Goal: Task Accomplishment & Management: Use online tool/utility

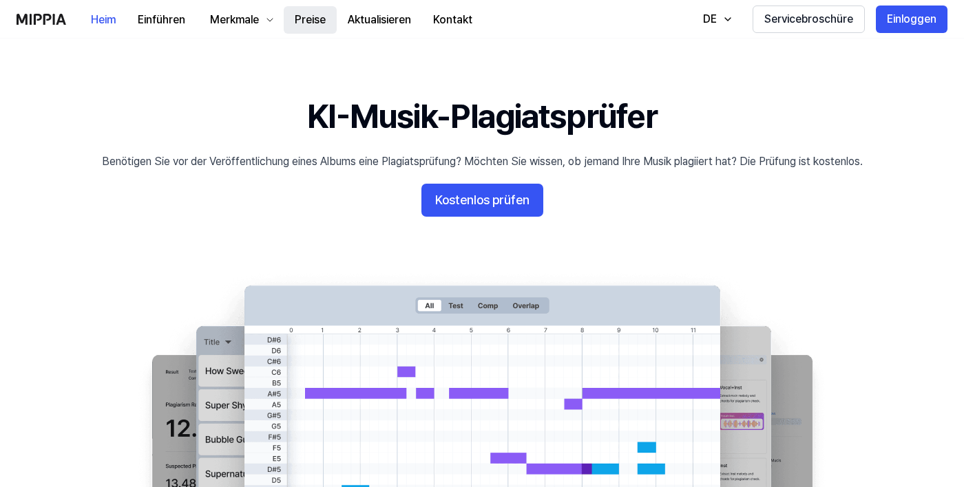
click at [316, 28] on button "Preise" at bounding box center [310, 20] width 53 height 28
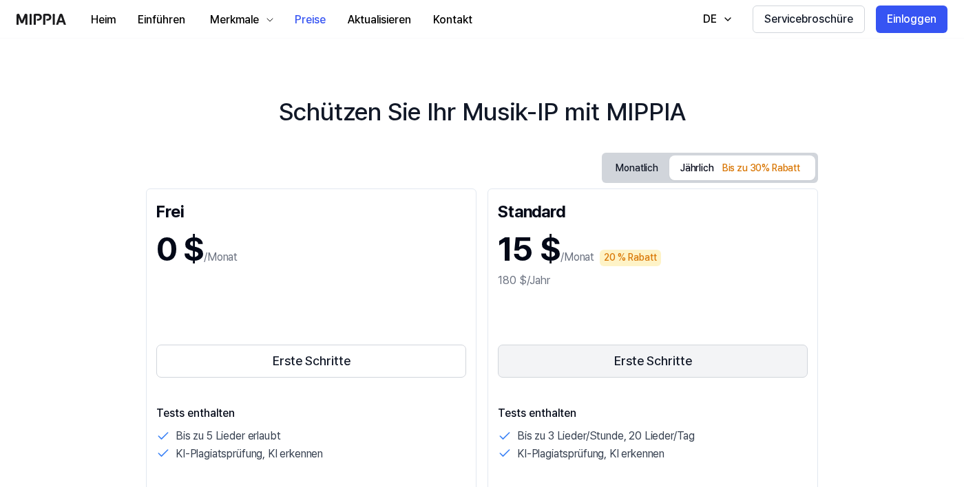
click at [662, 363] on font "Erste Schritte" at bounding box center [653, 361] width 78 height 14
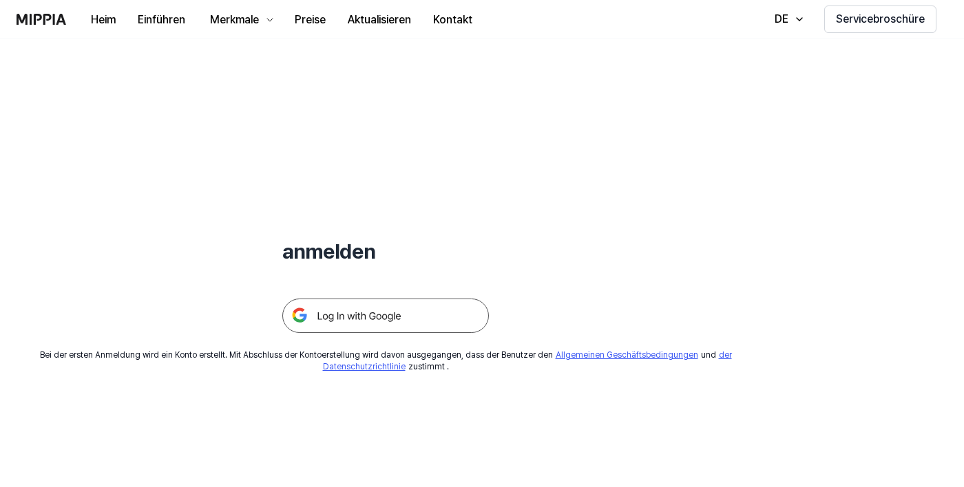
click at [446, 311] on img at bounding box center [385, 316] width 207 height 34
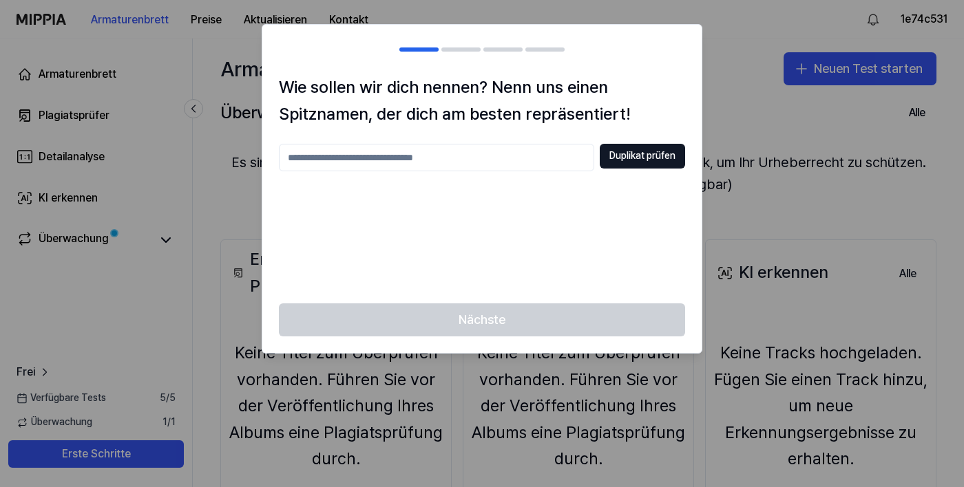
click at [392, 160] on input "text" at bounding box center [436, 158] width 315 height 28
type input "*******"
click at [632, 158] on font "Duplikat prüfen" at bounding box center [642, 155] width 66 height 11
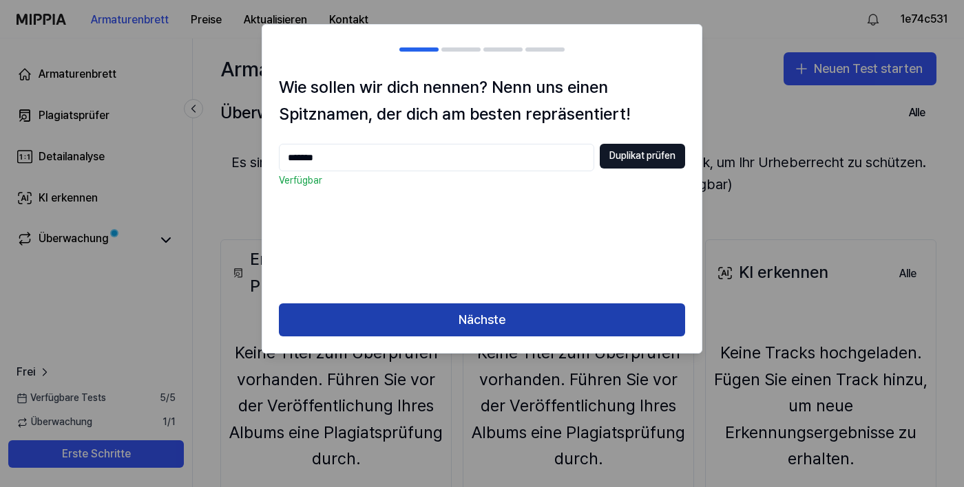
click at [546, 331] on button "Nächste" at bounding box center [482, 320] width 406 height 33
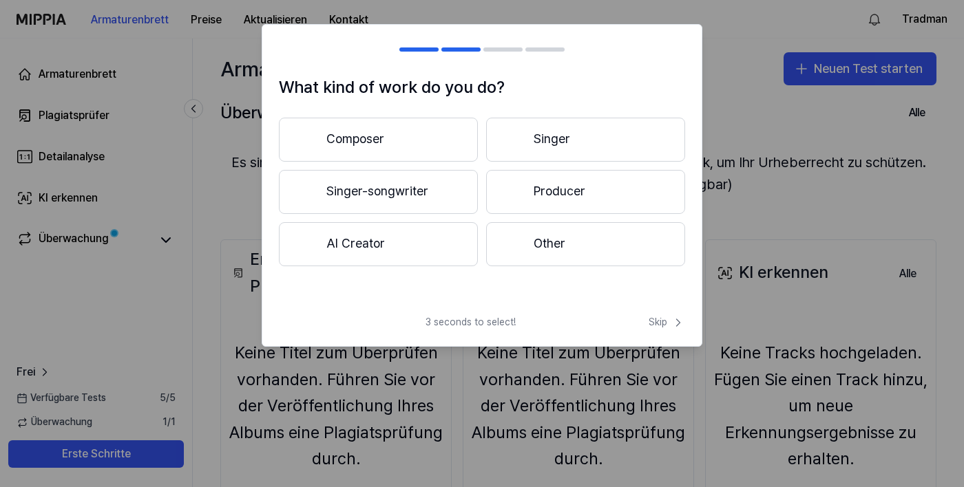
click at [407, 154] on button "Composer" at bounding box center [378, 140] width 199 height 44
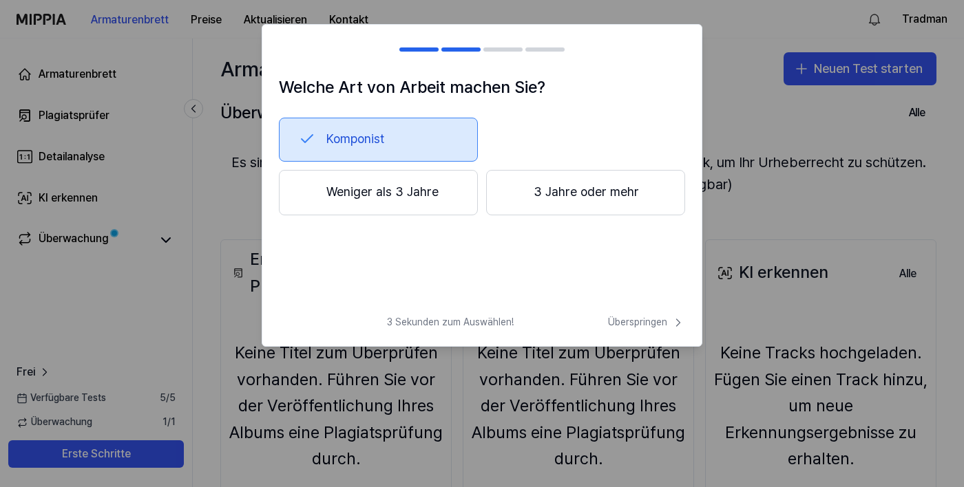
click at [392, 191] on font "Weniger als 3 Jahre" at bounding box center [382, 192] width 112 height 14
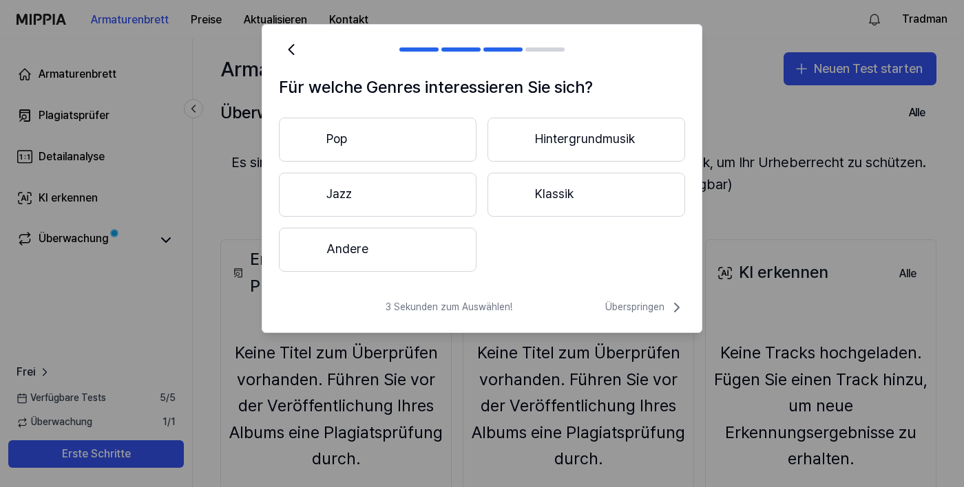
click at [407, 251] on button "Andere" at bounding box center [378, 250] width 198 height 44
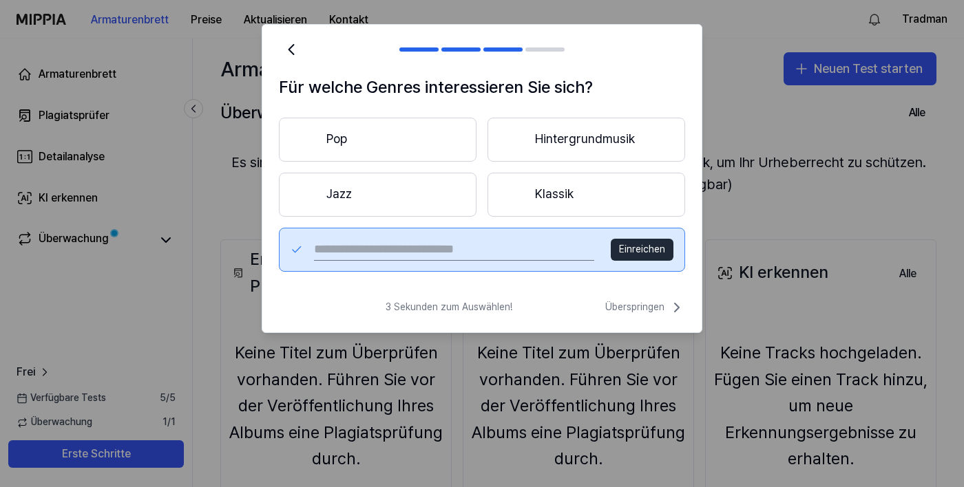
click at [392, 253] on input "text" at bounding box center [454, 250] width 280 height 22
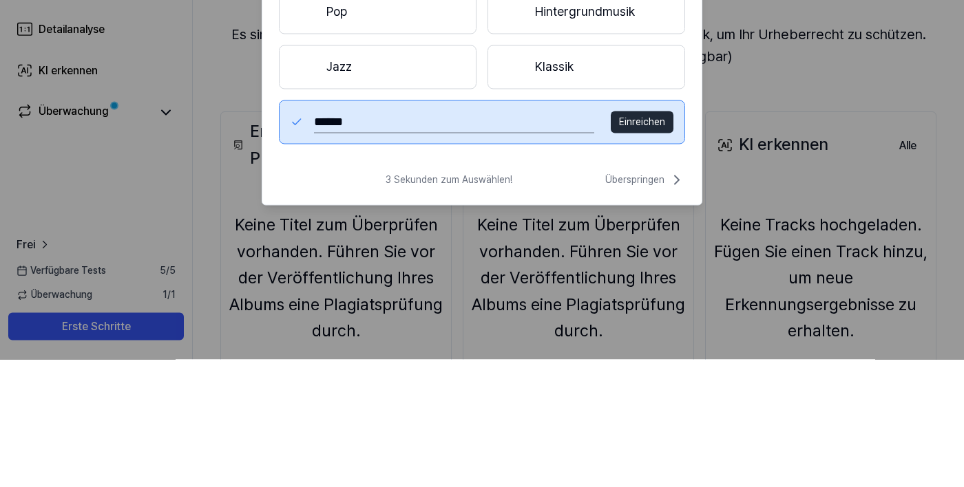
type input "*******"
click at [658, 245] on font "Einreichen" at bounding box center [642, 249] width 46 height 11
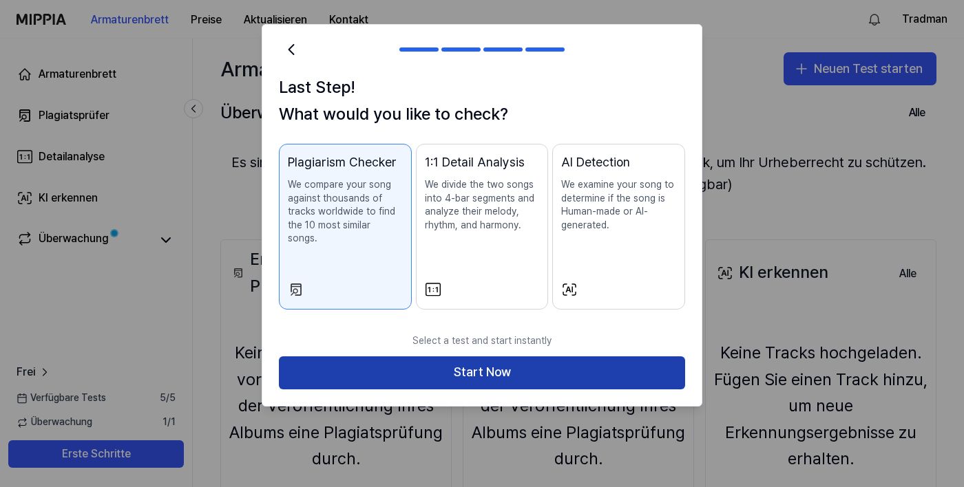
click at [580, 368] on button "Start Now" at bounding box center [482, 373] width 406 height 33
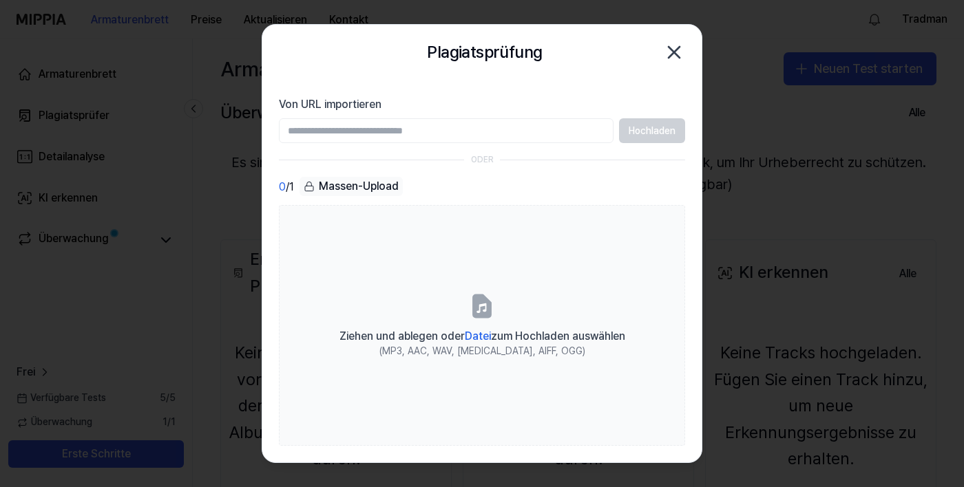
click at [375, 192] on font "Massen-Upload" at bounding box center [359, 186] width 80 height 13
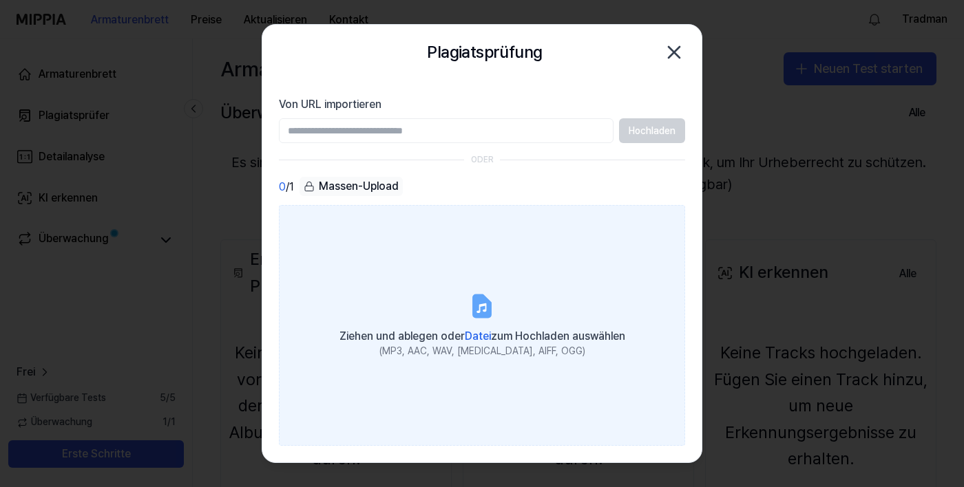
click at [486, 357] on font "(MP3, AAC, WAV, [MEDICAL_DATA], AIFF, OGG)" at bounding box center [482, 351] width 206 height 11
click at [0, 0] on input "Ziehen und ablegen oder Datei zum Hochladen auswählen (MP3, AAC, WAV, [MEDICAL_…" at bounding box center [0, 0] width 0 height 0
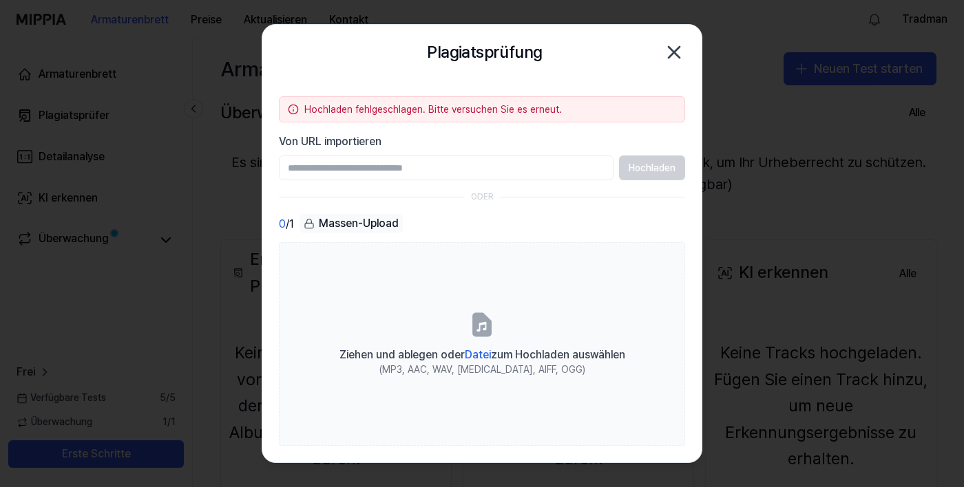
click at [359, 230] on font "Massen-Upload" at bounding box center [359, 223] width 80 height 13
click at [366, 231] on font "Massen-Upload" at bounding box center [359, 224] width 80 height 17
click at [373, 226] on font "Massen-Upload" at bounding box center [359, 223] width 80 height 13
click at [381, 231] on font "Massen-Upload" at bounding box center [359, 224] width 80 height 17
click at [372, 217] on font "Massen-Upload" at bounding box center [359, 223] width 80 height 13
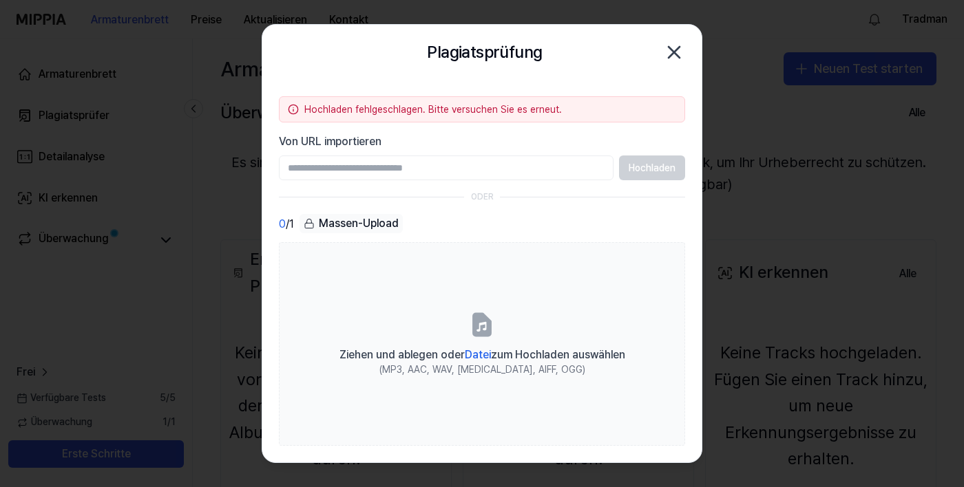
click at [381, 218] on font "Massen-Upload" at bounding box center [359, 223] width 80 height 13
click at [352, 231] on font "Massen-Upload" at bounding box center [359, 224] width 80 height 17
click at [361, 231] on font "Massen-Upload" at bounding box center [359, 224] width 80 height 17
click at [678, 60] on icon "button" at bounding box center [674, 52] width 22 height 22
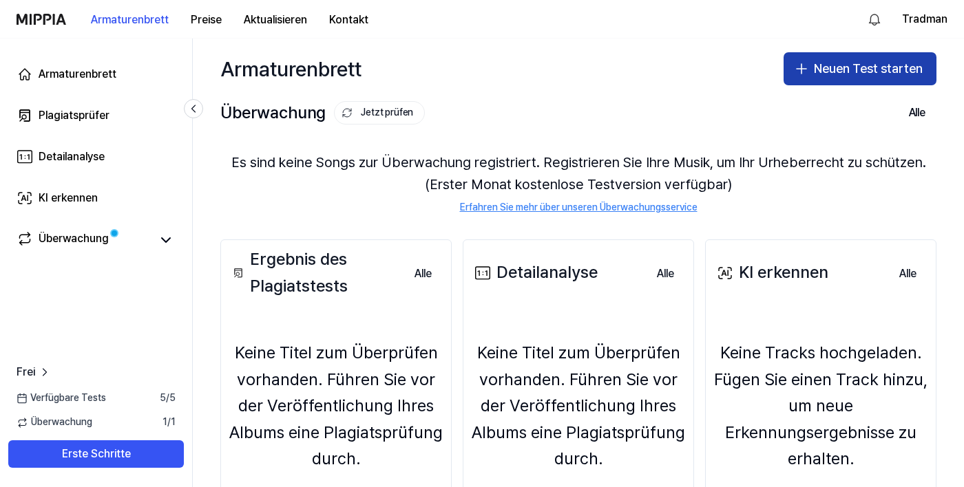
click at [843, 83] on button "Neuen Test starten" at bounding box center [860, 68] width 153 height 33
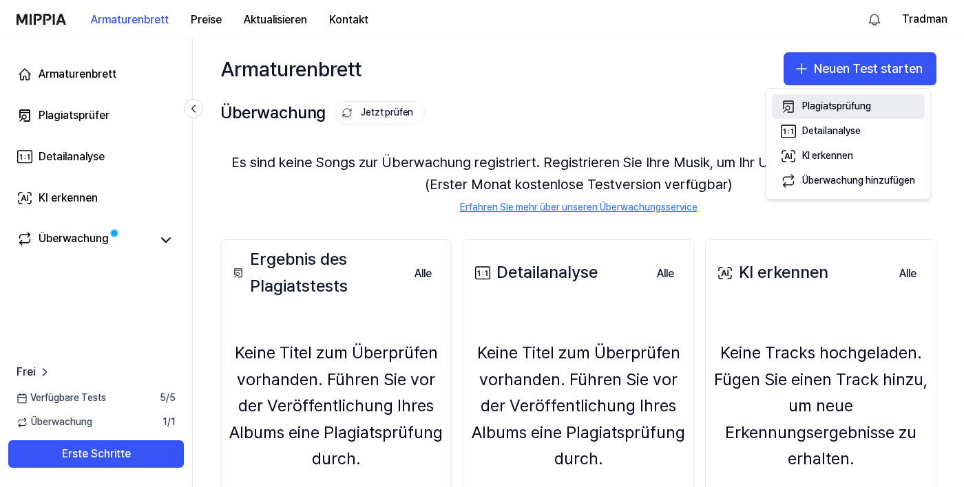
click at [828, 107] on font "Plagiatsprüfung" at bounding box center [836, 106] width 69 height 11
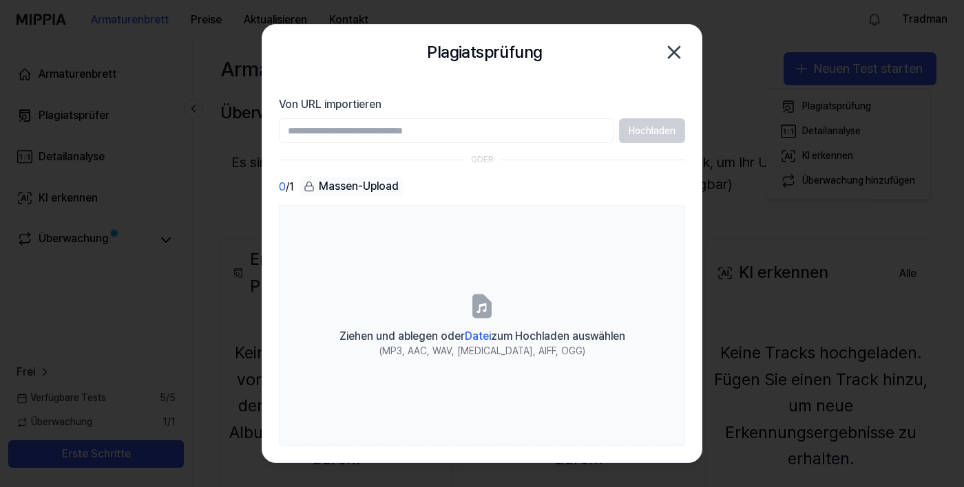
click at [381, 134] on input "Von URL importieren" at bounding box center [446, 130] width 335 height 25
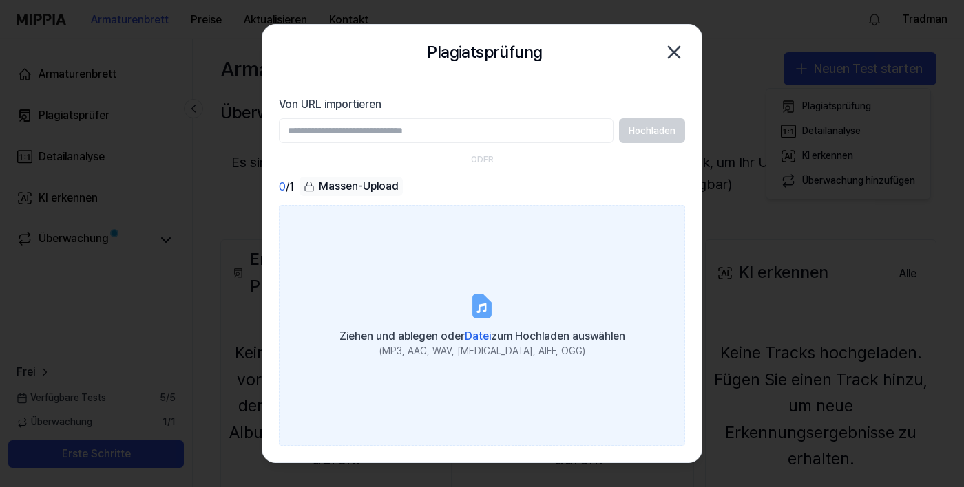
click at [492, 343] on font "zum Hochladen auswählen" at bounding box center [558, 336] width 134 height 13
click at [0, 0] on input "Ziehen und ablegen oder Datei zum Hochladen auswählen (MP3, AAC, WAV, [MEDICAL_…" at bounding box center [0, 0] width 0 height 0
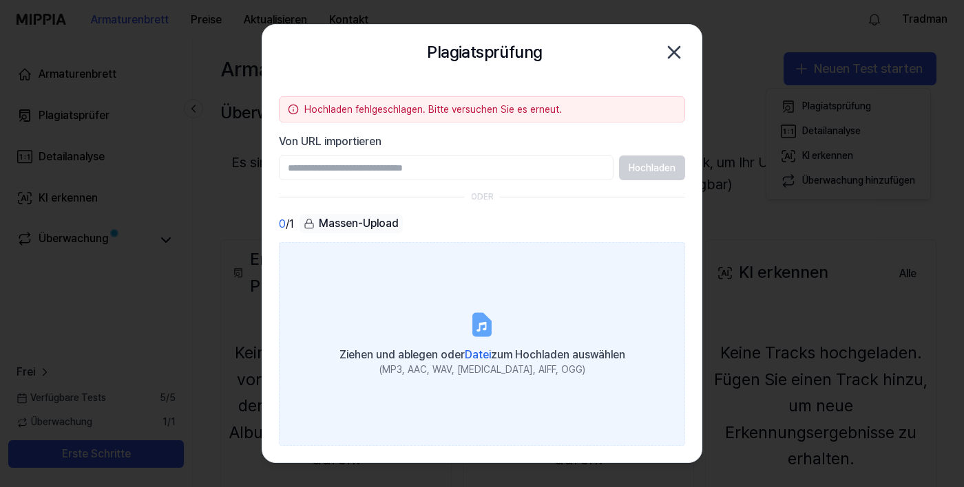
click at [477, 361] on font "Datei" at bounding box center [478, 354] width 26 height 13
click at [0, 0] on input "Ziehen und ablegen oder Datei zum Hochladen auswählen (MP3, AAC, WAV, [MEDICAL_…" at bounding box center [0, 0] width 0 height 0
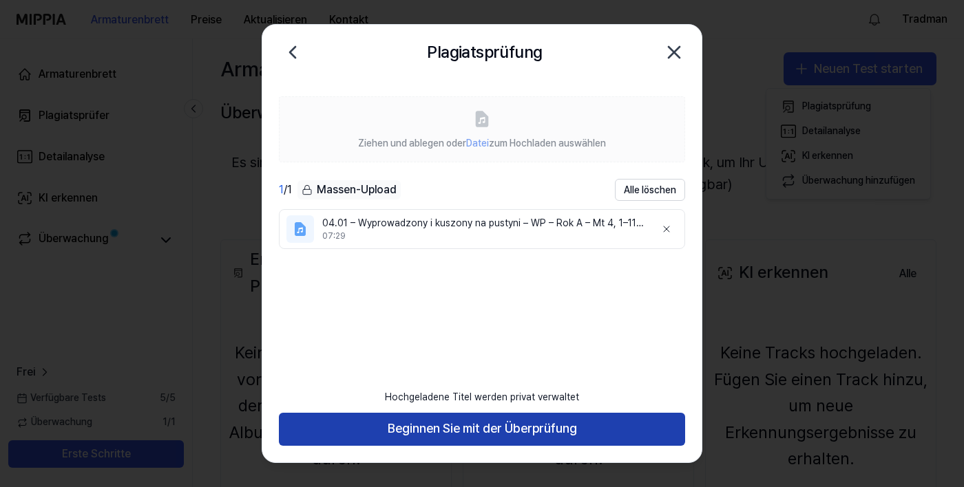
click at [377, 446] on button "Beginnen Sie mit der Überprüfung" at bounding box center [482, 429] width 406 height 33
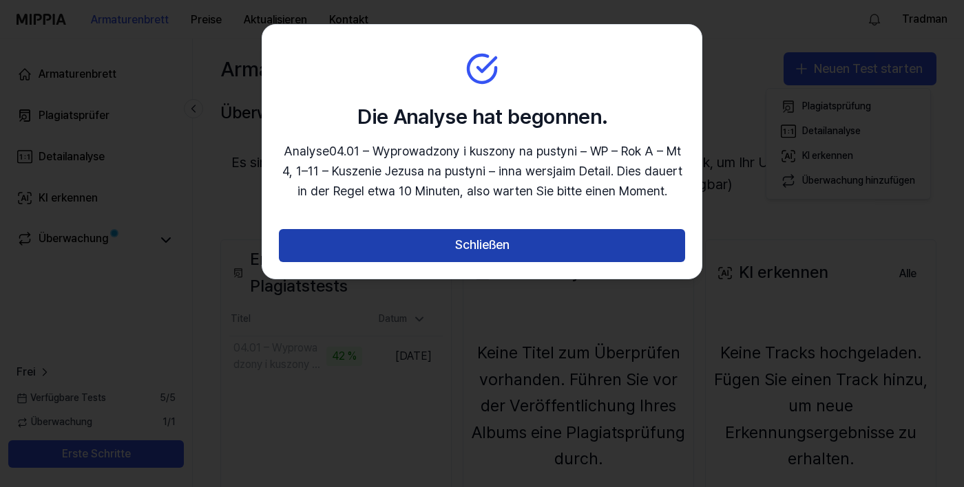
click at [323, 239] on button "Schließen" at bounding box center [482, 245] width 406 height 33
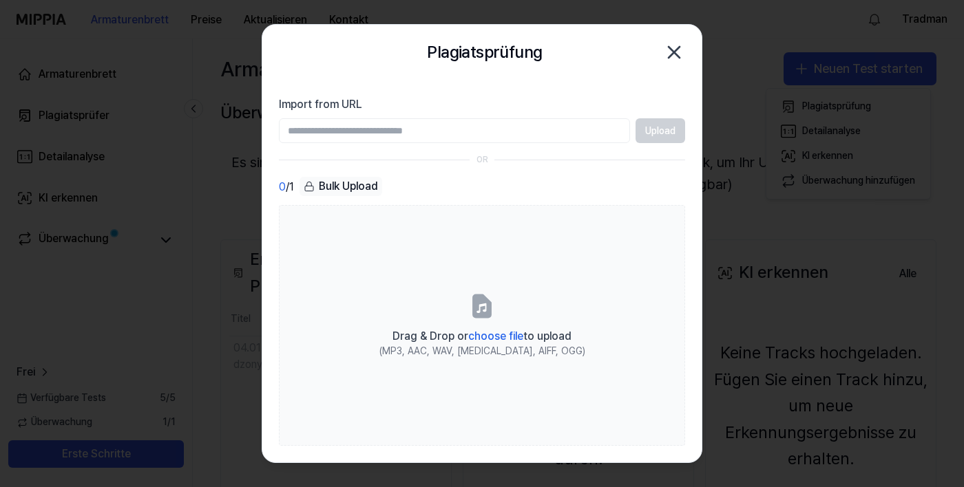
click at [322, 238] on div "Ergebnis des Plagiatstests Alle Ergebnis des Plagiatstests Titel Datum 04.01 – …" at bounding box center [578, 416] width 771 height 408
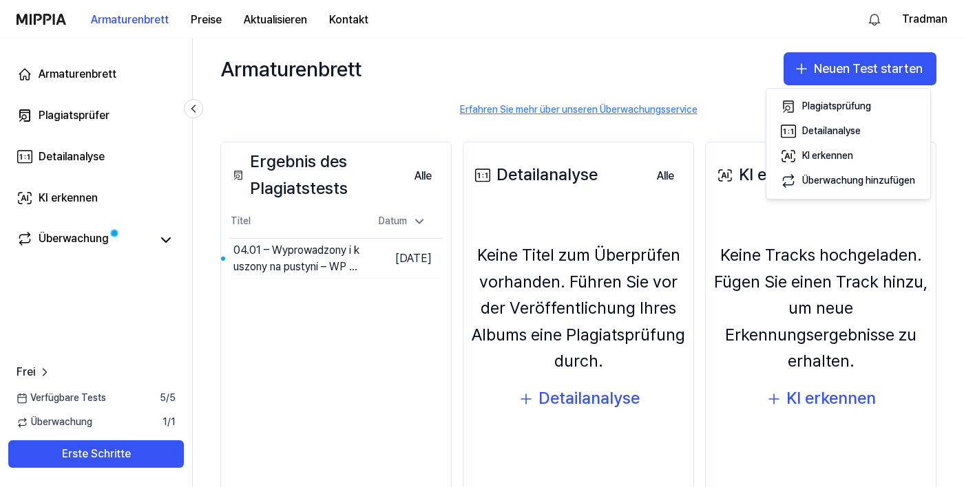
scroll to position [98, 0]
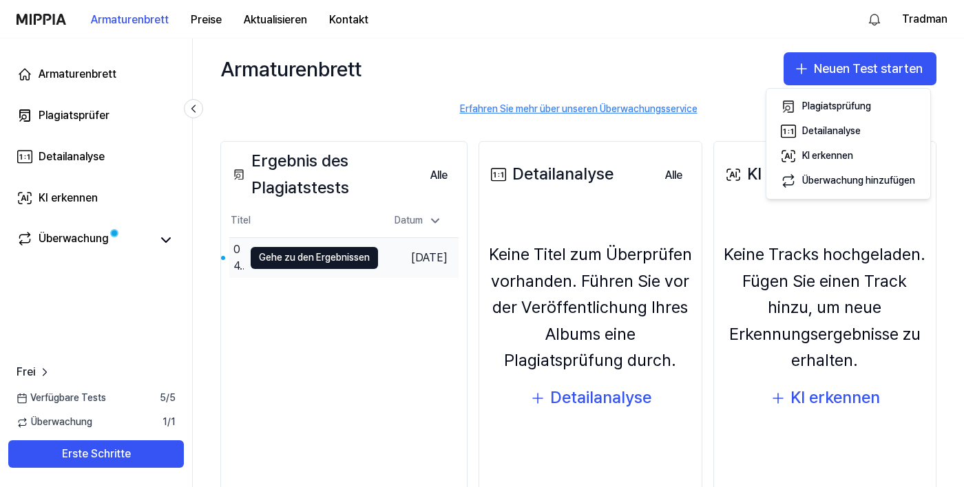
click at [246, 267] on td "04.01 – Wyprowadzony i kuszony na pustyni – WP – Rok A – Mt 4, 1–11 – Kuszenie …" at bounding box center [303, 257] width 149 height 39
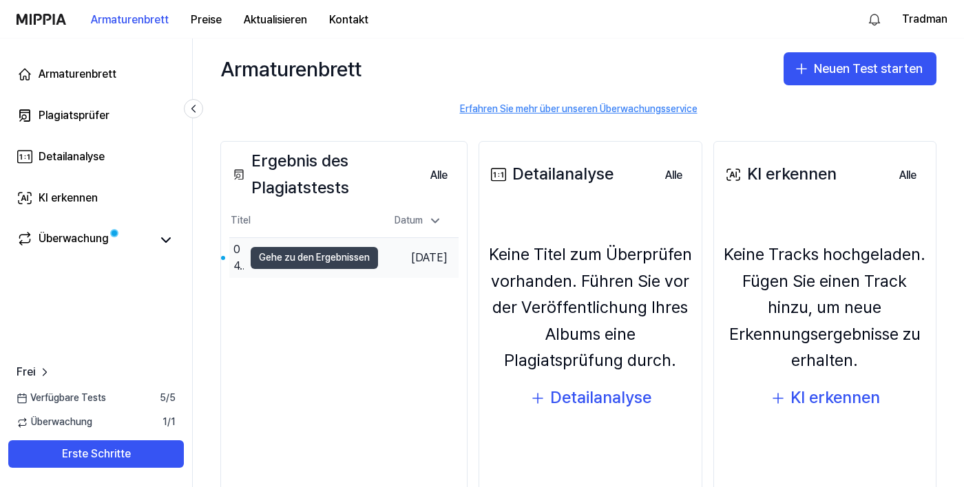
click at [277, 266] on button "Gehe zu den Ergebnissen" at bounding box center [314, 258] width 127 height 22
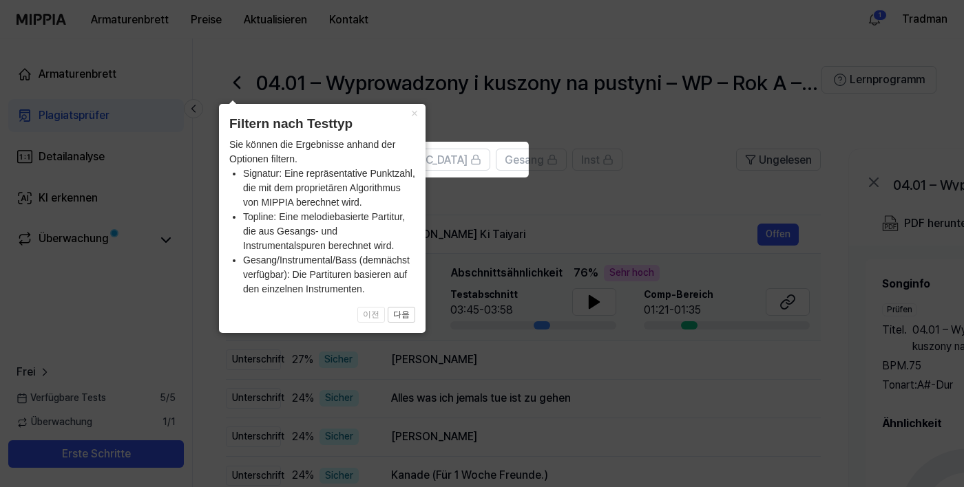
click at [372, 439] on icon at bounding box center [482, 277] width 964 height 554
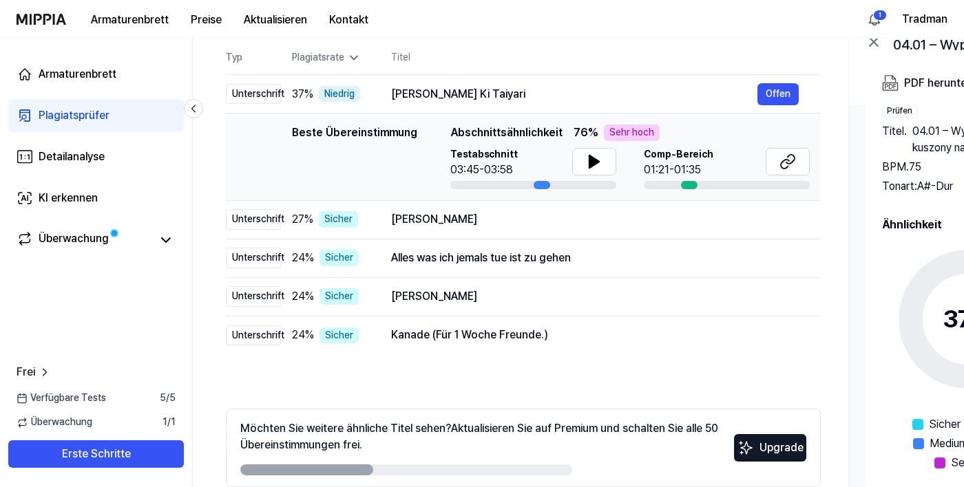
scroll to position [139, 0]
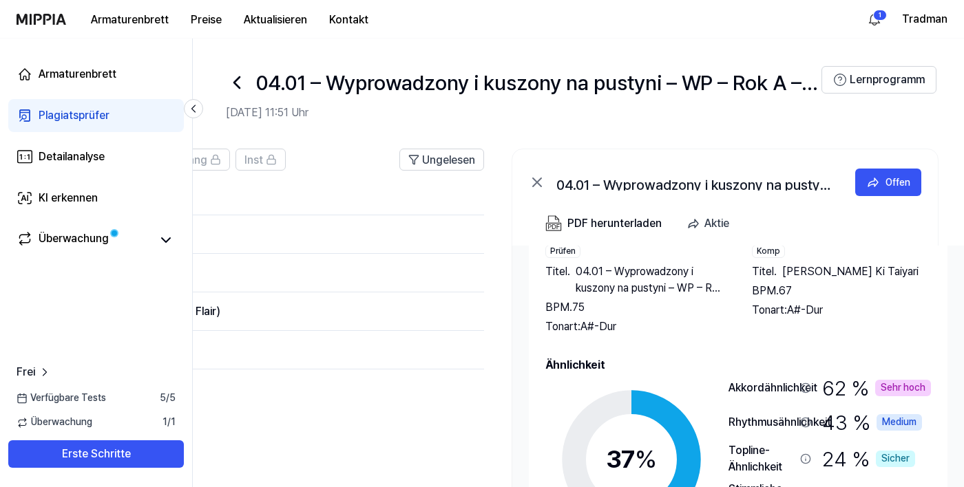
scroll to position [0, 335]
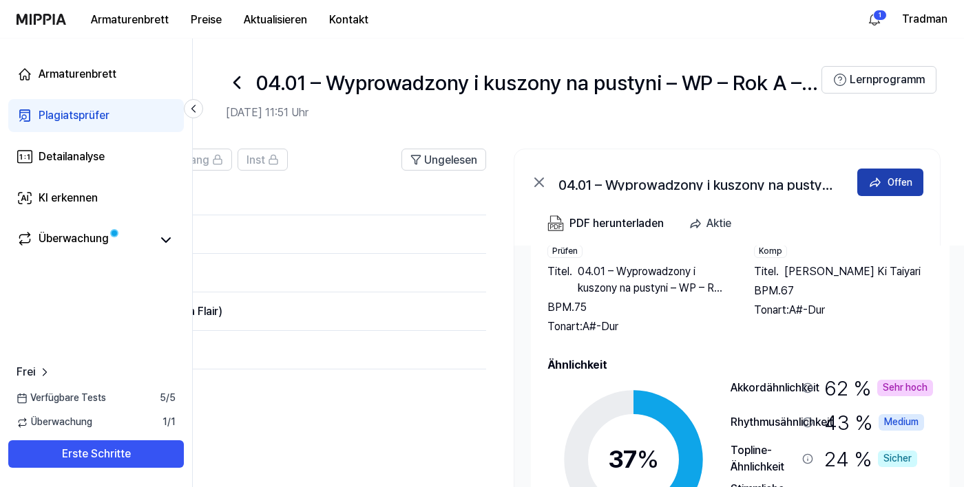
click at [890, 189] on div "Offen" at bounding box center [899, 182] width 25 height 15
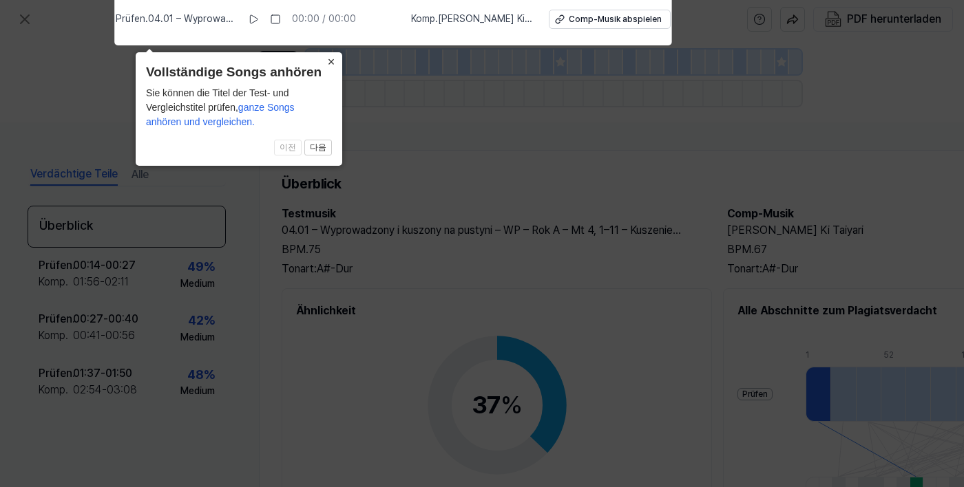
click at [334, 59] on font "×" at bounding box center [332, 62] width 8 height 14
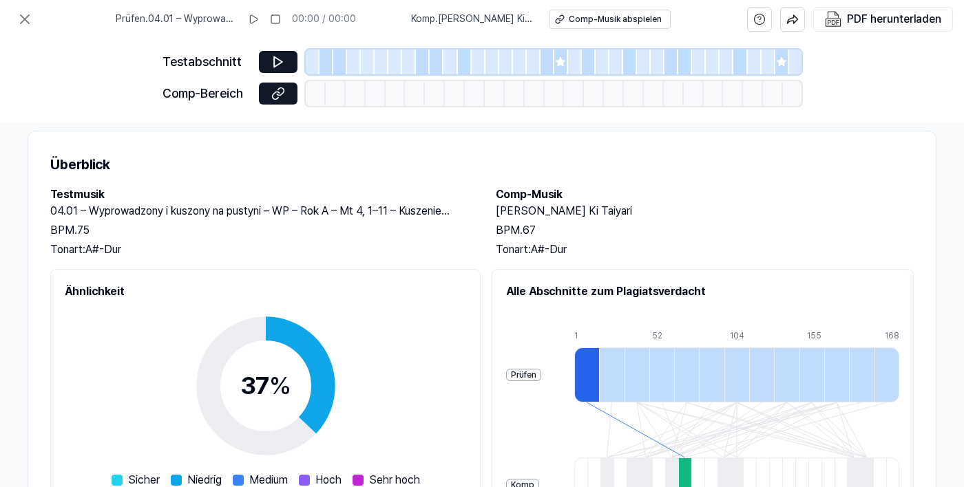
scroll to position [0, 237]
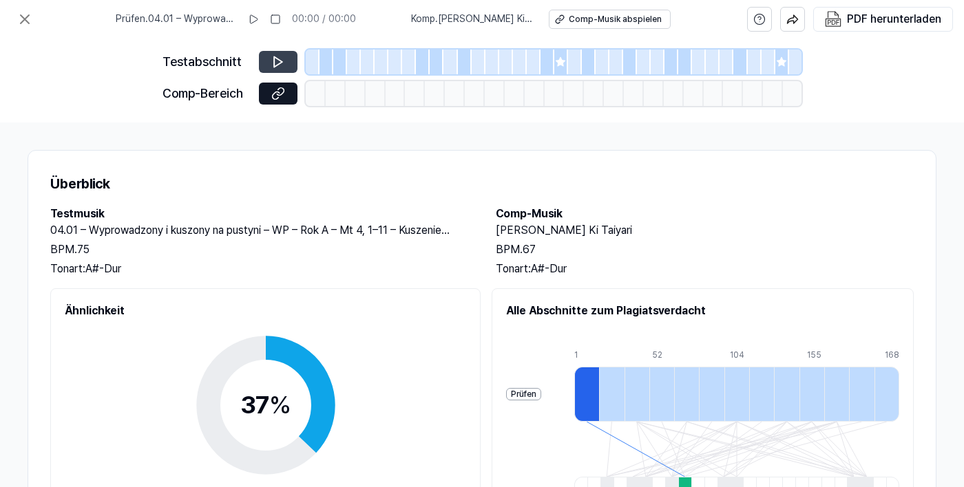
click at [275, 54] on button at bounding box center [278, 62] width 39 height 22
click at [284, 61] on icon at bounding box center [278, 62] width 14 height 14
click at [287, 57] on button at bounding box center [278, 62] width 39 height 22
click at [284, 54] on button at bounding box center [278, 62] width 39 height 22
click at [286, 54] on button at bounding box center [278, 62] width 39 height 22
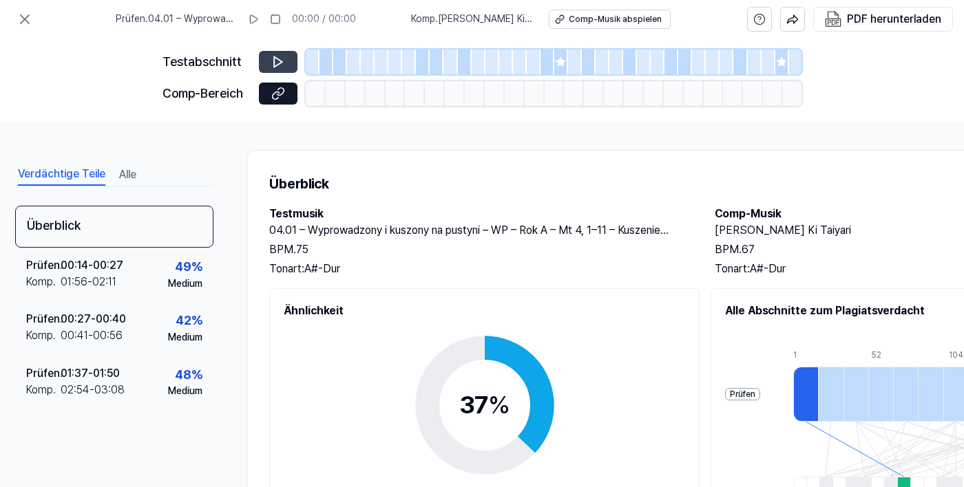
scroll to position [0, 0]
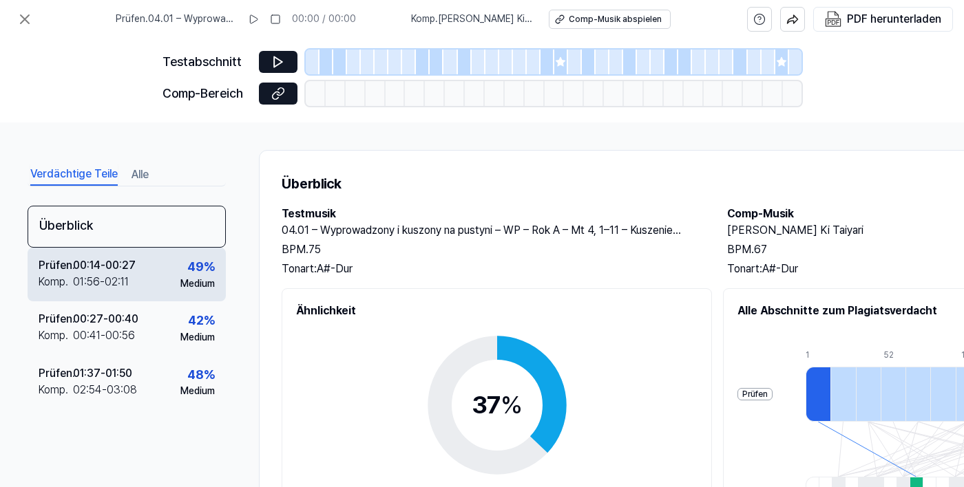
click at [50, 274] on div "Prüfen ." at bounding box center [56, 265] width 34 height 17
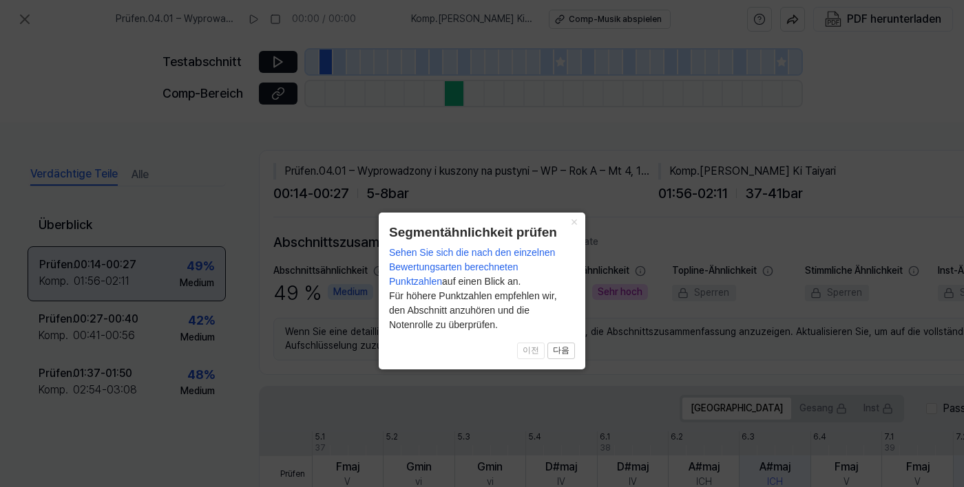
click at [566, 214] on button "×" at bounding box center [574, 222] width 22 height 19
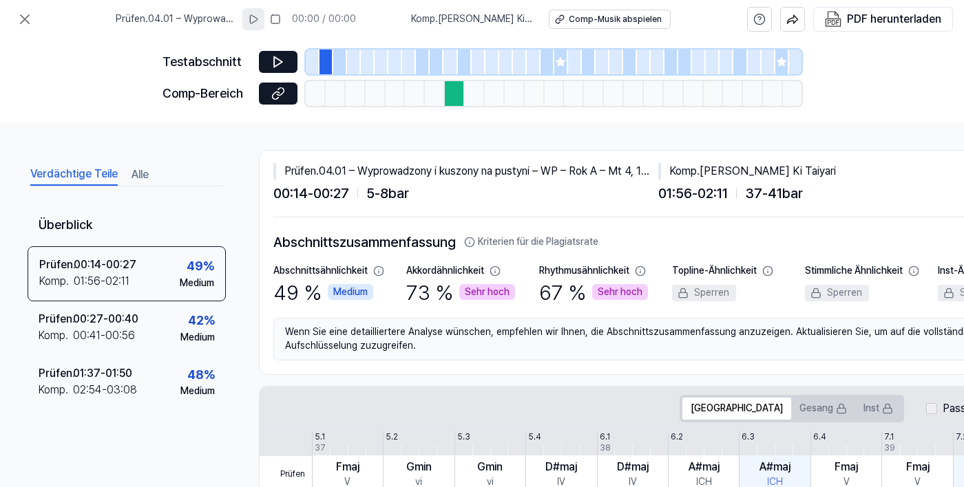
click at [255, 14] on icon at bounding box center [253, 19] width 11 height 11
click at [252, 18] on rect at bounding box center [251, 19] width 2 height 8
click at [269, 94] on button at bounding box center [278, 94] width 39 height 22
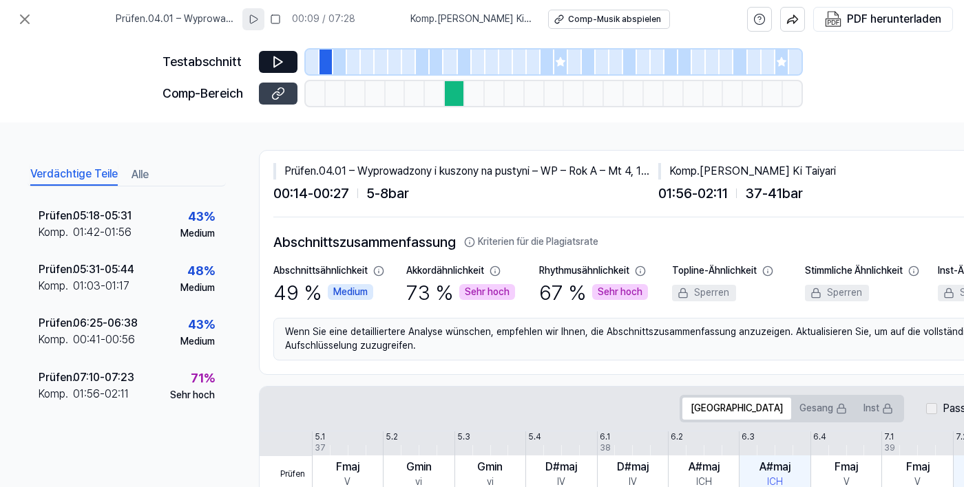
scroll to position [564, 0]
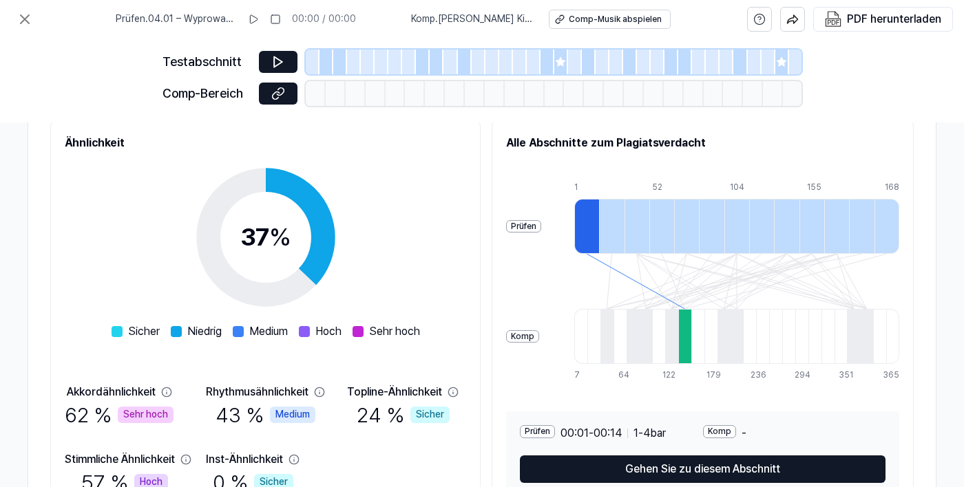
scroll to position [0, 237]
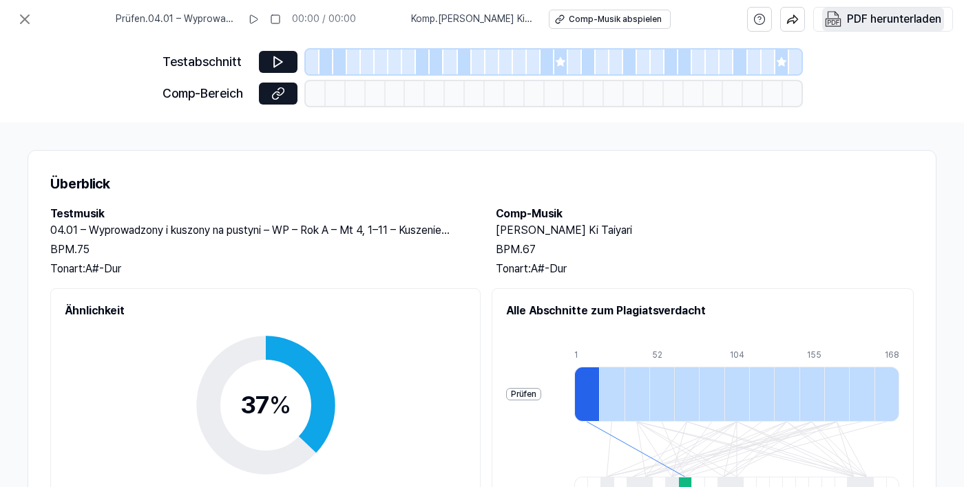
click at [845, 20] on button "PDF herunterladen" at bounding box center [883, 19] width 122 height 23
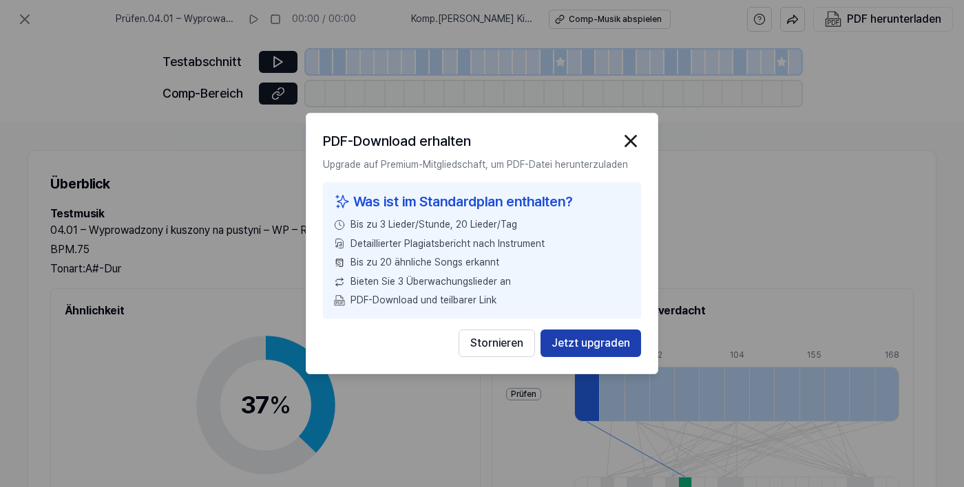
click at [589, 350] on font "Jetzt upgraden" at bounding box center [590, 343] width 78 height 13
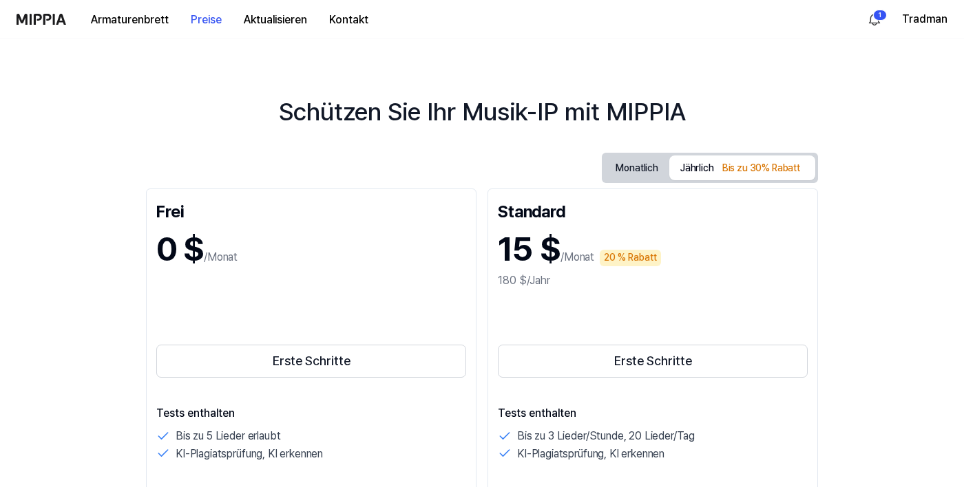
click at [723, 156] on button "Jährlich Bis zu 30% Rabatt" at bounding box center [742, 168] width 146 height 25
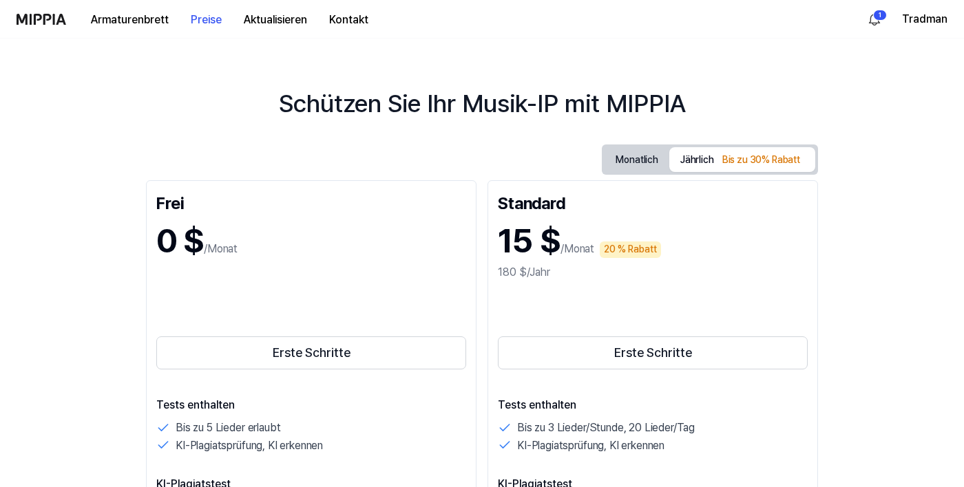
scroll to position [7, 0]
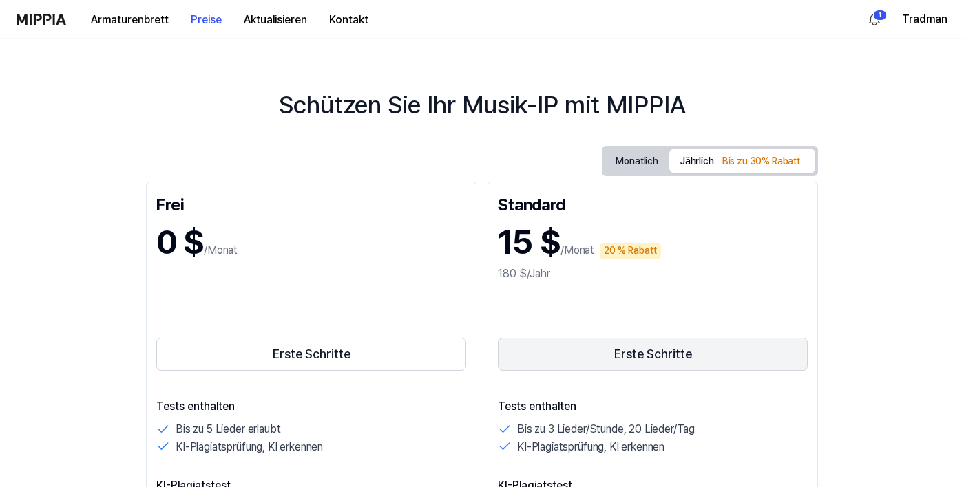
click at [536, 357] on button "Erste Schritte" at bounding box center [653, 354] width 310 height 33
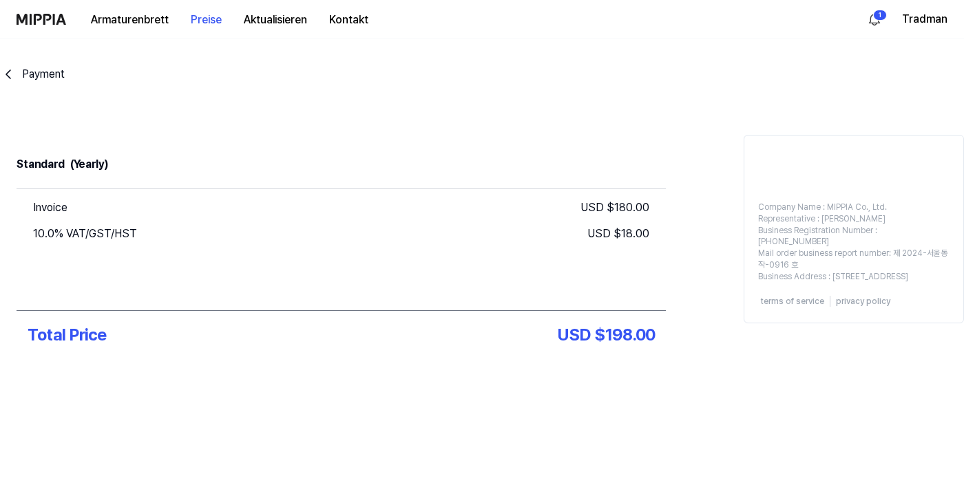
click at [538, 360] on div "Standard (Yearly) Invoice USD $ 180.00 10.0% VAT/GST/HST USD $ 18.00 Total Pric…" at bounding box center [341, 255] width 682 height 241
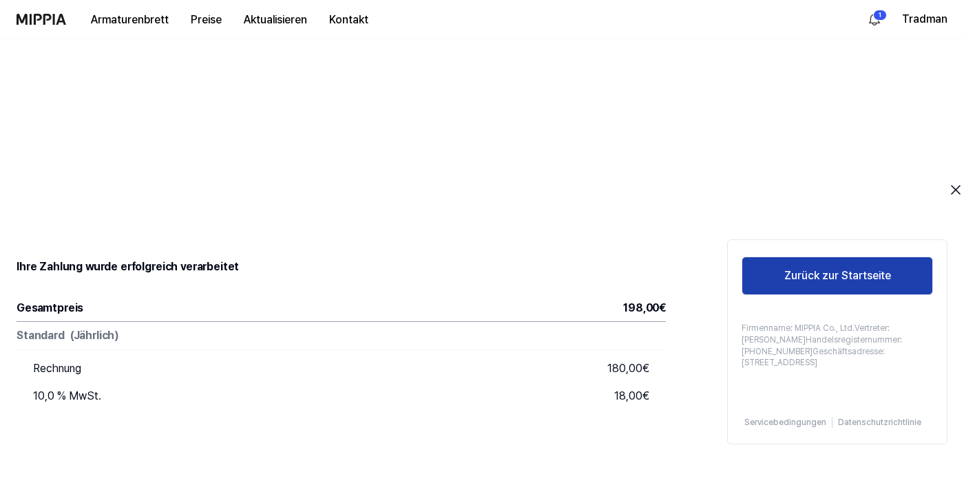
click at [806, 266] on button "Zurück zur Startseite" at bounding box center [837, 276] width 191 height 39
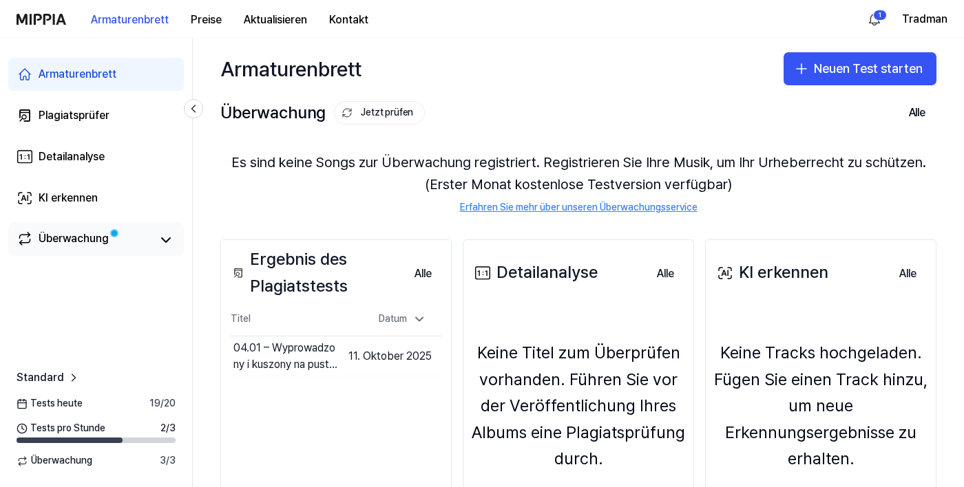
click at [63, 242] on font "Überwachung" at bounding box center [74, 238] width 70 height 13
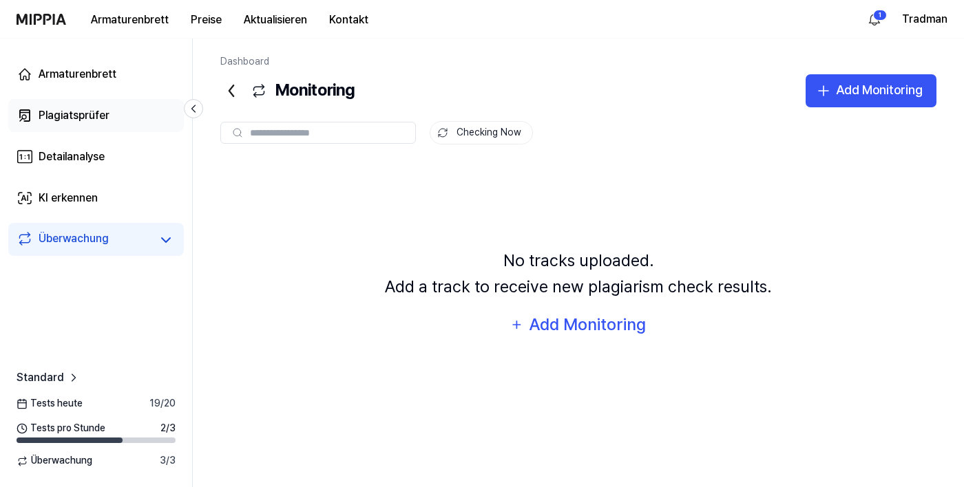
click at [74, 116] on font "Plagiatsprüfer" at bounding box center [74, 115] width 71 height 13
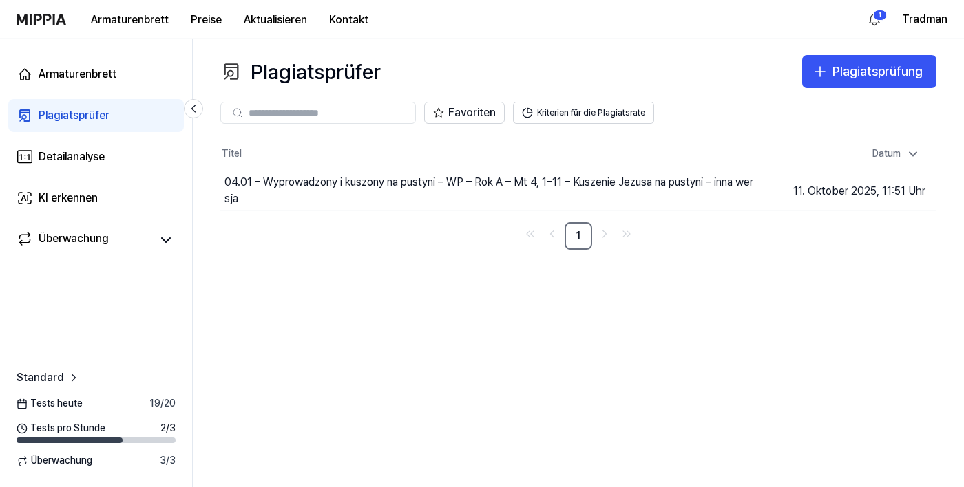
click at [70, 119] on font "Plagiatsprüfer" at bounding box center [74, 115] width 71 height 13
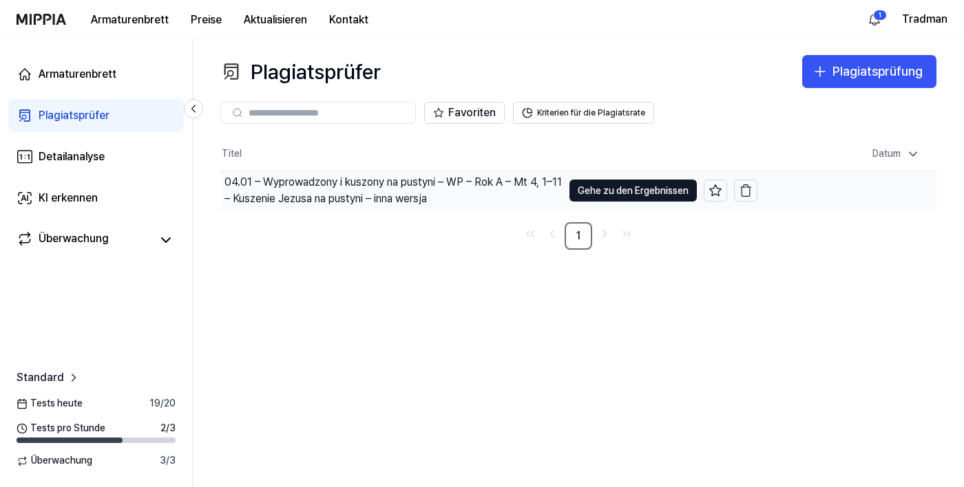
click at [504, 187] on font "04.01 – Wyprowadzony i kuszony na pustyni – WP – Rok A – Mt 4, 1–11 – Kuszenie …" at bounding box center [392, 191] width 337 height 30
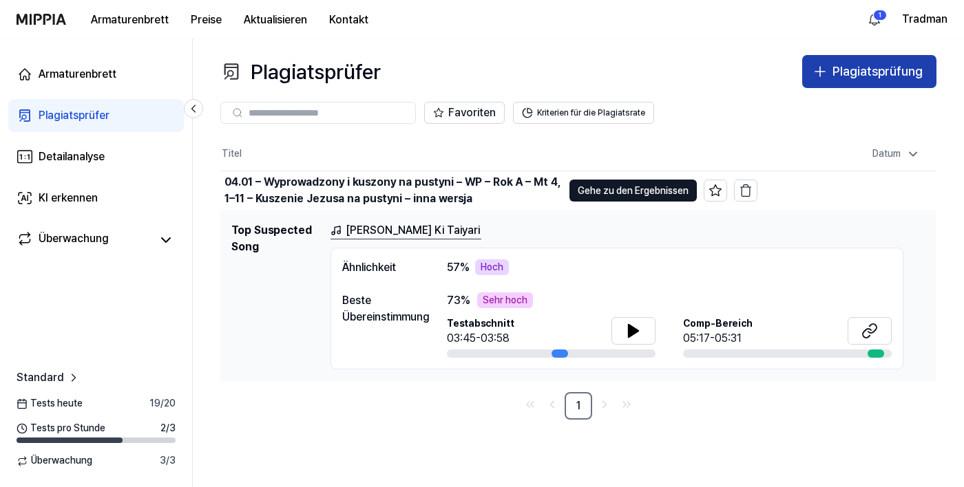
click at [854, 72] on font "Plagiatsprüfung" at bounding box center [877, 71] width 90 height 14
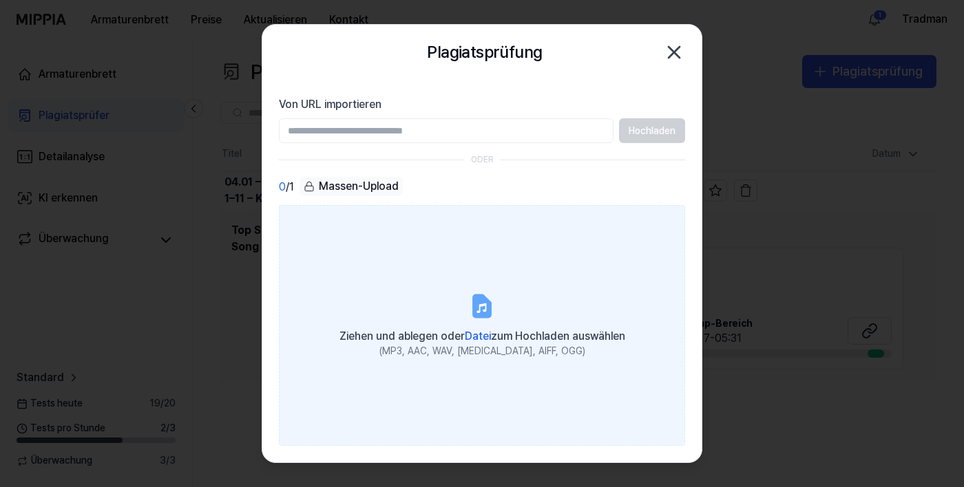
click at [489, 343] on font "Datei" at bounding box center [478, 336] width 26 height 13
click at [0, 0] on input "Ziehen und ablegen oder Datei zum Hochladen auswählen (MP3, AAC, WAV, [MEDICAL_…" at bounding box center [0, 0] width 0 height 0
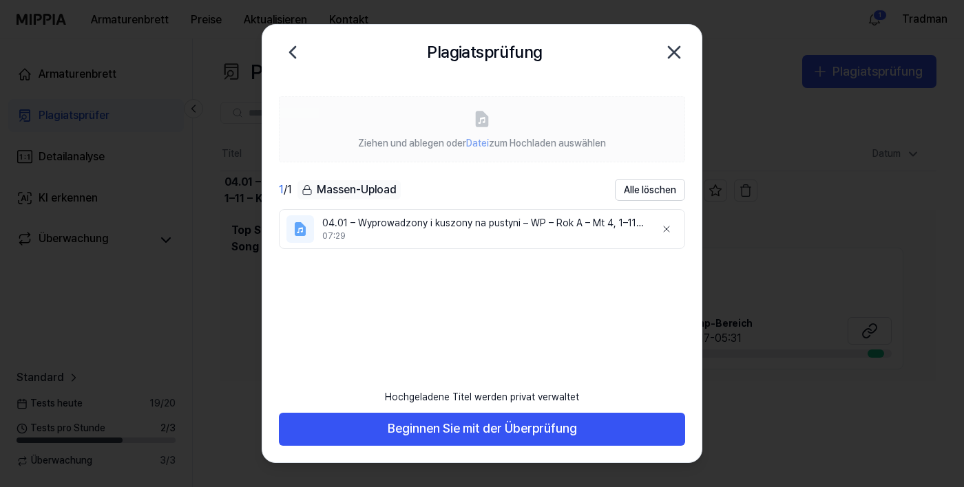
click at [387, 225] on font "04.01 – Wyprowadzony i kuszony na pustyni – WP – Rok A – Mt 4, 1–11 – Kuszenie …" at bounding box center [575, 223] width 507 height 11
click at [639, 185] on font "Alle löschen" at bounding box center [650, 190] width 52 height 11
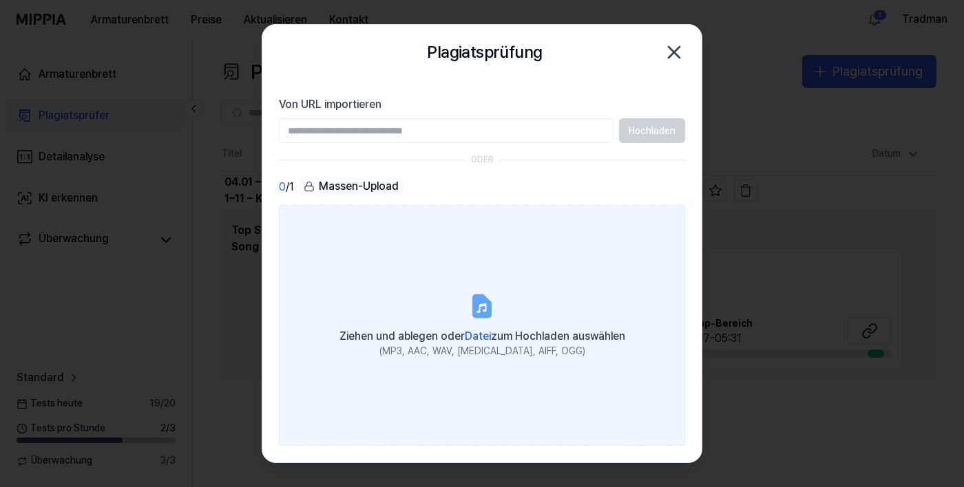
click at [485, 345] on div "Ziehen und ablegen oder Datei zum Hochladen auswählen" at bounding box center [482, 335] width 286 height 19
click at [0, 0] on input "Ziehen und ablegen oder Datei zum Hochladen auswählen (MP3, AAC, WAV, [MEDICAL_…" at bounding box center [0, 0] width 0 height 0
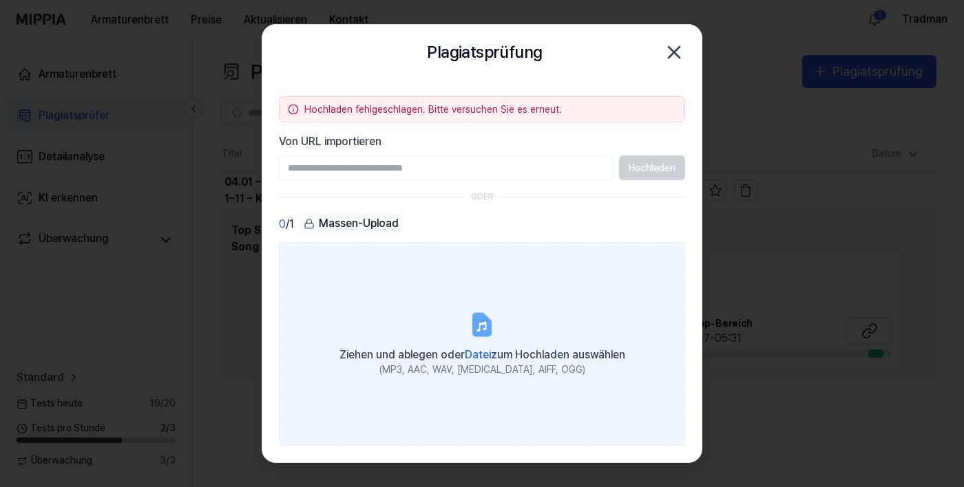
click at [481, 361] on font "Datei" at bounding box center [478, 354] width 26 height 13
click at [0, 0] on input "Ziehen und ablegen oder Datei zum Hochladen auswählen (MP3, AAC, WAV, [MEDICAL_…" at bounding box center [0, 0] width 0 height 0
click at [481, 364] on div "Ziehen und ablegen oder Datei zum Hochladen auswählen" at bounding box center [482, 353] width 286 height 19
click at [0, 0] on input "Ziehen und ablegen oder Datei zum Hochladen auswählen (MP3, AAC, WAV, [MEDICAL_…" at bounding box center [0, 0] width 0 height 0
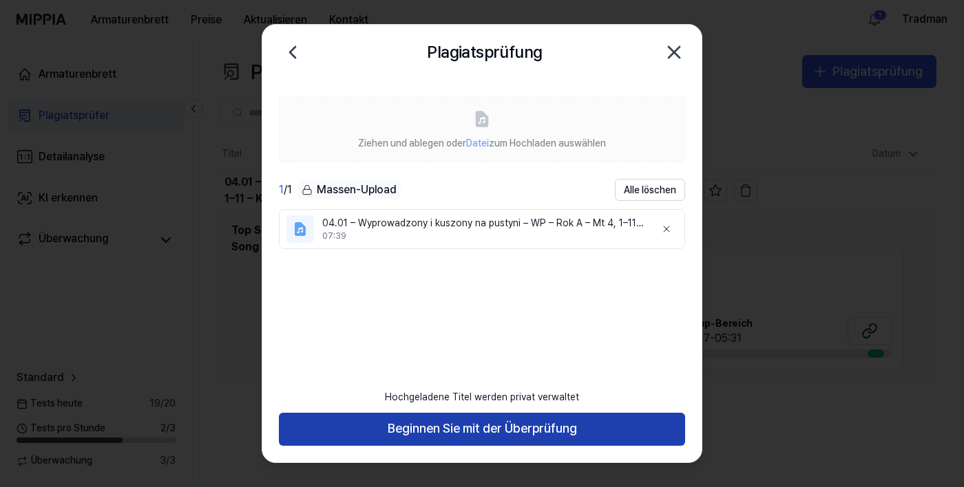
click at [341, 446] on button "Beginnen Sie mit der Überprüfung" at bounding box center [482, 429] width 406 height 33
click at [348, 446] on button "Beginnen Sie mit der Überprüfung" at bounding box center [482, 429] width 406 height 33
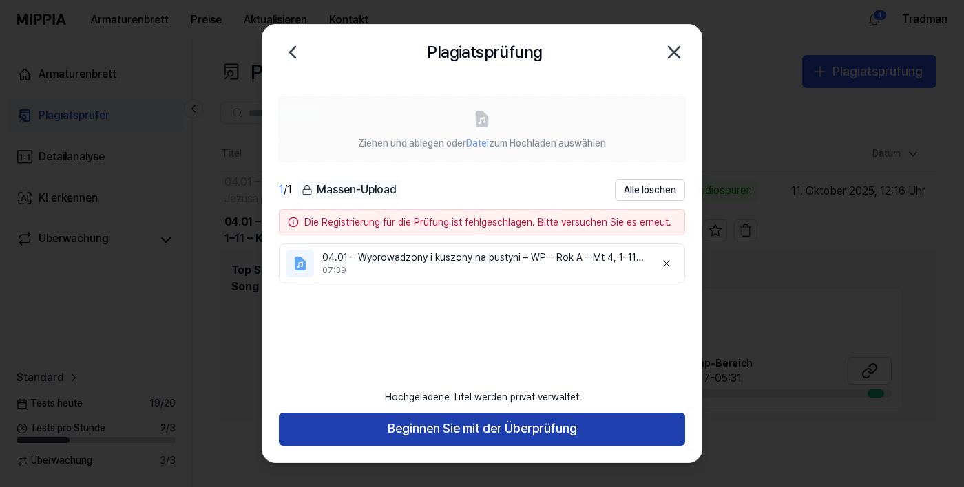
click at [359, 446] on button "Beginnen Sie mit der Überprüfung" at bounding box center [482, 429] width 406 height 33
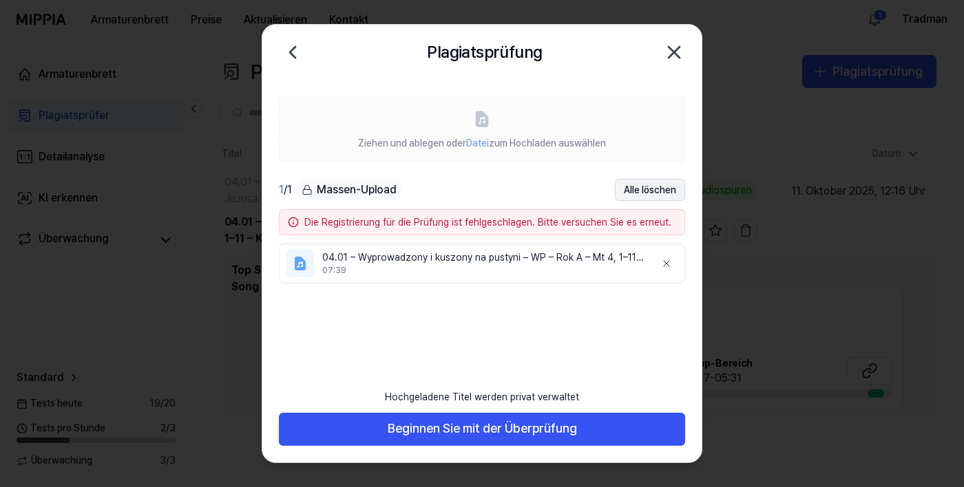
click at [654, 181] on button "Alle löschen" at bounding box center [650, 190] width 70 height 22
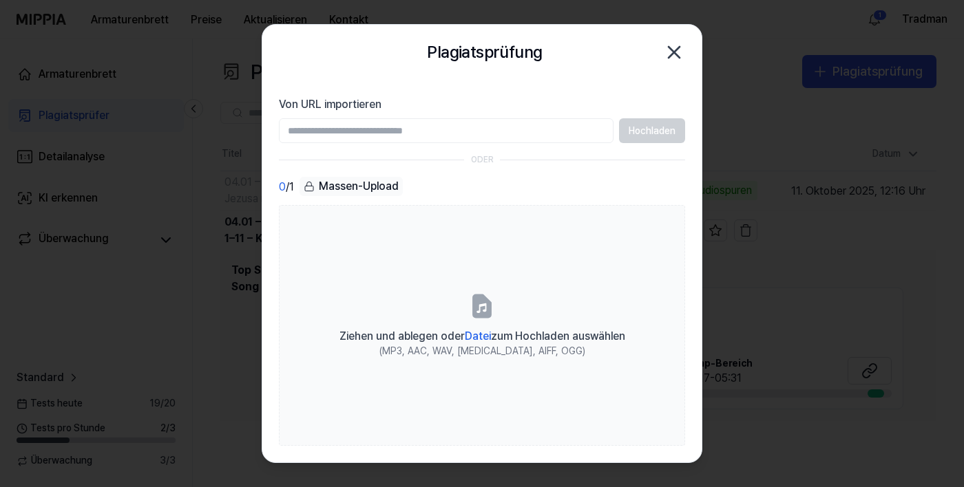
click at [432, 125] on input "Von URL importieren" at bounding box center [446, 130] width 335 height 25
click at [355, 184] on font "Massen-Upload" at bounding box center [359, 186] width 80 height 13
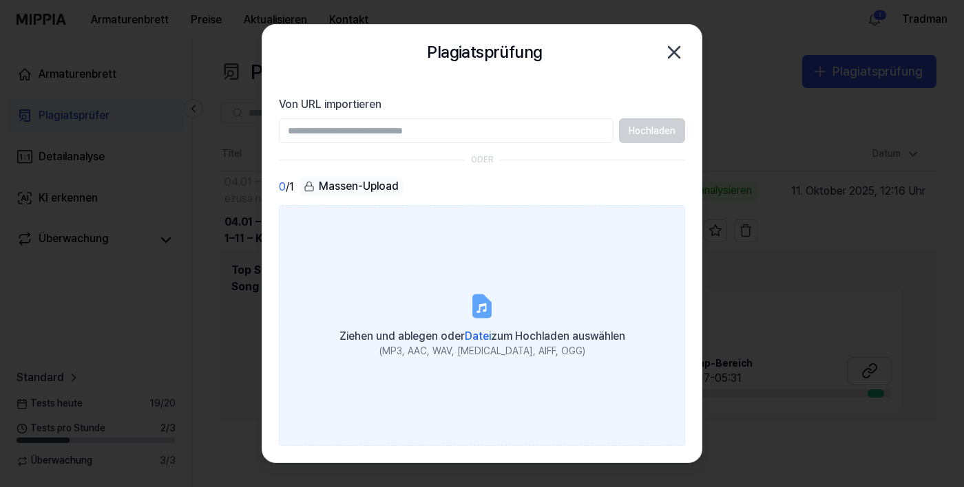
click at [483, 345] on div "Ziehen und ablegen oder Datei zum Hochladen auswählen" at bounding box center [482, 335] width 286 height 19
click at [0, 0] on input "Ziehen und ablegen oder Datei zum Hochladen auswählen (MP3, AAC, WAV, [MEDICAL_…" at bounding box center [0, 0] width 0 height 0
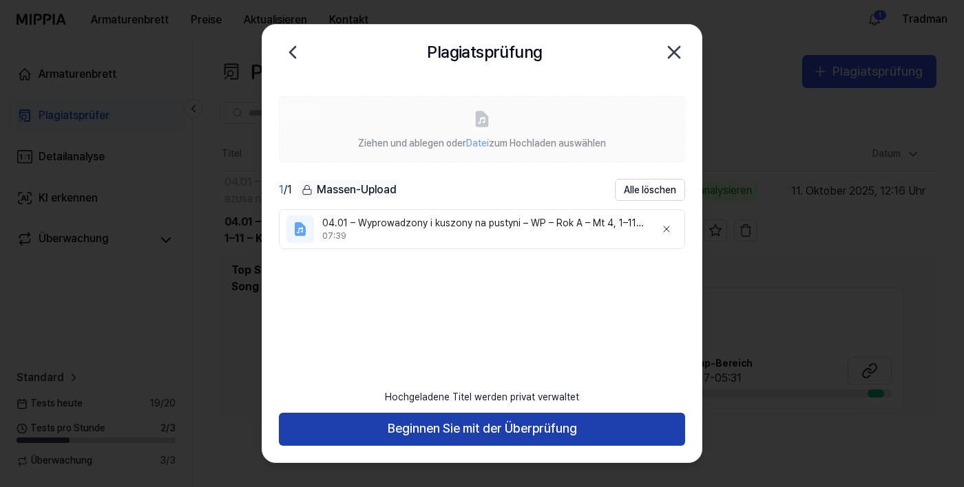
click at [373, 446] on button "Beginnen Sie mit der Überprüfung" at bounding box center [482, 429] width 406 height 33
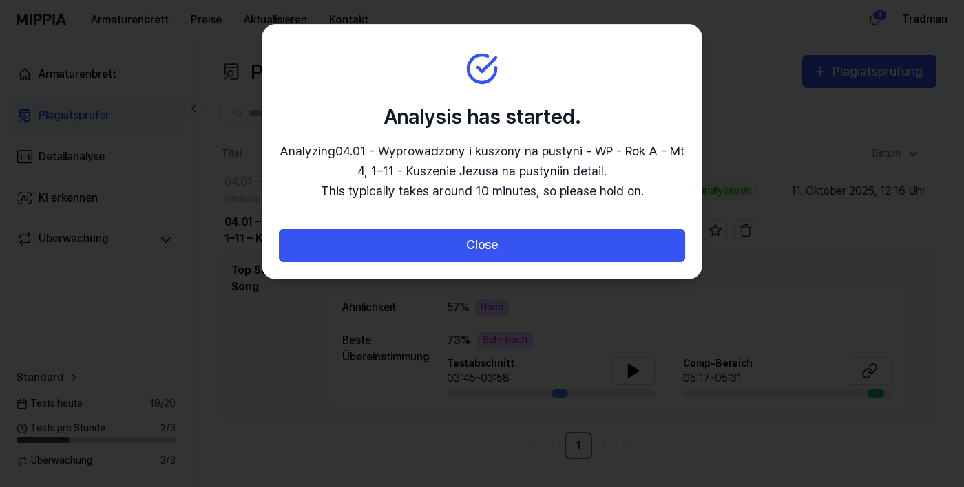
click at [377, 476] on div at bounding box center [482, 243] width 964 height 487
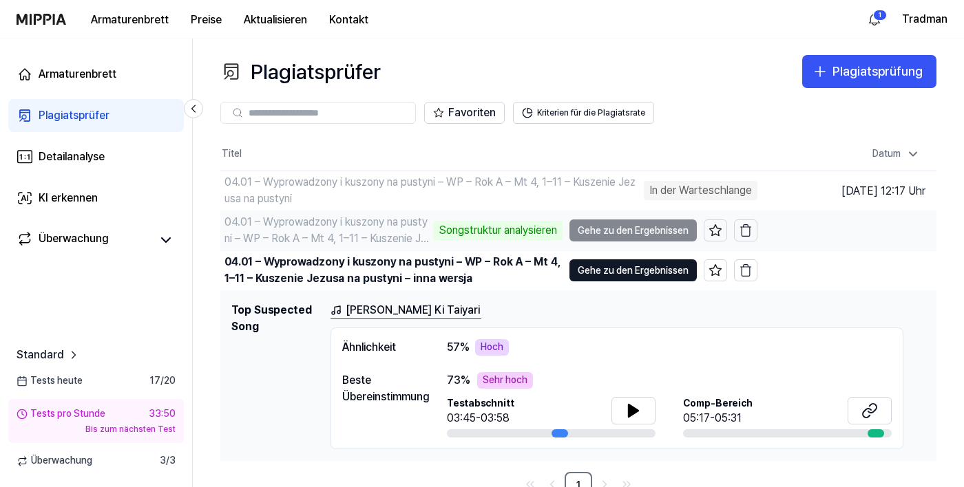
click at [258, 230] on div "04.01 – Wyprowadzony i kuszony na pustyni – WP – Rok A – Mt 4, 1–11 – Kuszenie …" at bounding box center [326, 230] width 205 height 33
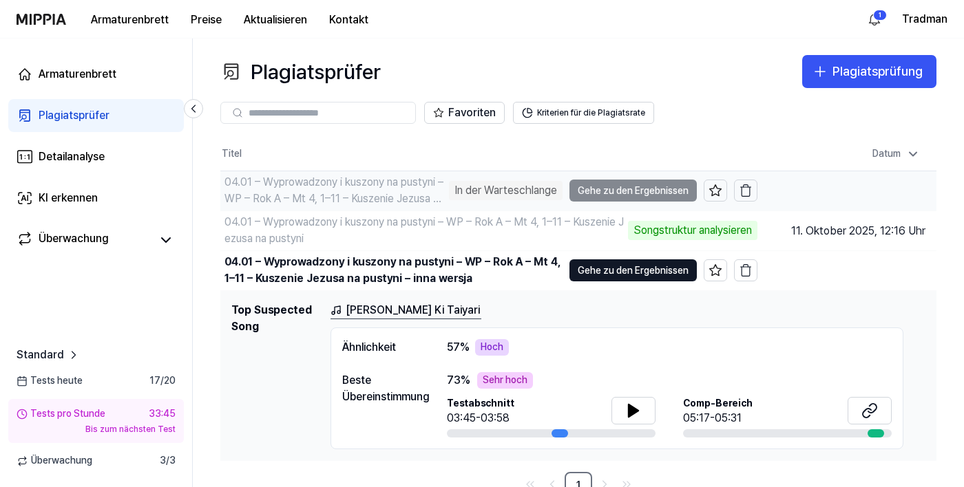
click at [289, 193] on font "04.01 – Wyprowadzony i kuszony na pustyni – WP – Rok A – Mt 4, 1–11 – Kuszenie …" at bounding box center [334, 199] width 220 height 46
click at [745, 189] on icon "button" at bounding box center [746, 191] width 14 height 14
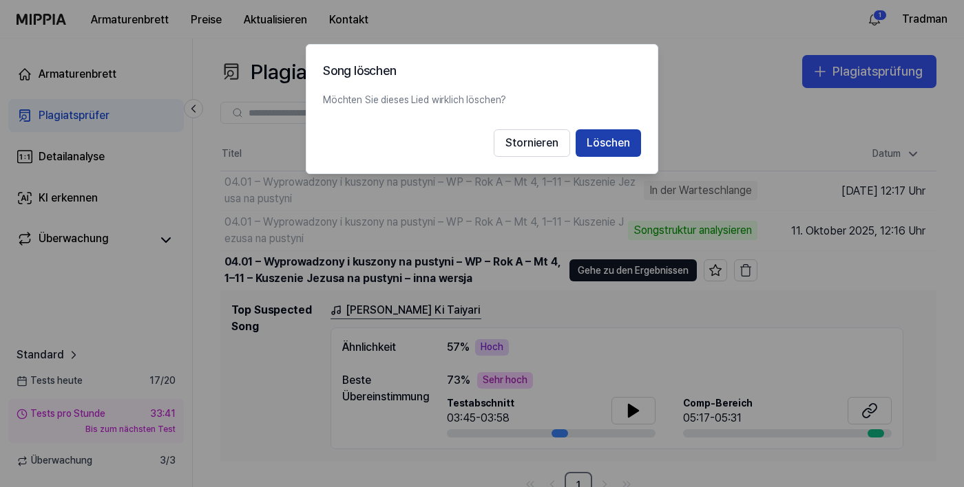
click at [615, 142] on font "Löschen" at bounding box center [608, 142] width 43 height 13
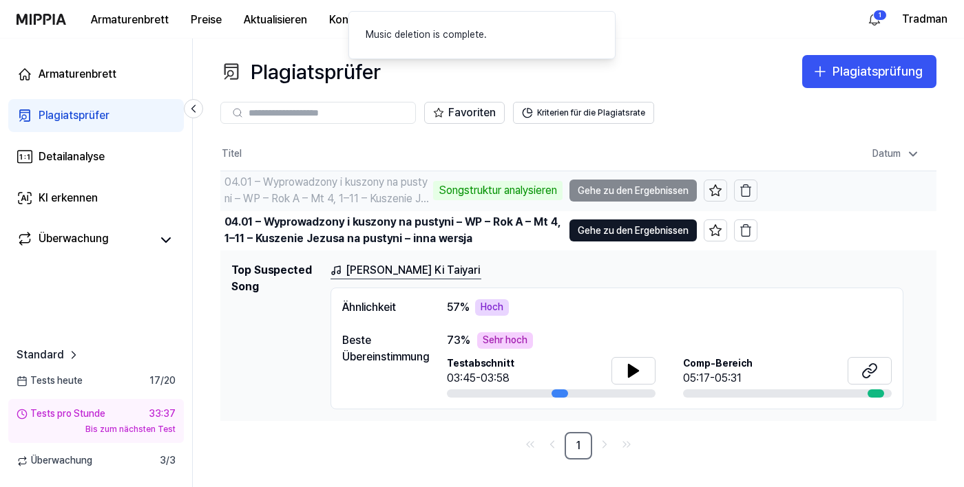
click at [600, 184] on td "04.01 – Wyprowadzony i kuszony na pustyni – WP – Rok A – Mt 4, 1–11 – Kuszenie …" at bounding box center [488, 190] width 537 height 39
click at [469, 187] on font "Songstruktur analysieren" at bounding box center [498, 190] width 118 height 13
click at [466, 189] on font "Songstruktur analysieren" at bounding box center [498, 190] width 118 height 13
click at [543, 110] on font "Kriterien für die Plagiatsrate" at bounding box center [591, 113] width 108 height 10
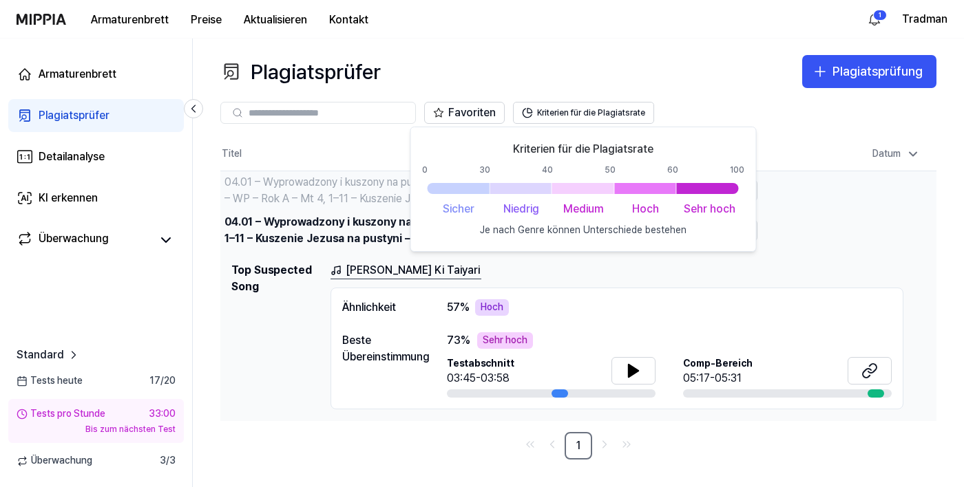
click at [260, 234] on font "04.01 – Wyprowadzony i kuszony na pustyni – WP – Rok A – Mt 4, 1–11 – Kuszenie …" at bounding box center [391, 231] width 335 height 30
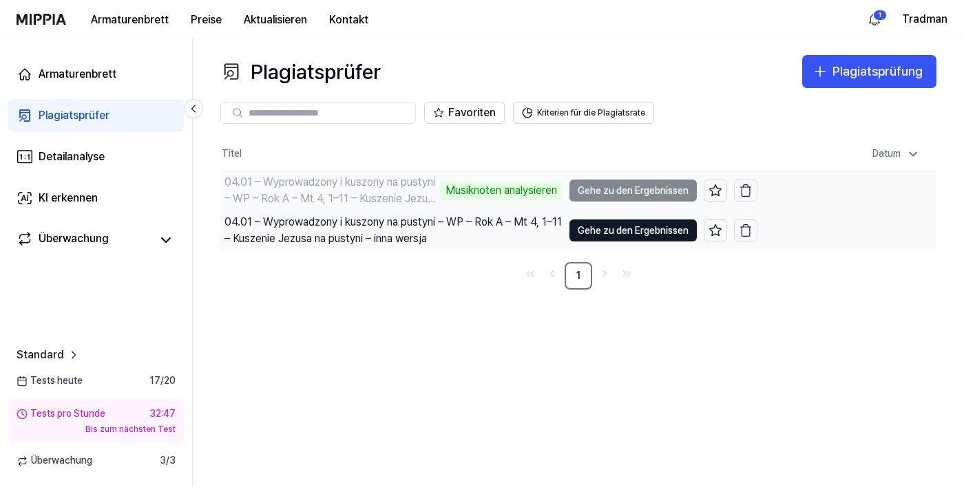
scroll to position [1, 0]
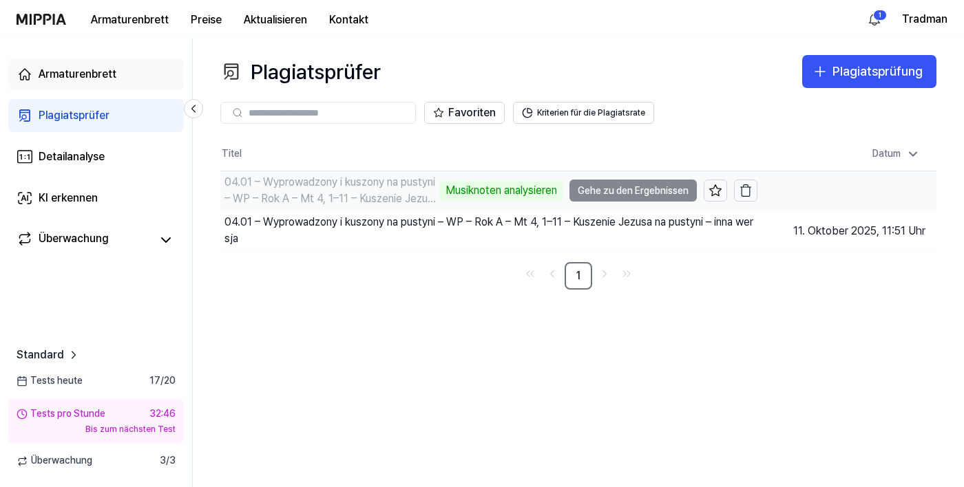
click at [59, 76] on font "Armaturenbrett" at bounding box center [78, 73] width 78 height 13
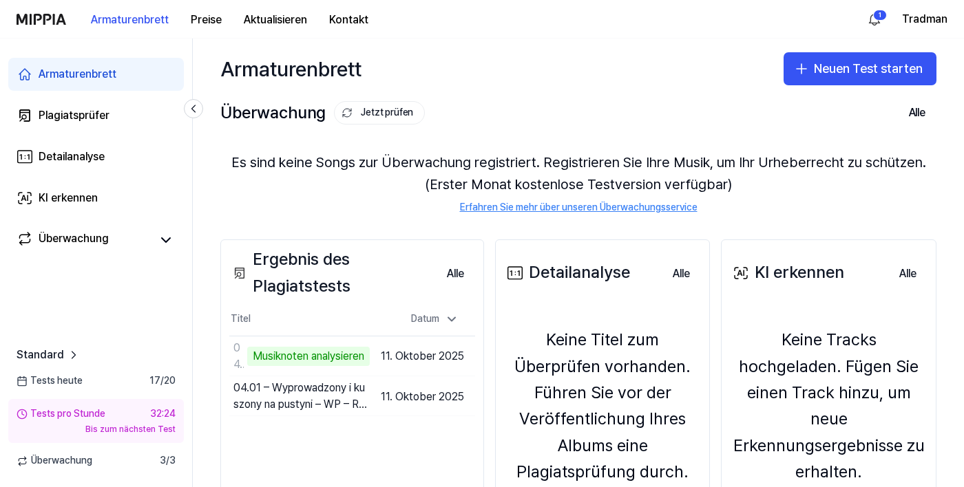
click at [497, 204] on font "Erfahren Sie mehr über unseren Überwachungsservice" at bounding box center [579, 207] width 238 height 11
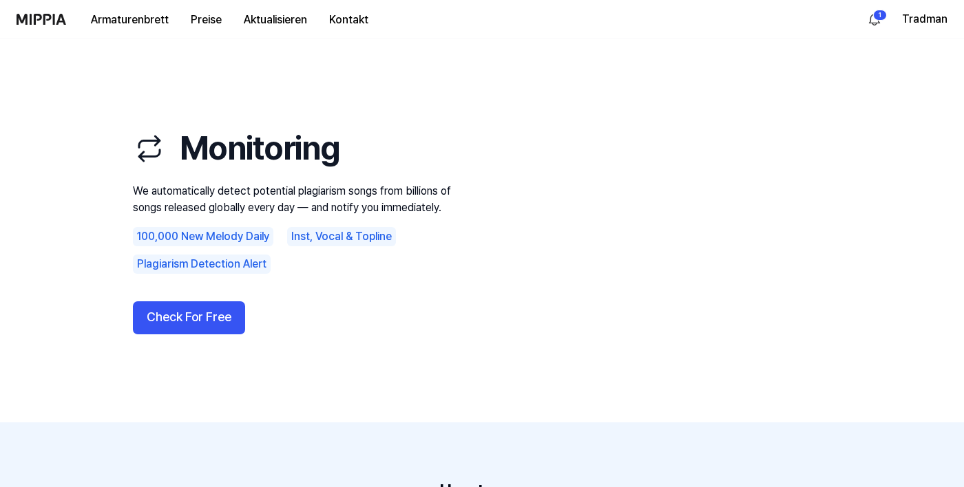
click at [506, 210] on video at bounding box center [666, 229] width 330 height 275
click at [170, 306] on button "Check For Free" at bounding box center [189, 318] width 112 height 33
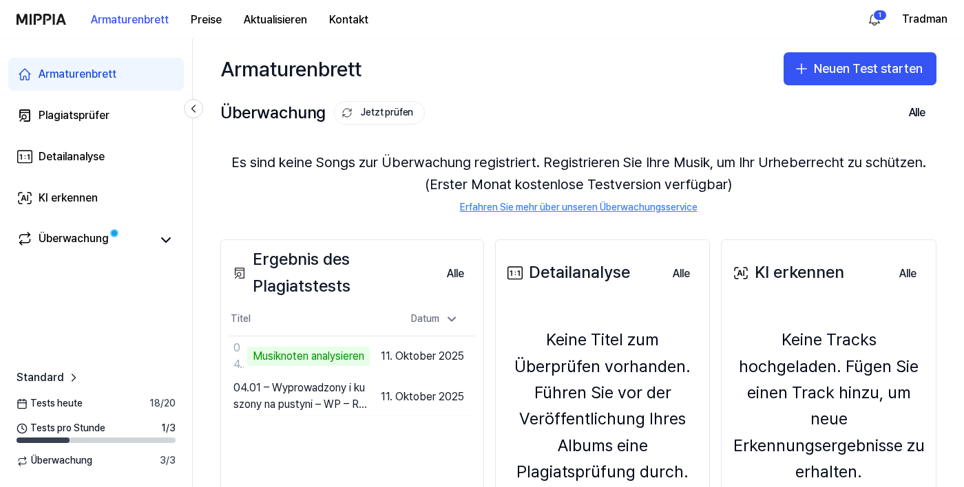
scroll to position [25, 0]
click at [74, 245] on font "Überwachung" at bounding box center [74, 238] width 70 height 13
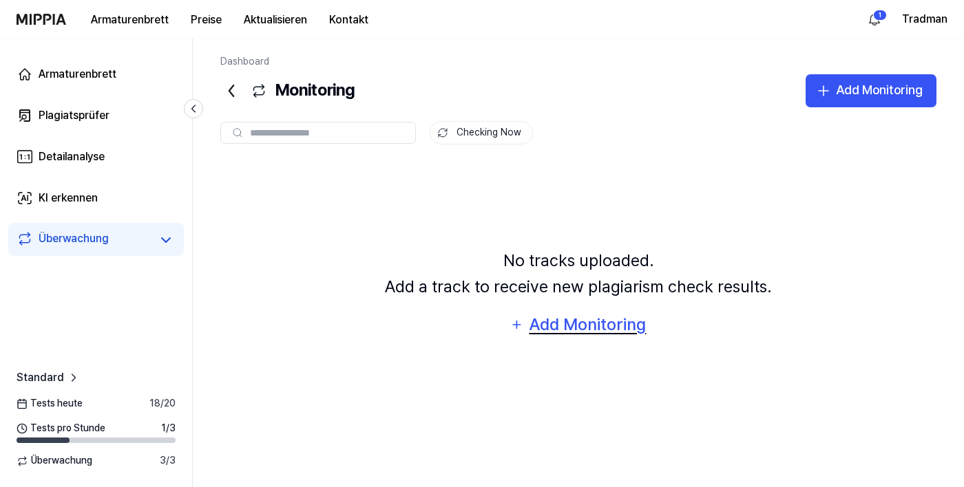
click at [549, 325] on div "Add Monitoring" at bounding box center [587, 325] width 119 height 26
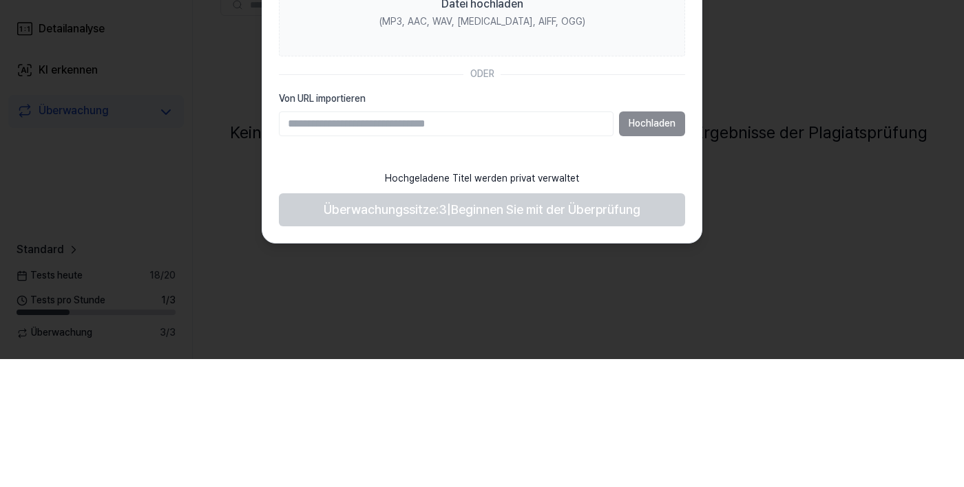
click at [86, 303] on div at bounding box center [482, 243] width 964 height 487
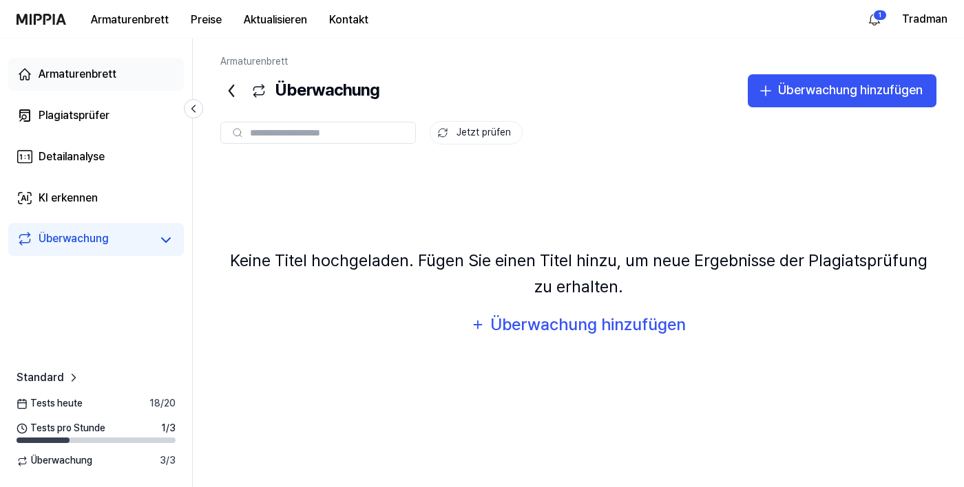
click at [70, 67] on font "Armaturenbrett" at bounding box center [78, 73] width 78 height 13
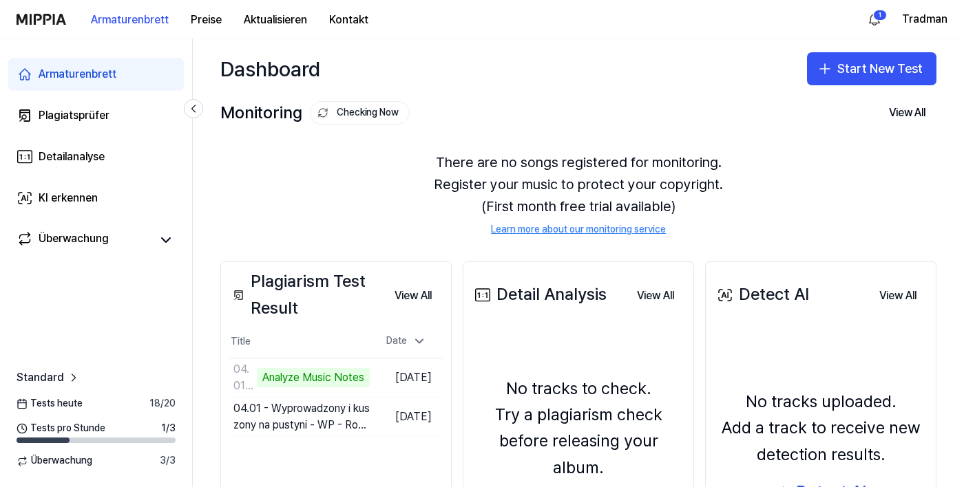
scroll to position [39, 0]
click at [68, 76] on font "Armaturenbrett" at bounding box center [78, 73] width 78 height 13
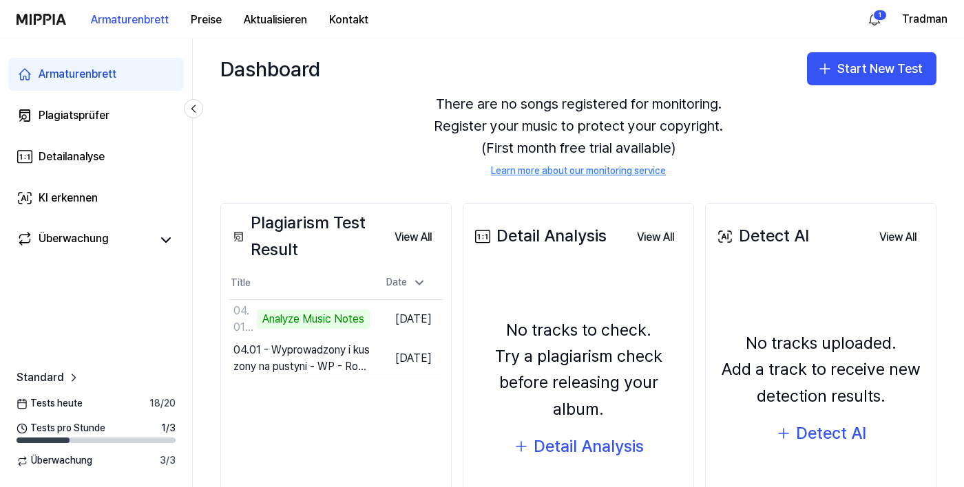
scroll to position [120, 0]
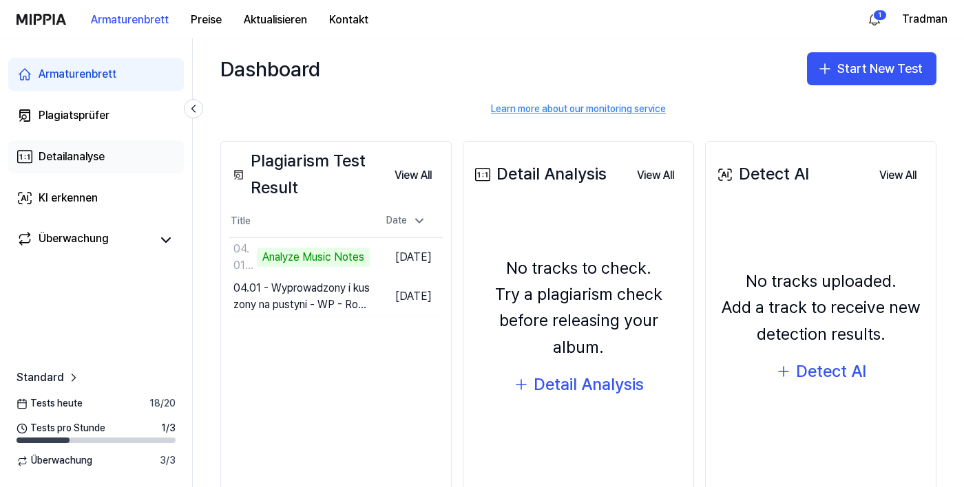
click at [54, 149] on div "Detailanalyse" at bounding box center [72, 157] width 66 height 17
click at [72, 162] on font "Detailanalyse" at bounding box center [72, 156] width 66 height 13
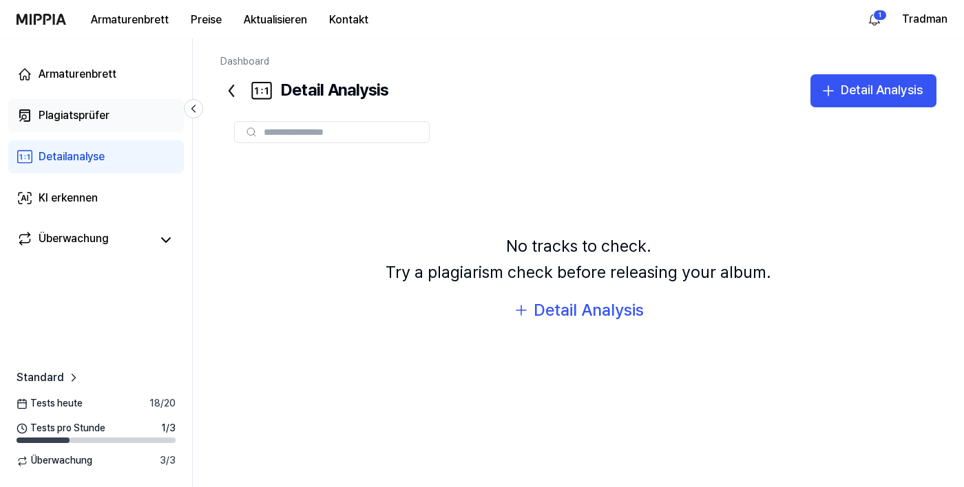
click at [67, 114] on font "Plagiatsprüfer" at bounding box center [74, 115] width 71 height 13
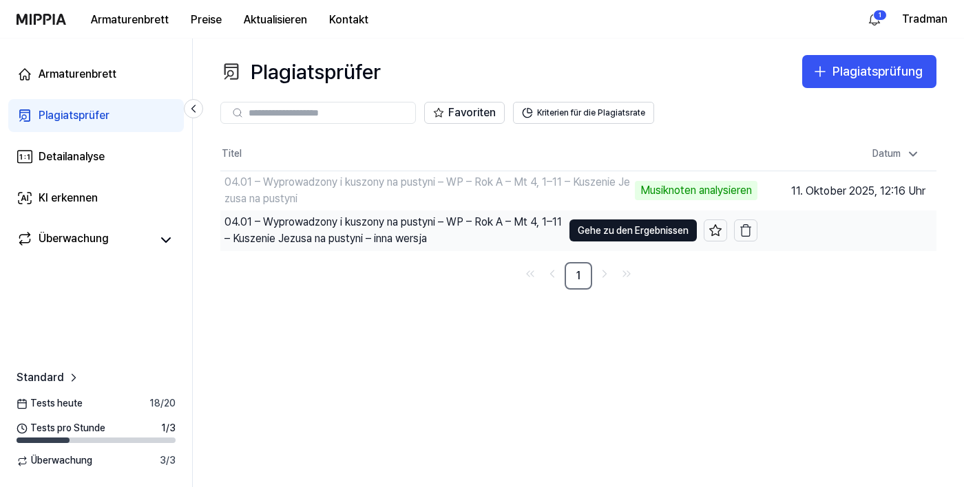
click at [302, 216] on font "04.01 – Wyprowadzony i kuszony na pustyni – WP – Rok A – Mt 4, 1–11 – Kuszenie …" at bounding box center [392, 231] width 337 height 30
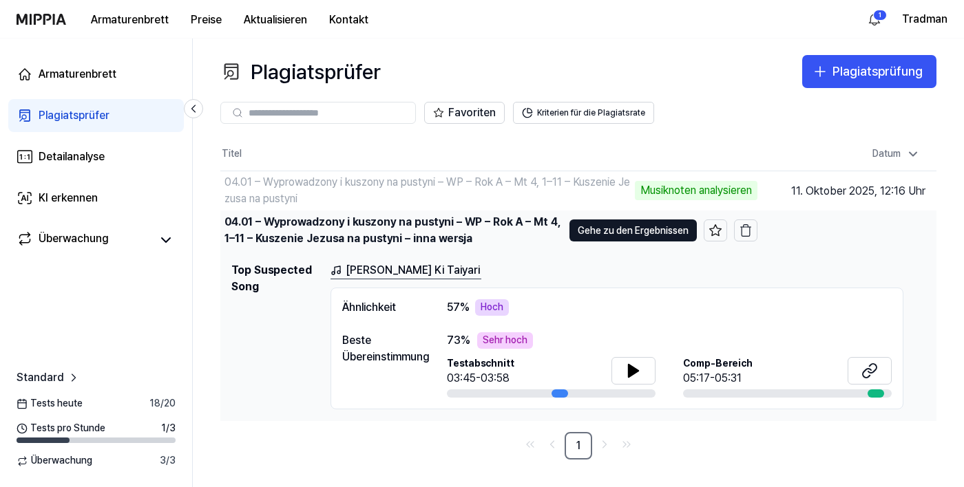
scroll to position [56, 0]
click at [611, 225] on font "Gehe zu den Ergebnissen" at bounding box center [633, 230] width 111 height 11
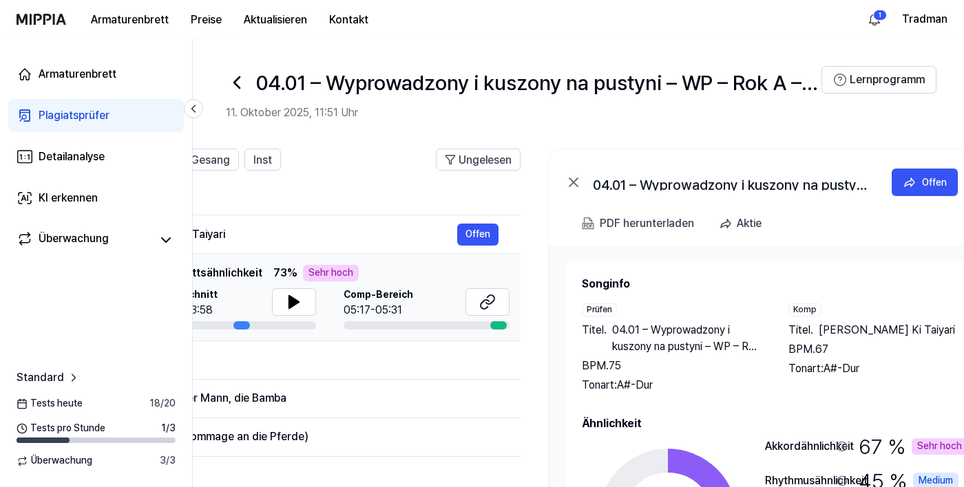
scroll to position [0, 341]
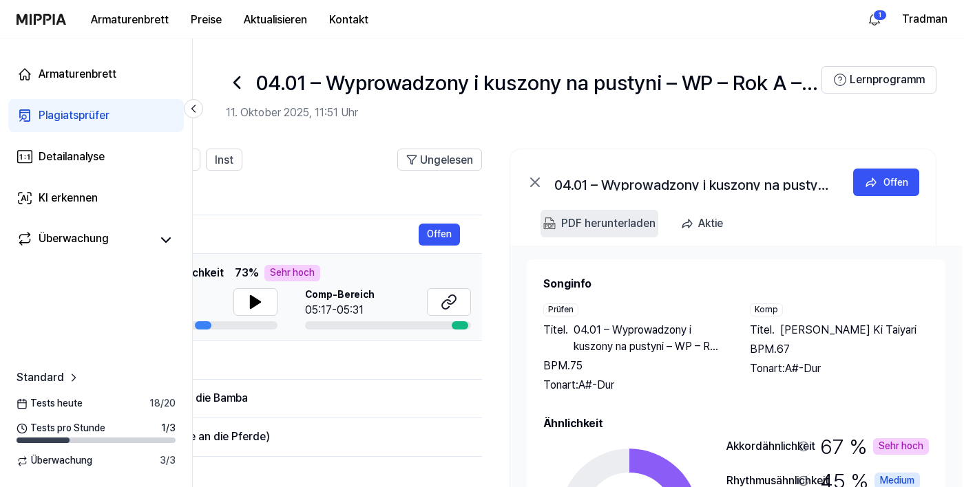
click at [591, 229] on font "PDF herunterladen" at bounding box center [608, 223] width 94 height 13
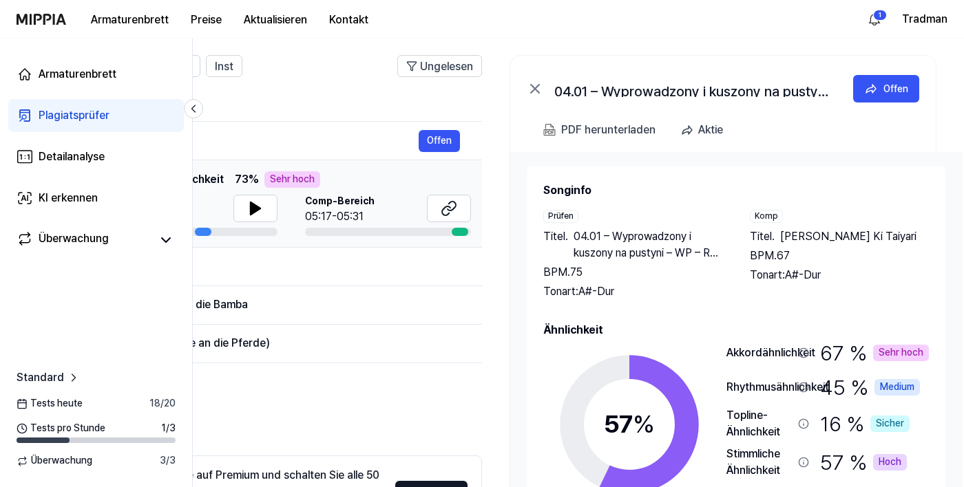
scroll to position [90, 0]
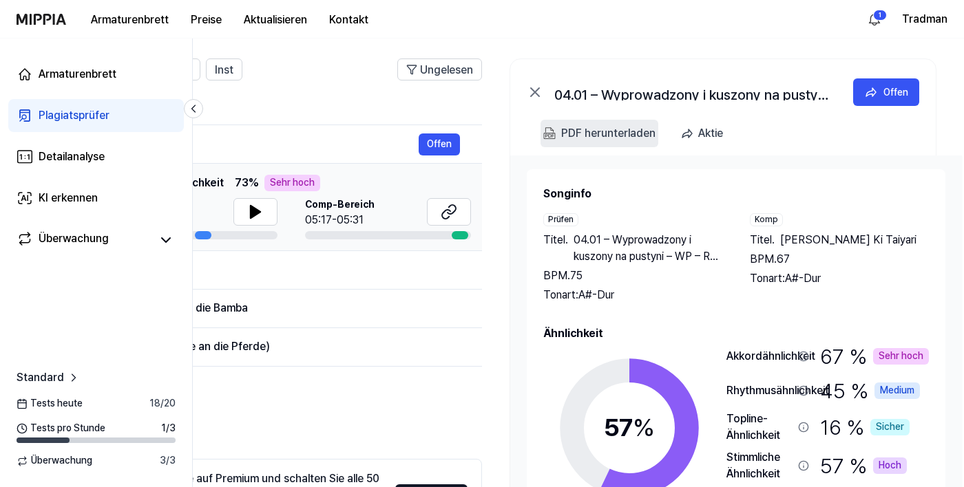
click at [617, 129] on font "PDF herunterladen" at bounding box center [608, 133] width 94 height 13
click at [613, 126] on button "Aktie" at bounding box center [641, 134] width 59 height 28
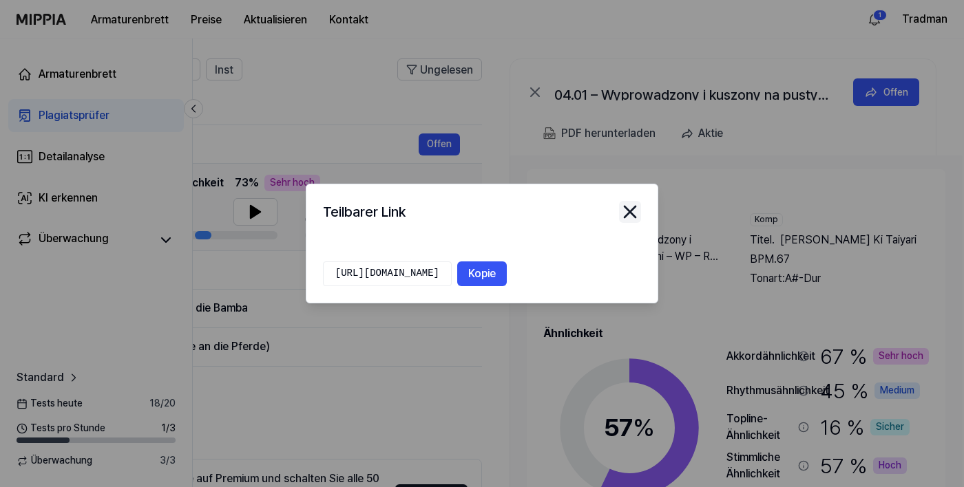
click at [626, 207] on icon "Modal schließen" at bounding box center [629, 212] width 11 height 11
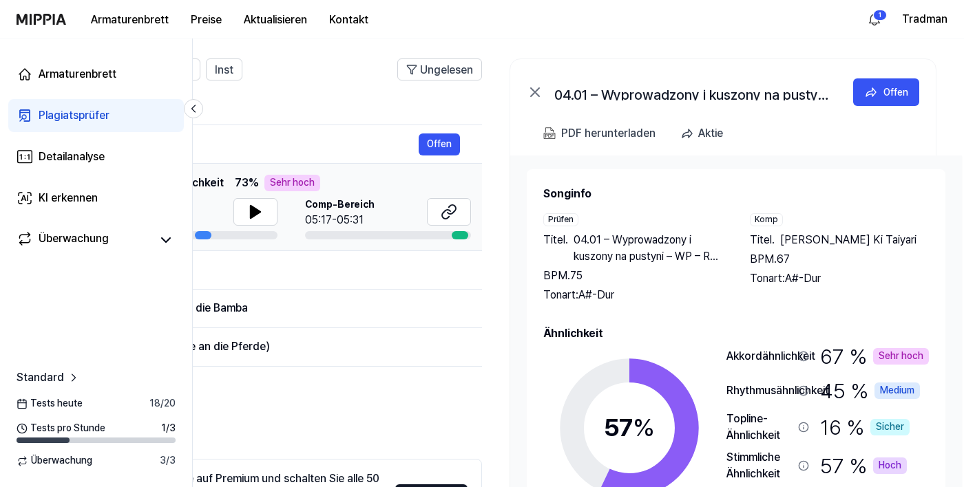
scroll to position [89, 0]
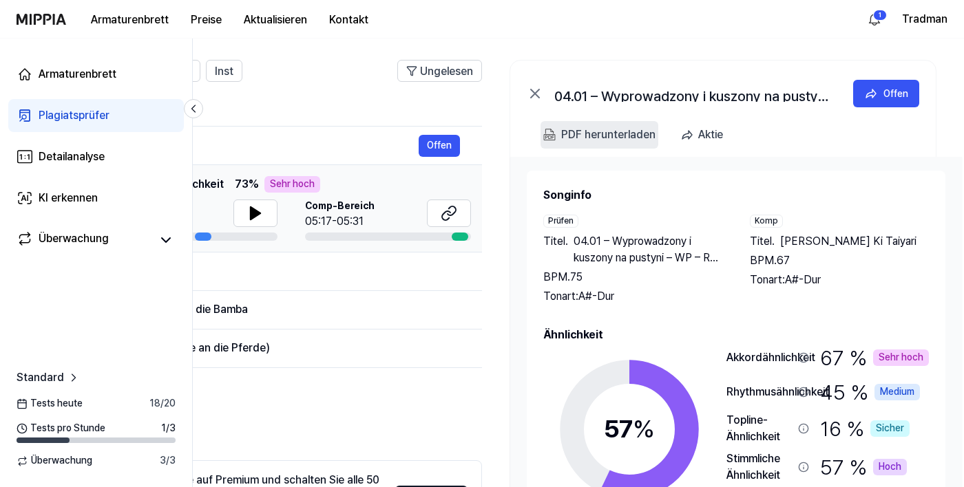
click at [609, 134] on font "PDF herunterladen" at bounding box center [608, 134] width 94 height 13
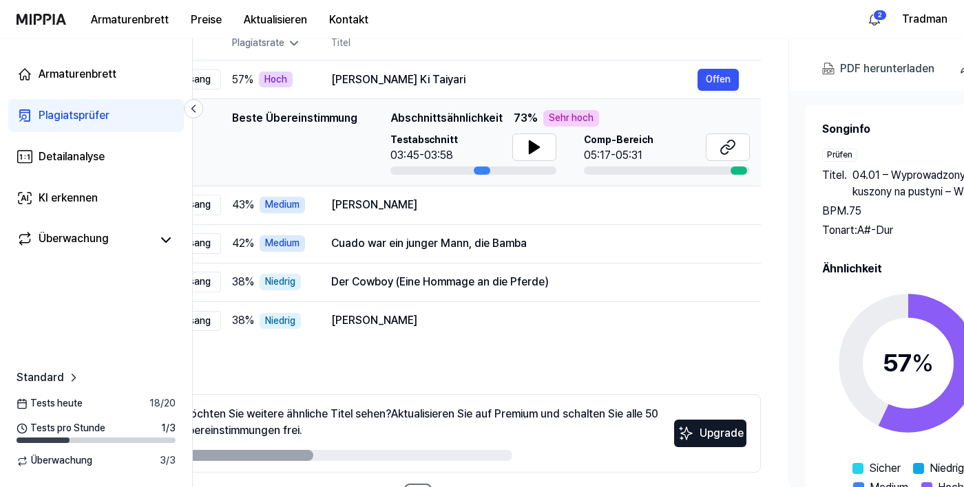
scroll to position [0, 0]
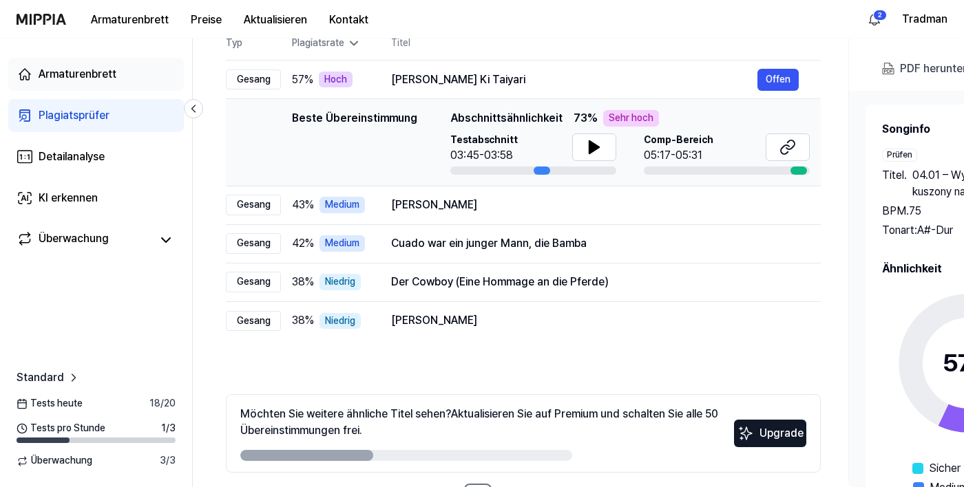
click at [64, 68] on font "Armaturenbrett" at bounding box center [78, 73] width 78 height 13
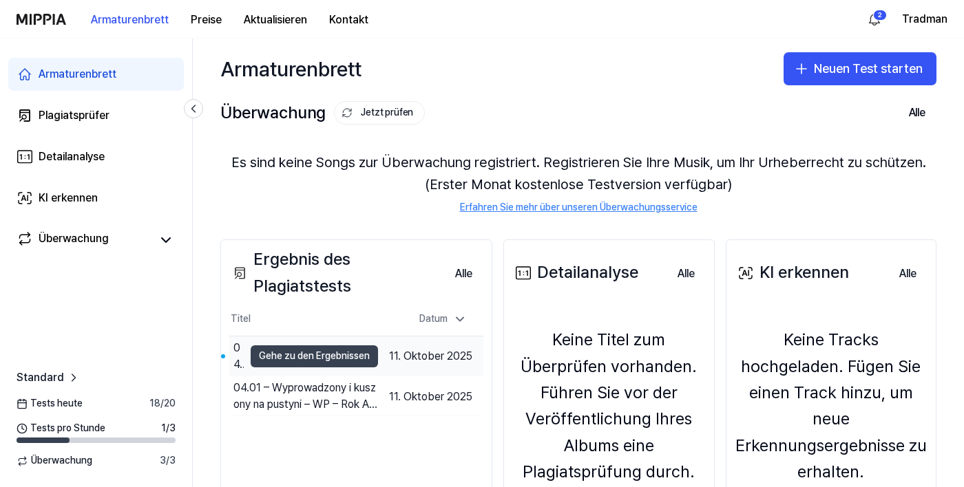
click at [291, 361] on font "Gehe zu den Ergebnissen" at bounding box center [314, 355] width 111 height 11
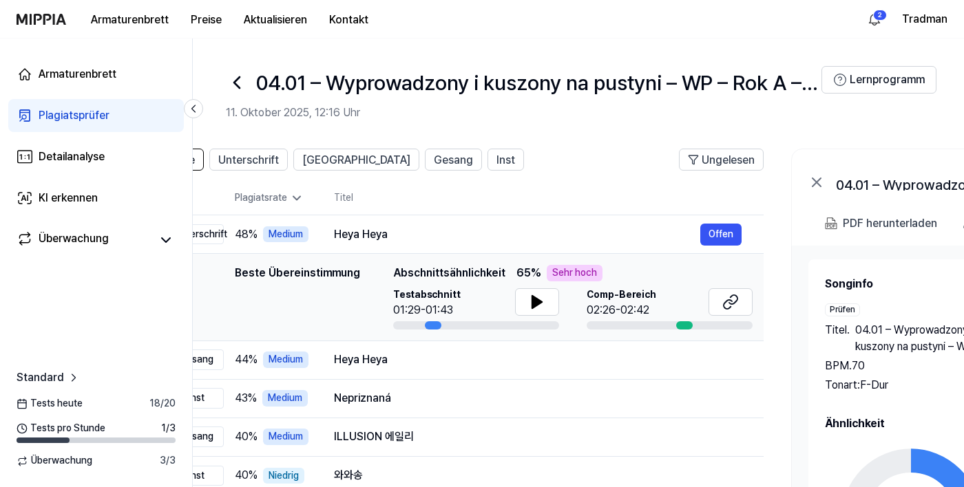
scroll to position [0, 54]
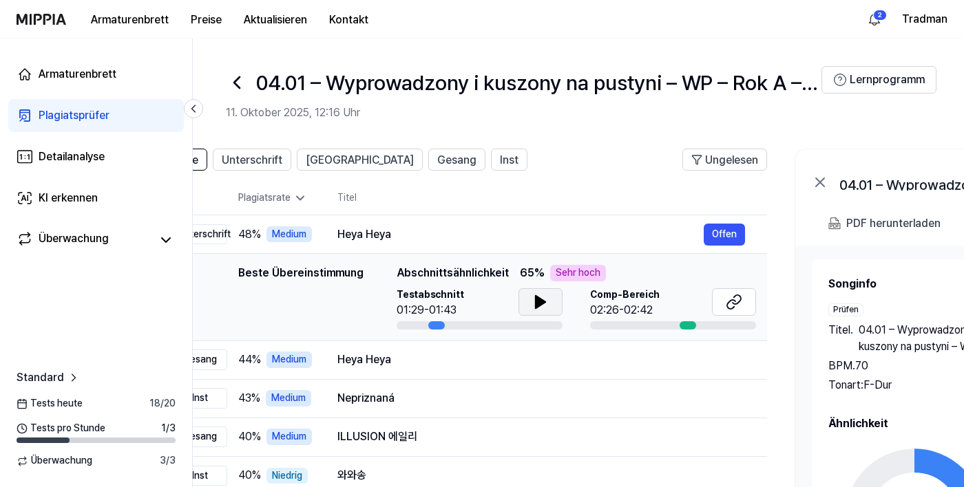
click at [559, 304] on button at bounding box center [540, 302] width 44 height 28
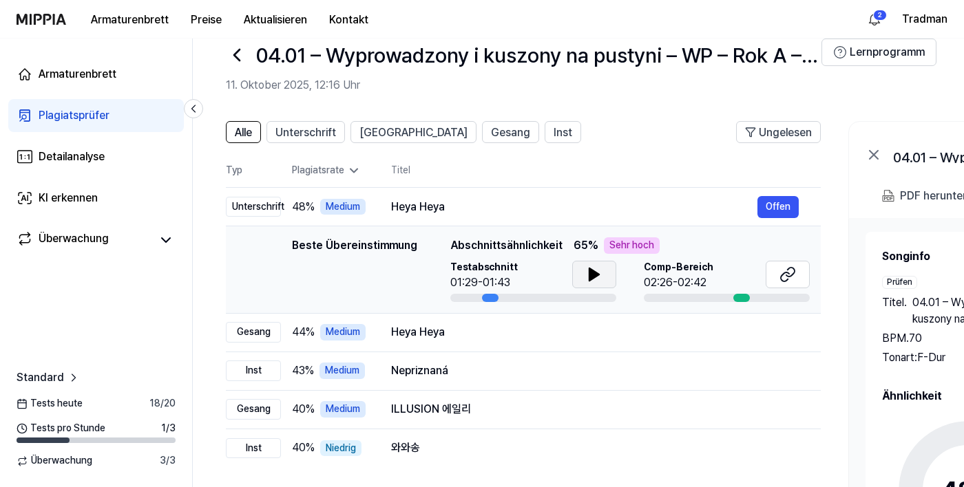
scroll to position [33, 0]
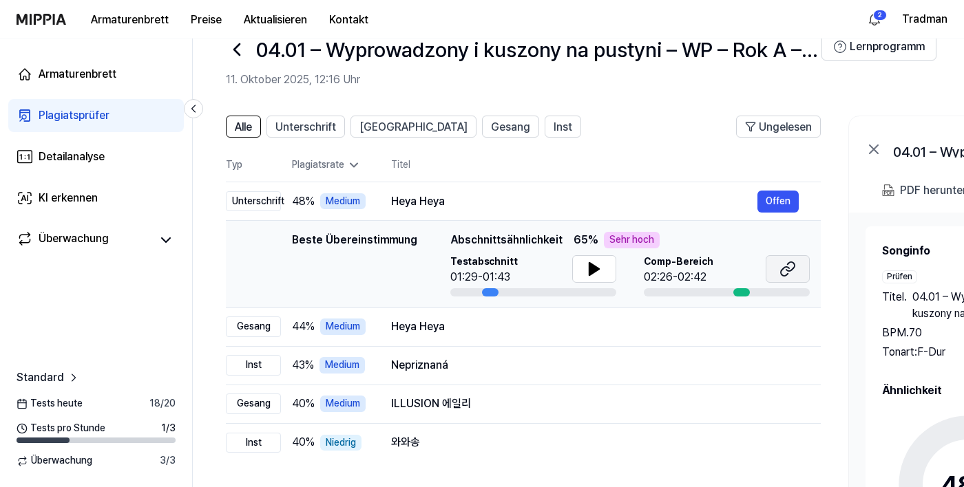
click at [788, 269] on icon at bounding box center [787, 269] width 17 height 17
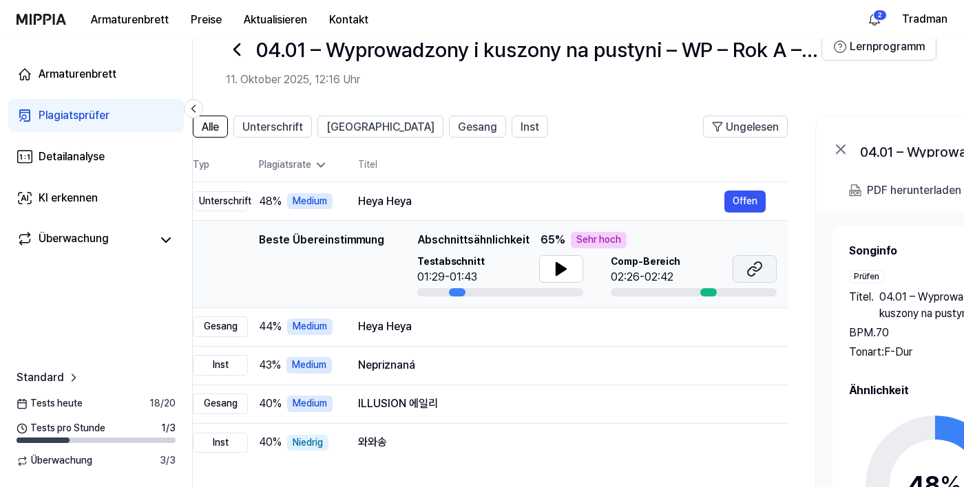
scroll to position [36, 0]
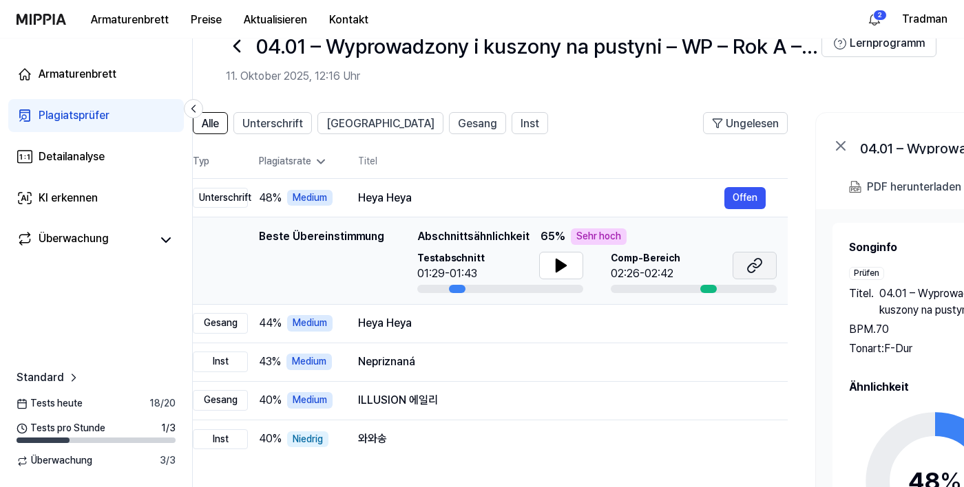
click at [776, 274] on button at bounding box center [755, 266] width 44 height 28
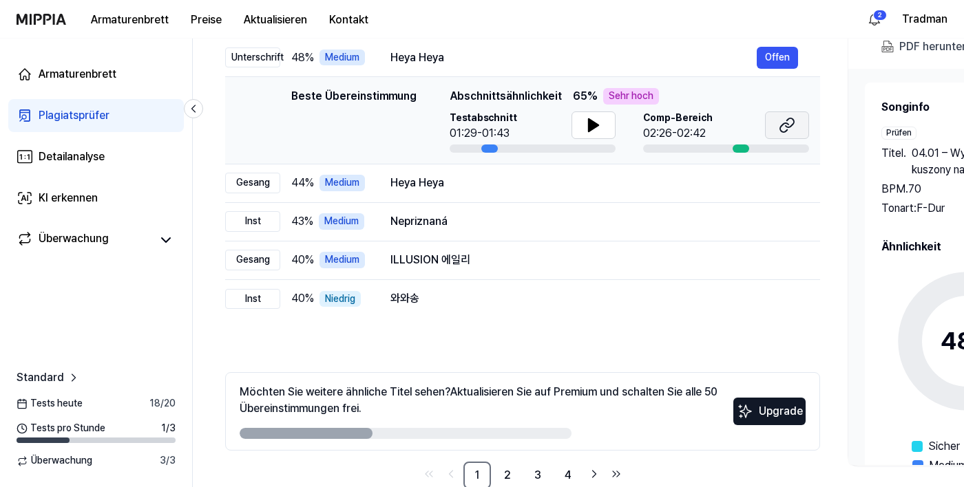
scroll to position [0, 0]
click at [429, 233] on td "Nepriznaná Offen" at bounding box center [595, 221] width 452 height 39
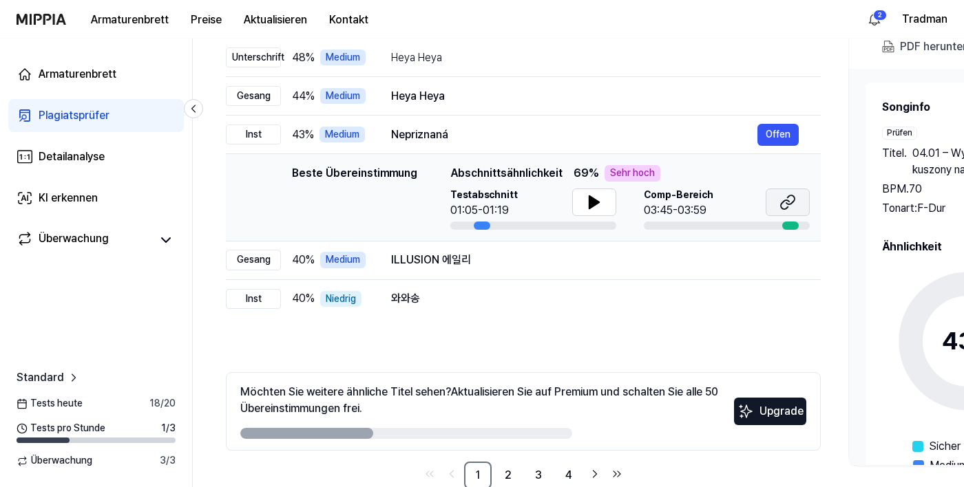
click at [798, 198] on button at bounding box center [788, 203] width 44 height 28
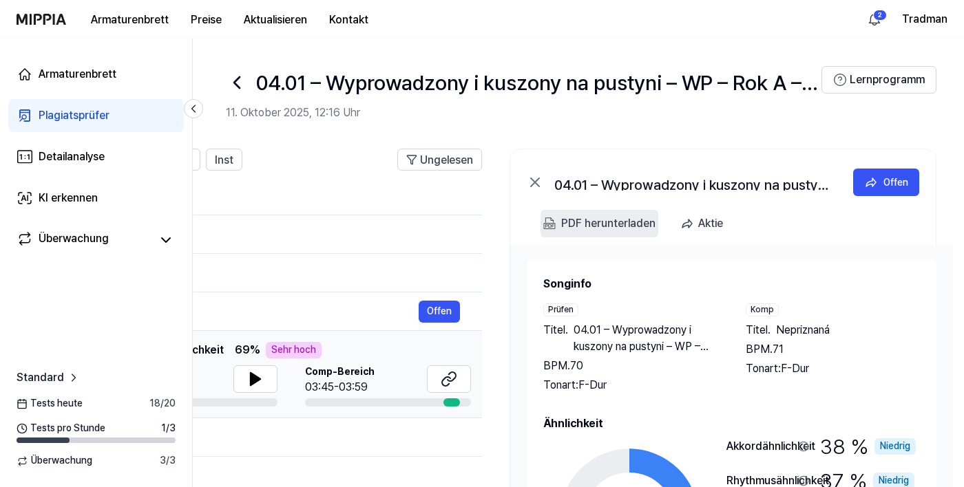
click at [627, 229] on font "PDF herunterladen" at bounding box center [608, 223] width 94 height 13
click at [218, 72] on header "04.01 – Wyprowadzony i kuszony na pustyni – WP – Rok A – Mt 4, 1–11 – Kuszenie …" at bounding box center [578, 87] width 771 height 96
click at [234, 78] on icon at bounding box center [237, 83] width 22 height 22
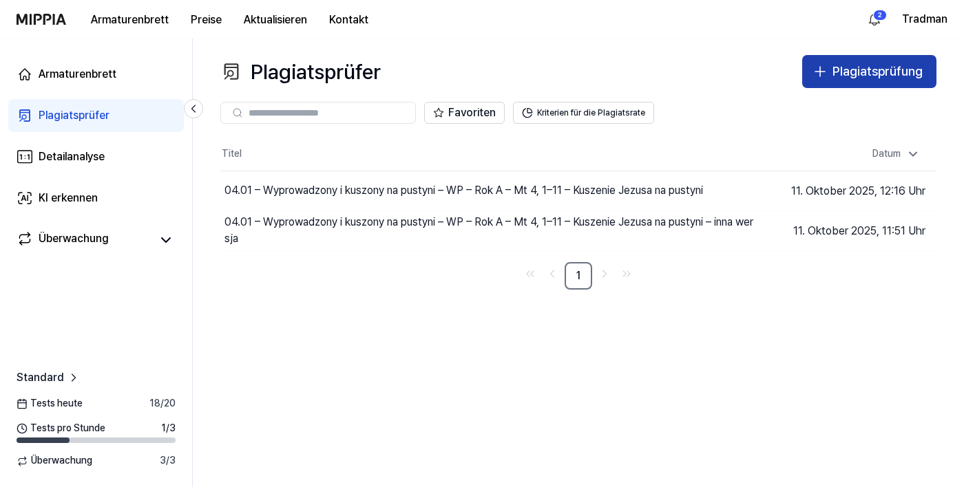
click at [879, 72] on font "Plagiatsprüfung" at bounding box center [877, 71] width 90 height 14
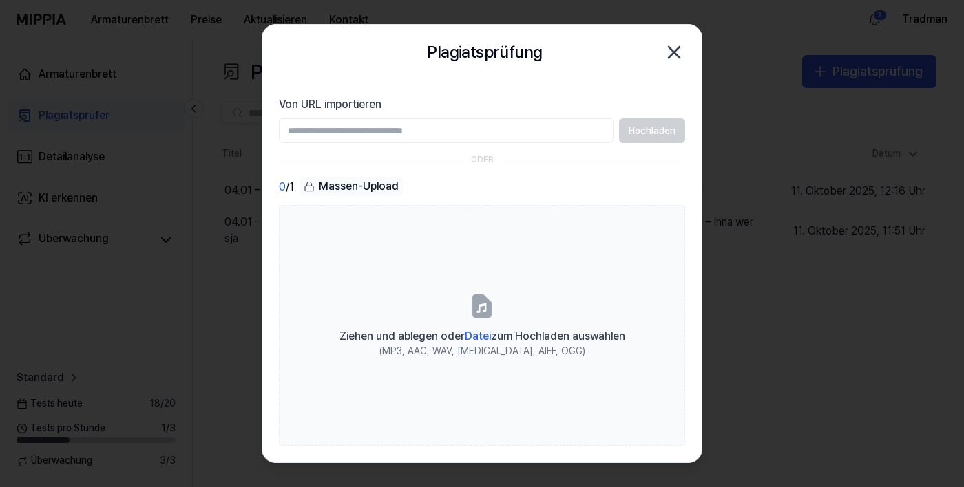
click at [361, 128] on input "Von URL importieren" at bounding box center [446, 130] width 335 height 25
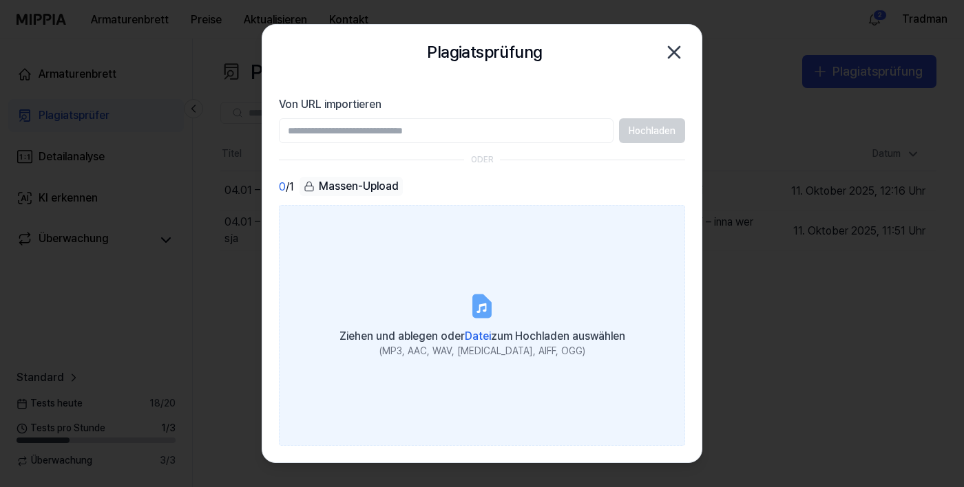
click at [487, 343] on font "Datei" at bounding box center [478, 336] width 26 height 13
click at [0, 0] on input "Ziehen und ablegen oder Datei zum Hochladen auswählen (MP3, AAC, WAV, [MEDICAL_…" at bounding box center [0, 0] width 0 height 0
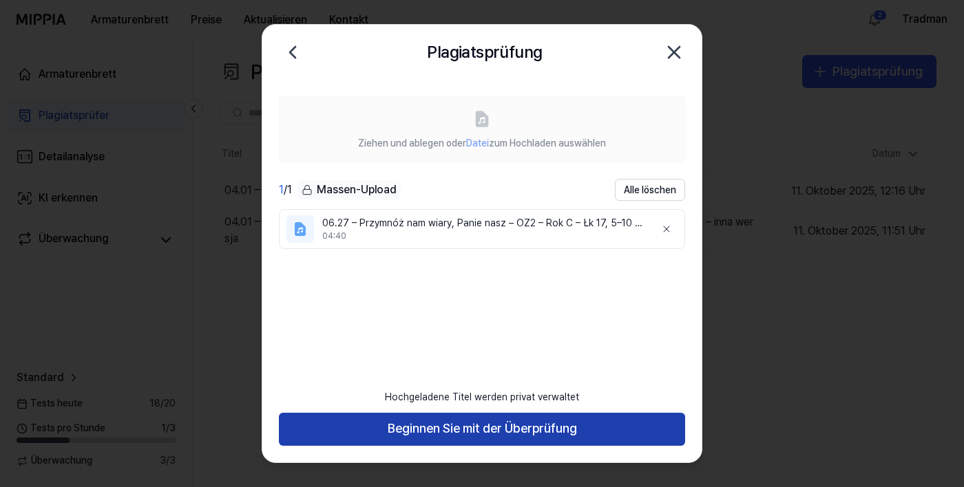
click at [483, 436] on font "Beginnen Sie mit der Überprüfung" at bounding box center [482, 428] width 189 height 14
click at [487, 436] on font "Beginnen Sie mit der Überprüfung" at bounding box center [482, 428] width 189 height 14
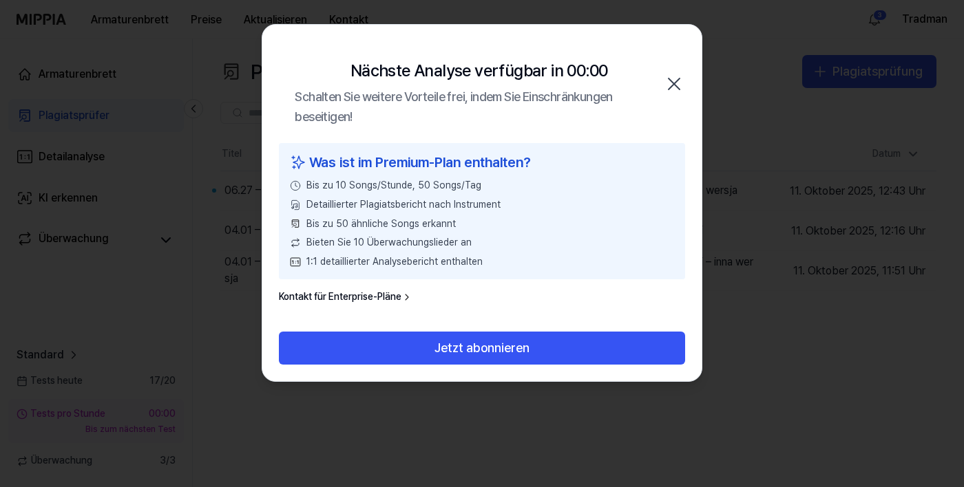
click at [664, 83] on icon "button" at bounding box center [674, 84] width 22 height 22
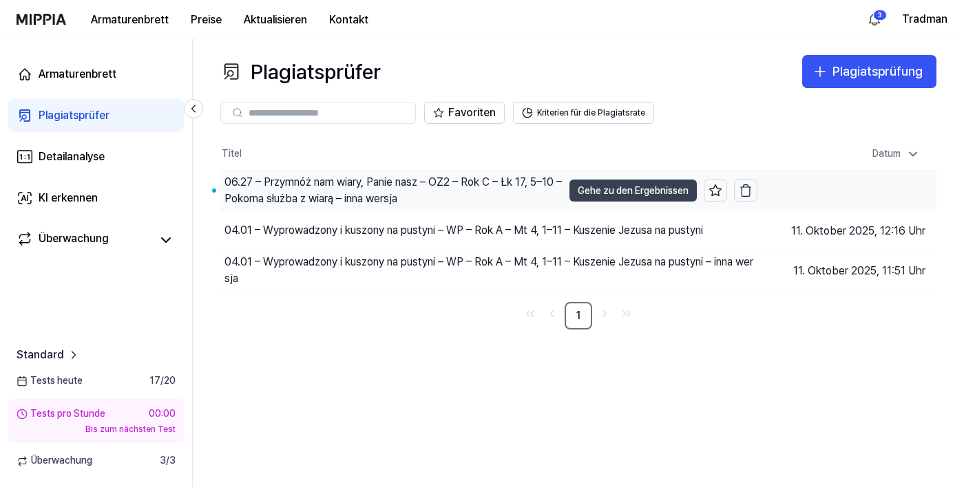
click at [605, 185] on font "Gehe zu den Ergebnissen" at bounding box center [633, 190] width 111 height 11
click at [476, 198] on div "06.27 – Przymnóż nam wiary, Panie nasz – OZ2 – Rok C – Łk 17, 5–10 – Pokorna sł…" at bounding box center [393, 190] width 338 height 33
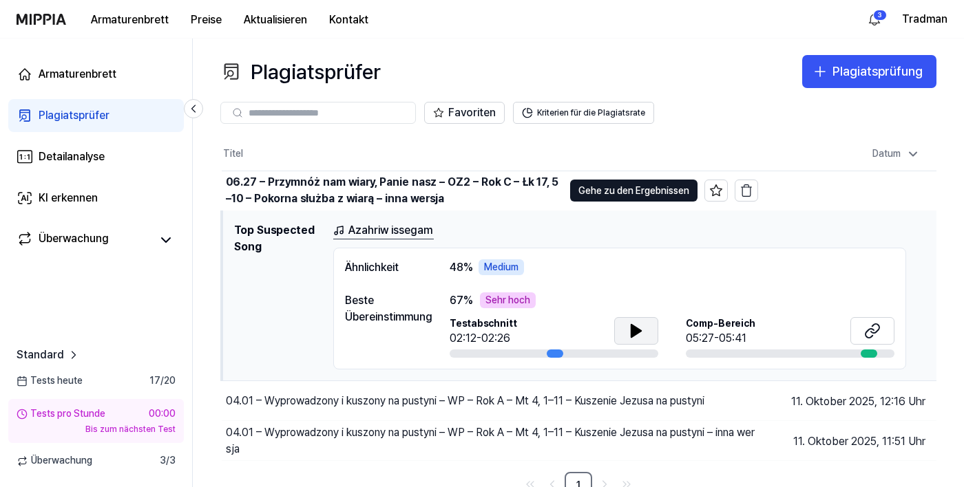
click at [633, 326] on icon at bounding box center [636, 331] width 10 height 12
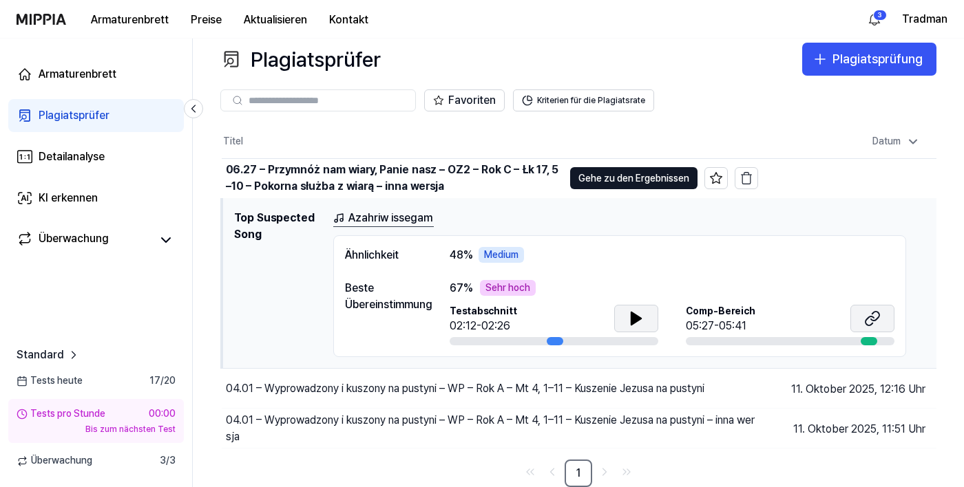
click at [860, 305] on button at bounding box center [872, 319] width 44 height 28
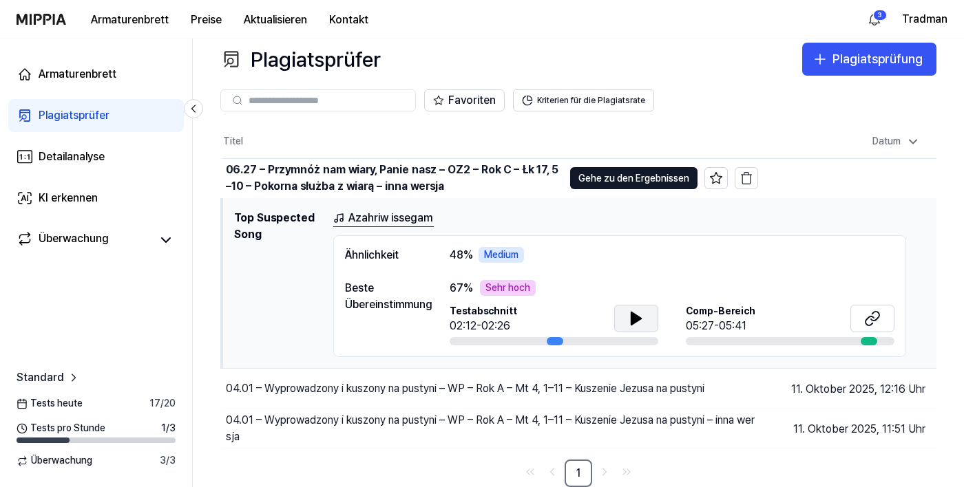
click at [644, 305] on button at bounding box center [636, 319] width 44 height 28
click at [609, 173] on font "Gehe zu den Ergebnissen" at bounding box center [633, 178] width 111 height 11
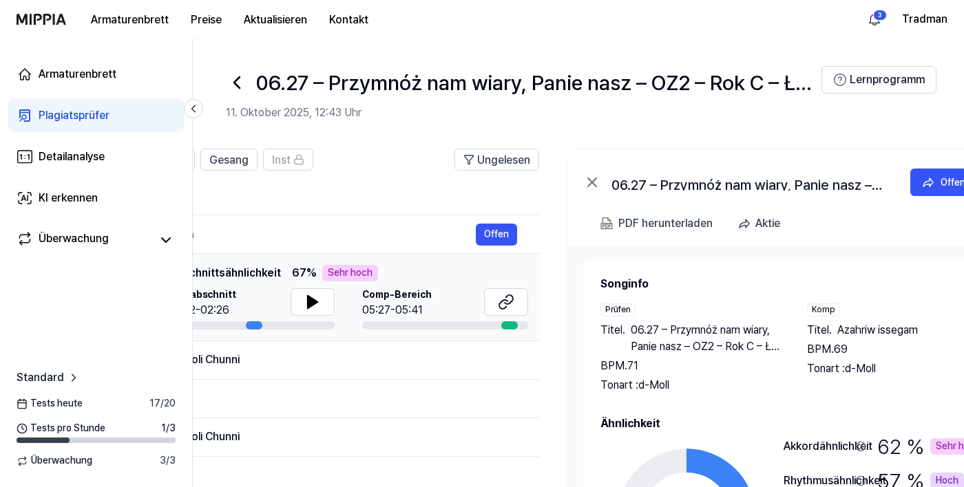
scroll to position [0, 341]
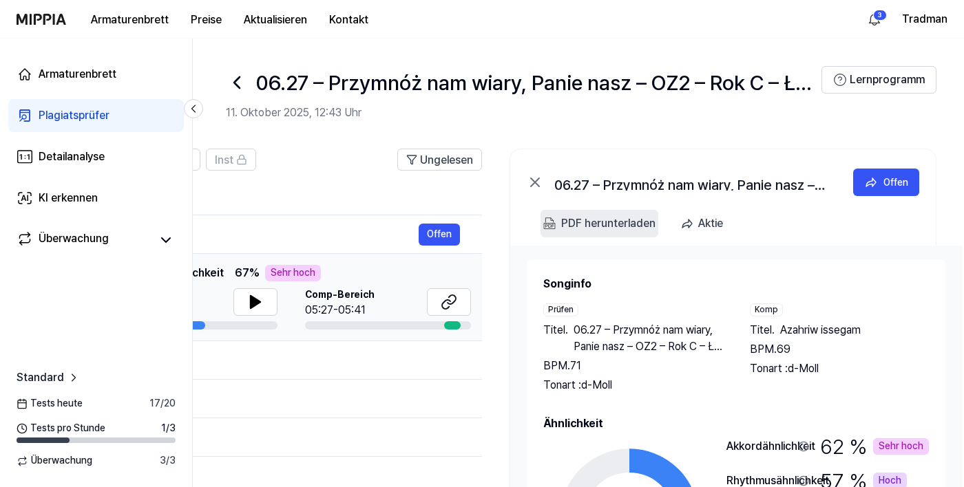
click at [586, 220] on font "PDF herunterladen" at bounding box center [608, 223] width 94 height 13
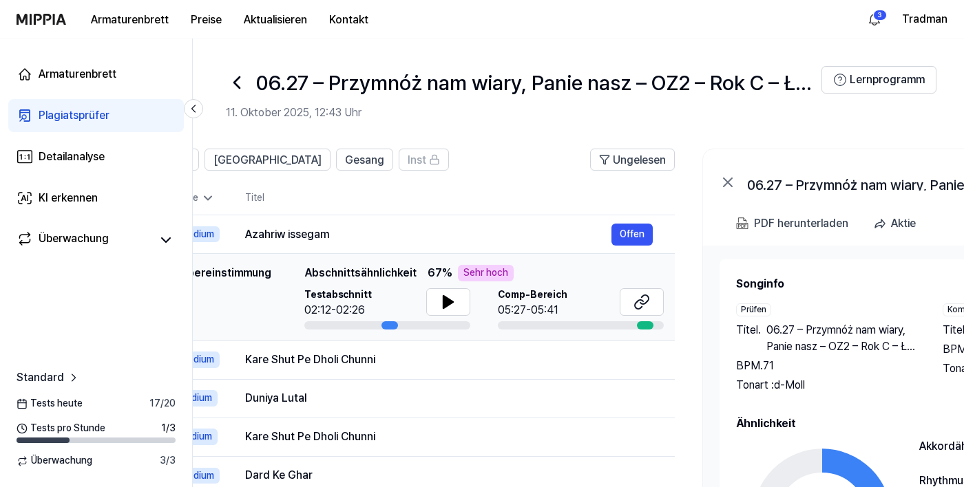
scroll to position [0, 0]
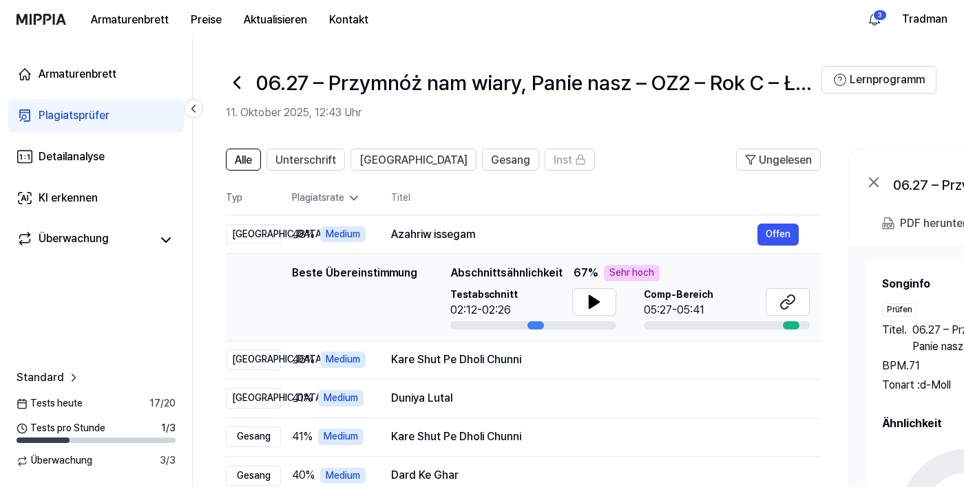
click at [246, 83] on icon at bounding box center [237, 83] width 22 height 22
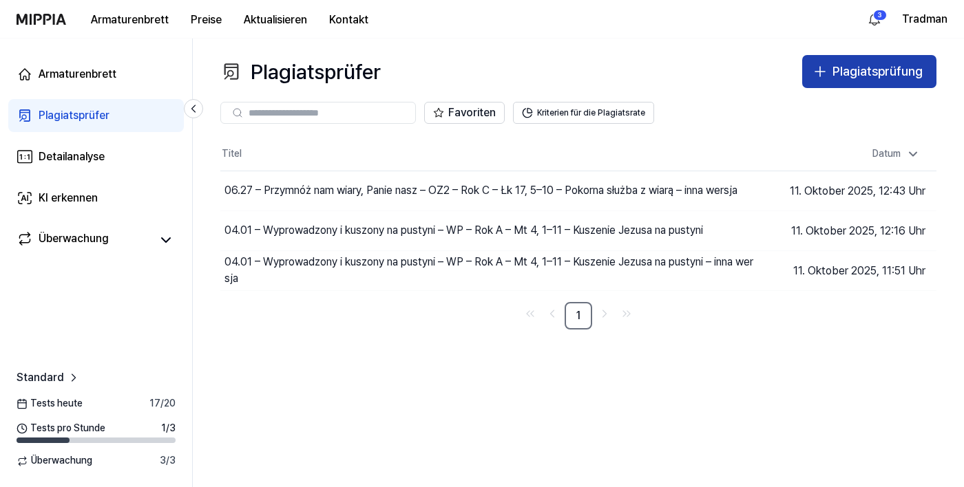
click at [865, 65] on font "Plagiatsprüfung" at bounding box center [877, 71] width 90 height 14
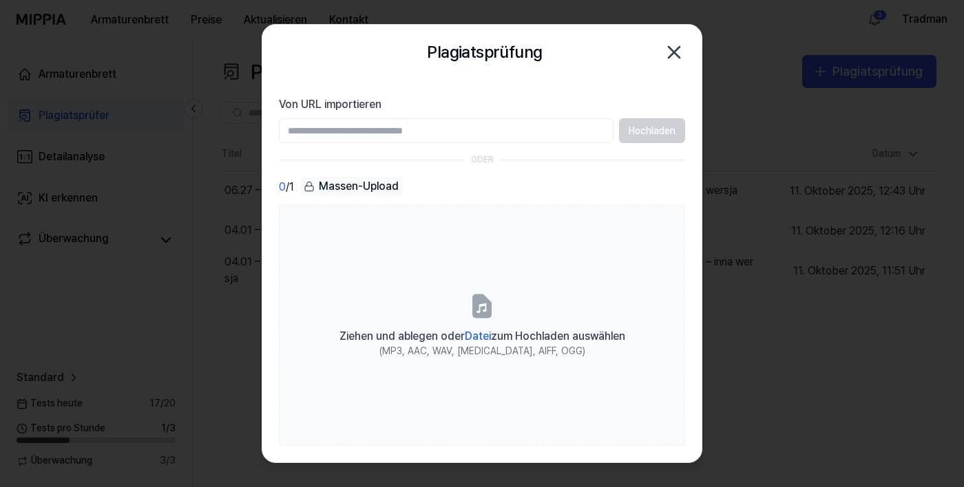
click at [410, 130] on input "Von URL importieren" at bounding box center [446, 130] width 335 height 25
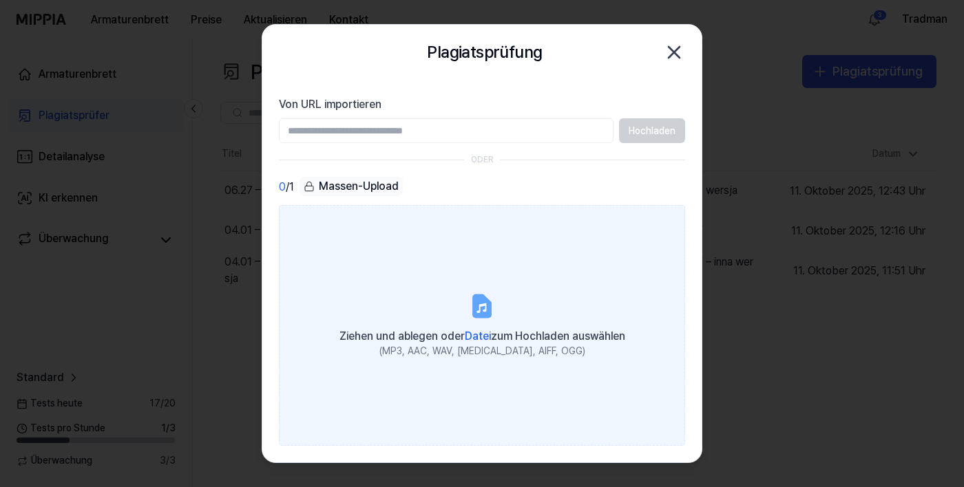
click at [476, 343] on font "Datei" at bounding box center [478, 336] width 26 height 13
click at [0, 0] on input "Ziehen und ablegen oder Datei zum Hochladen auswählen (MP3, AAC, WAV, [MEDICAL_…" at bounding box center [0, 0] width 0 height 0
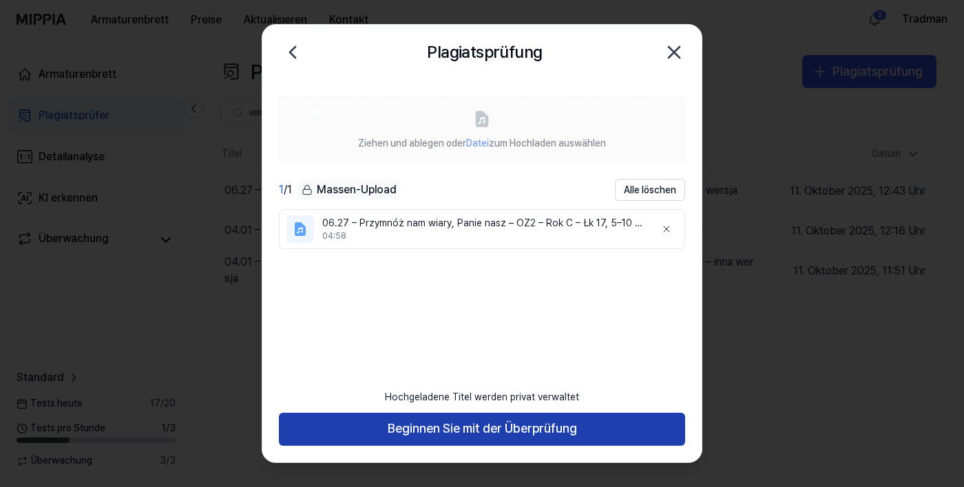
click at [383, 446] on button "Beginnen Sie mit der Überprüfung" at bounding box center [482, 429] width 406 height 33
click at [379, 446] on button "Beginnen Sie mit der Überprüfung" at bounding box center [482, 429] width 406 height 33
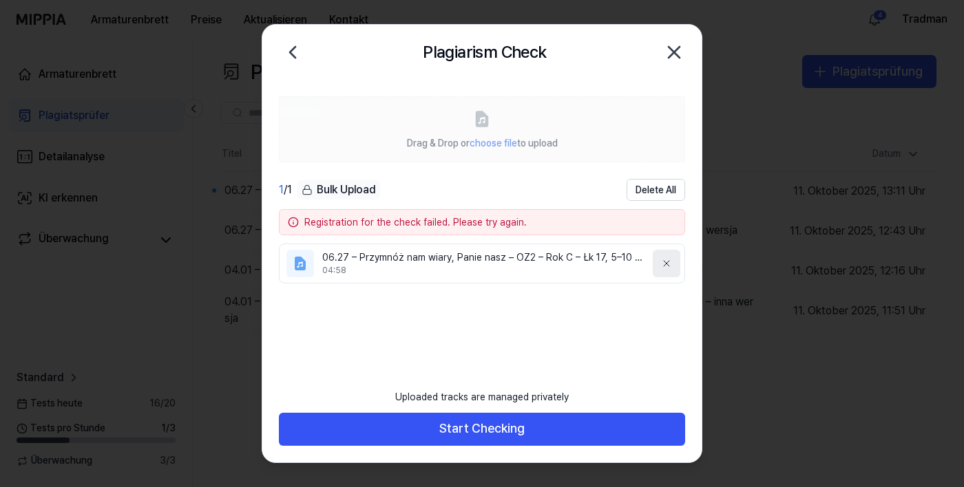
click at [673, 263] on button at bounding box center [667, 264] width 28 height 28
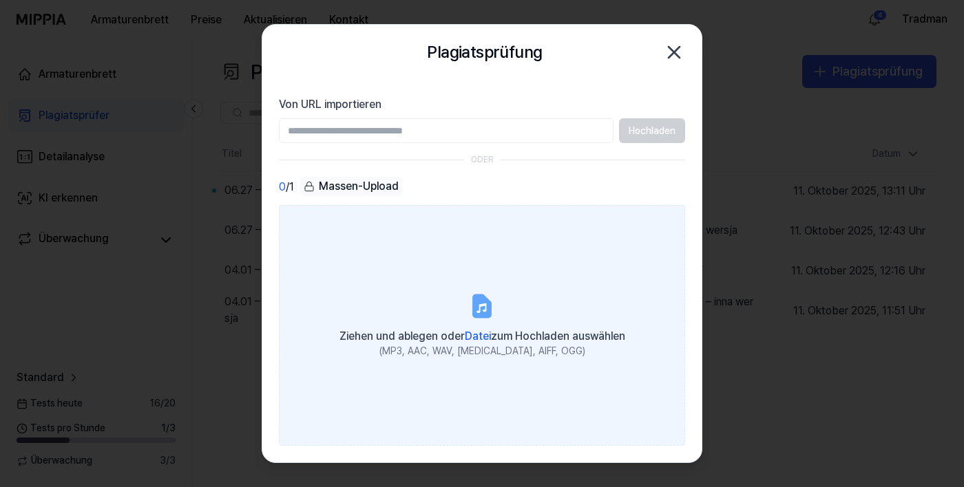
click at [474, 343] on font "Datei" at bounding box center [478, 336] width 26 height 13
click at [0, 0] on input "Ziehen und ablegen oder Datei zum Hochladen auswählen (MP3, AAC, WAV, [MEDICAL_…" at bounding box center [0, 0] width 0 height 0
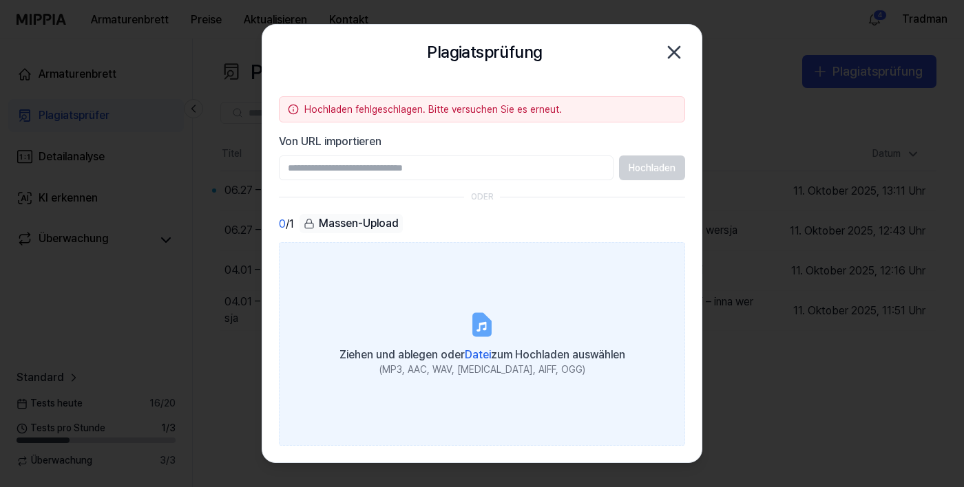
click at [471, 361] on font "Datei" at bounding box center [478, 354] width 26 height 13
click at [0, 0] on input "Ziehen und ablegen oder Datei zum Hochladen auswählen (MP3, AAC, WAV, [MEDICAL_…" at bounding box center [0, 0] width 0 height 0
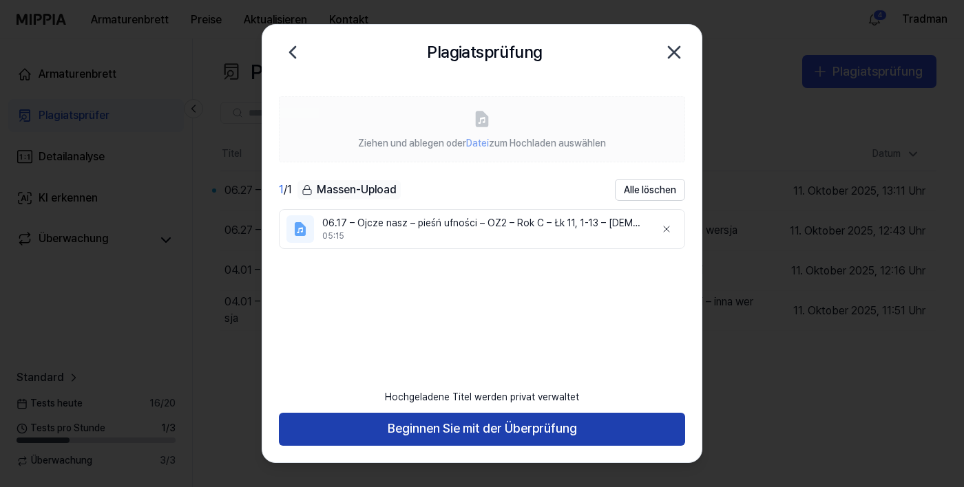
click at [434, 436] on font "Beginnen Sie mit der Überprüfung" at bounding box center [482, 428] width 189 height 14
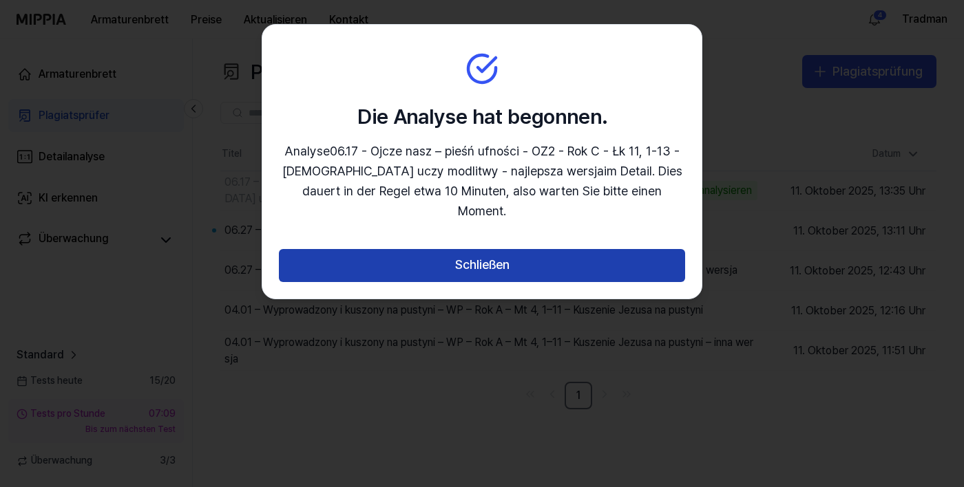
click at [616, 262] on button "Schließen" at bounding box center [482, 265] width 406 height 33
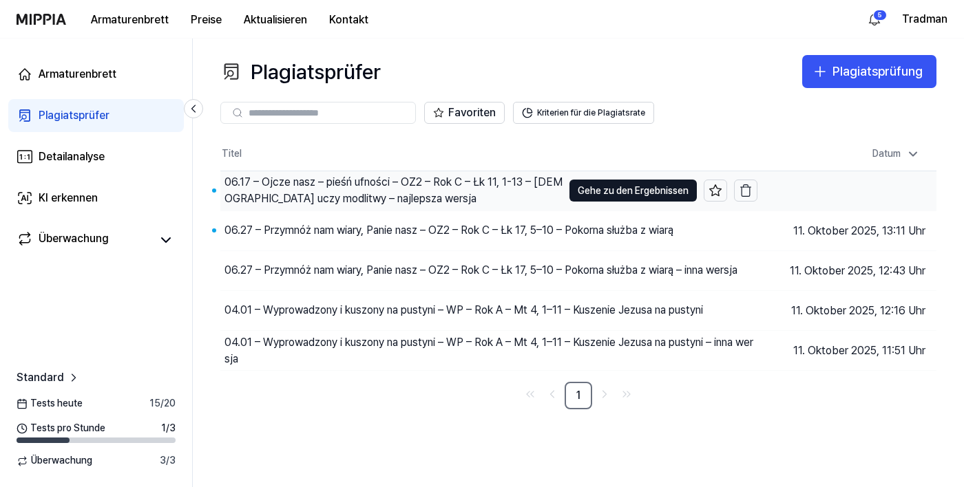
click at [408, 187] on font "06.17 – Ojcze nasz – pieśń ufności – OZ2 – Rok C – Łk 11, 1-13 – [DEMOGRAPHIC_D…" at bounding box center [393, 191] width 338 height 30
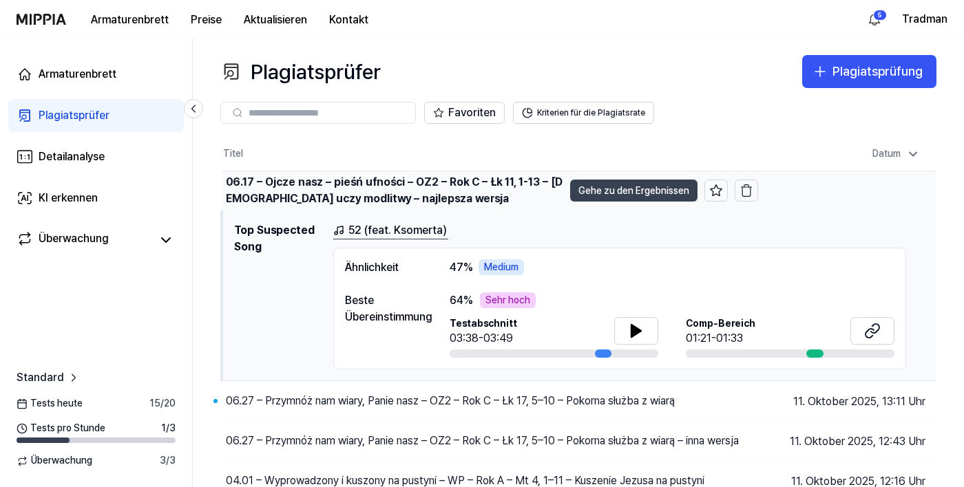
click at [631, 196] on font "Gehe zu den Ergebnissen" at bounding box center [633, 190] width 111 height 11
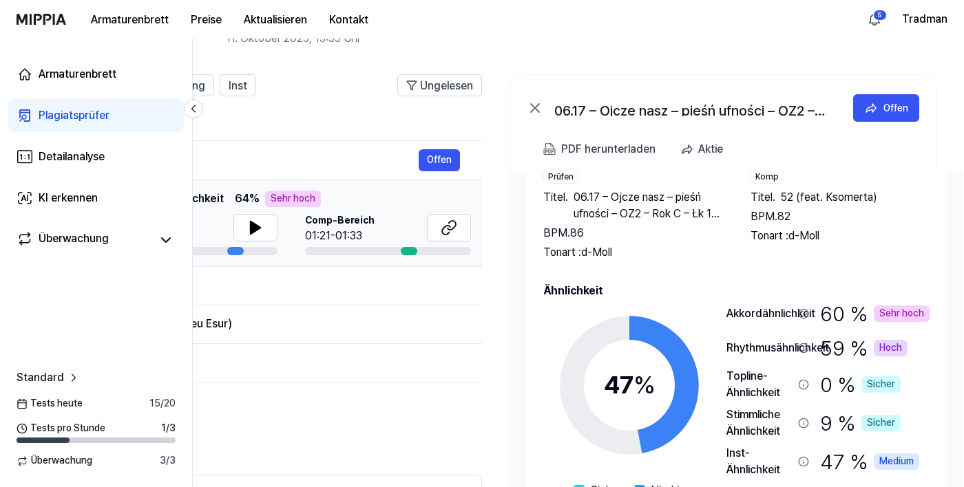
scroll to position [74, 0]
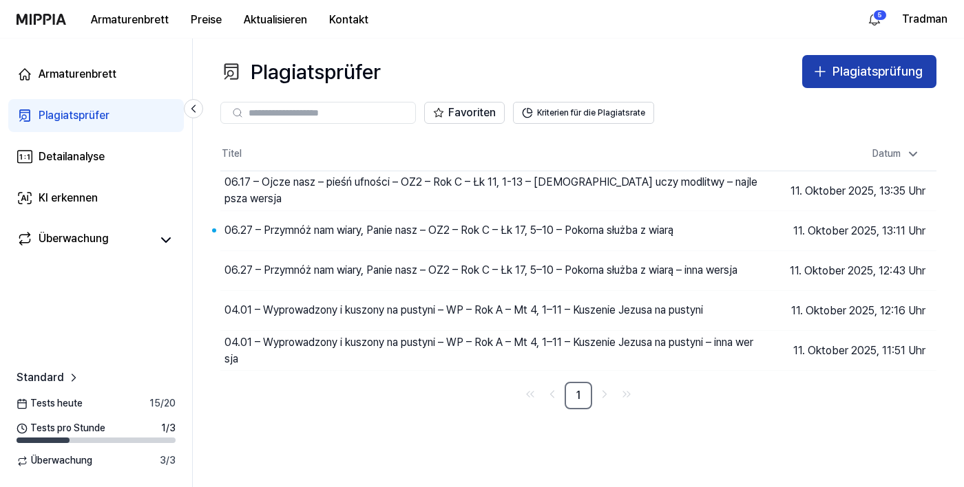
click at [885, 71] on font "Plagiatsprüfung" at bounding box center [877, 71] width 90 height 14
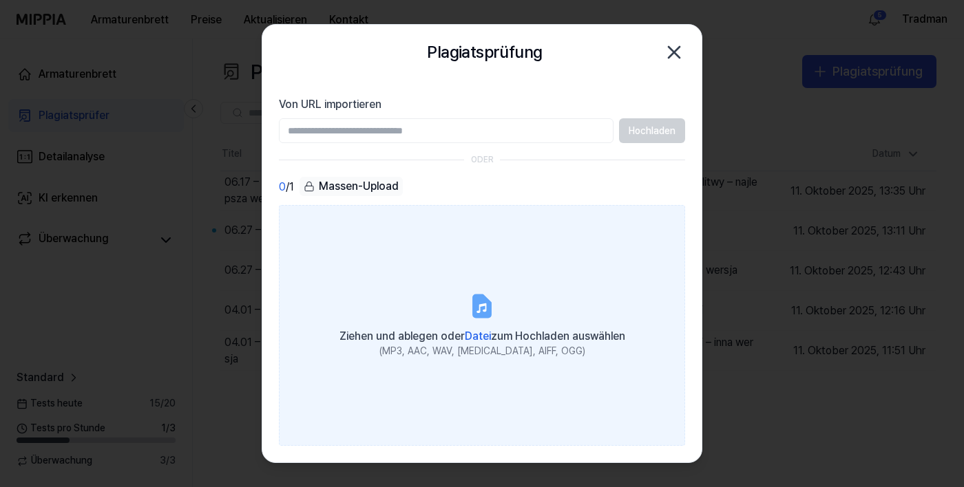
click at [483, 343] on font "Datei" at bounding box center [478, 336] width 26 height 13
click at [0, 0] on input "Ziehen und ablegen oder Datei zum Hochladen auswählen (MP3, AAC, WAV, [MEDICAL_…" at bounding box center [0, 0] width 0 height 0
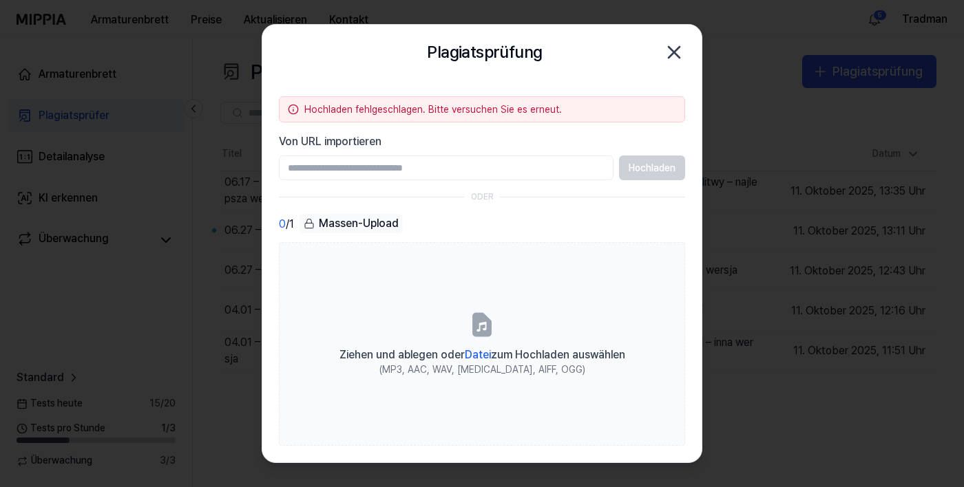
click at [445, 169] on input "Von URL importieren" at bounding box center [446, 168] width 335 height 25
type input "**********"
click at [683, 177] on button "Hochladen" at bounding box center [652, 168] width 66 height 25
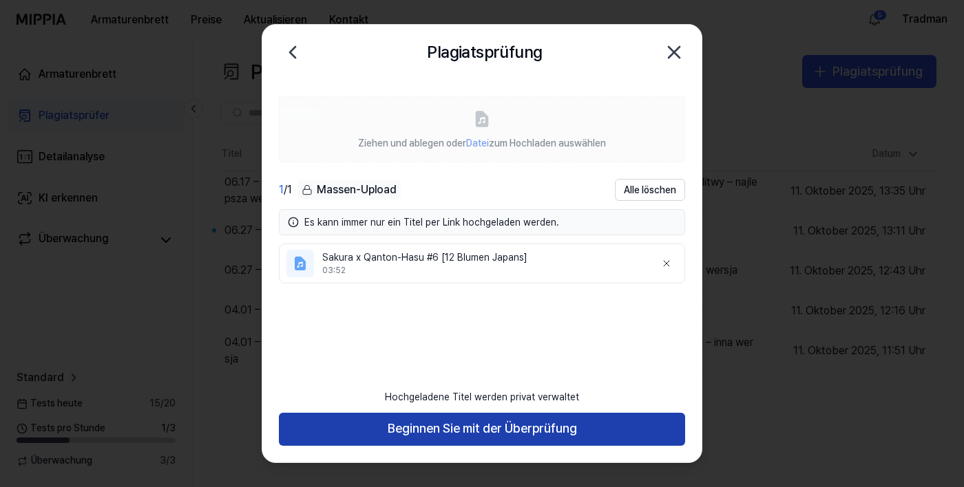
click at [341, 446] on button "Beginnen Sie mit der Überprüfung" at bounding box center [482, 429] width 406 height 33
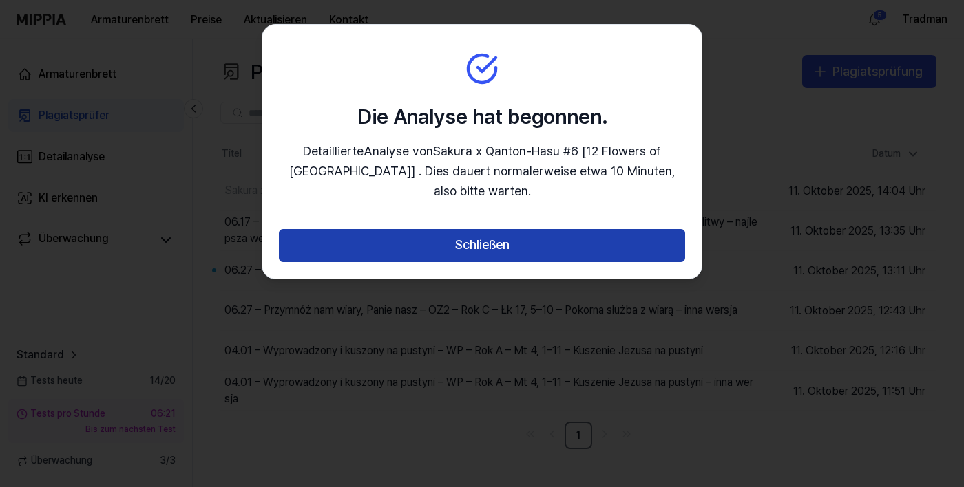
click at [386, 231] on button "Schließen" at bounding box center [482, 245] width 406 height 33
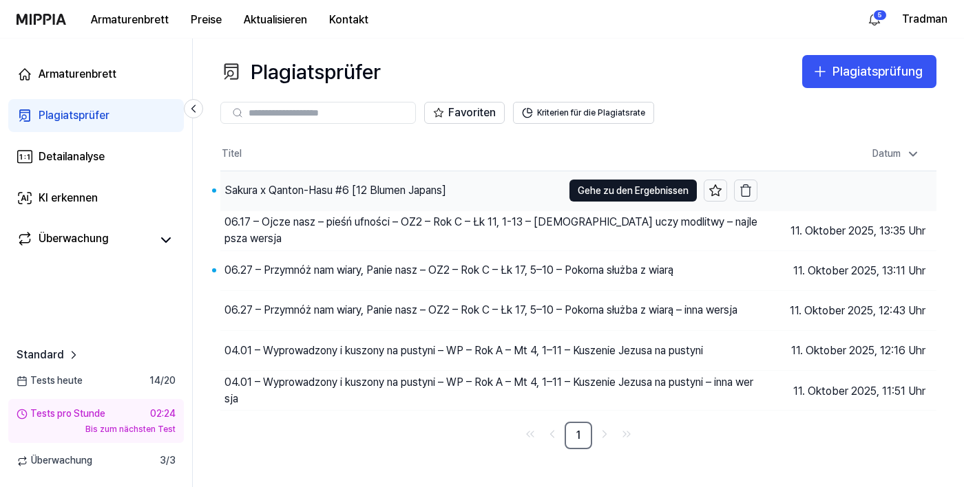
click at [268, 200] on div "Sakura x Qanton-Hasu #6 [12 Blumen Japans]" at bounding box center [391, 190] width 342 height 39
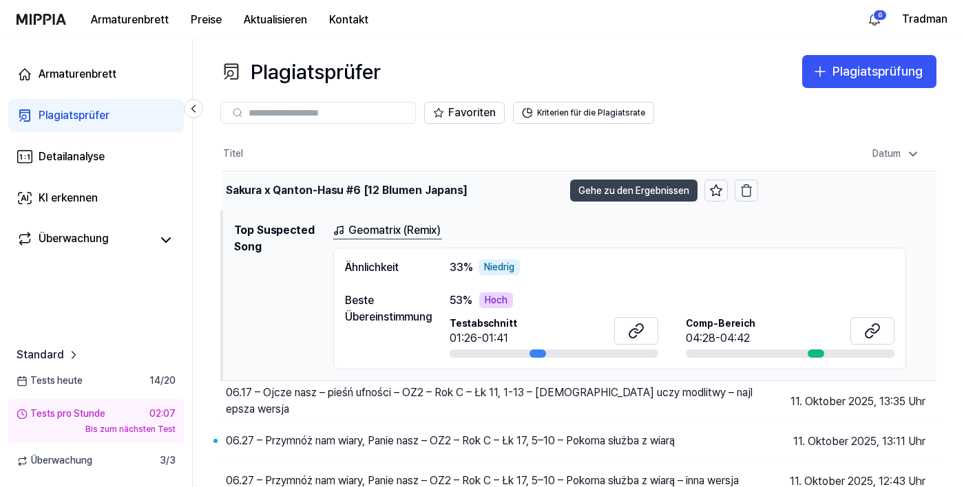
click at [618, 199] on button "Gehe zu den Ergebnissen" at bounding box center [633, 191] width 127 height 22
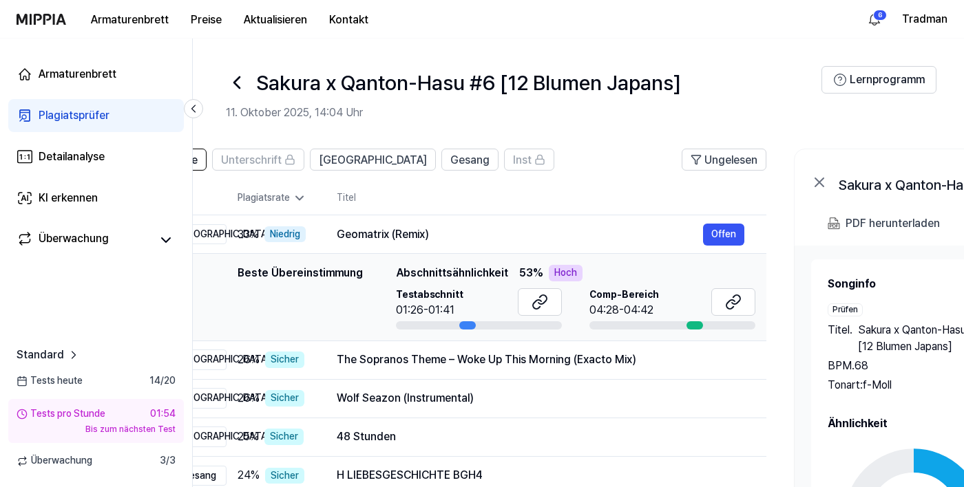
scroll to position [0, 339]
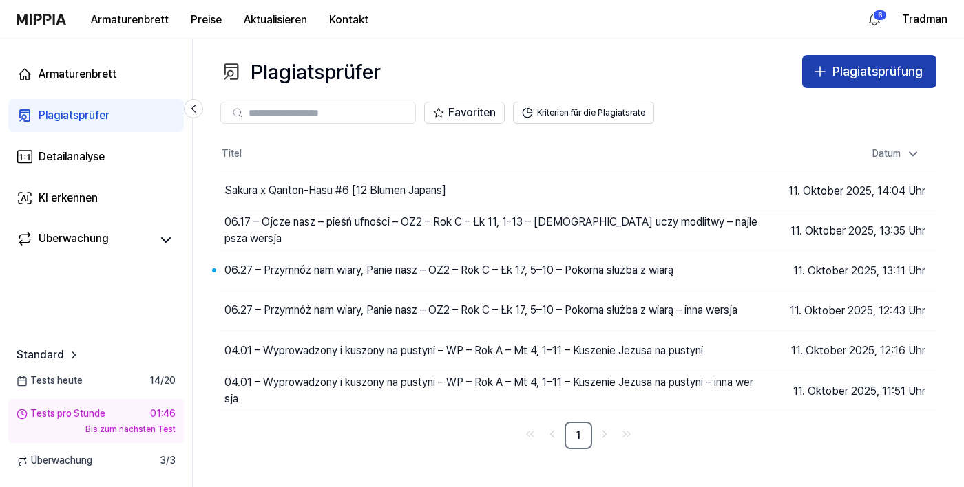
click at [881, 65] on font "Plagiatsprüfung" at bounding box center [877, 71] width 90 height 14
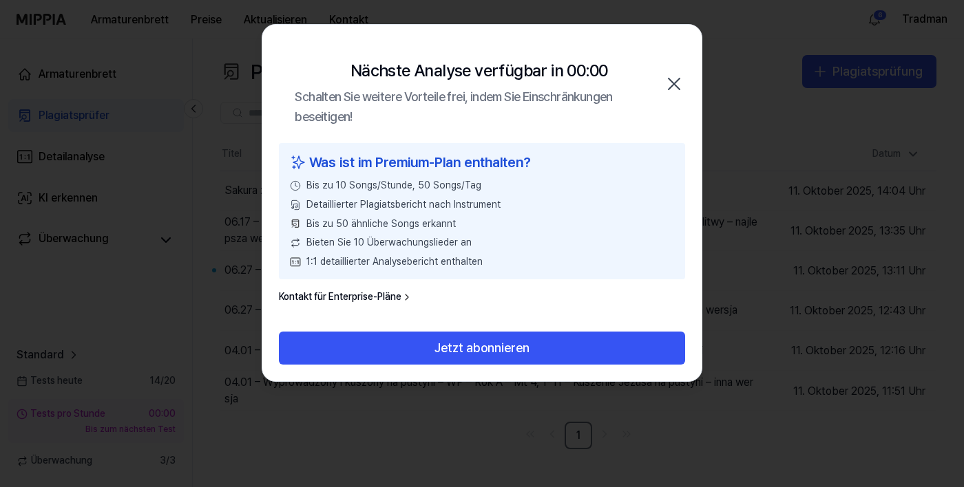
click at [671, 92] on icon "button" at bounding box center [674, 84] width 22 height 22
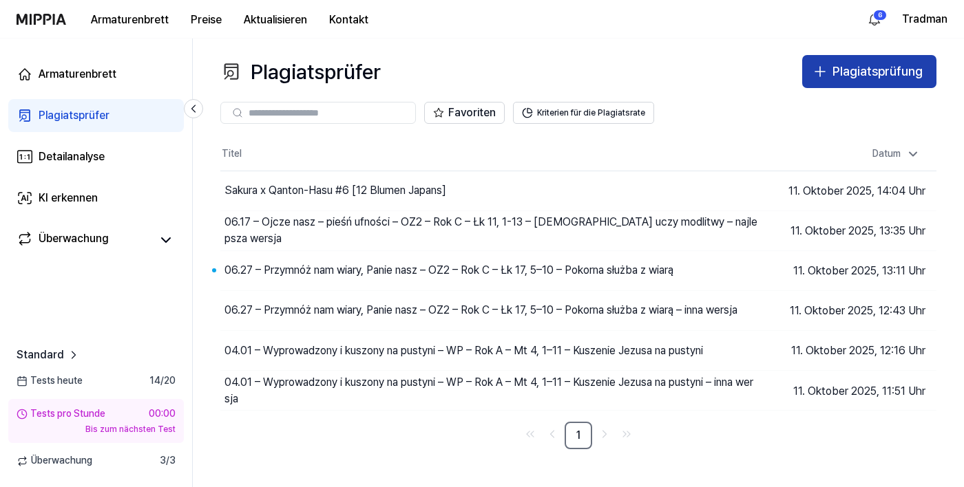
click at [817, 57] on button "Plagiatsprüfung" at bounding box center [869, 71] width 134 height 33
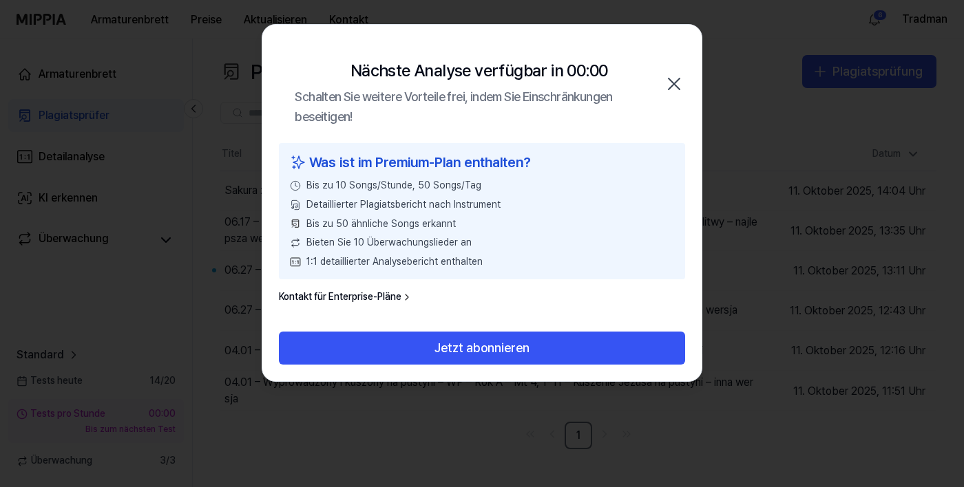
click at [682, 79] on icon "button" at bounding box center [674, 84] width 22 height 22
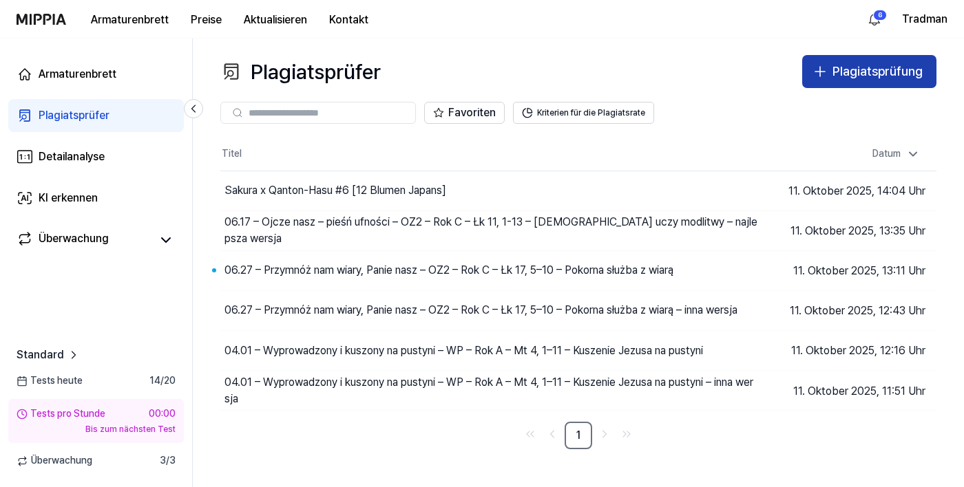
click at [847, 72] on font "Plagiatsprüfung" at bounding box center [877, 71] width 90 height 14
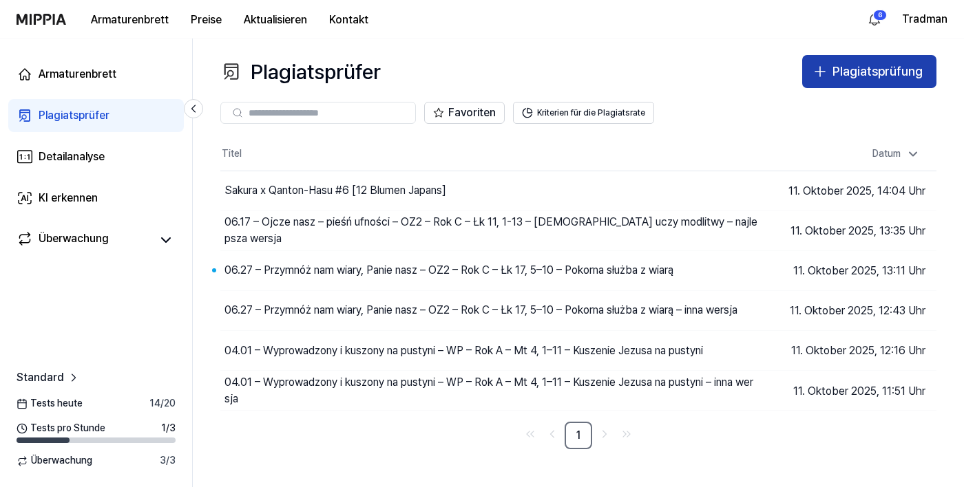
click at [845, 72] on font "Plagiatsprüfung" at bounding box center [877, 71] width 90 height 14
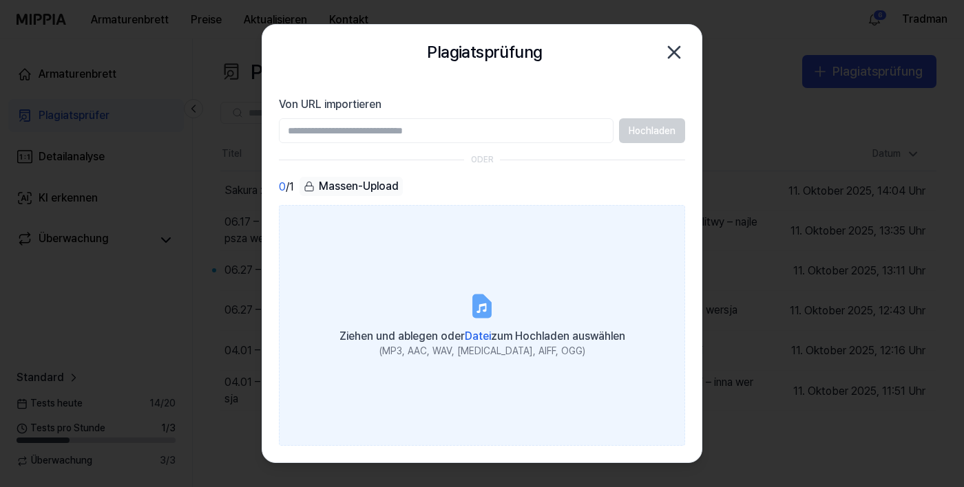
click at [474, 343] on font "Datei" at bounding box center [478, 336] width 26 height 13
click at [0, 0] on input "Ziehen und ablegen oder Datei zum Hochladen auswählen (MP3, AAC, WAV, [MEDICAL_…" at bounding box center [0, 0] width 0 height 0
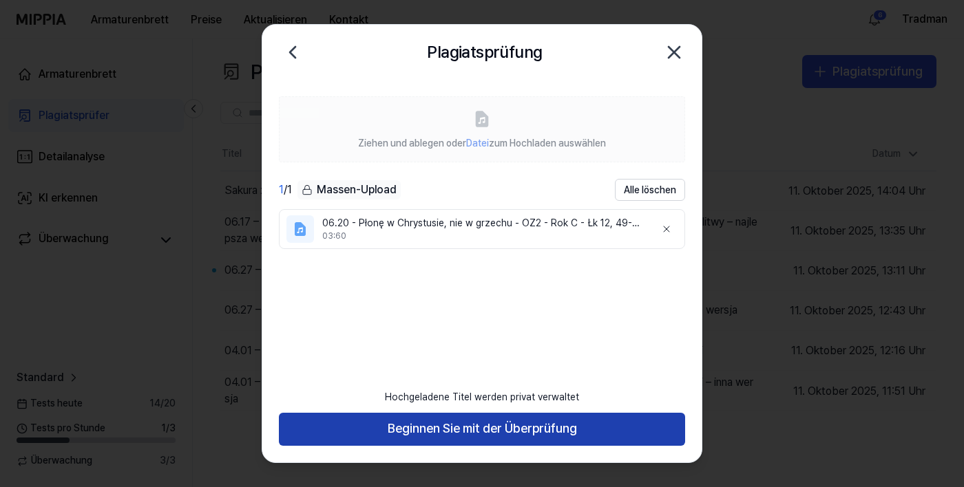
click at [378, 446] on button "Beginnen Sie mit der Überprüfung" at bounding box center [482, 429] width 406 height 33
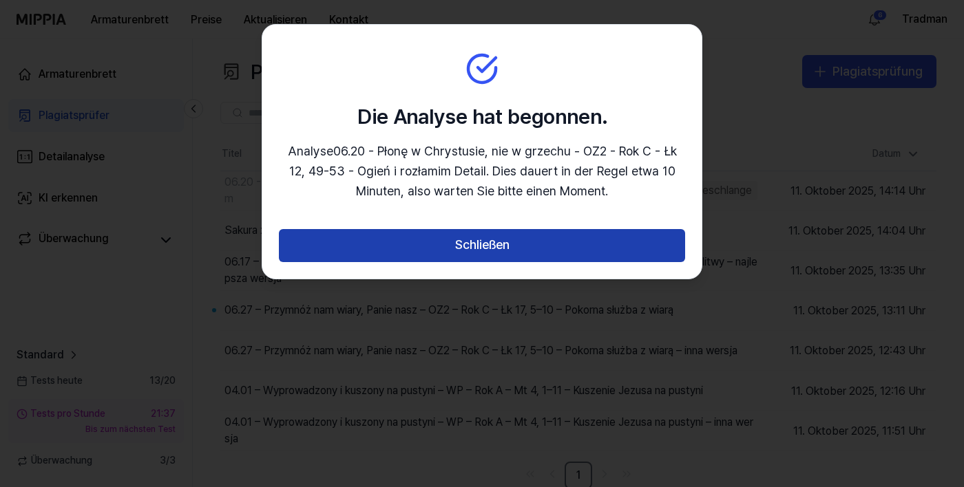
click at [416, 253] on button "Schließen" at bounding box center [482, 245] width 406 height 33
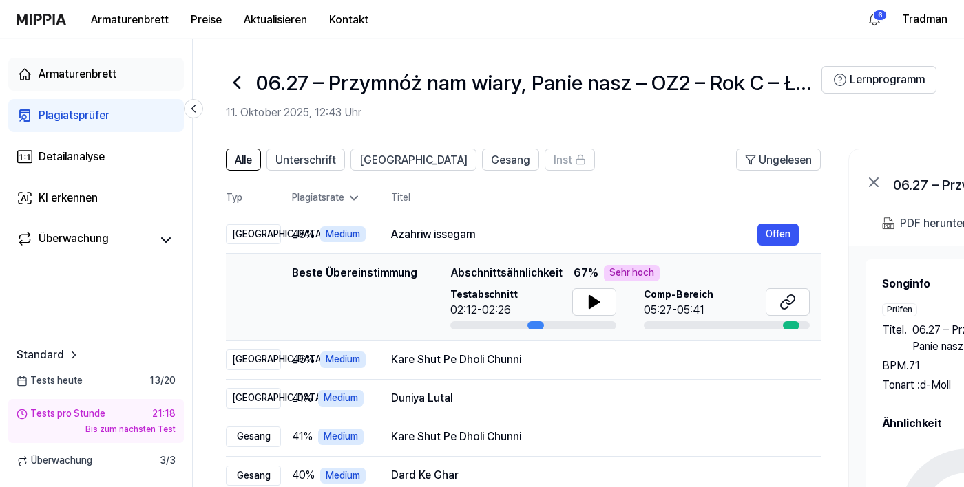
click at [90, 76] on font "Armaturenbrett" at bounding box center [78, 73] width 78 height 13
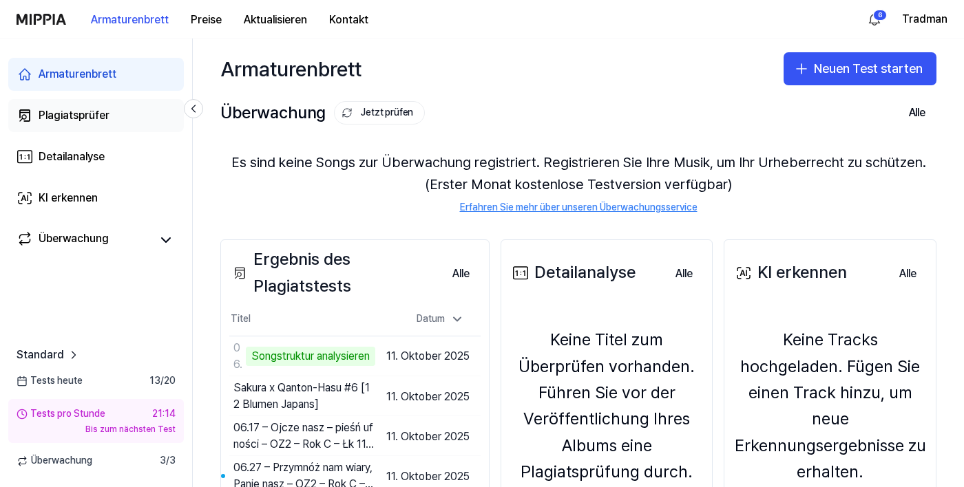
click at [87, 108] on div "Plagiatsprüfer" at bounding box center [74, 115] width 71 height 17
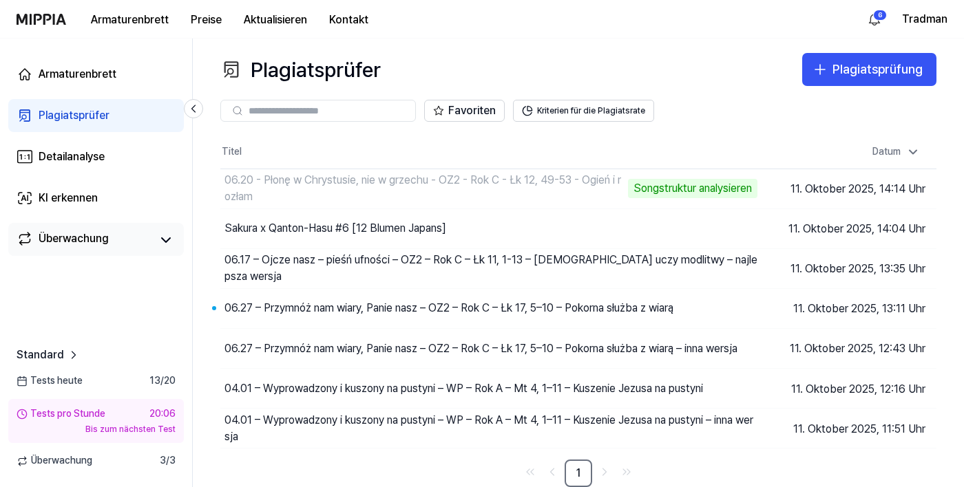
click at [61, 249] on div "Überwachung" at bounding box center [74, 240] width 70 height 19
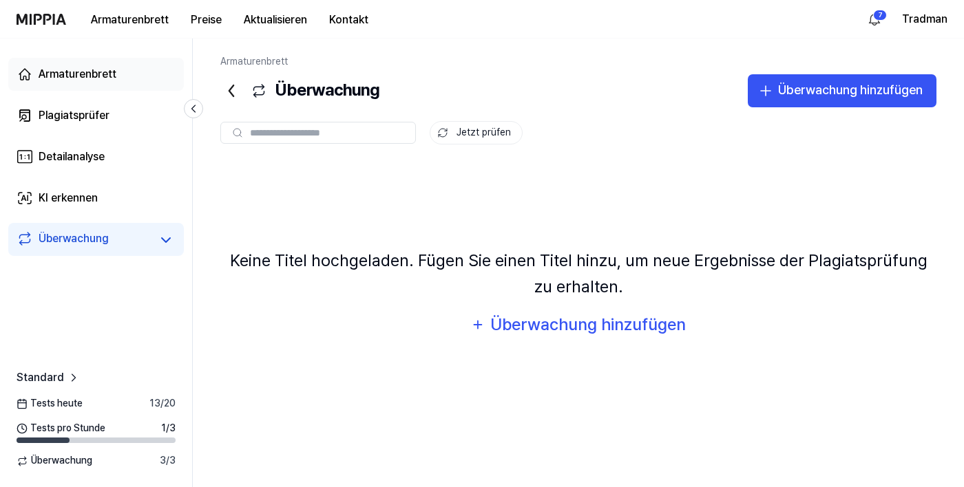
click at [87, 84] on link "Armaturenbrett" at bounding box center [96, 74] width 176 height 33
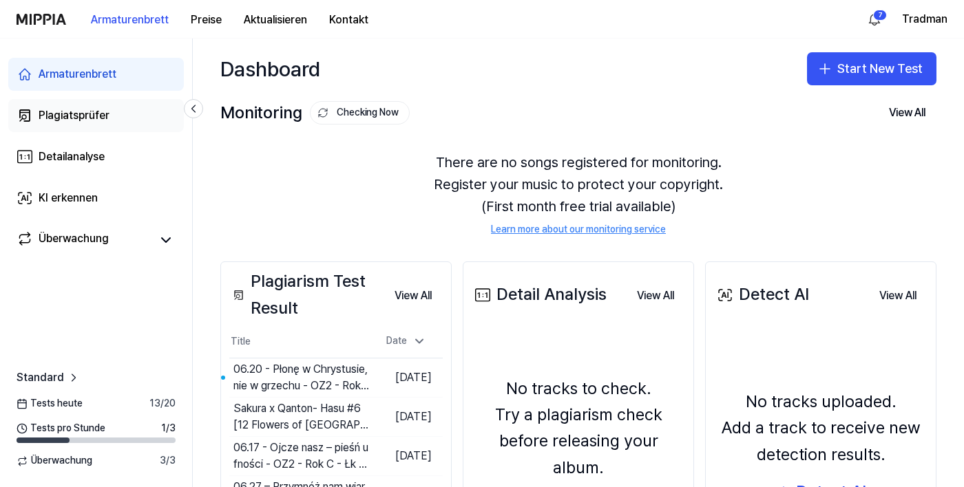
click at [55, 118] on font "Plagiatsprüfer" at bounding box center [74, 115] width 71 height 13
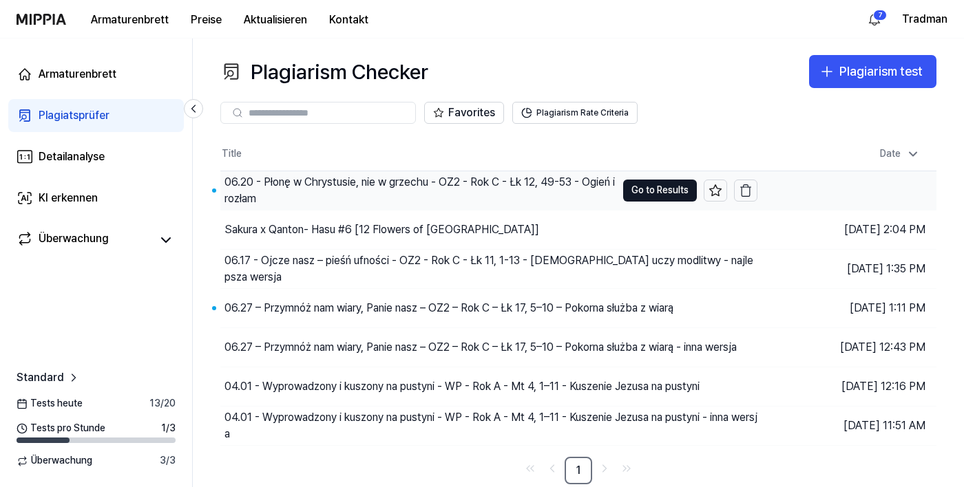
click at [282, 174] on div "06.20 - Płonę w Chrystusie, nie w grzechu - OZ2 - Rok C - Łk 12, 49-53 - Ogień …" at bounding box center [420, 190] width 392 height 33
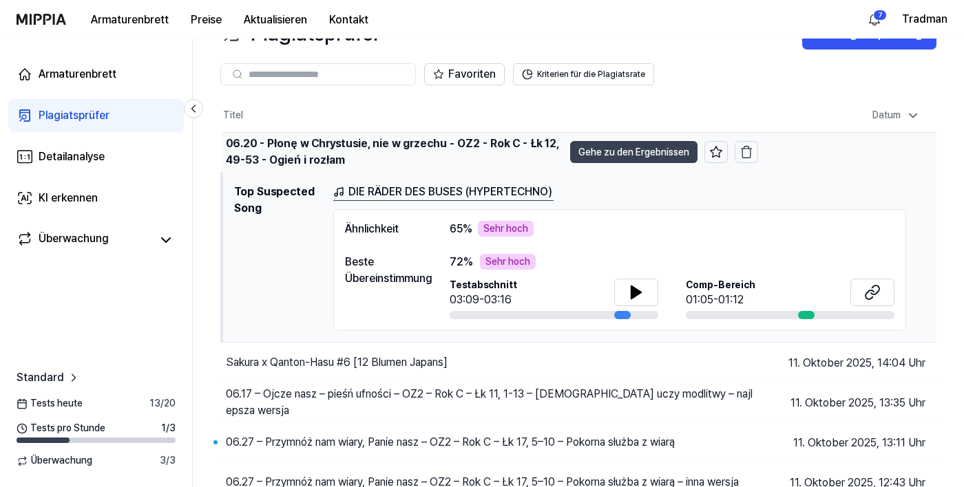
click at [640, 155] on font "Gehe zu den Ergebnissen" at bounding box center [633, 152] width 111 height 11
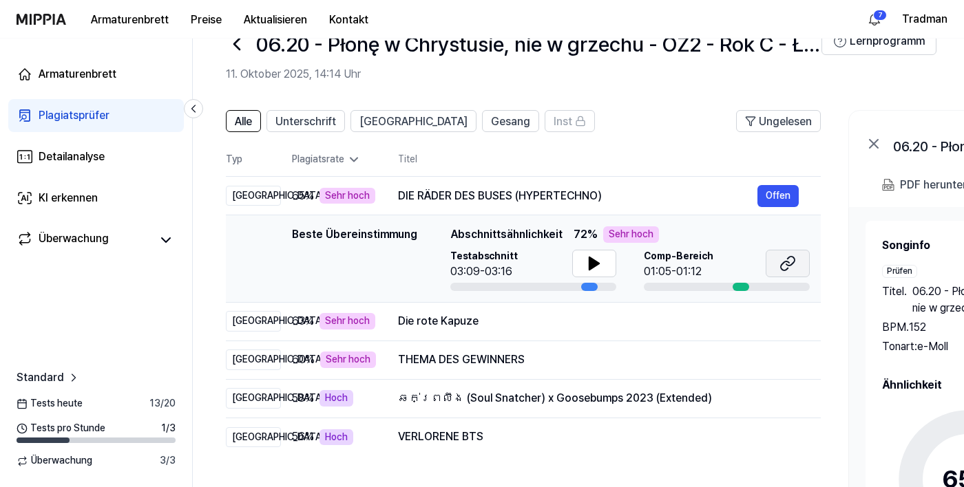
click at [802, 266] on button at bounding box center [788, 264] width 44 height 28
click at [589, 262] on icon at bounding box center [594, 263] width 10 height 12
click at [376, 324] on td "Die rote Kapuze Offen" at bounding box center [598, 321] width 445 height 39
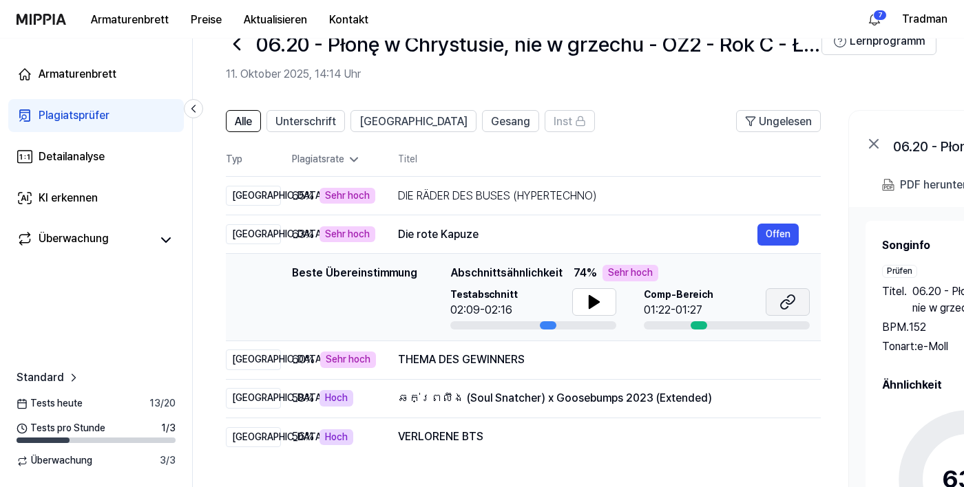
click at [797, 295] on button at bounding box center [788, 302] width 44 height 28
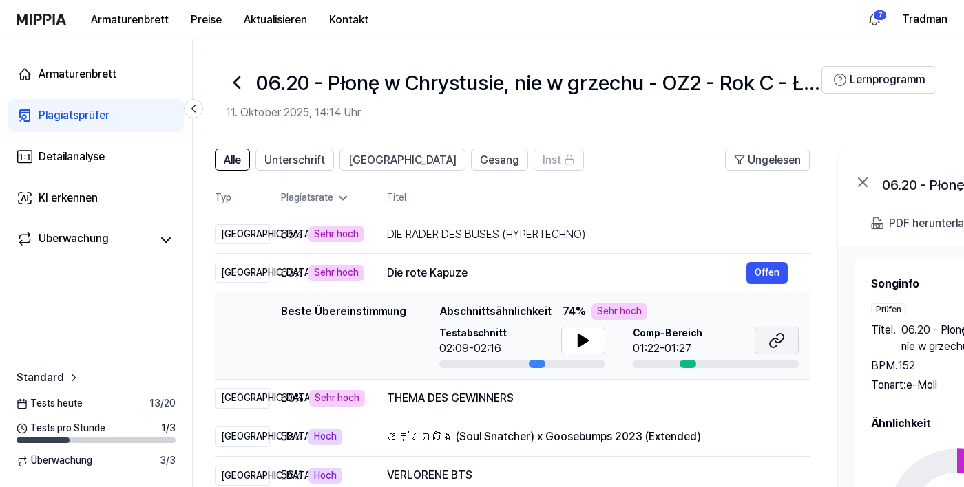
scroll to position [0, 0]
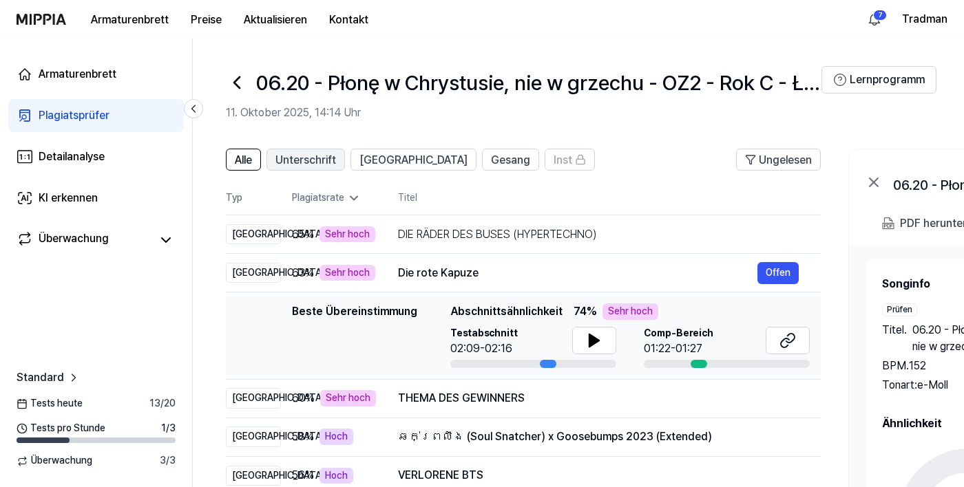
click at [308, 156] on font "Unterschrift" at bounding box center [305, 160] width 61 height 13
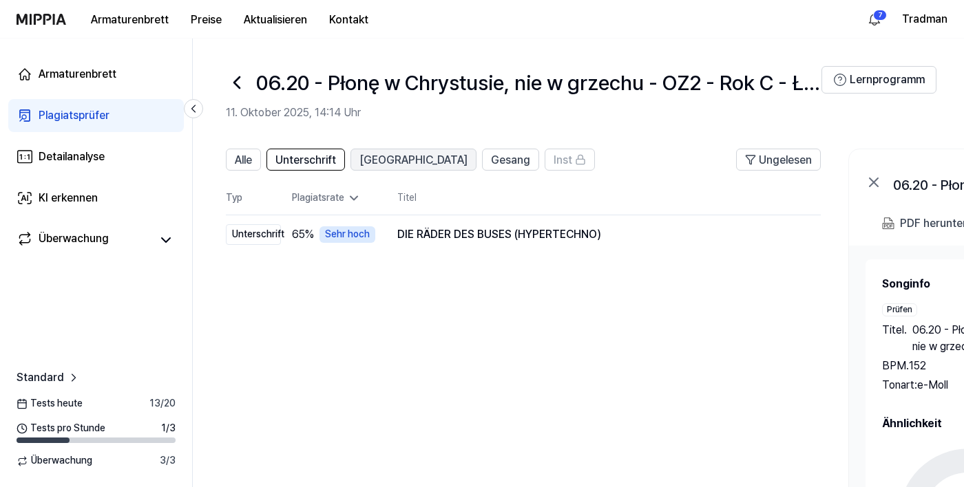
click at [386, 159] on font "[GEOGRAPHIC_DATA]" at bounding box center [413, 160] width 108 height 13
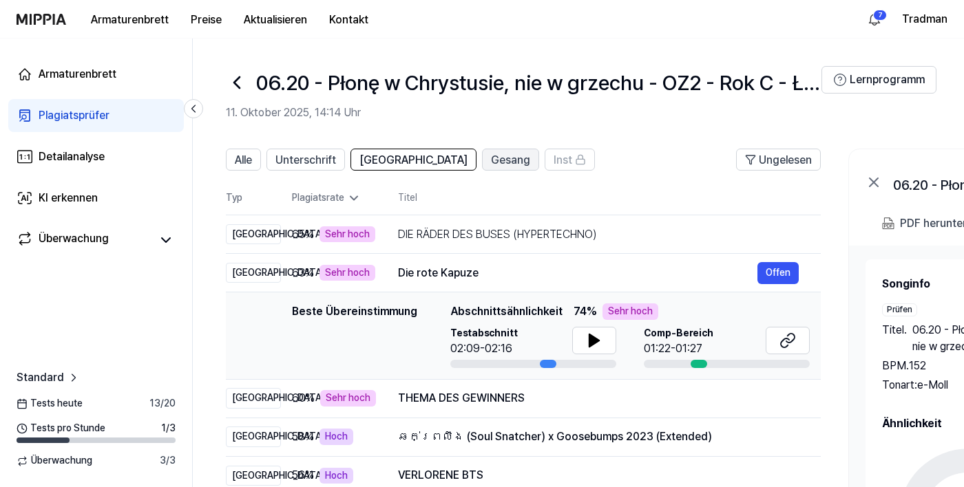
click at [491, 158] on font "Gesang" at bounding box center [510, 160] width 39 height 13
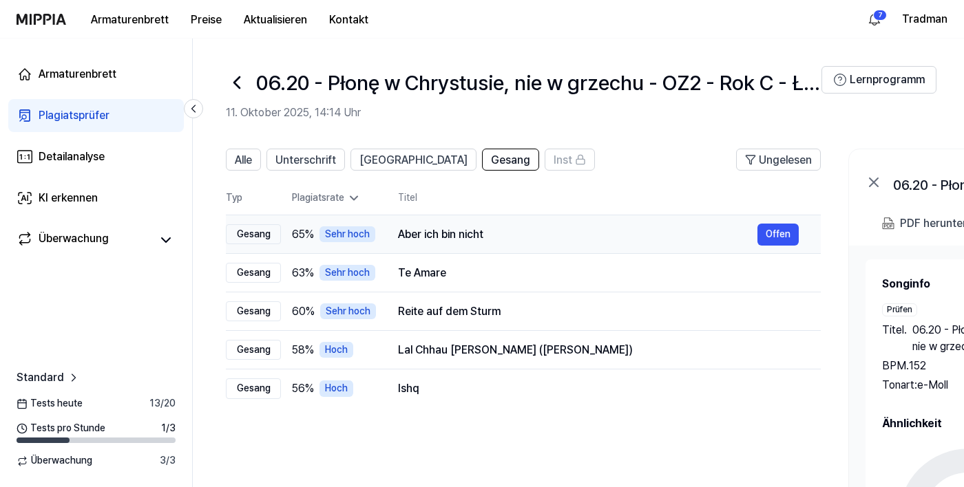
click at [357, 236] on font "Sehr hoch" at bounding box center [347, 234] width 45 height 11
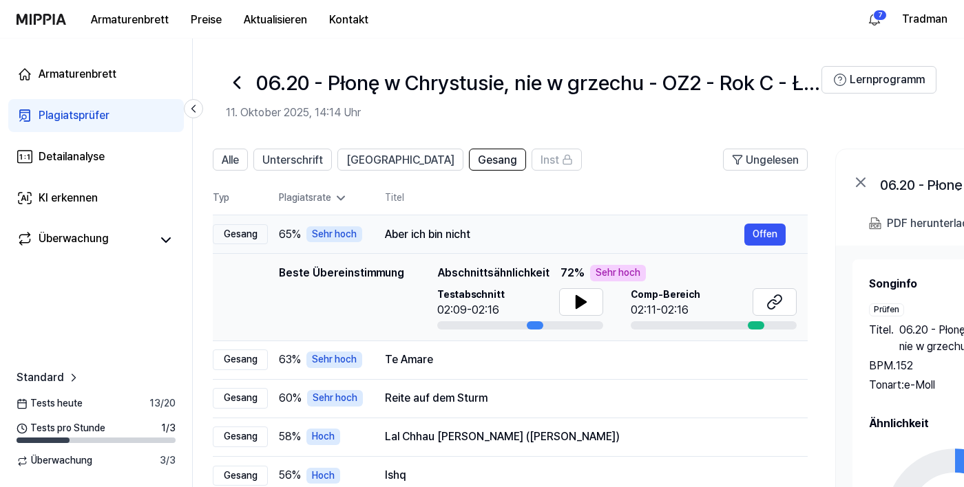
scroll to position [0, 22]
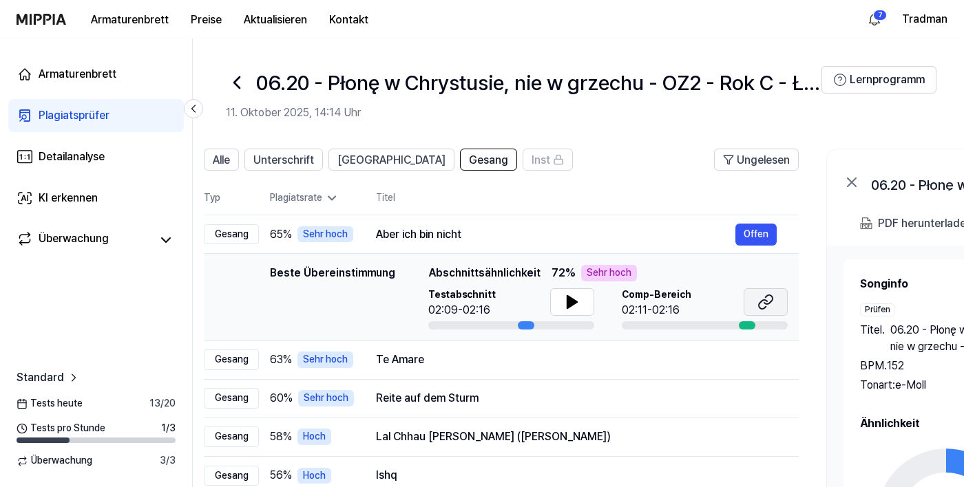
click at [779, 303] on button at bounding box center [766, 302] width 44 height 28
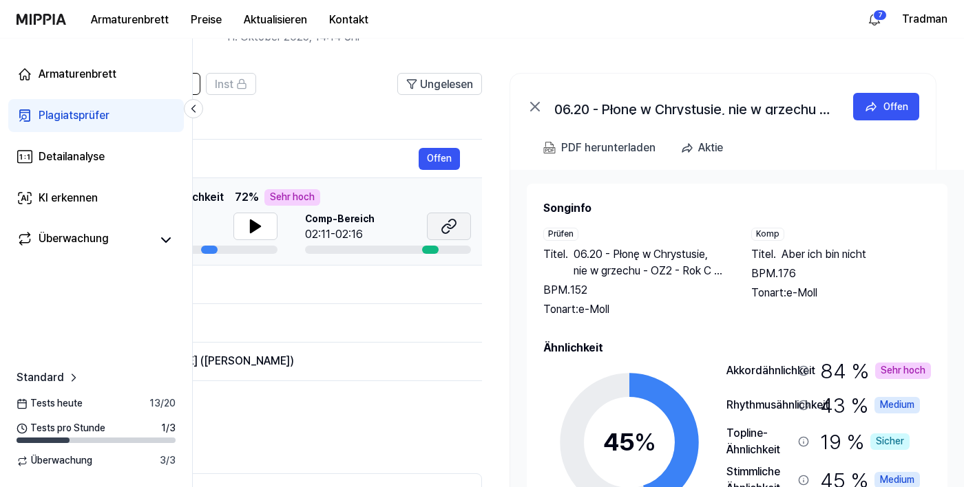
scroll to position [0, 0]
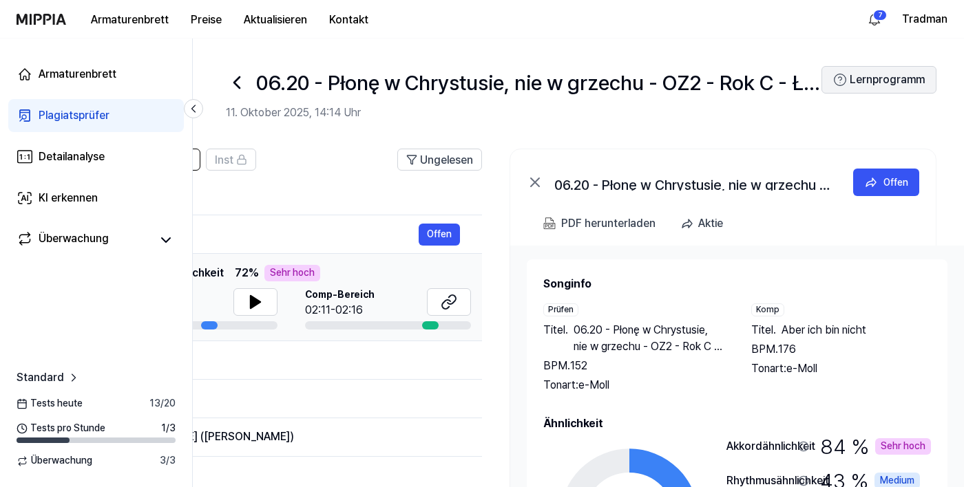
click at [856, 78] on font "Lernprogramm" at bounding box center [887, 79] width 75 height 13
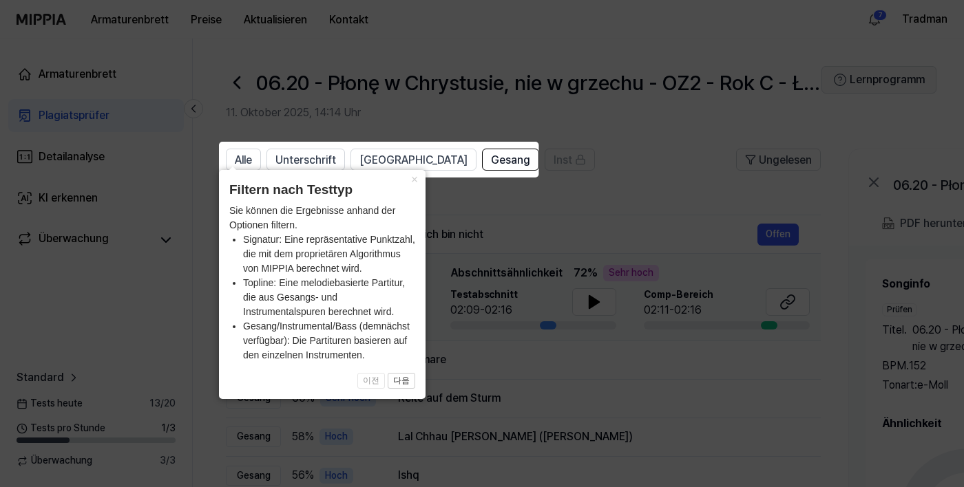
click at [450, 273] on icon at bounding box center [482, 243] width 964 height 487
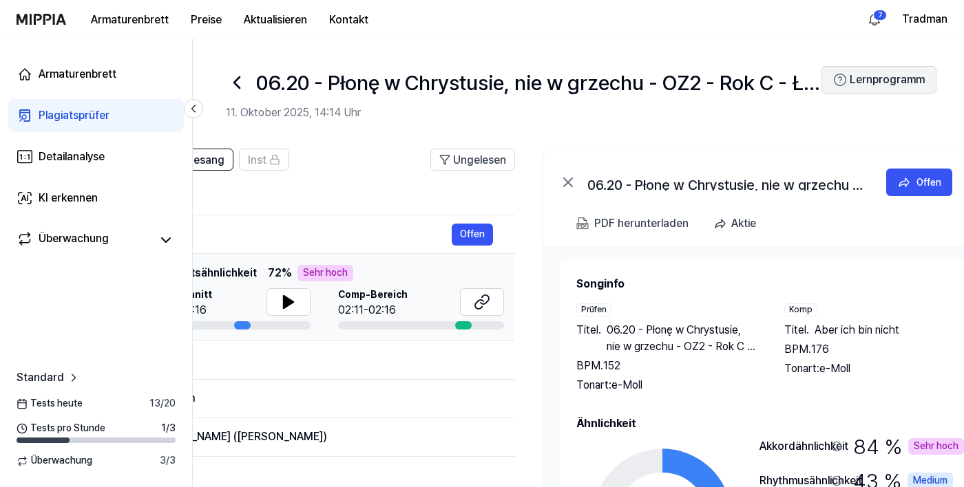
scroll to position [0, 313]
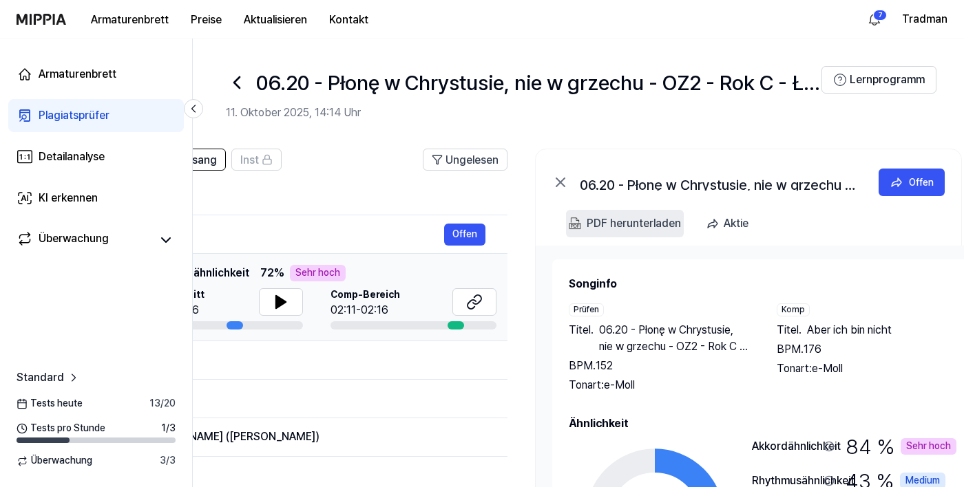
click at [649, 224] on font "PDF herunterladen" at bounding box center [634, 223] width 94 height 13
click at [242, 76] on icon at bounding box center [237, 83] width 22 height 22
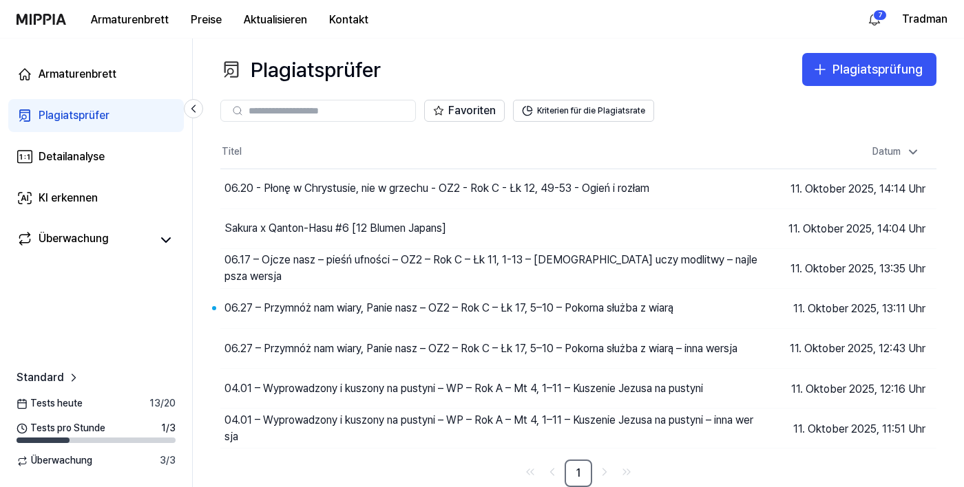
scroll to position [10, 0]
click at [844, 65] on font "Plagiatsprüfung" at bounding box center [877, 69] width 90 height 14
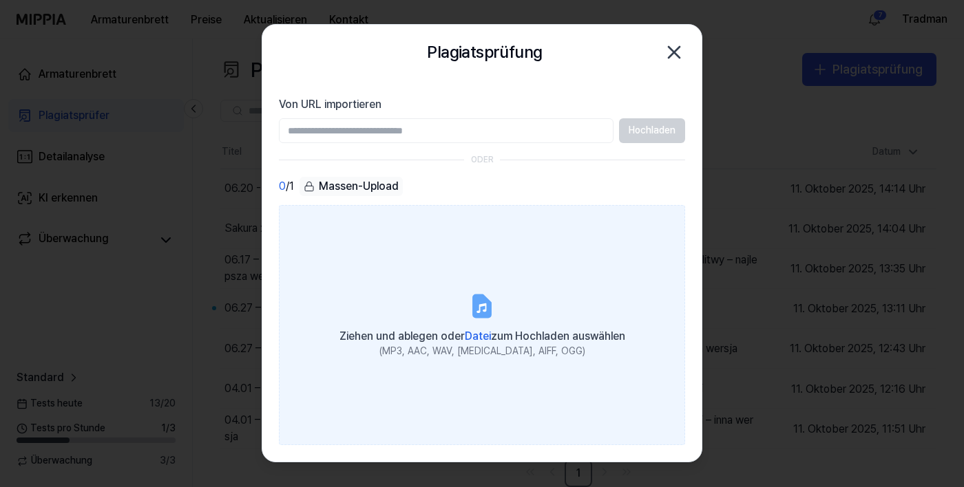
click at [466, 343] on font "Datei" at bounding box center [478, 336] width 26 height 13
click at [0, 0] on input "Ziehen und ablegen oder Datei zum Hochladen auswählen (MP3, AAC, WAV, [MEDICAL_…" at bounding box center [0, 0] width 0 height 0
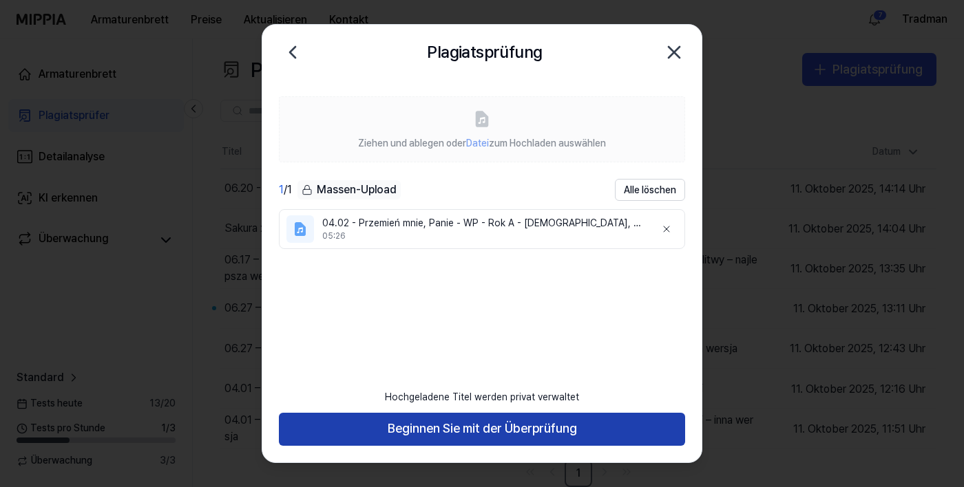
click at [337, 446] on button "Beginnen Sie mit der Überprüfung" at bounding box center [482, 429] width 406 height 33
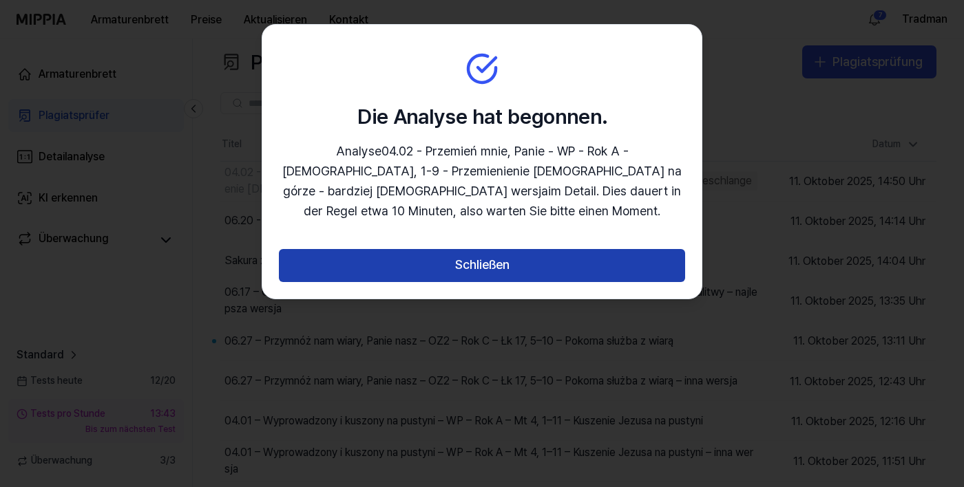
click at [390, 275] on button "Schließen" at bounding box center [482, 265] width 406 height 33
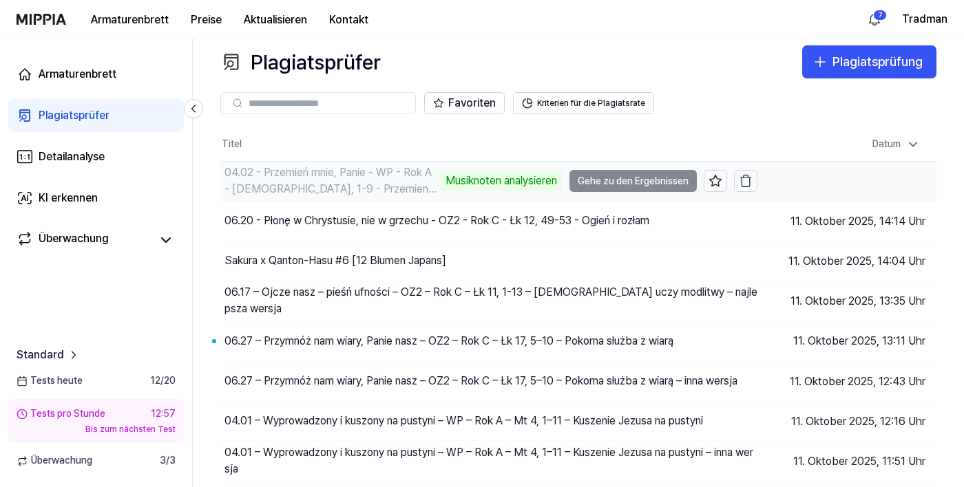
click at [274, 180] on div "04.02 - Przemień mnie, Panie - WP - Rok A - [DEMOGRAPHIC_DATA], 1-9 - Przemieni…" at bounding box center [330, 181] width 212 height 33
click at [614, 182] on td "04.02 - Przemień mnie, Panie - WP - Rok A - Mt 17, 1-9 - Przemienienie Jezusa n…" at bounding box center [488, 181] width 537 height 39
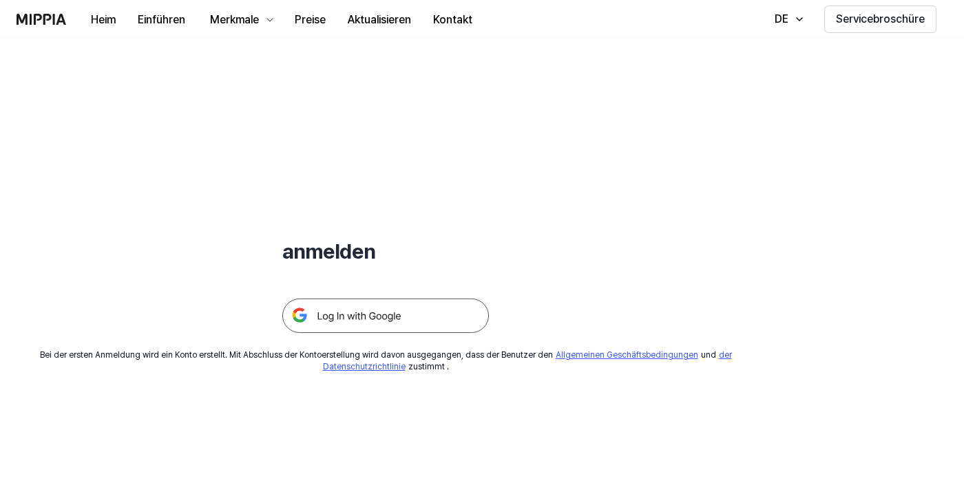
click at [326, 313] on img at bounding box center [385, 316] width 207 height 34
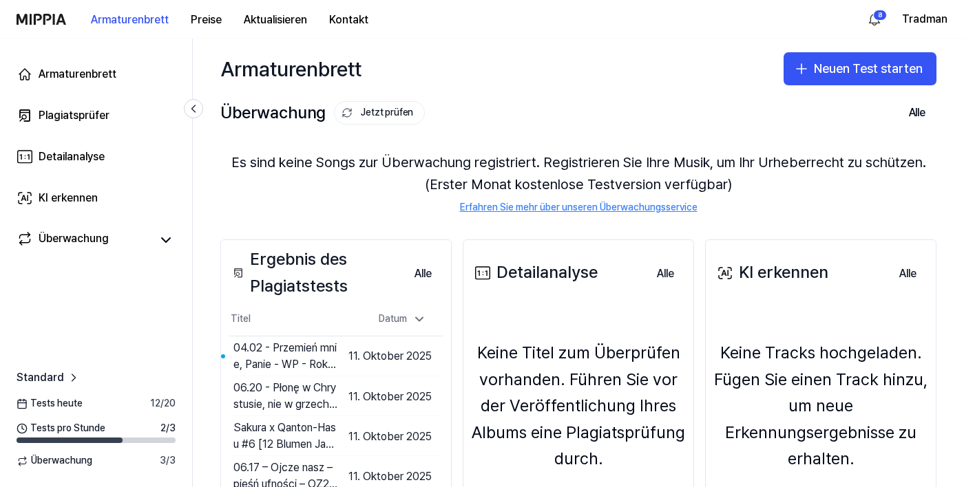
scroll to position [6, 0]
click at [93, 81] on div "Armaturenbrett" at bounding box center [78, 74] width 78 height 17
click at [97, 113] on font "Plagiatsprüfer" at bounding box center [74, 115] width 71 height 13
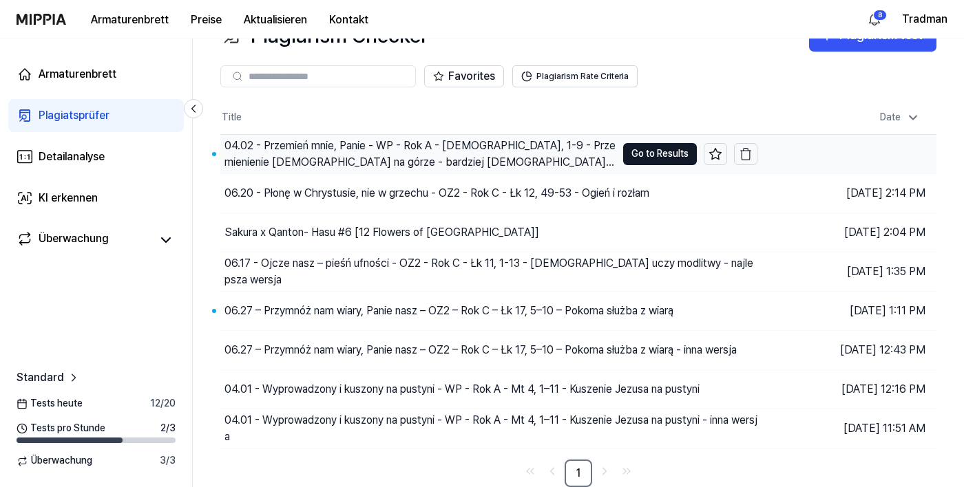
click at [283, 146] on div "04.02 - Przemień mnie, Panie - WP - Rok A - [DEMOGRAPHIC_DATA], 1-9 - Przemieni…" at bounding box center [420, 154] width 392 height 33
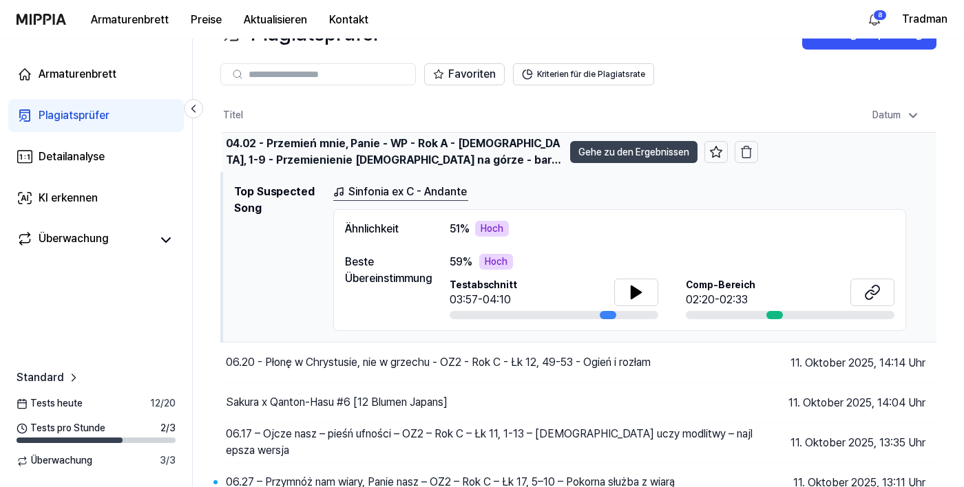
click at [658, 162] on button "Gehe zu den Ergebnissen" at bounding box center [633, 152] width 127 height 22
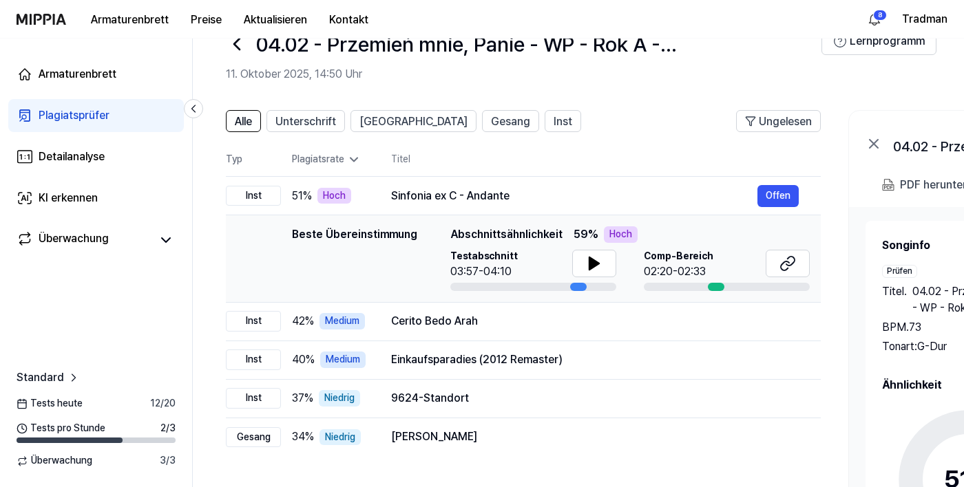
scroll to position [0, 3]
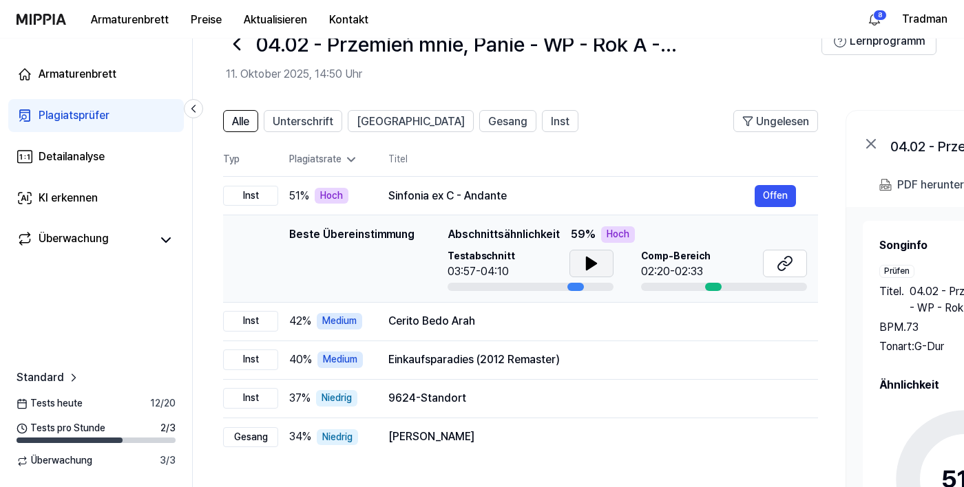
click at [589, 272] on button at bounding box center [591, 264] width 44 height 28
click at [766, 271] on button at bounding box center [785, 264] width 44 height 28
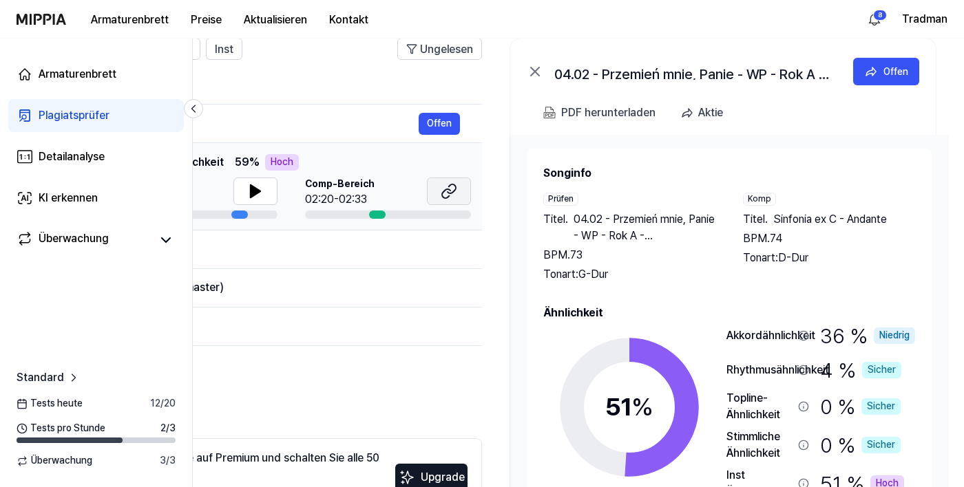
scroll to position [59, 0]
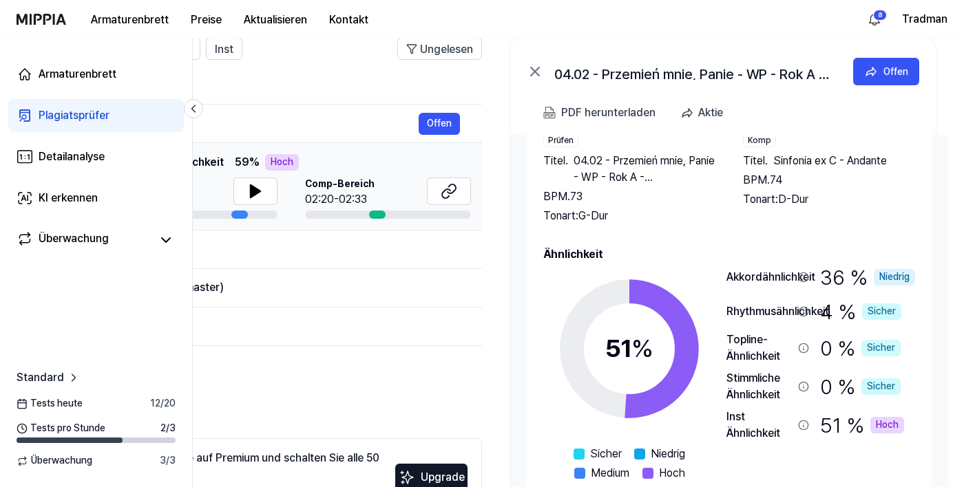
click at [798, 427] on icon at bounding box center [803, 425] width 11 height 11
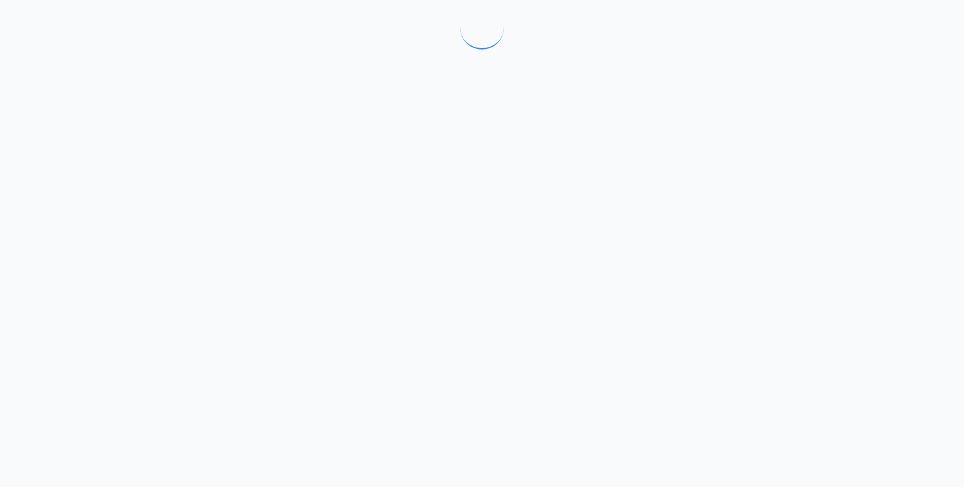
scroll to position [0, 0]
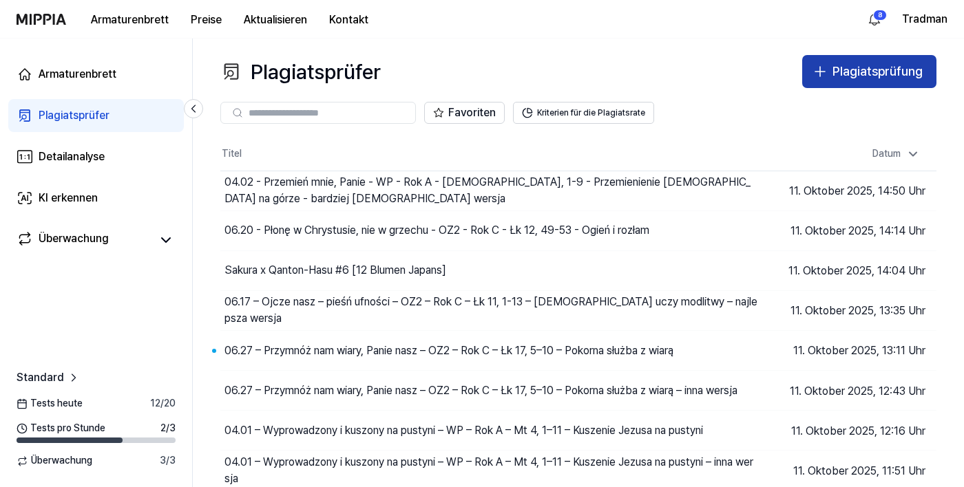
click at [872, 78] on font "Plagiatsprüfung" at bounding box center [877, 71] width 90 height 14
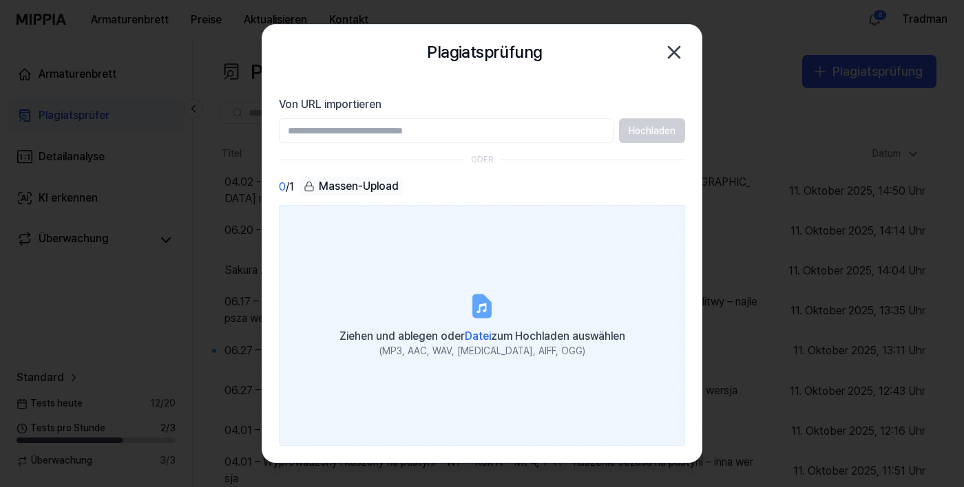
click at [480, 343] on font "Datei" at bounding box center [478, 336] width 26 height 13
click at [0, 0] on input "Ziehen und ablegen oder Datei zum Hochladen auswählen (MP3, AAC, WAV, [MEDICAL_…" at bounding box center [0, 0] width 0 height 0
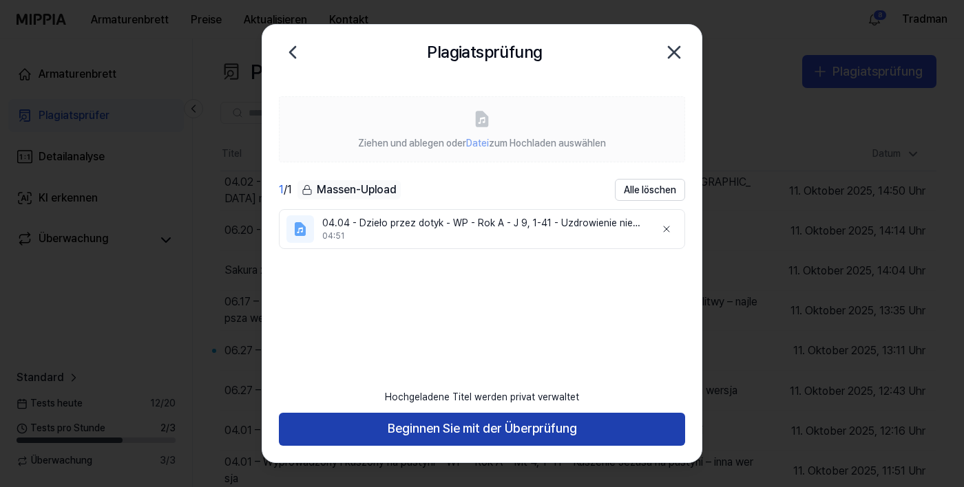
click at [319, 446] on button "Beginnen Sie mit der Überprüfung" at bounding box center [482, 429] width 406 height 33
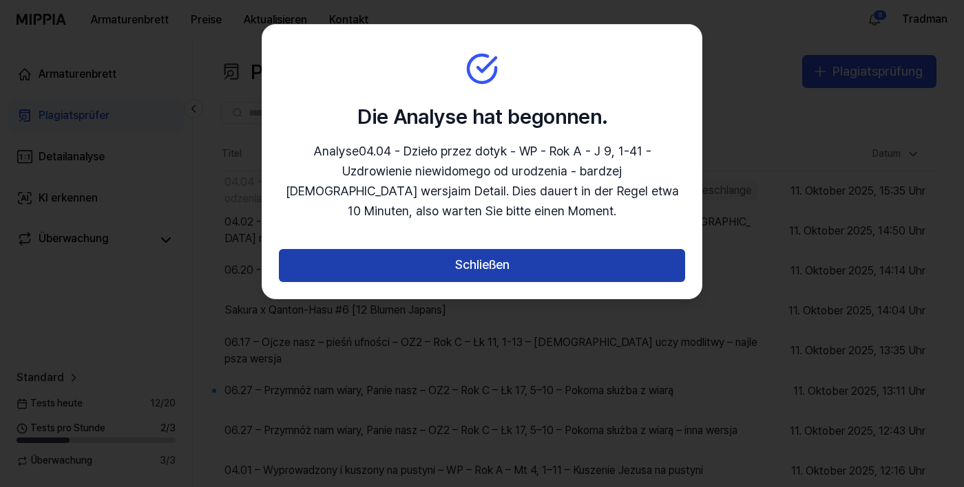
click at [372, 271] on button "Schließen" at bounding box center [482, 265] width 406 height 33
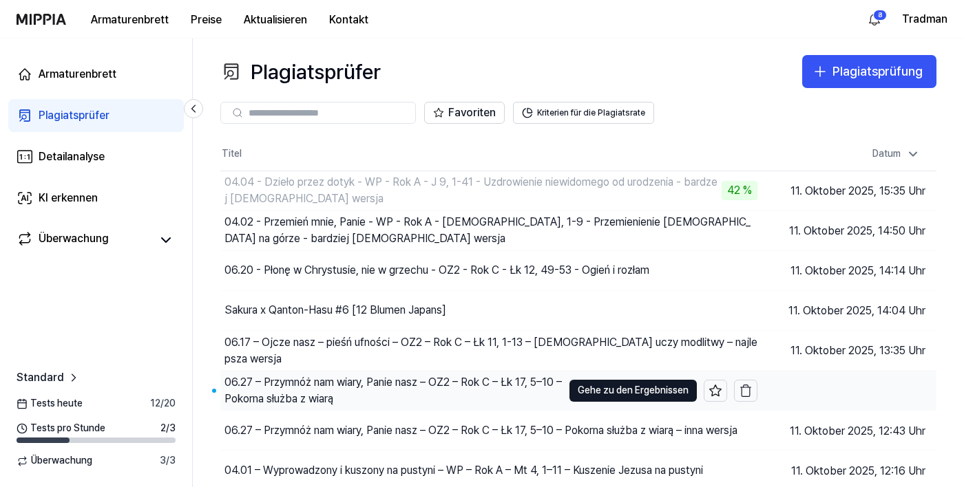
click at [282, 397] on font "06.27 – Przymnóż nam wiary, Panie nasz – OZ2 – Rok C – Łk 17, 5–10 – Pokorna sł…" at bounding box center [392, 391] width 337 height 30
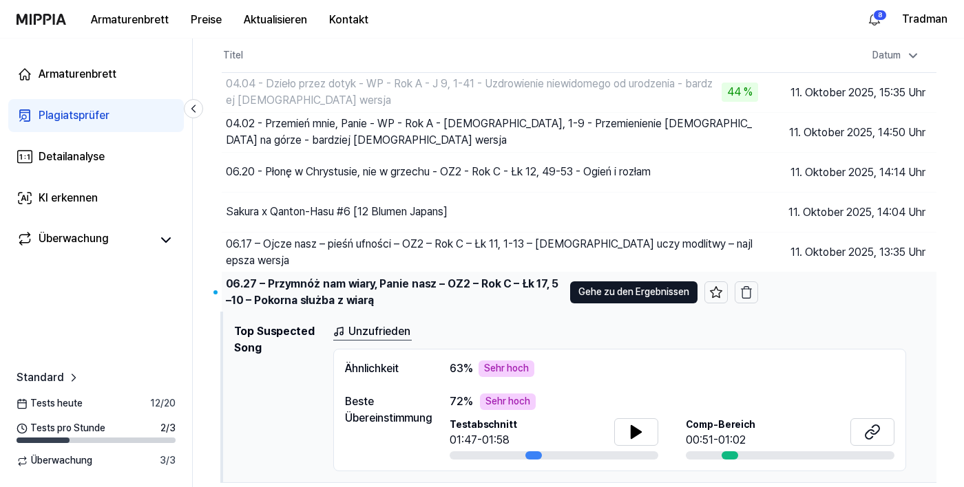
scroll to position [109, 0]
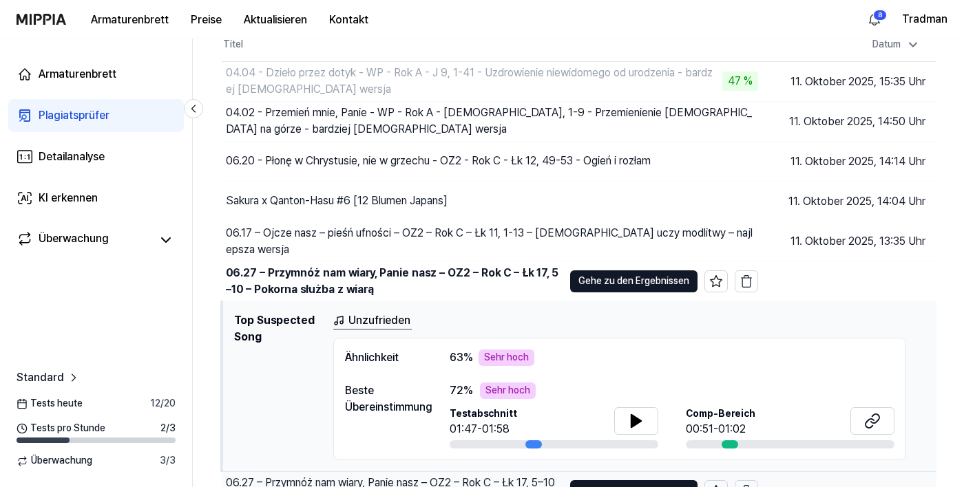
click at [277, 487] on div "06.27 – Przymnóż nam wiary, Panie nasz – OZ2 – Rok C – Łk 17, 5–10 – Pokorna sł…" at bounding box center [394, 491] width 337 height 33
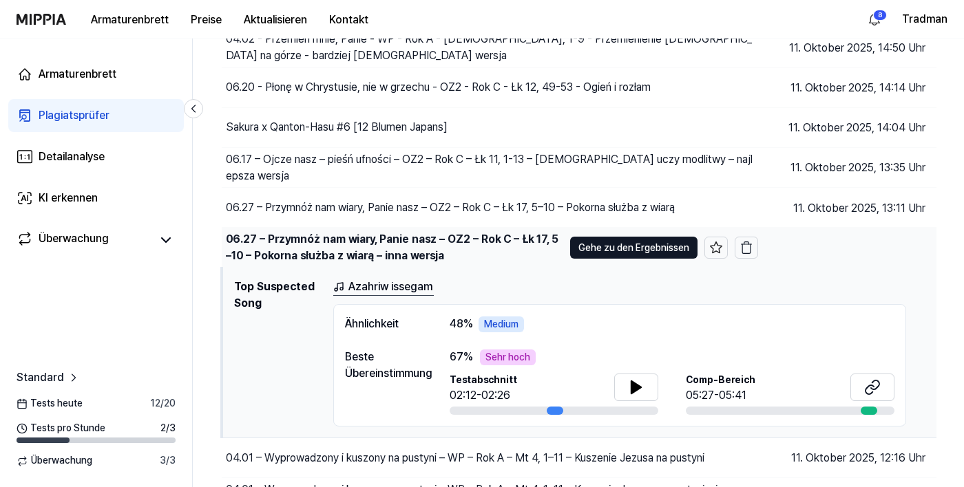
scroll to position [191, 0]
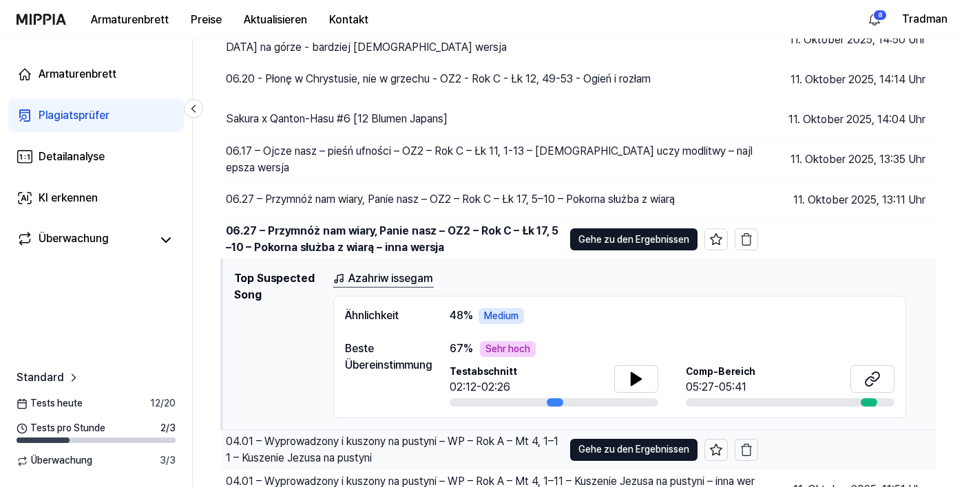
click at [307, 459] on font "04.01 – Wyprowadzony i kuszony na pustyni – WP – Rok A – Mt 4, 1–11 – Kuszenie …" at bounding box center [392, 450] width 333 height 30
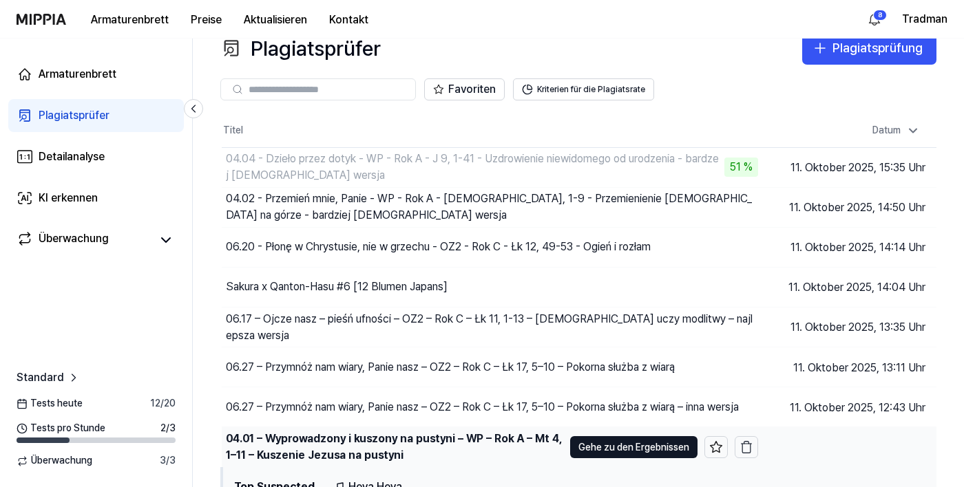
scroll to position [0, 0]
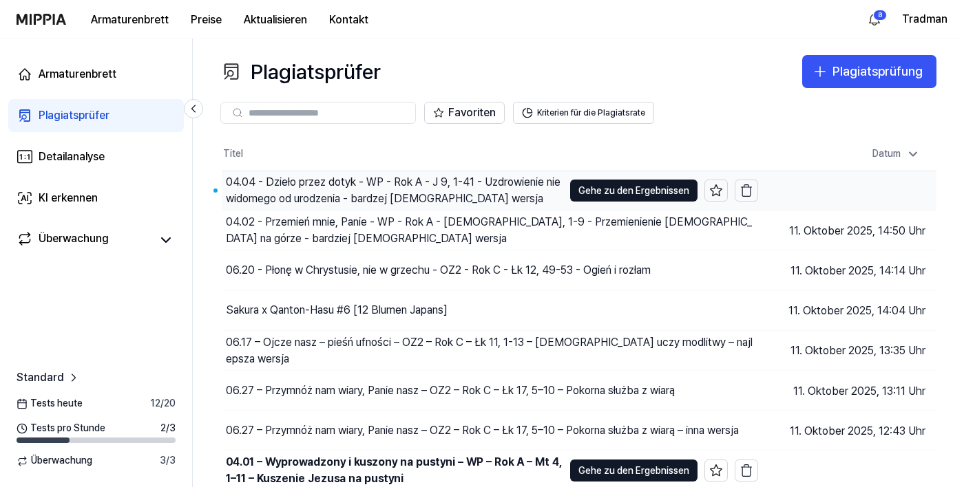
click at [313, 191] on div "04.04 - Dzieło przez dotyk - WP - Rok A - J 9, 1-41 - Uzdrowienie niewidomego o…" at bounding box center [394, 190] width 337 height 33
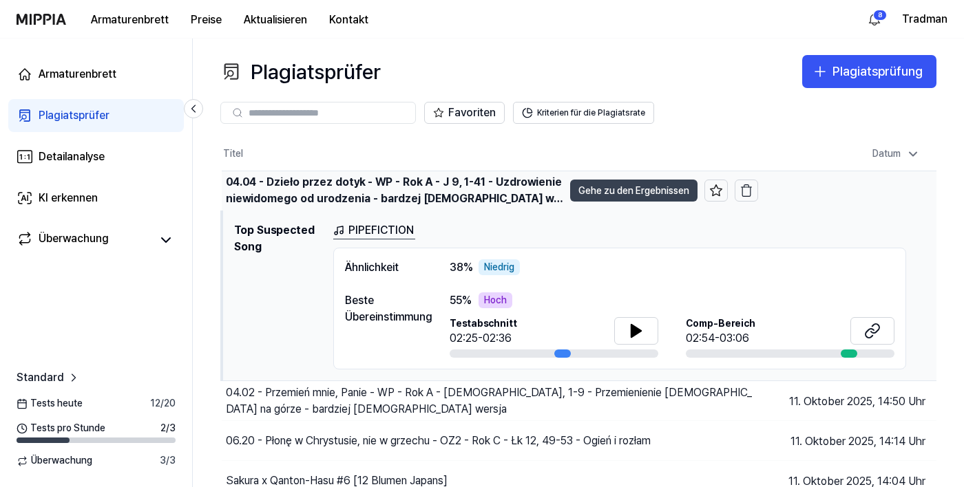
click at [642, 191] on font "Gehe zu den Ergebnissen" at bounding box center [633, 190] width 111 height 11
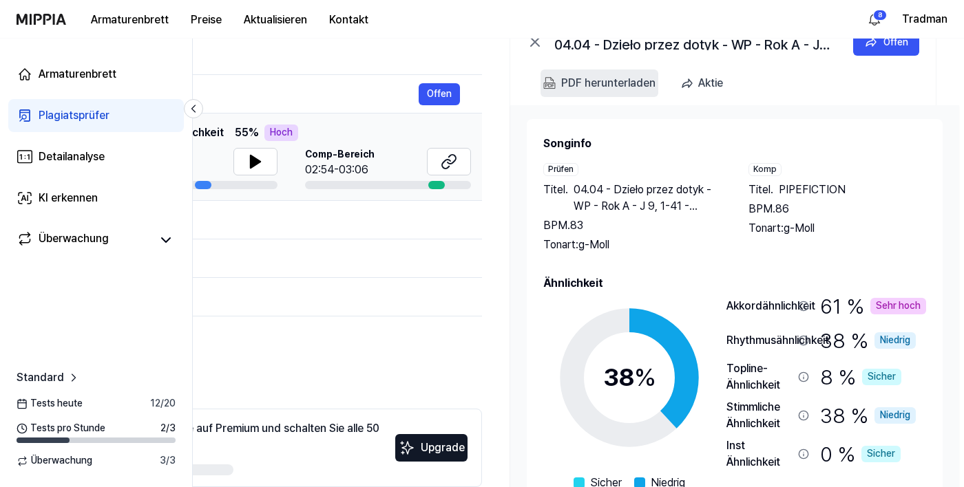
click at [616, 80] on font "PDF herunterladen" at bounding box center [608, 82] width 94 height 13
click at [653, 74] on div "Aktie" at bounding box center [647, 83] width 25 height 18
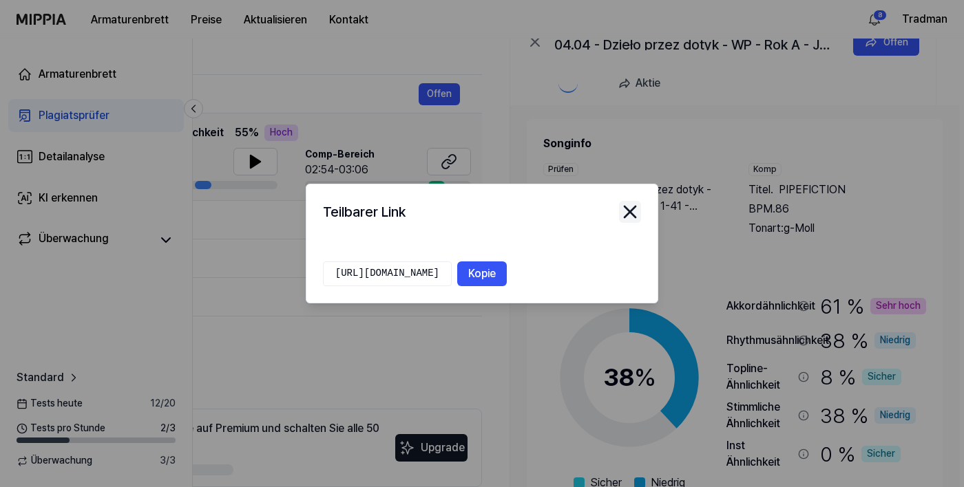
click at [635, 223] on icon "Modal schließen" at bounding box center [630, 212] width 22 height 22
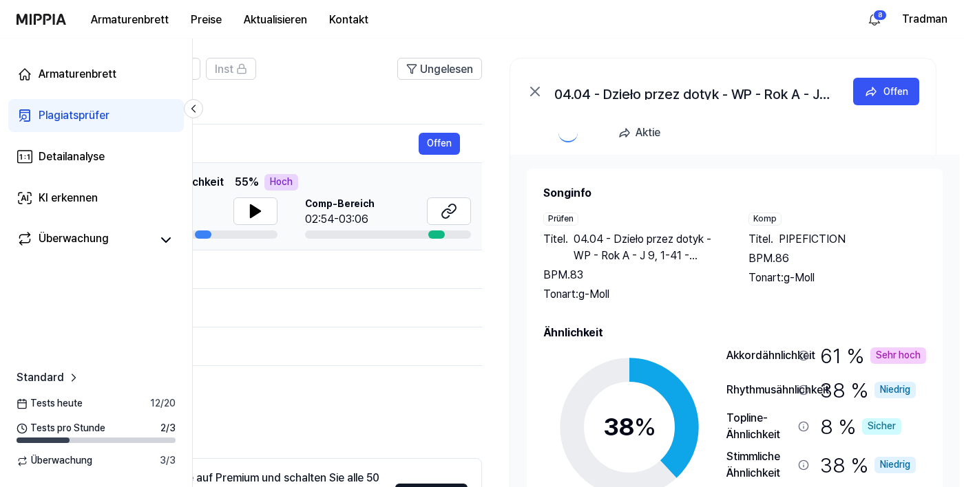
scroll to position [90, 0]
click at [66, 110] on font "Plagiatsprüfer" at bounding box center [74, 115] width 71 height 13
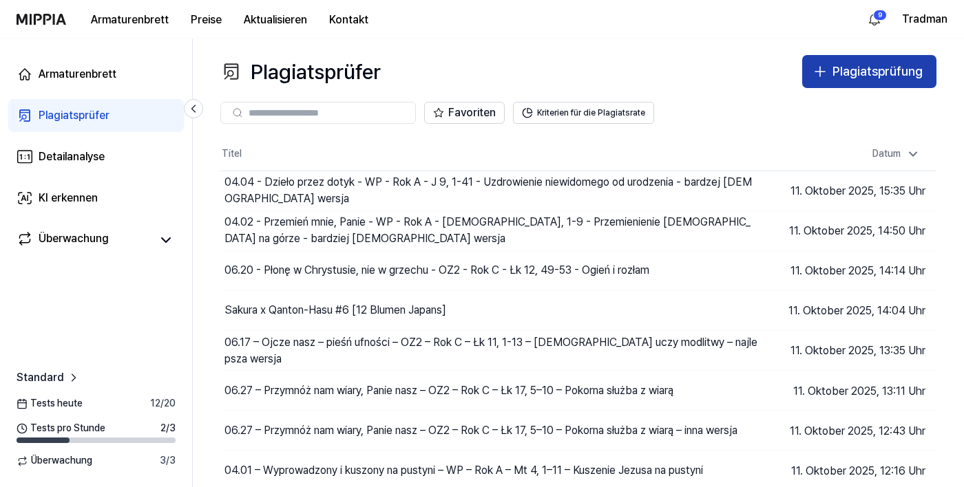
click at [830, 81] on button "Plagiatsprüfung" at bounding box center [869, 71] width 134 height 33
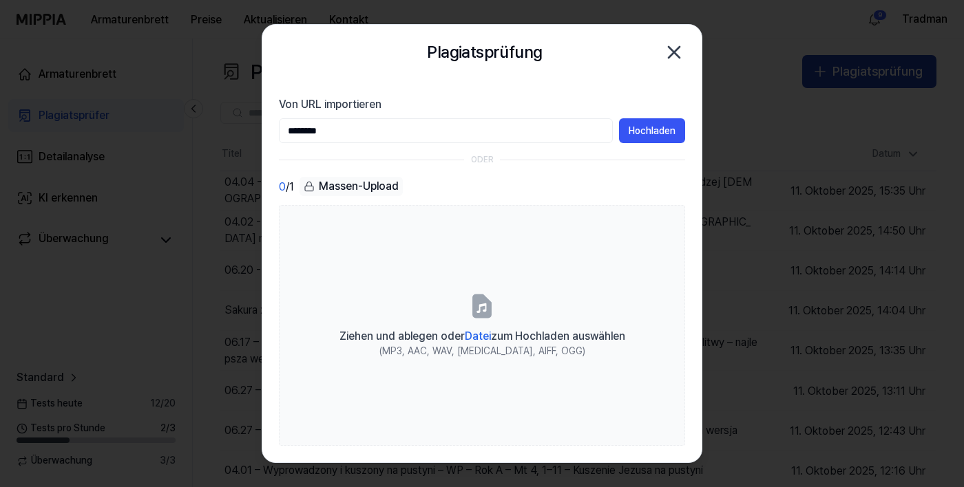
type input "*****"
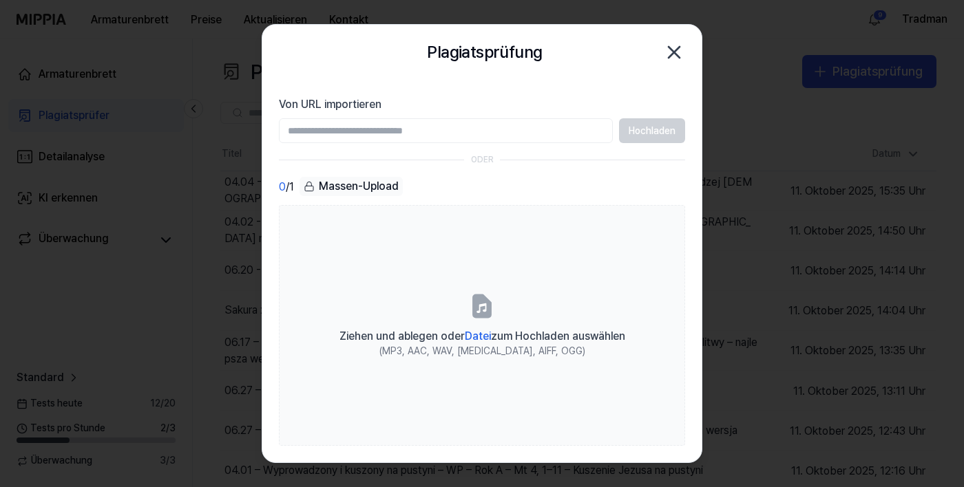
click at [318, 189] on div "Massen-Upload" at bounding box center [350, 186] width 103 height 19
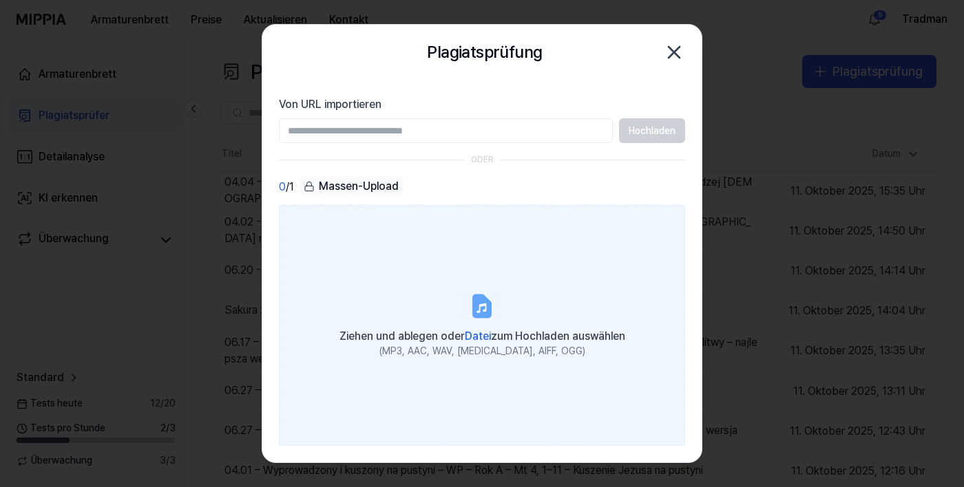
click at [469, 343] on font "Datei" at bounding box center [478, 336] width 26 height 13
click at [0, 0] on input "Ziehen und ablegen oder Datei zum Hochladen auswählen (MP3, AAC, WAV, [MEDICAL_…" at bounding box center [0, 0] width 0 height 0
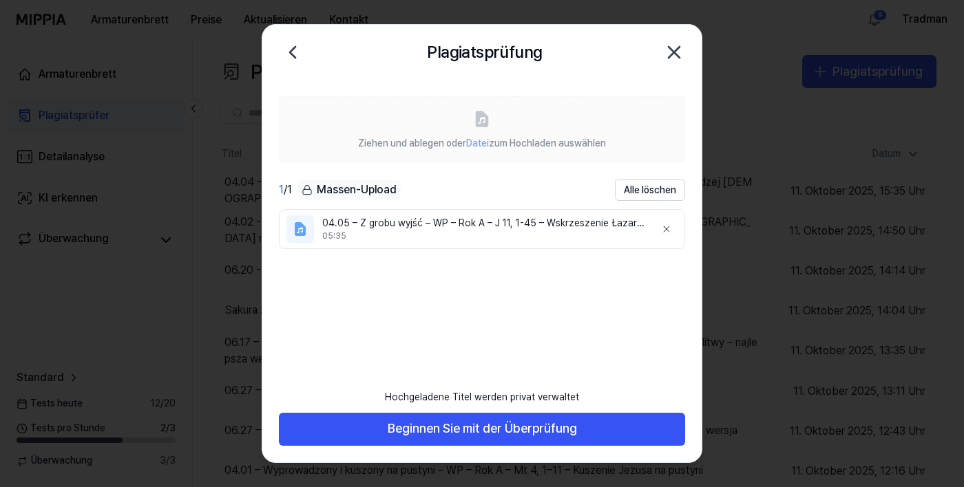
click at [677, 59] on icon "button" at bounding box center [674, 52] width 22 height 22
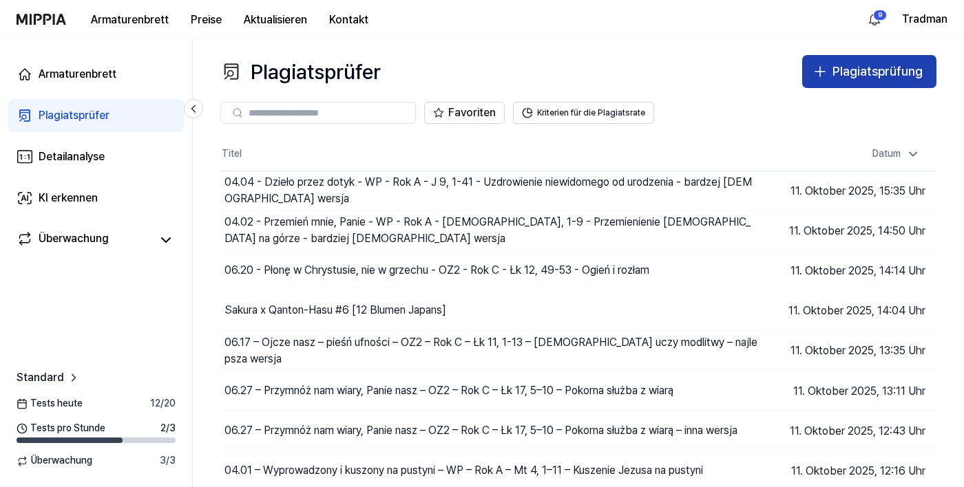
click at [848, 78] on font "Plagiatsprüfung" at bounding box center [877, 71] width 90 height 14
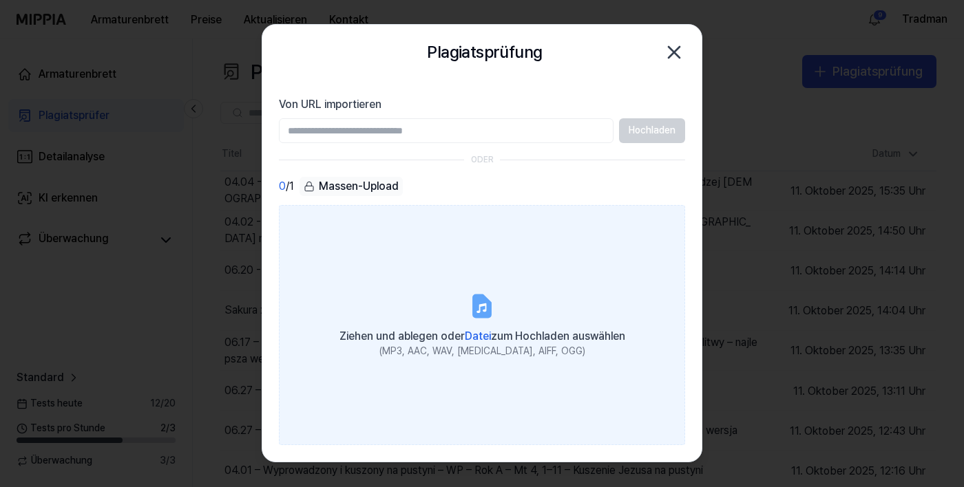
click at [484, 345] on div "Ziehen und ablegen oder Datei zum Hochladen auswählen" at bounding box center [482, 335] width 286 height 19
click at [0, 0] on input "Ziehen und ablegen oder Datei zum Hochladen auswählen (MP3, AAC, WAV, [MEDICAL_…" at bounding box center [0, 0] width 0 height 0
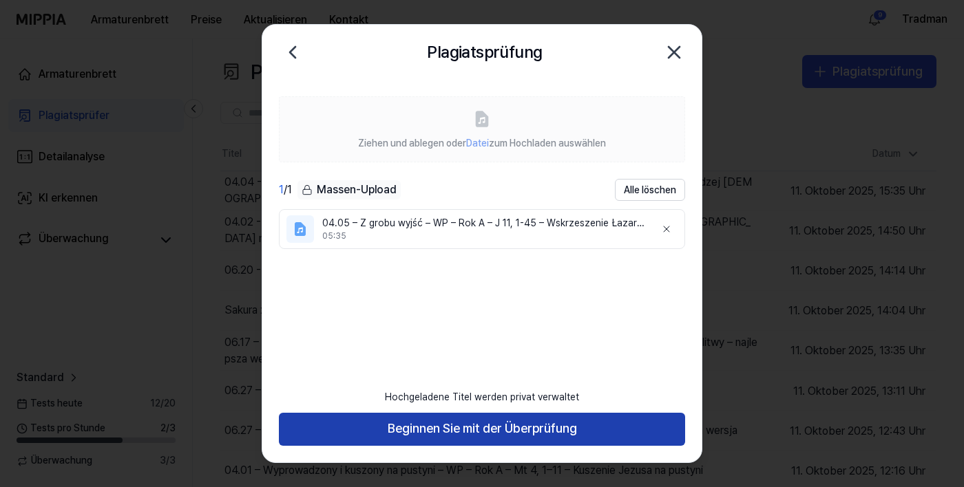
click at [311, 446] on button "Beginnen Sie mit der Überprüfung" at bounding box center [482, 429] width 406 height 33
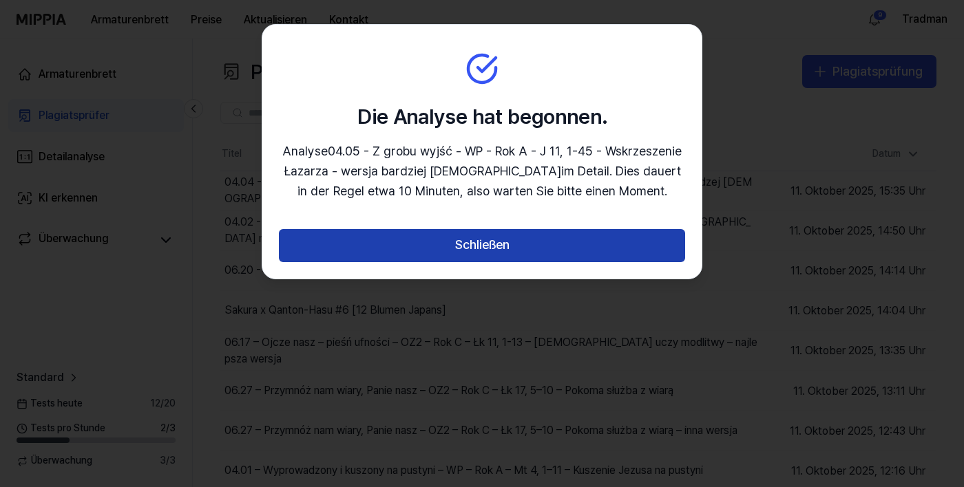
click at [373, 249] on button "Schließen" at bounding box center [482, 245] width 406 height 33
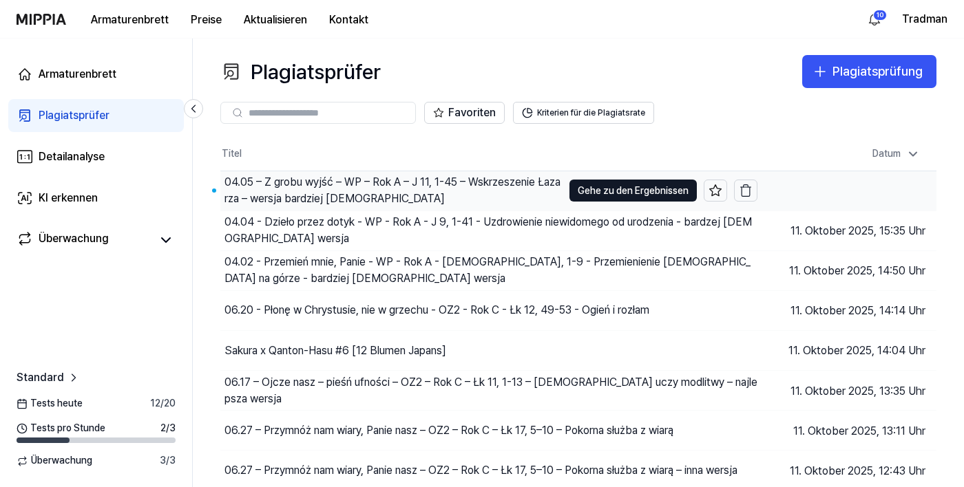
click at [309, 189] on font "04.05 – Z grobu wyjść – WP – Rok A – J 11, 1-45 – Wskrzeszenie Łazarza – wersja…" at bounding box center [392, 191] width 336 height 30
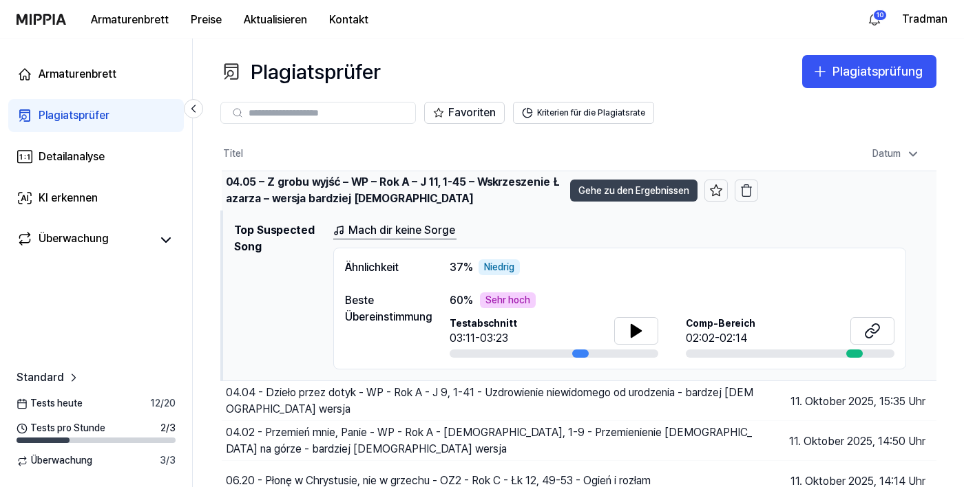
click at [624, 188] on font "Gehe zu den Ergebnissen" at bounding box center [633, 190] width 111 height 11
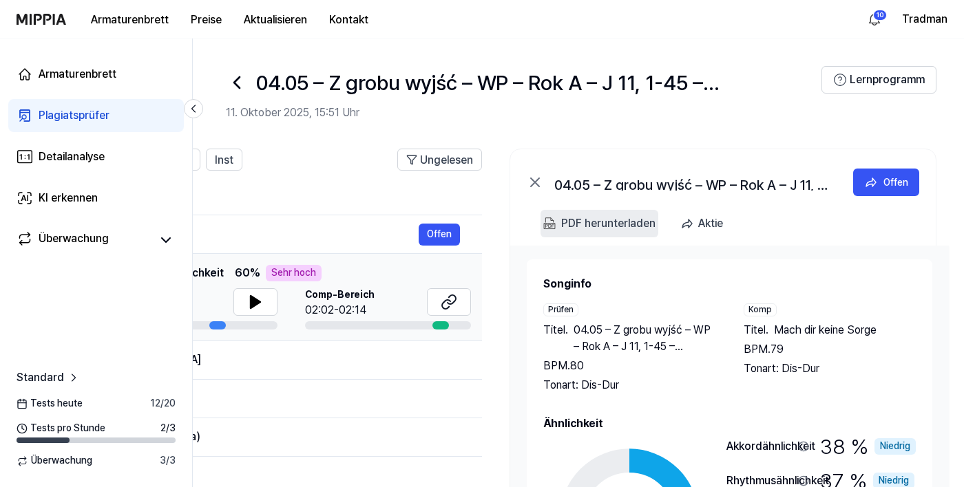
click at [595, 227] on font "PDF herunterladen" at bounding box center [608, 223] width 94 height 13
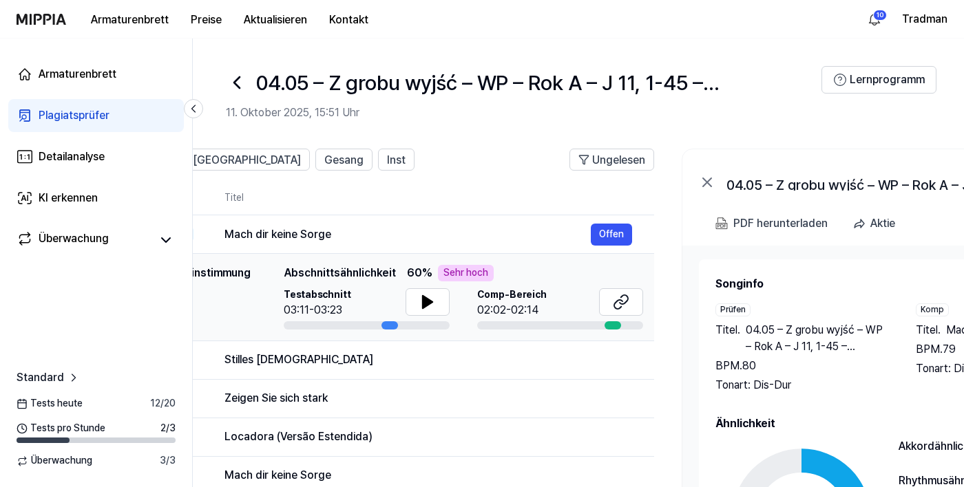
scroll to position [0, 166]
click at [618, 308] on icon at bounding box center [621, 302] width 17 height 17
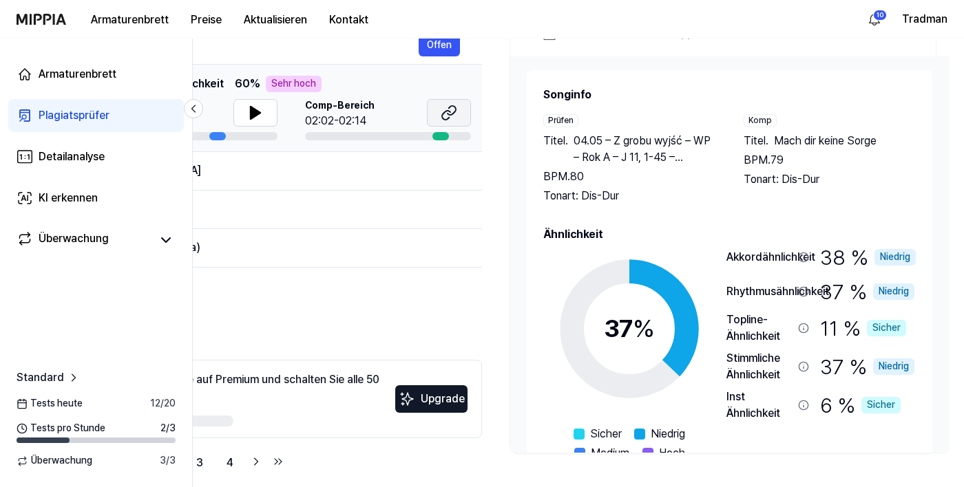
scroll to position [203, 0]
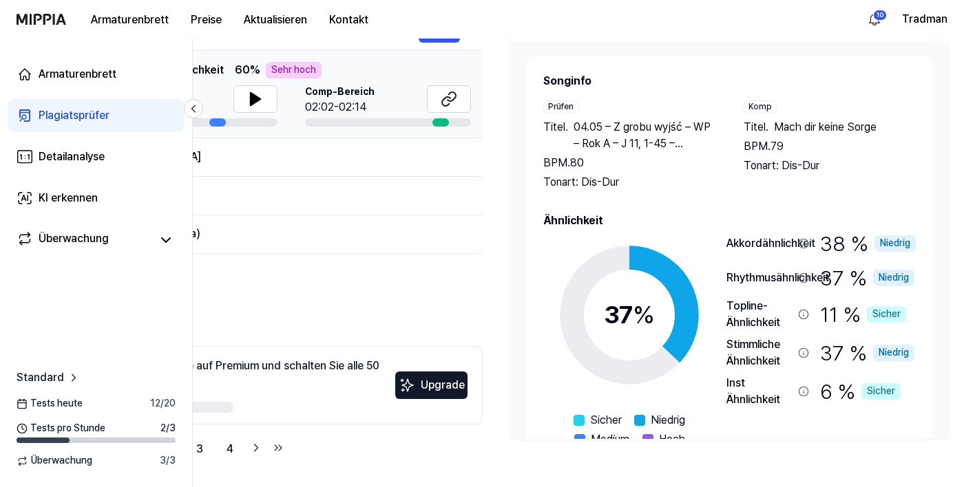
click at [60, 114] on font "Plagiatsprüfer" at bounding box center [74, 115] width 71 height 13
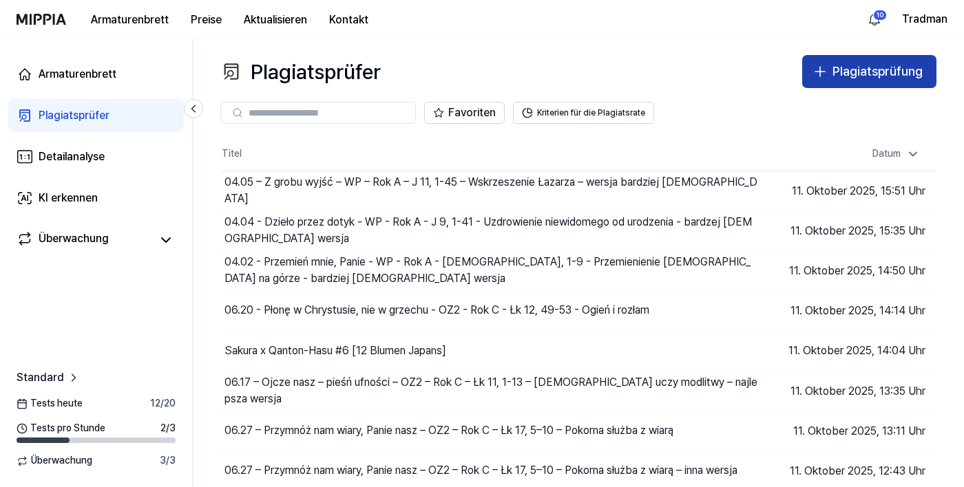
click at [821, 64] on icon "button" at bounding box center [820, 71] width 17 height 17
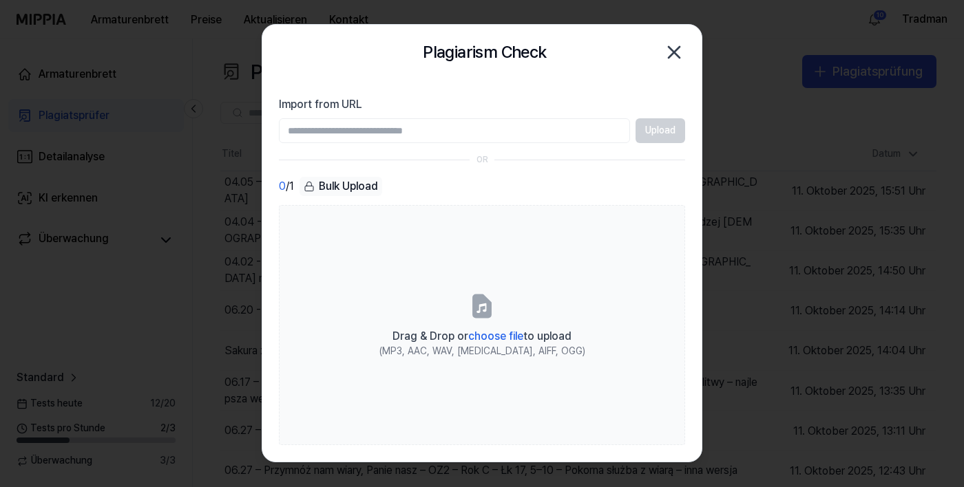
click at [382, 133] on input "Import from URL" at bounding box center [454, 130] width 351 height 25
click at [375, 136] on input "Import from URL" at bounding box center [454, 130] width 351 height 25
click at [355, 132] on input "Import from URL" at bounding box center [454, 130] width 351 height 25
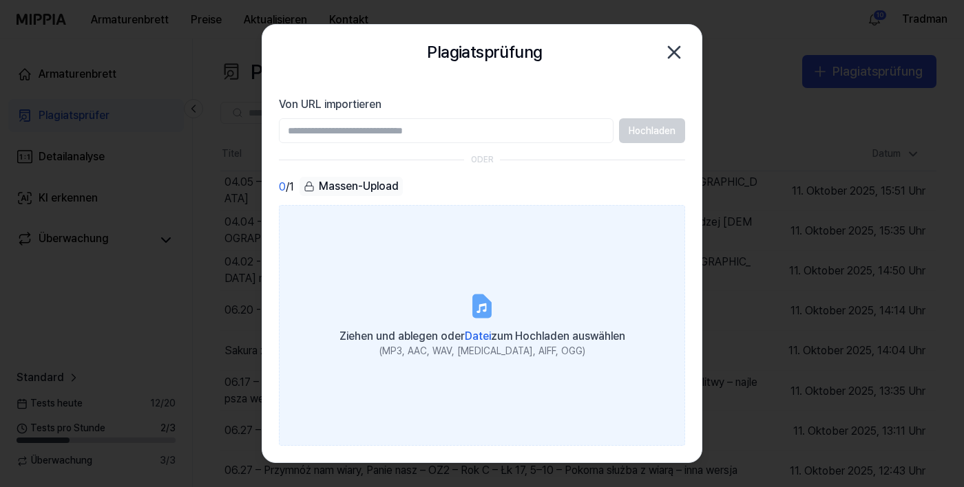
click at [484, 357] on font "(MP3, AAC, WAV, [MEDICAL_DATA], AIFF, OGG)" at bounding box center [482, 351] width 206 height 11
click at [0, 0] on input "Ziehen und ablegen oder Datei zum Hochladen auswählen (MP3, AAC, WAV, [MEDICAL_…" at bounding box center [0, 0] width 0 height 0
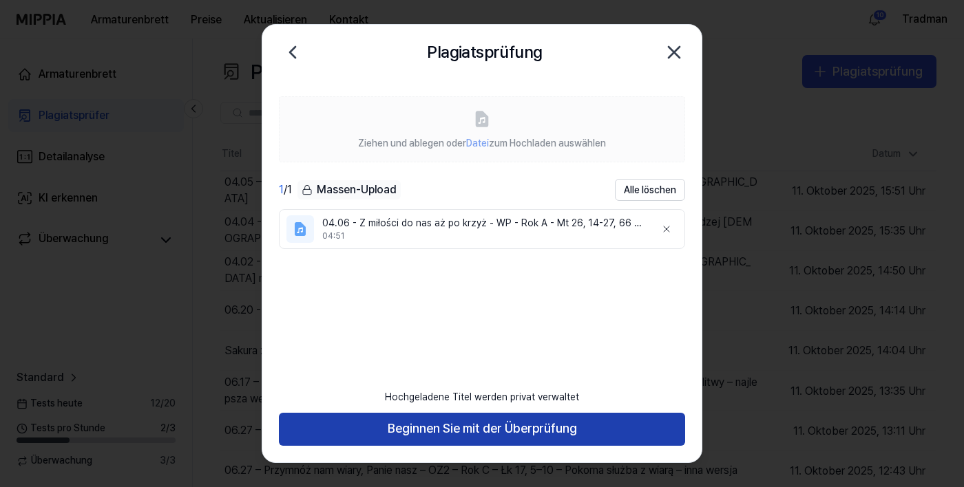
click at [591, 446] on button "Beginnen Sie mit der Überprüfung" at bounding box center [482, 429] width 406 height 33
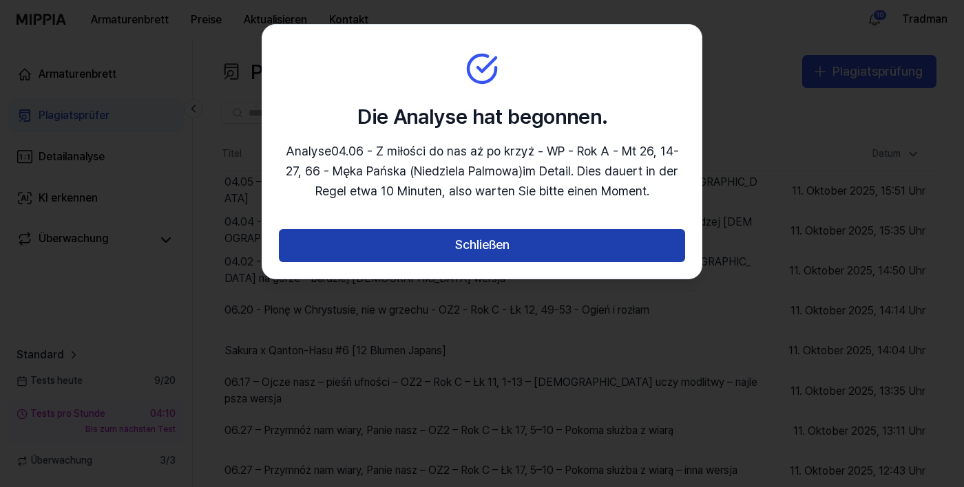
click at [456, 242] on font "Schließen" at bounding box center [482, 245] width 54 height 14
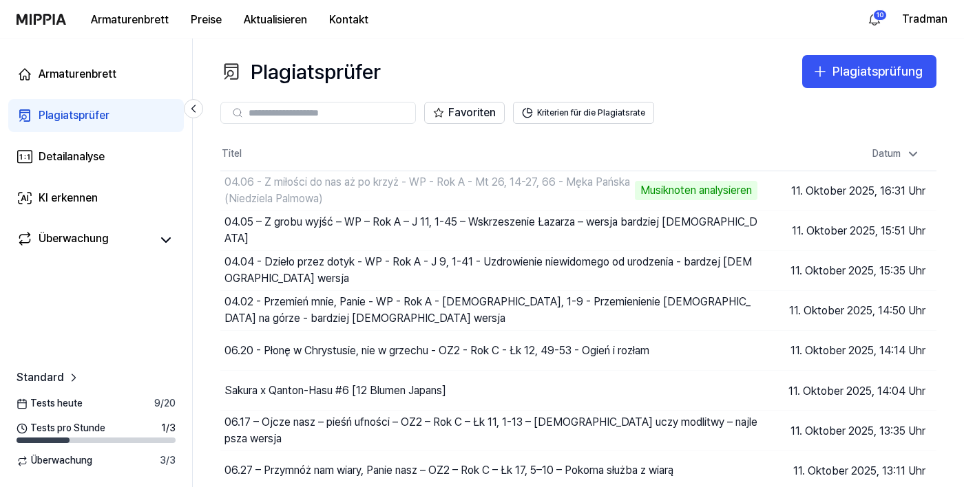
scroll to position [61, 0]
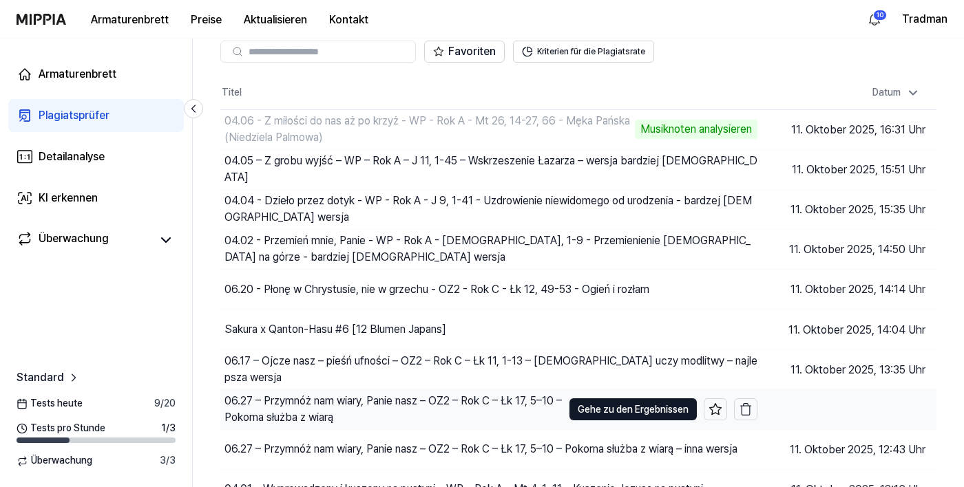
click at [310, 417] on font "06.27 – Przymnóż nam wiary, Panie nasz – OZ2 – Rok C – Łk 17, 5–10 – Pokorna sł…" at bounding box center [392, 410] width 337 height 30
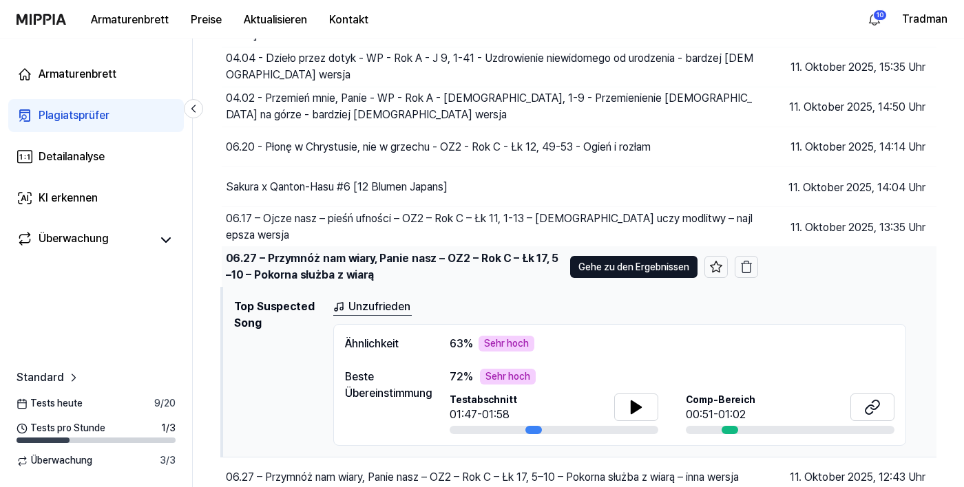
scroll to position [232, 0]
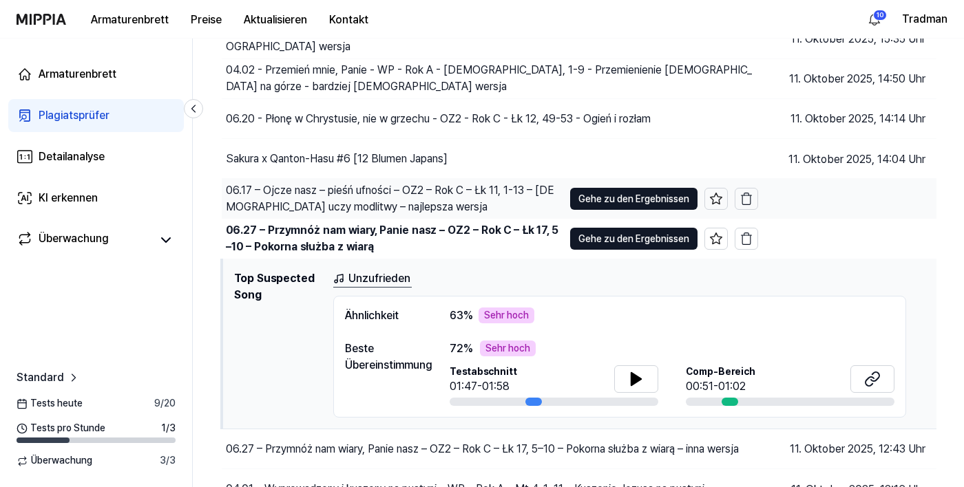
click at [308, 202] on div "06.17 – Ojcze nasz – pieśń ufności – OZ2 – Rok C – Łk 11, 1-13 – [DEMOGRAPHIC_D…" at bounding box center [394, 198] width 337 height 33
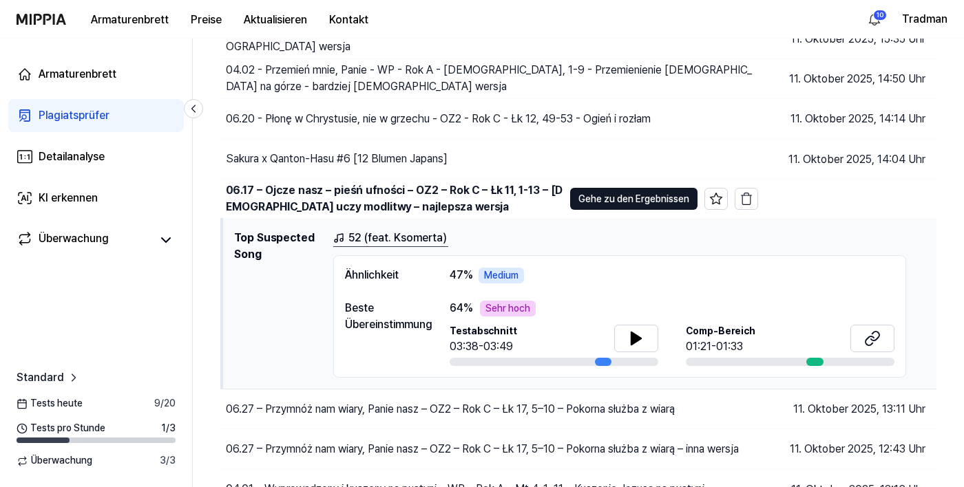
click at [373, 244] on font "52 (feat. Ksomerta)" at bounding box center [397, 237] width 98 height 13
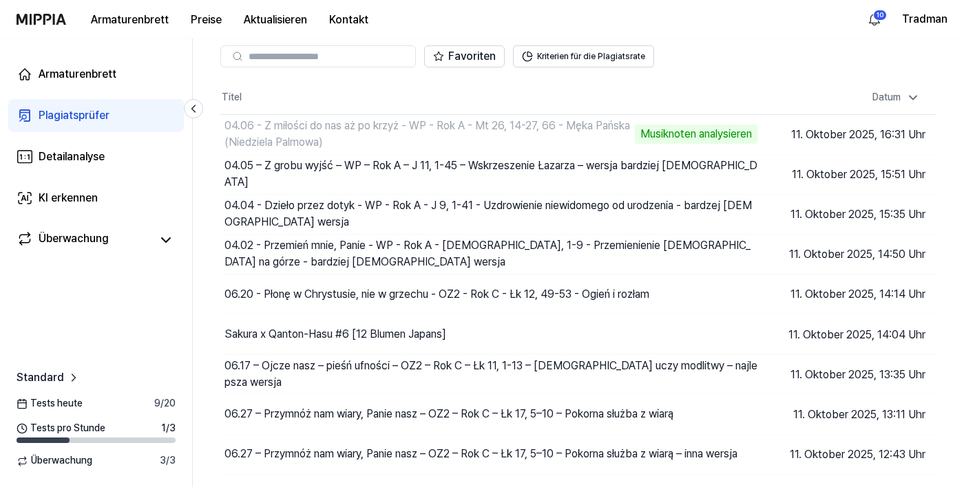
scroll to position [59, 0]
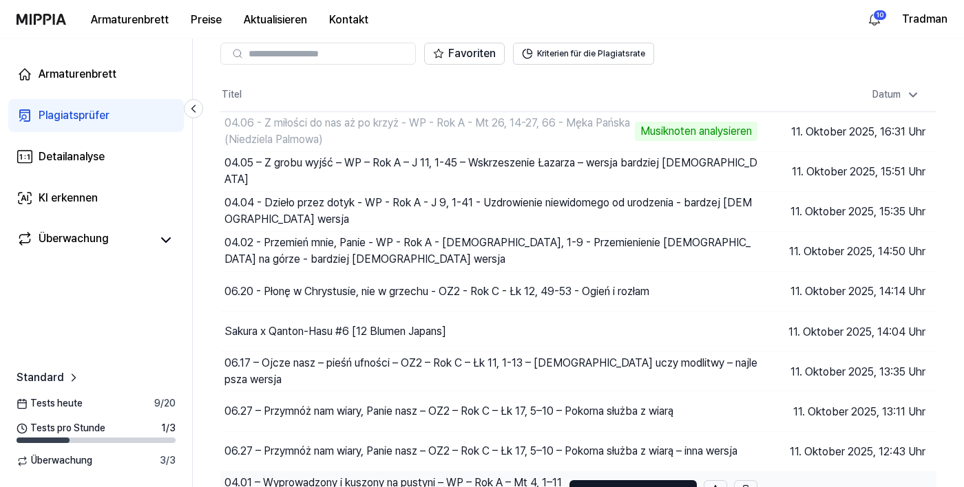
click at [322, 487] on font "04.01 – Wyprowadzony i kuszony na pustyni – WP – Rok A – Mt 4, 1–11 – Kuszenie …" at bounding box center [392, 491] width 337 height 30
click at [36, 434] on font "Tests pro Stunde" at bounding box center [67, 428] width 75 height 11
click at [43, 434] on font "Tests pro Stunde" at bounding box center [67, 428] width 75 height 11
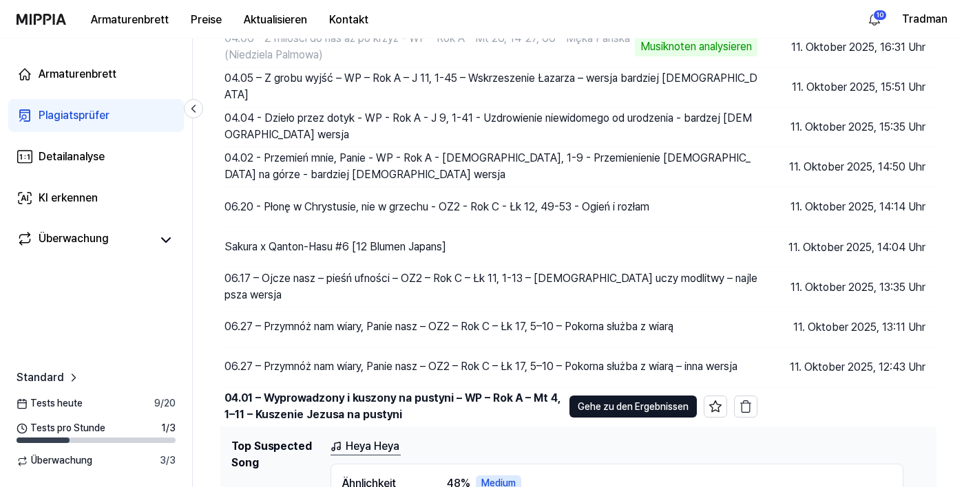
scroll to position [0, 0]
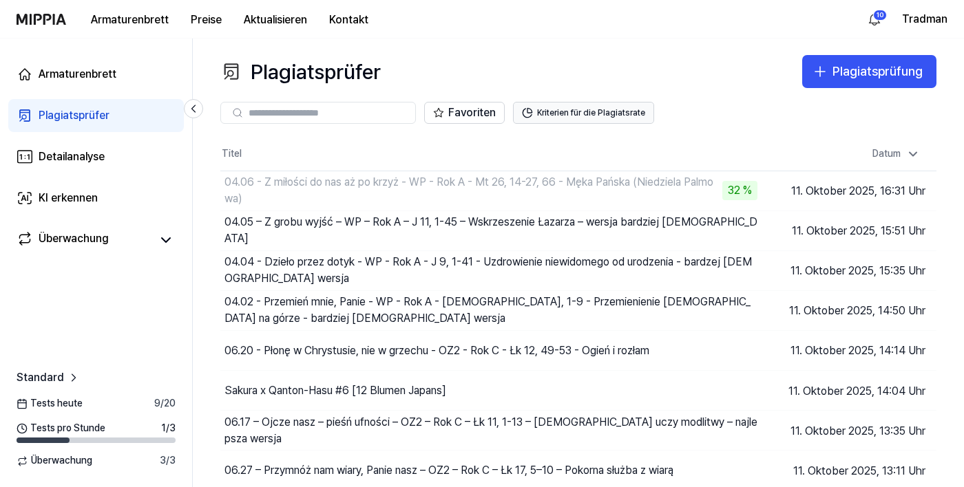
click at [546, 120] on button "Kriterien für die Plagiatsrate" at bounding box center [583, 113] width 141 height 22
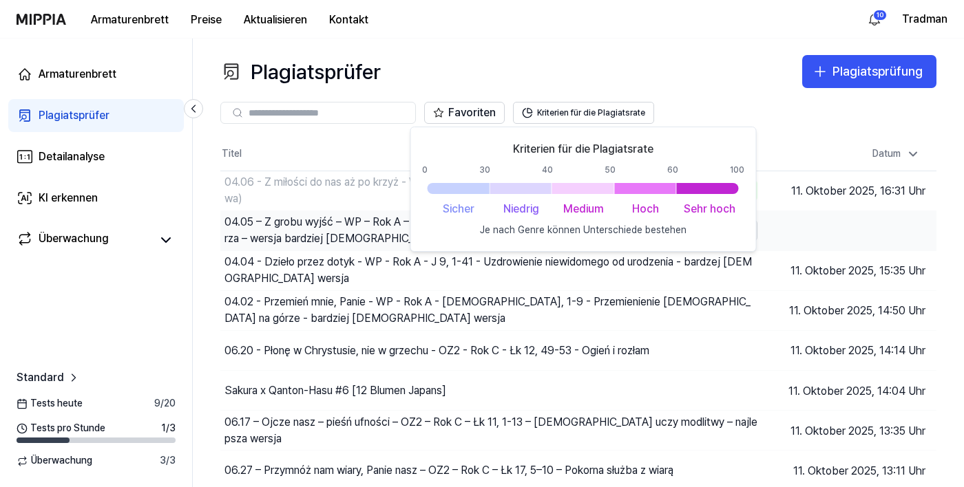
click at [327, 251] on div "04.05 – Z grobu wyjść – WP – Rok A – J 11, 1-45 – Wskrzeszenie Łazarza – wersja…" at bounding box center [391, 230] width 342 height 39
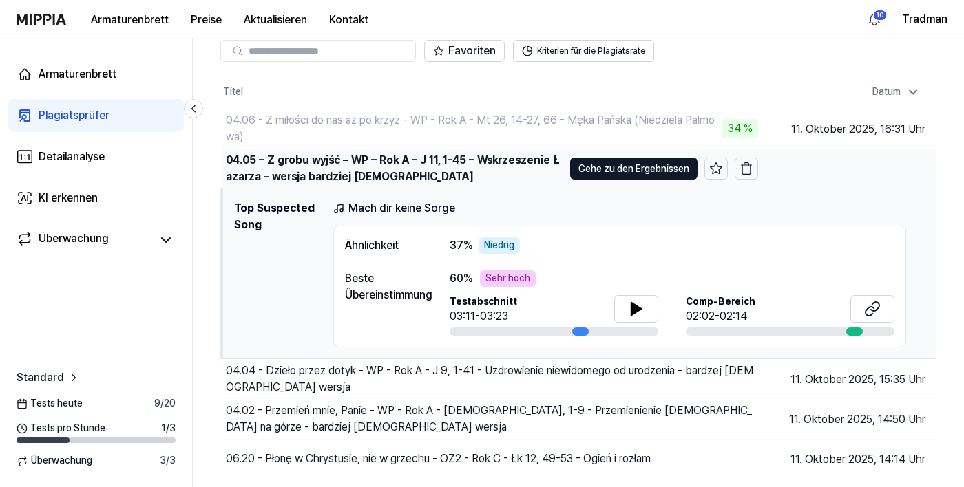
scroll to position [65, 0]
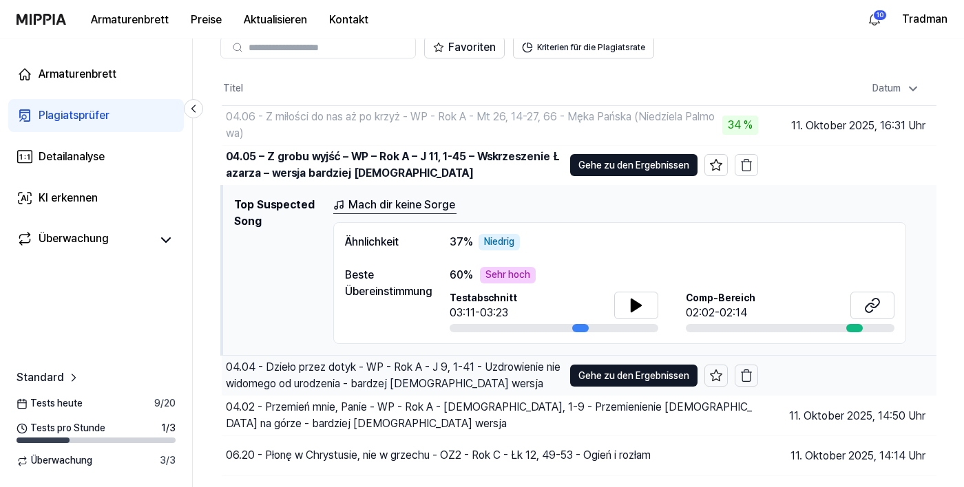
click at [320, 382] on font "04.04 - Dzieło przez dotyk - WP - Rok A - J 9, 1-41 - Uzdrowienie niewidomego o…" at bounding box center [393, 376] width 335 height 30
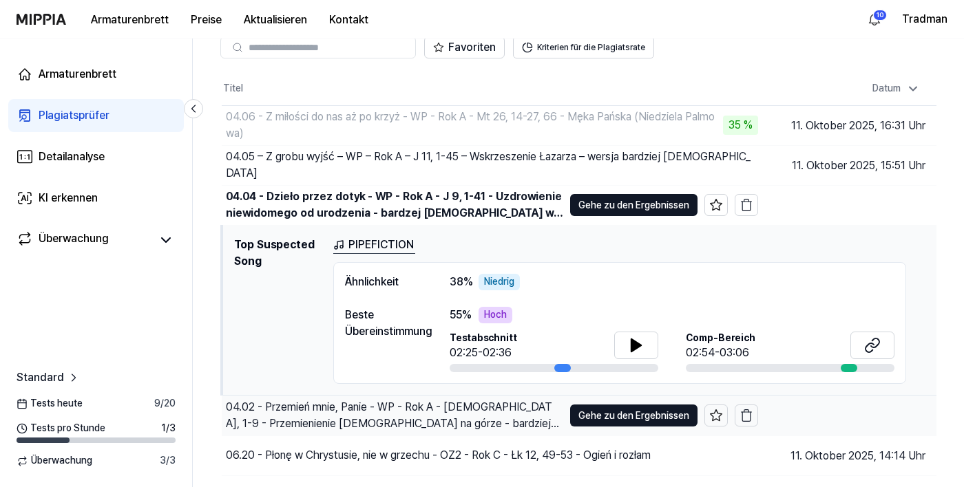
click at [280, 417] on div "04.02 - Przemień mnie, Panie - WP - Rok A - [DEMOGRAPHIC_DATA], 1-9 - Przemieni…" at bounding box center [394, 415] width 337 height 33
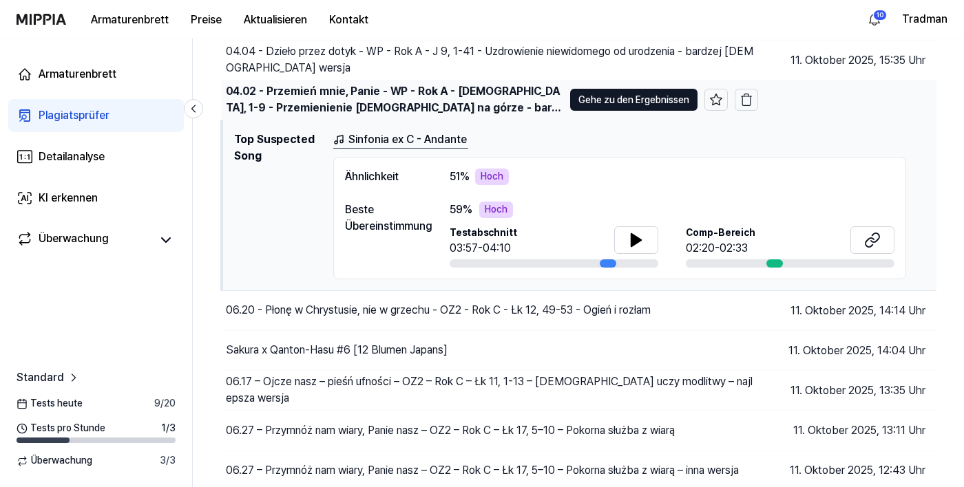
scroll to position [212, 0]
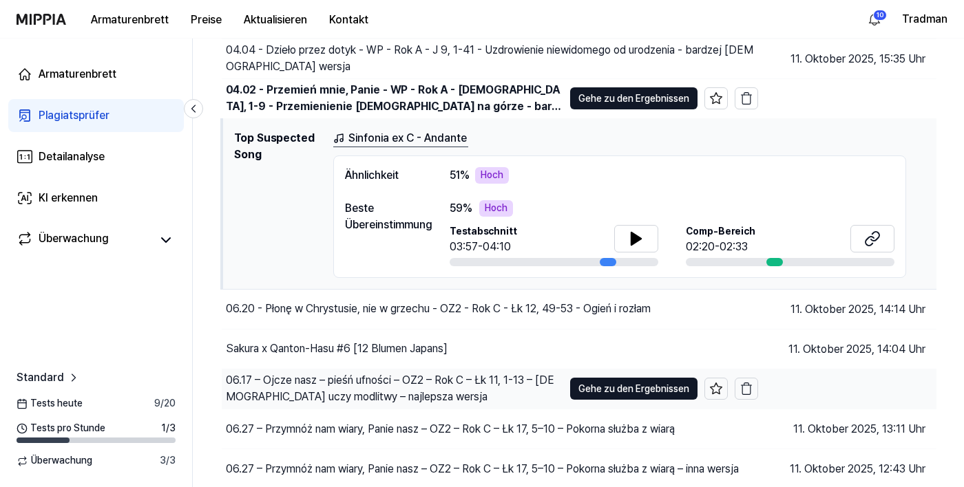
click at [283, 398] on font "06.17 – Ojcze nasz – pieśń ufności – OZ2 – Rok C – Łk 11, 1-13 – [DEMOGRAPHIC_D…" at bounding box center [390, 389] width 328 height 30
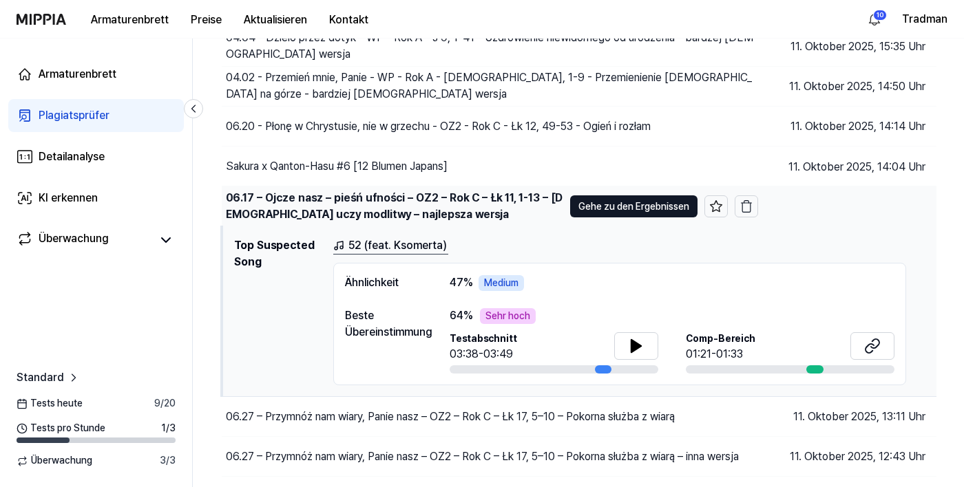
scroll to position [232, 0]
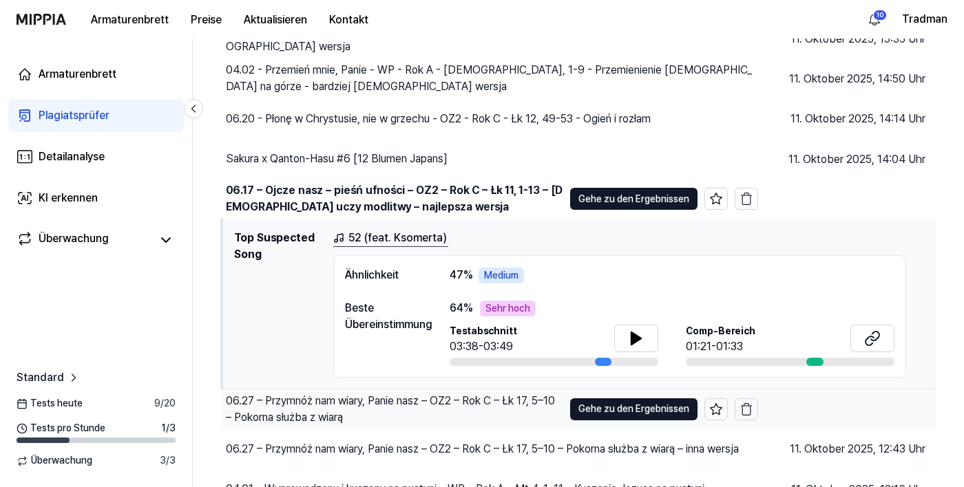
click at [285, 412] on div "06.27 – Przymnóż nam wiary, Panie nasz – OZ2 – Rok C – Łk 17, 5–10 – Pokorna sł…" at bounding box center [394, 409] width 337 height 33
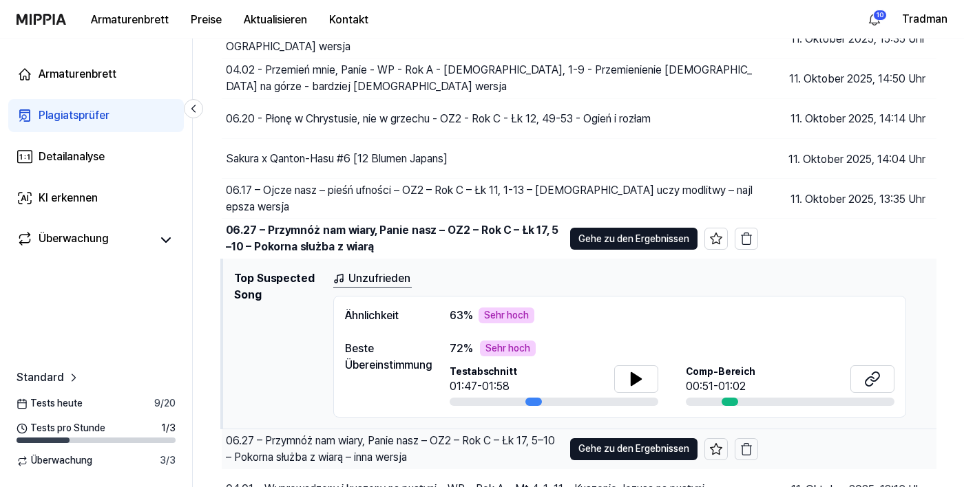
click at [305, 464] on font "06.27 – Przymnóż nam wiary, Panie nasz – OZ2 – Rok C – Łk 17, 5–10 – Pokorna sł…" at bounding box center [390, 449] width 329 height 30
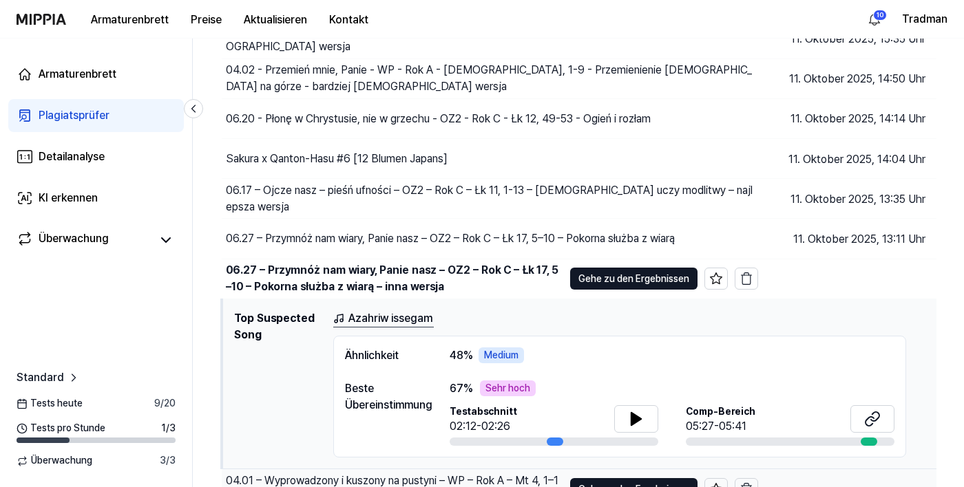
click at [326, 487] on font "04.01 – Wyprowadzony i kuszony na pustyni – WP – Rok A – Mt 4, 1–11 – Kuszenie …" at bounding box center [392, 489] width 333 height 30
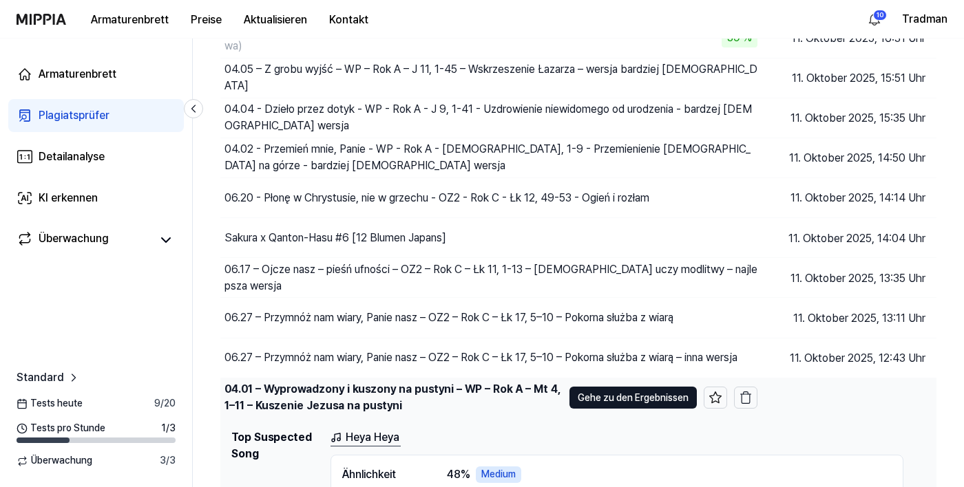
scroll to position [0, 0]
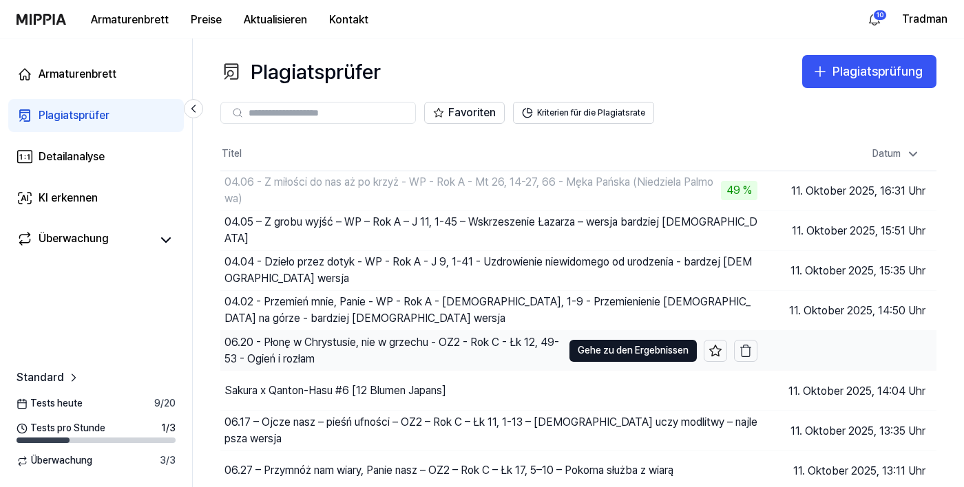
click at [319, 353] on div "06.20 - Płonę w Chrystusie, nie w grzechu - OZ2 - Rok C - Łk 12, 49-53 - Ogień …" at bounding box center [393, 351] width 338 height 33
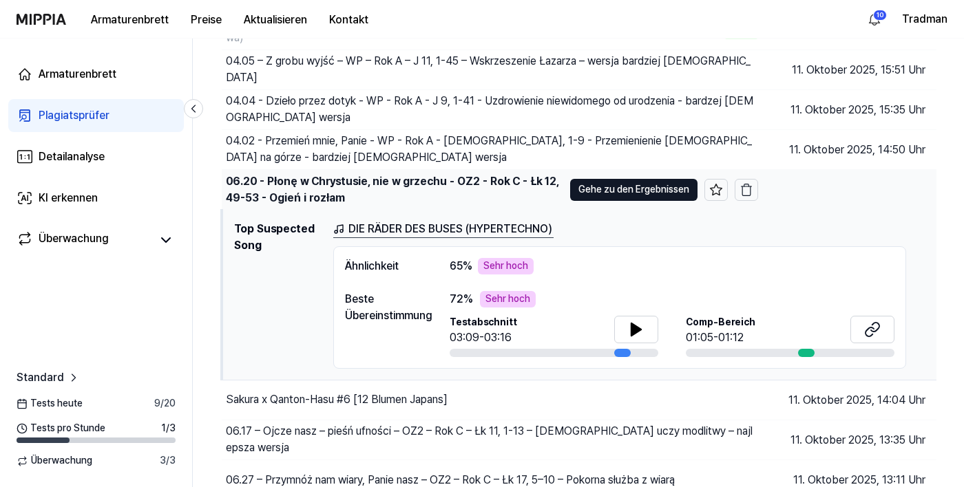
scroll to position [161, 0]
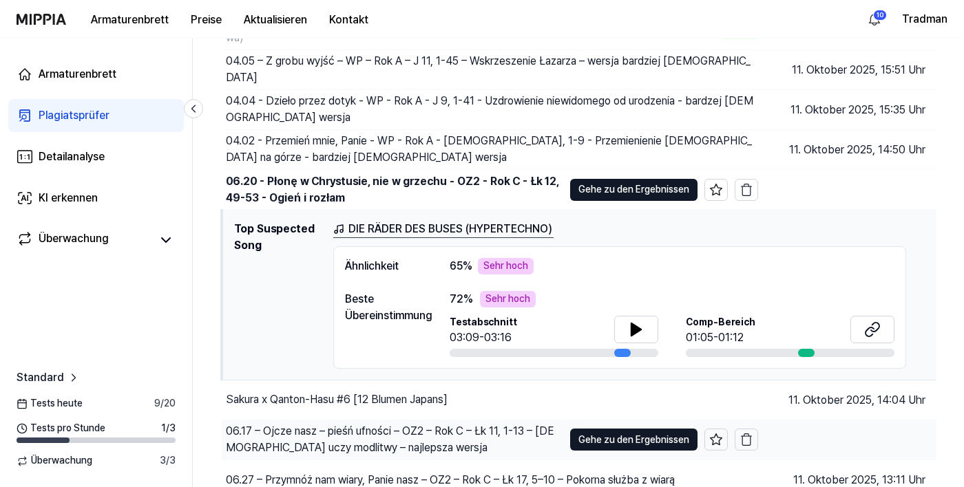
click at [358, 439] on font "06.17 – Ojcze nasz – pieśń ufności – OZ2 – Rok C – Łk 11, 1-13 – [DEMOGRAPHIC_D…" at bounding box center [390, 440] width 328 height 30
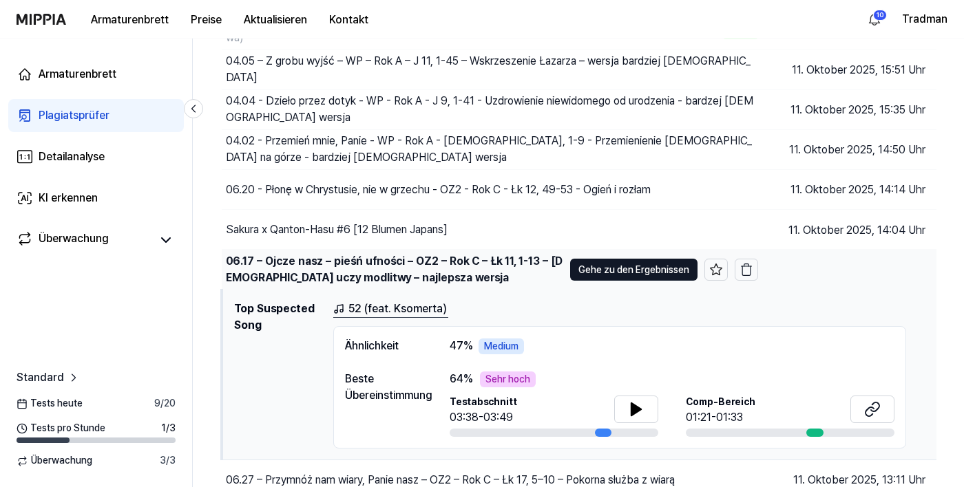
scroll to position [163, 0]
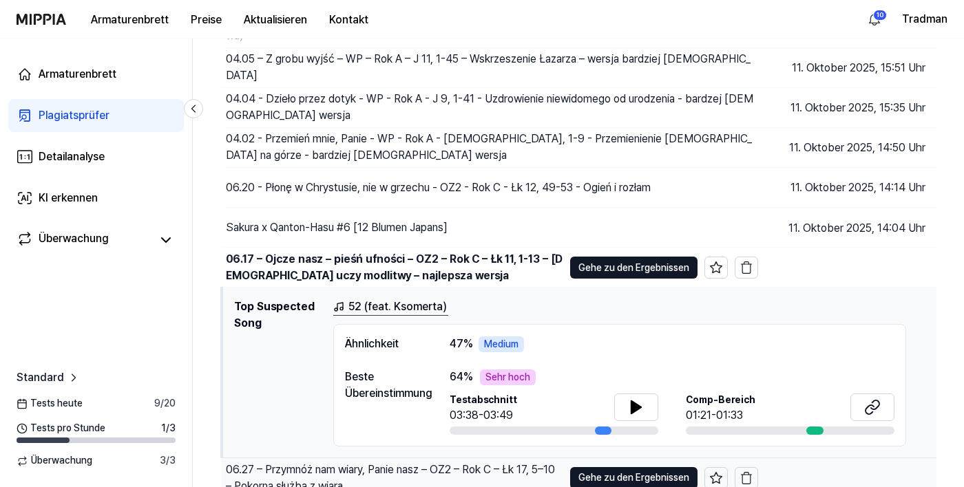
click at [328, 487] on div "06.27 – Przymnóż nam wiary, Panie nasz – OZ2 – Rok C – Łk 17, 5–10 – Pokorna sł…" at bounding box center [392, 478] width 341 height 39
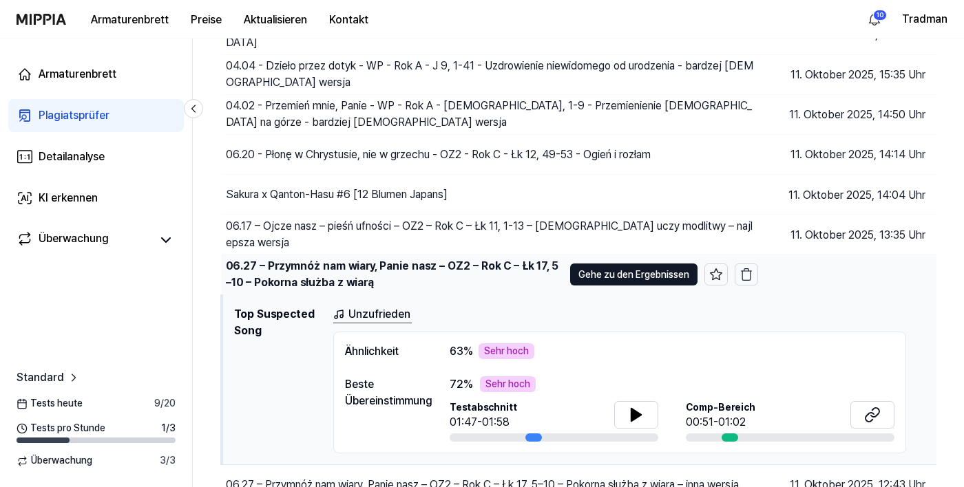
scroll to position [232, 0]
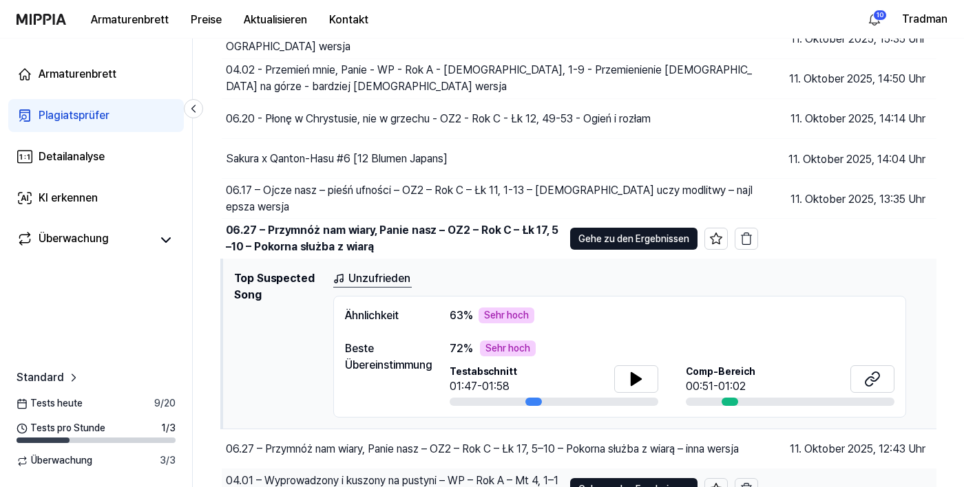
click at [304, 487] on div "04.01 – Wyprowadzony i kuszony na pustyni – WP – Rok A – Mt 4, 1–11 – Kuszenie …" at bounding box center [394, 489] width 337 height 33
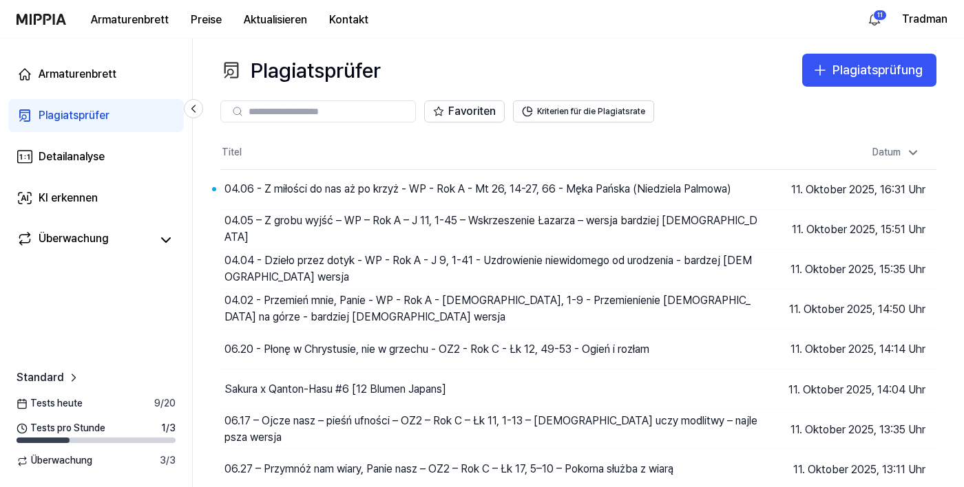
scroll to position [0, 0]
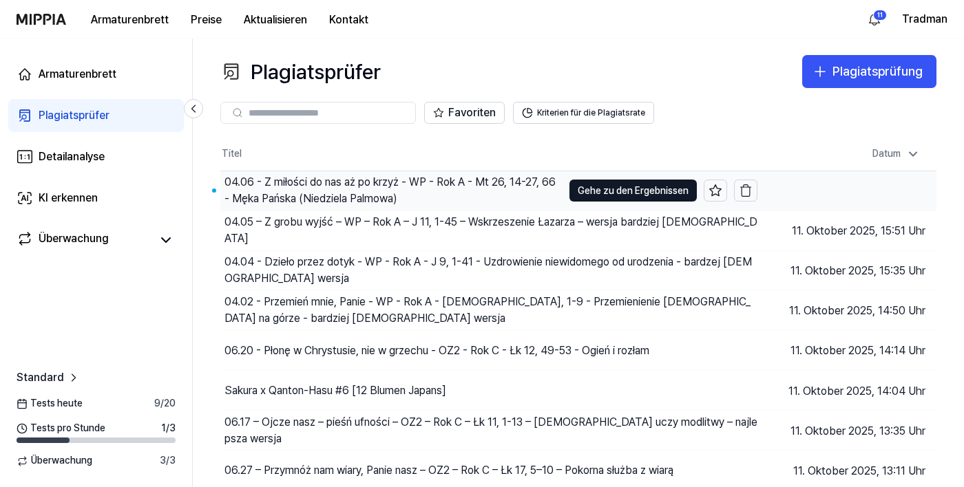
click at [363, 198] on font "04.06 - Z miłości do nas aż po krzyż - WP - Rok A - Mt 26, 14-27, 66 - Męka Pań…" at bounding box center [389, 191] width 331 height 30
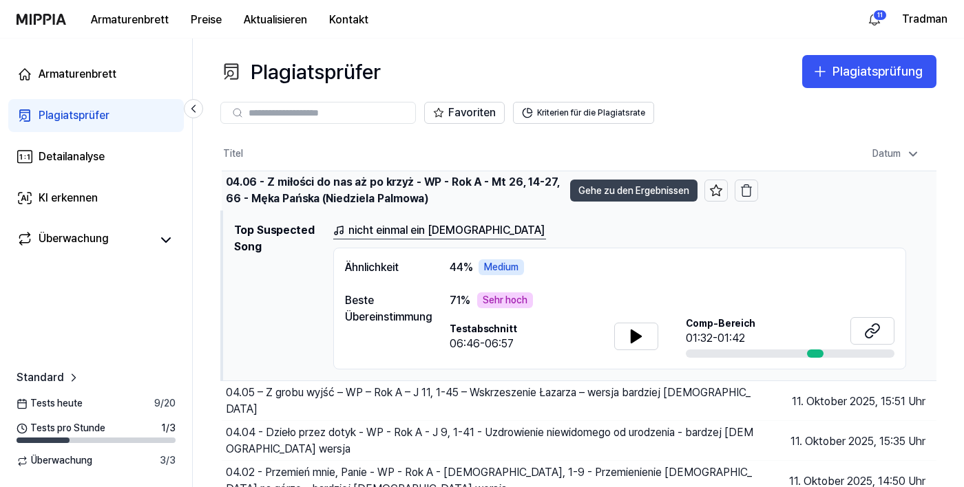
click at [645, 191] on font "Gehe zu den Ergebnissen" at bounding box center [633, 190] width 111 height 11
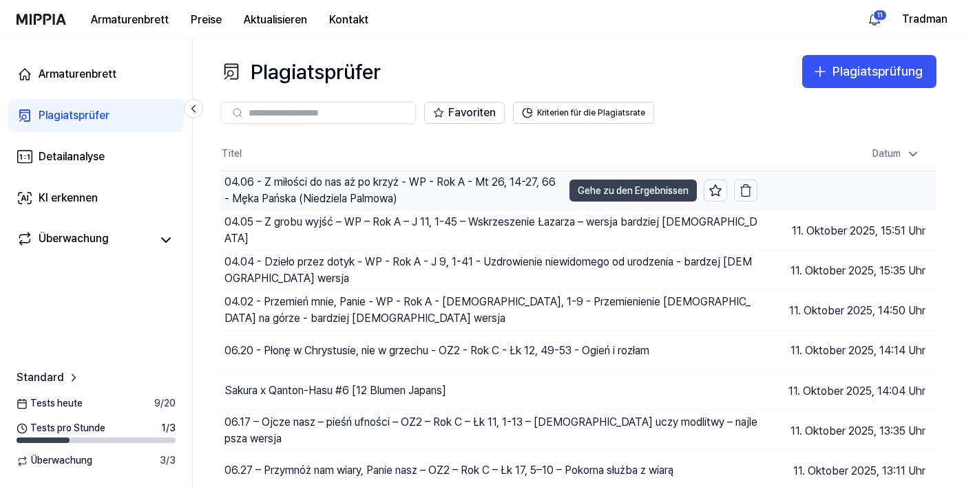
click at [613, 201] on button "Gehe zu den Ergebnissen" at bounding box center [632, 191] width 127 height 22
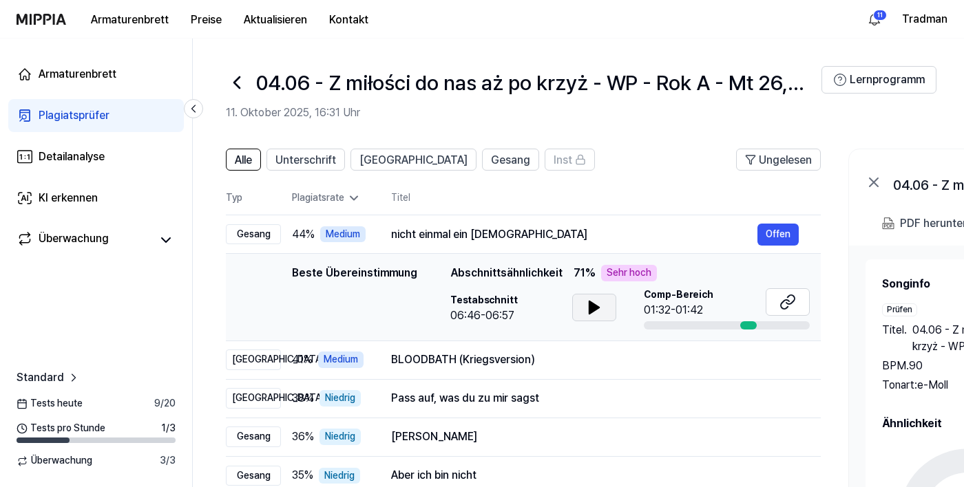
click at [591, 306] on icon at bounding box center [594, 308] width 10 height 12
click at [786, 301] on icon at bounding box center [785, 304] width 8 height 9
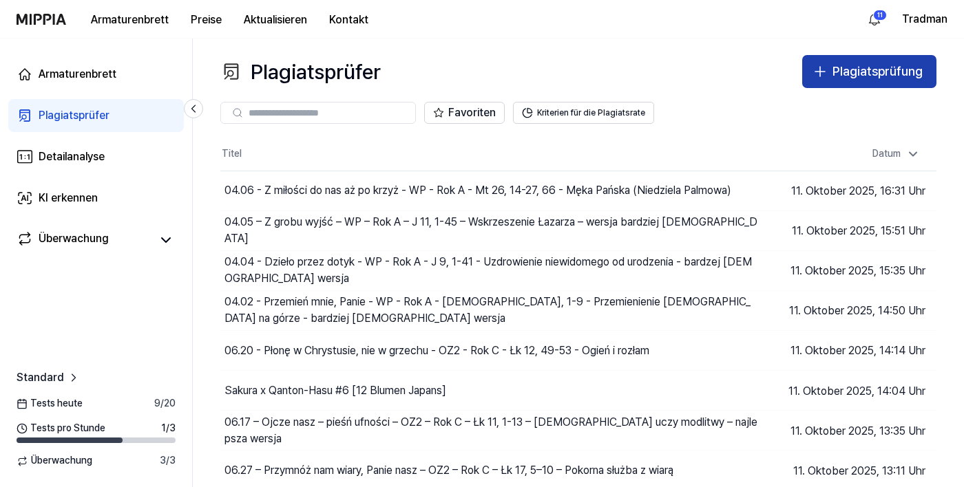
click at [841, 74] on font "Plagiatsprüfung" at bounding box center [877, 71] width 90 height 14
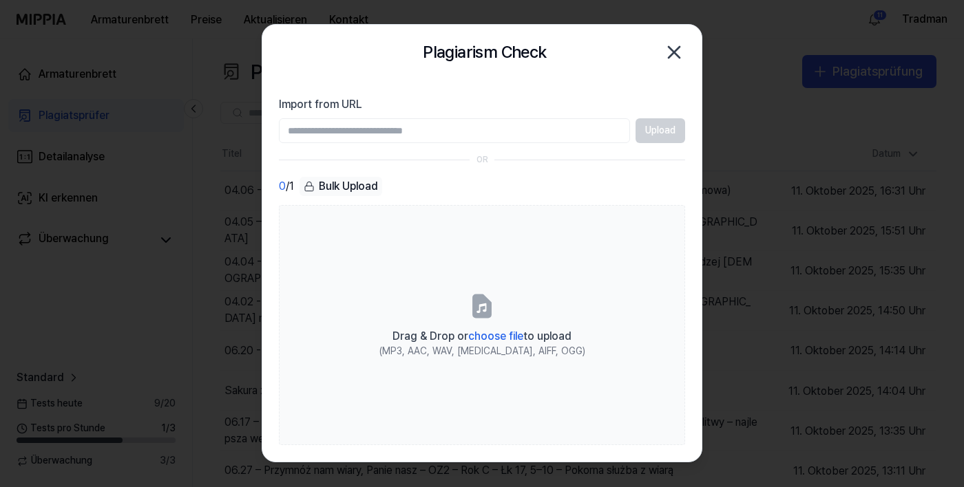
click at [842, 81] on div at bounding box center [482, 243] width 964 height 487
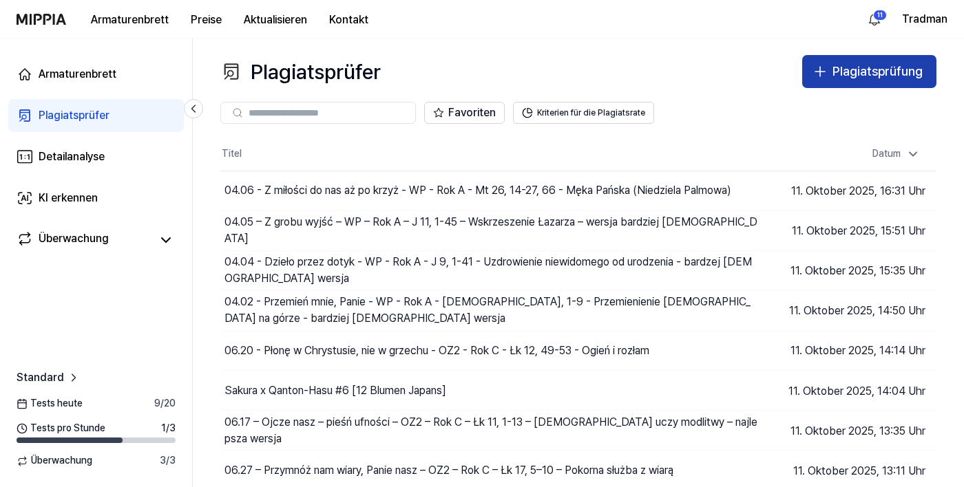
click at [868, 73] on font "Plagiatsprüfung" at bounding box center [877, 71] width 90 height 14
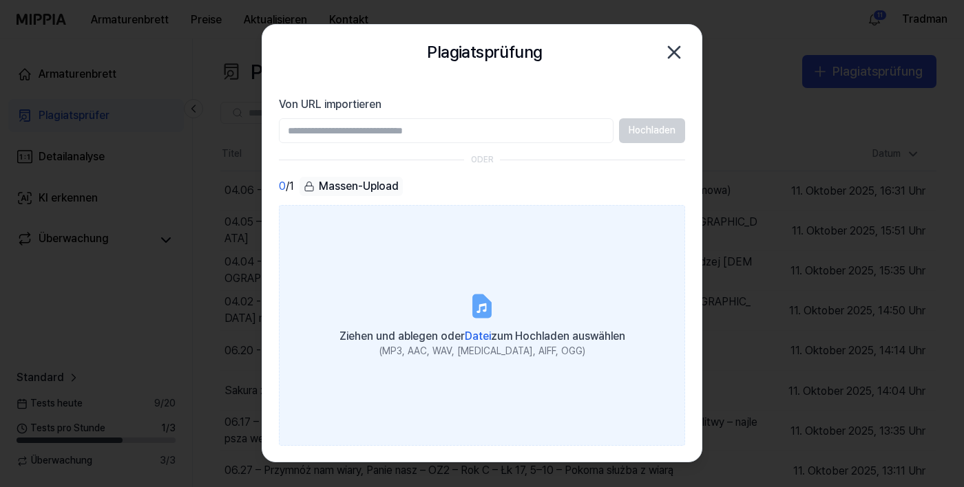
click at [477, 343] on font "Datei" at bounding box center [478, 336] width 26 height 13
click at [0, 0] on input "Ziehen und ablegen oder Datei zum Hochladen auswählen (MP3, AAC, WAV, [MEDICAL_…" at bounding box center [0, 0] width 0 height 0
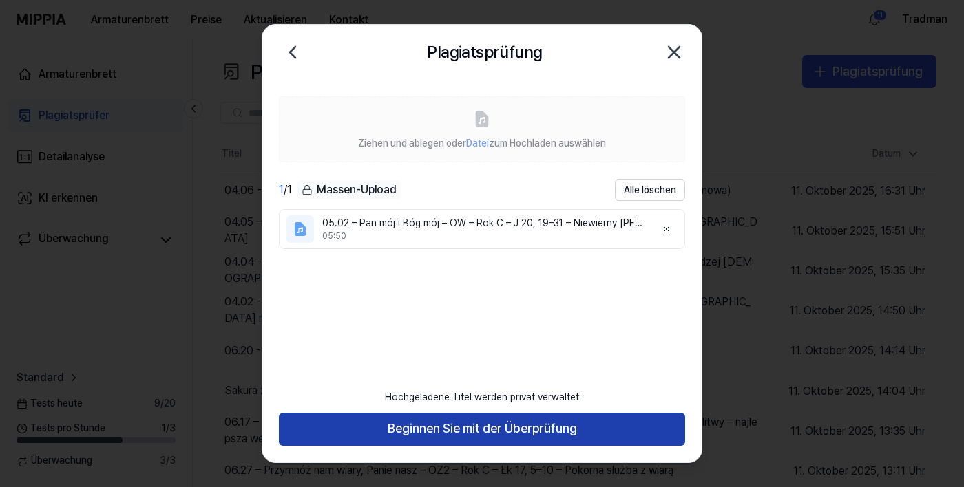
click at [496, 436] on font "Beginnen Sie mit der Überprüfung" at bounding box center [482, 428] width 189 height 14
click at [490, 436] on font "Beginnen Sie mit der Überprüfung" at bounding box center [482, 428] width 189 height 14
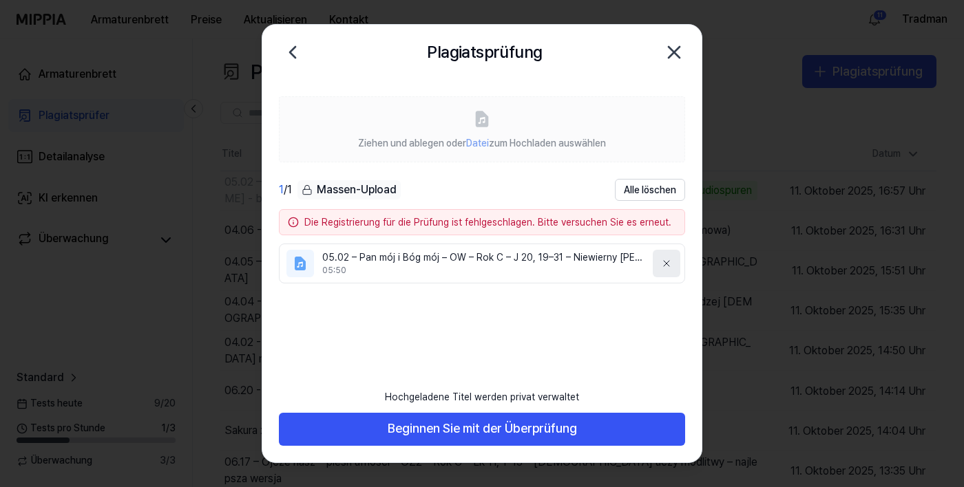
click at [673, 266] on button at bounding box center [667, 264] width 28 height 28
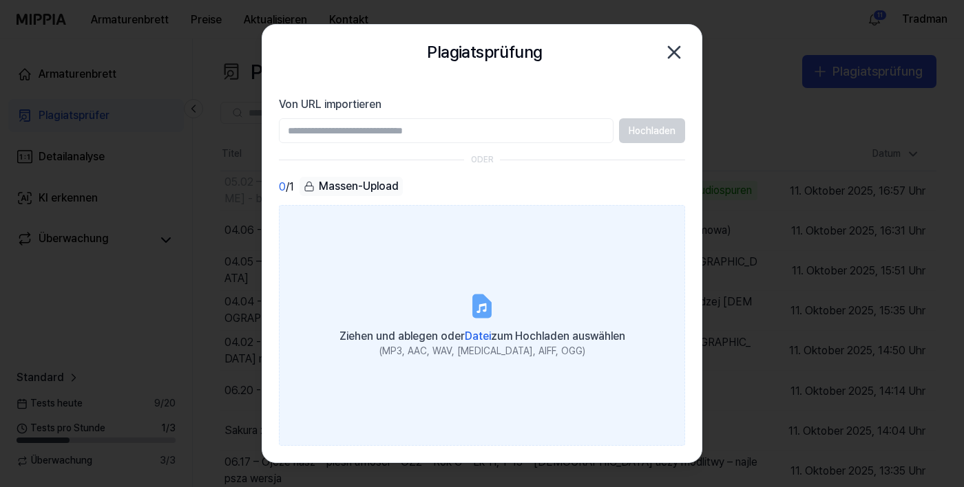
click at [484, 343] on font "Datei" at bounding box center [478, 336] width 26 height 13
click at [0, 0] on input "Ziehen und ablegen oder Datei zum Hochladen auswählen (MP3, AAC, WAV, [MEDICAL_…" at bounding box center [0, 0] width 0 height 0
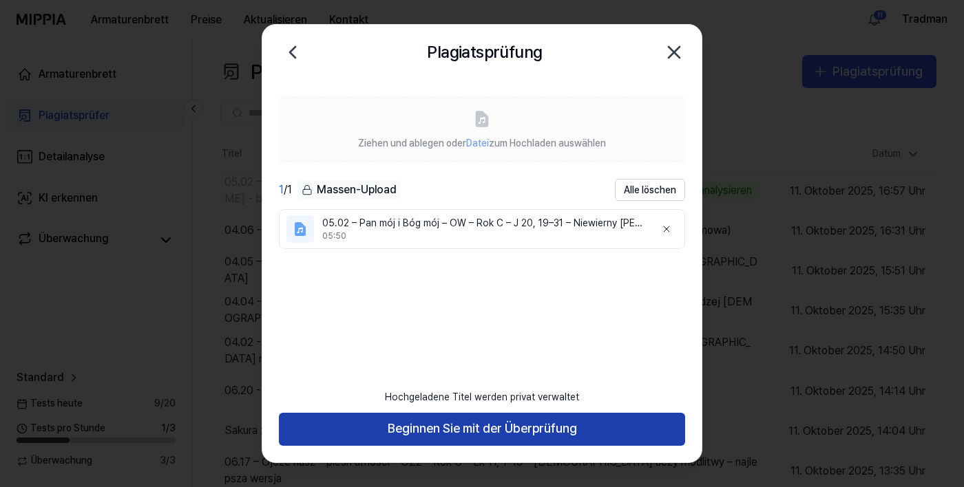
click at [583, 446] on button "Beginnen Sie mit der Überprüfung" at bounding box center [482, 429] width 406 height 33
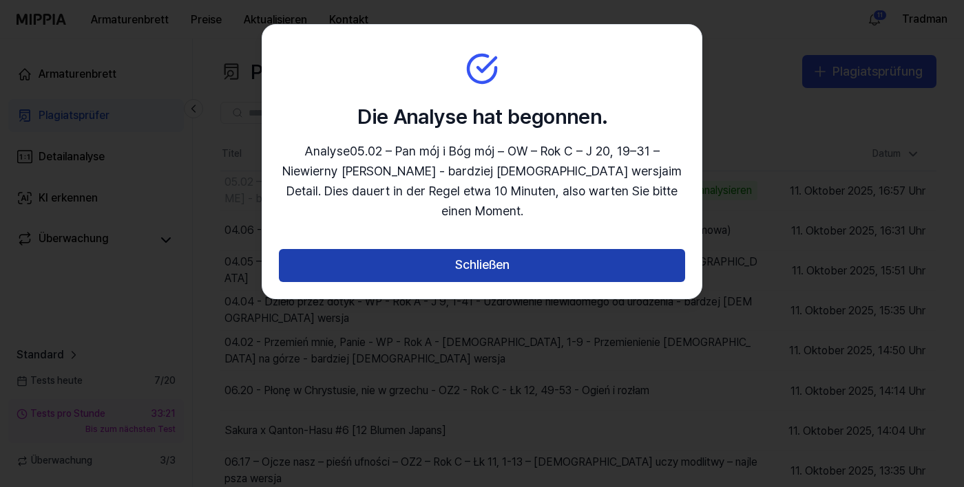
click at [428, 249] on button "Schließen" at bounding box center [482, 265] width 406 height 33
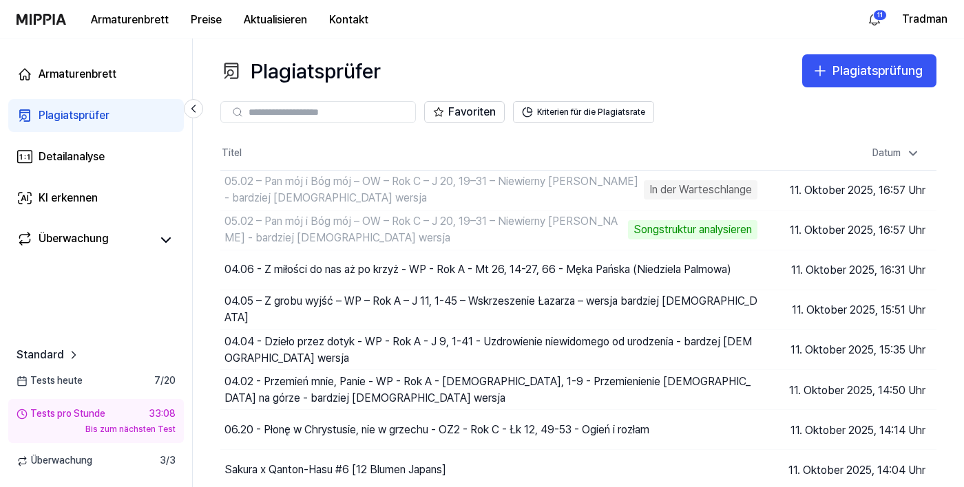
scroll to position [0, 0]
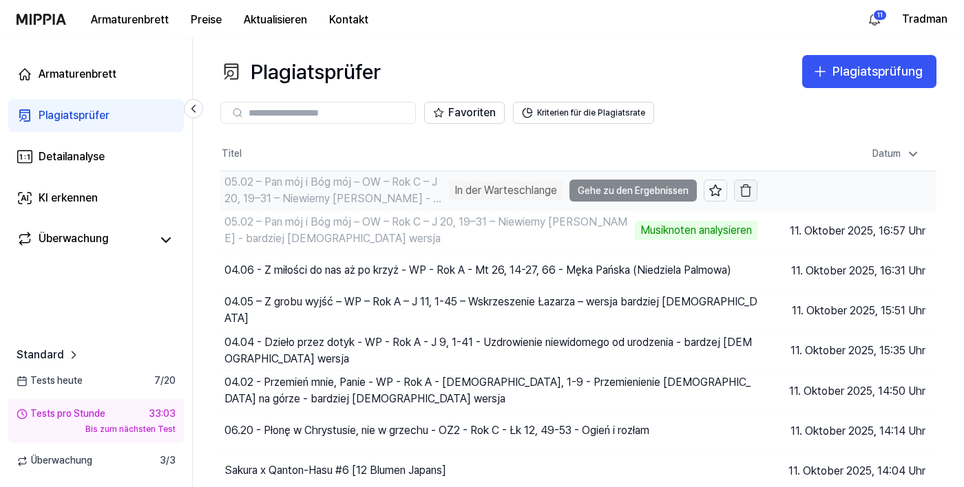
click at [747, 193] on icon "button" at bounding box center [746, 191] width 14 height 14
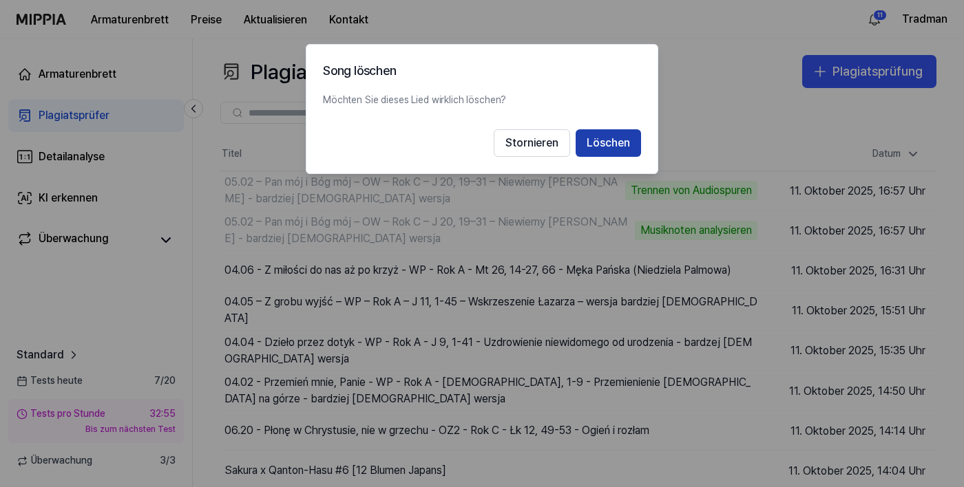
click at [613, 146] on font "Löschen" at bounding box center [608, 142] width 43 height 13
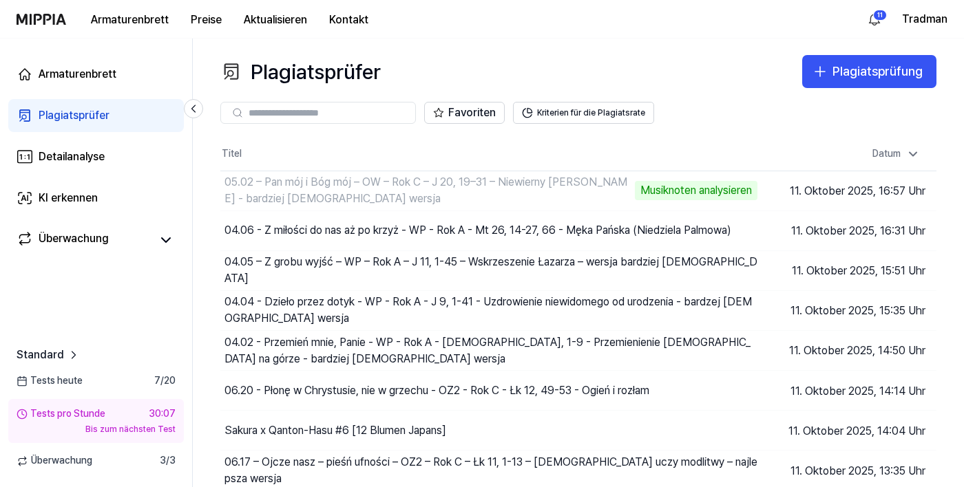
click at [181, 443] on div "Tests pro Stunde 30:07 Bis zum nächsten Test" at bounding box center [96, 421] width 176 height 44
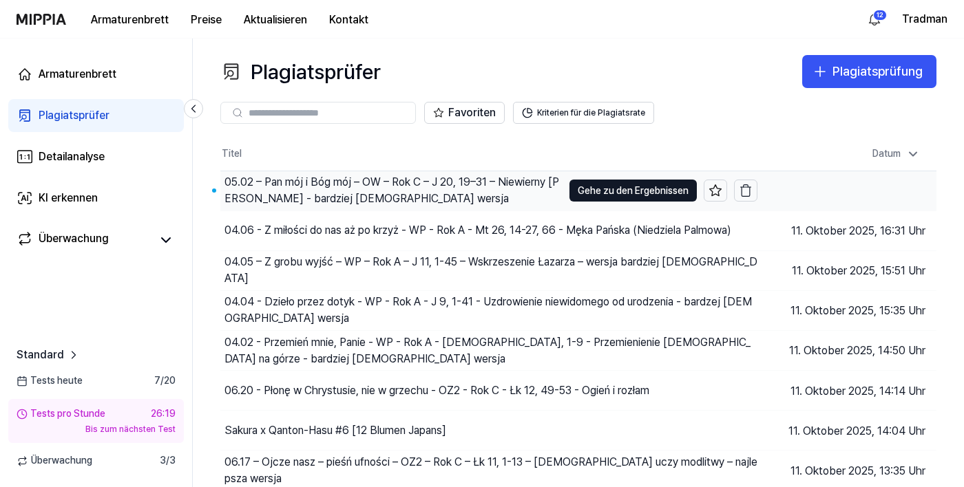
click at [468, 197] on div "05.02 – Pan mój i Bóg mój – OW – Rok C – J 20, 19–31 – Niewierny [PERSON_NAME] …" at bounding box center [393, 190] width 338 height 33
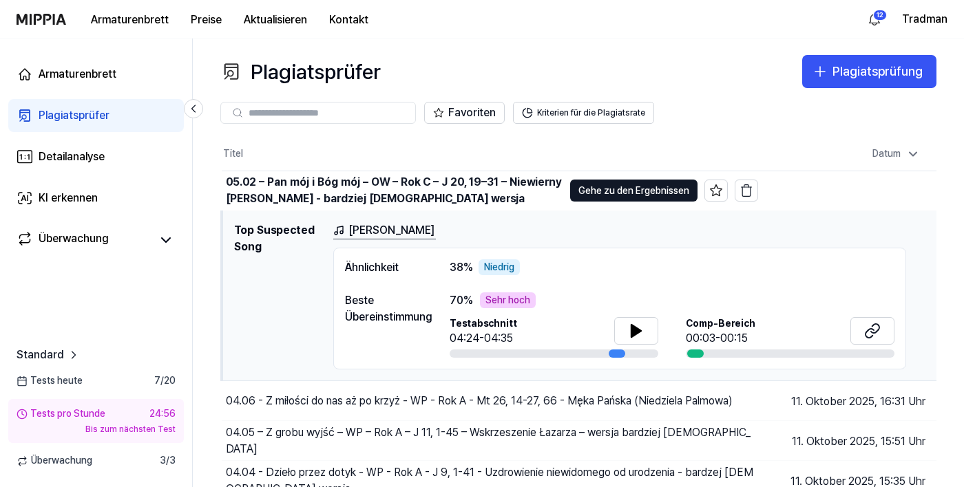
click at [417, 308] on div "Beste Übereinstimmung" at bounding box center [383, 309] width 77 height 33
click at [635, 339] on icon at bounding box center [636, 331] width 17 height 17
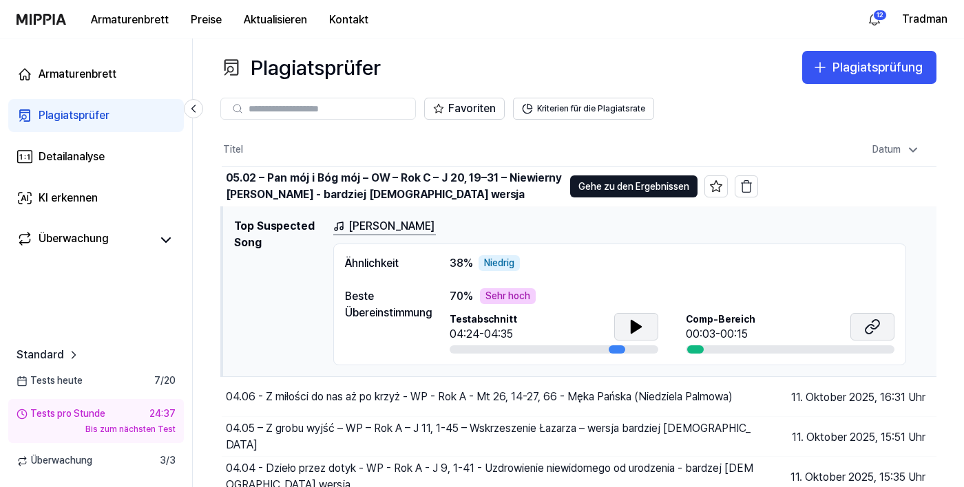
click at [879, 335] on button at bounding box center [872, 327] width 44 height 28
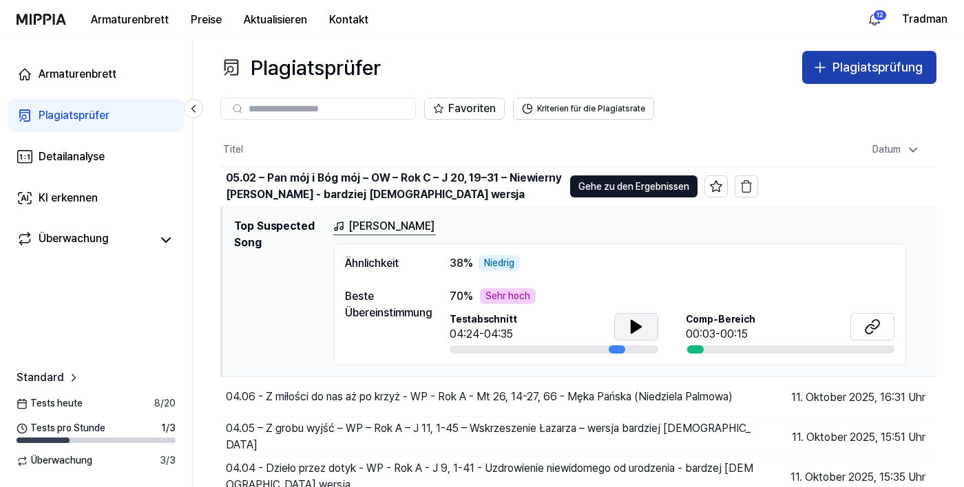
click at [887, 83] on button "Plagiatsprüfung" at bounding box center [869, 67] width 134 height 33
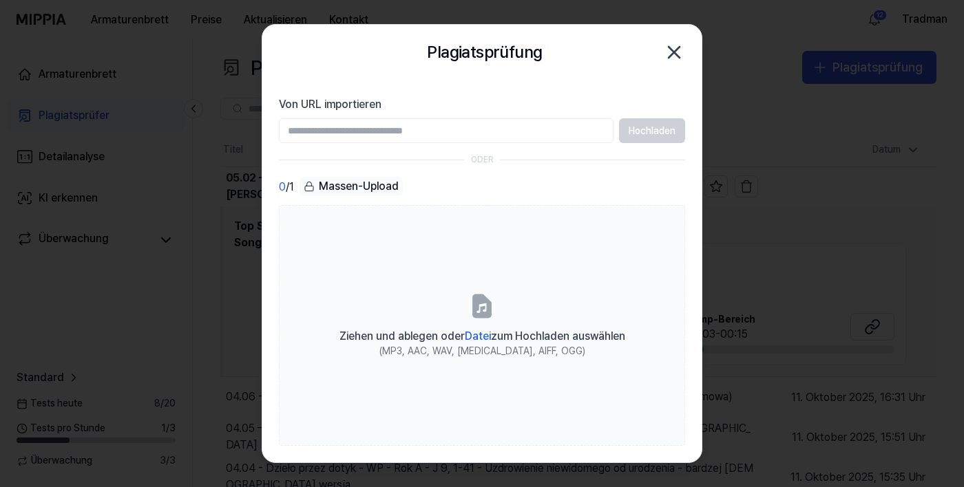
click at [684, 63] on icon "button" at bounding box center [674, 52] width 22 height 22
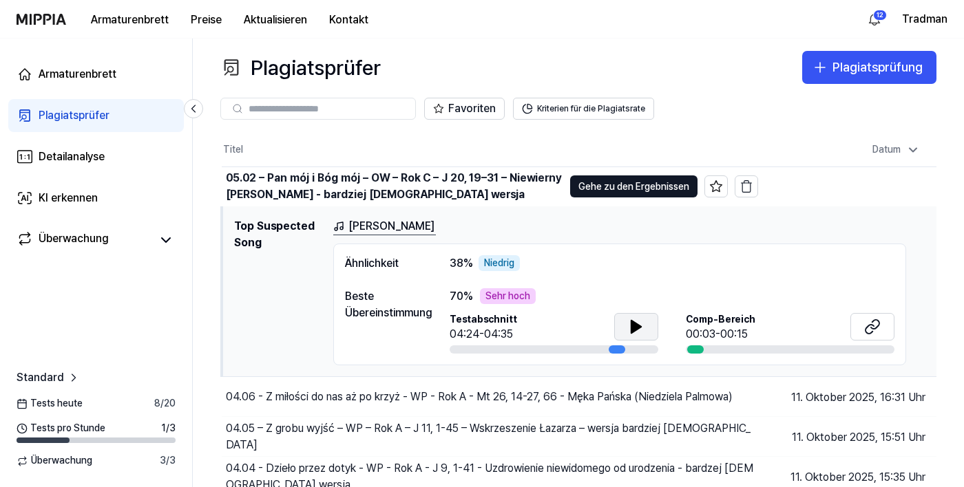
scroll to position [6, 0]
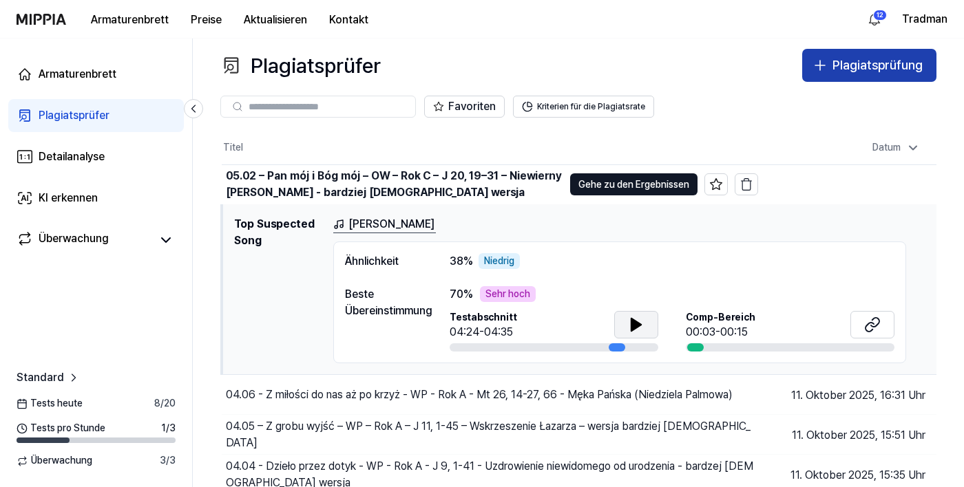
click at [846, 65] on font "Plagiatsprüfung" at bounding box center [877, 65] width 90 height 14
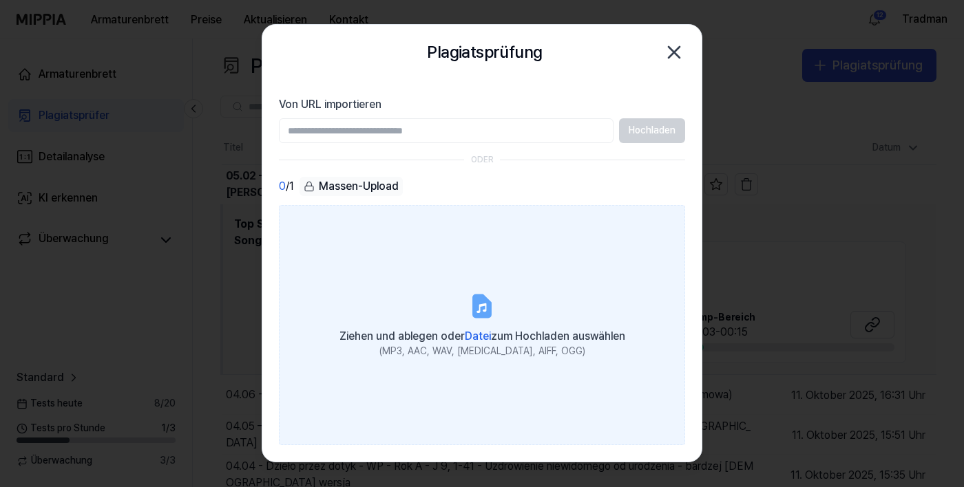
click at [485, 343] on font "Datei" at bounding box center [478, 336] width 26 height 13
click at [0, 0] on input "Ziehen und ablegen oder Datei zum Hochladen auswählen (MP3, AAC, WAV, [MEDICAL_…" at bounding box center [0, 0] width 0 height 0
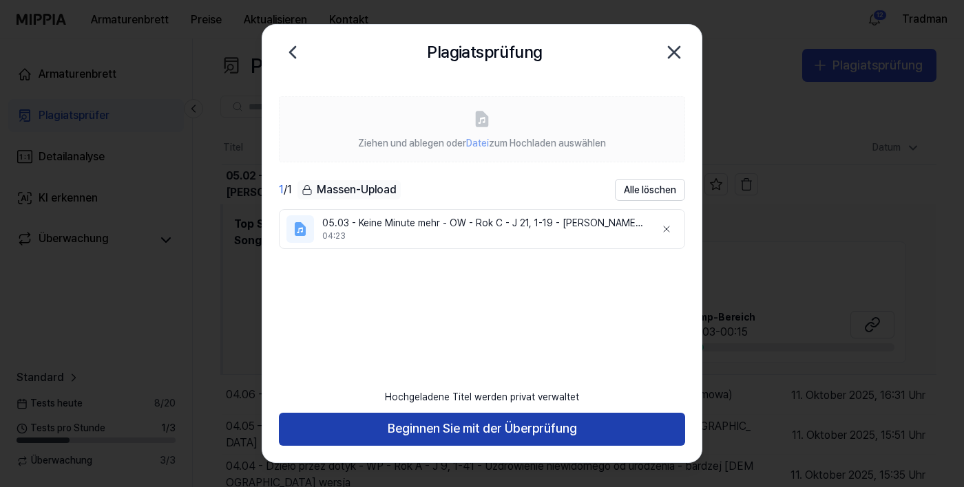
click at [590, 446] on button "Beginnen Sie mit der Überprüfung" at bounding box center [482, 429] width 406 height 33
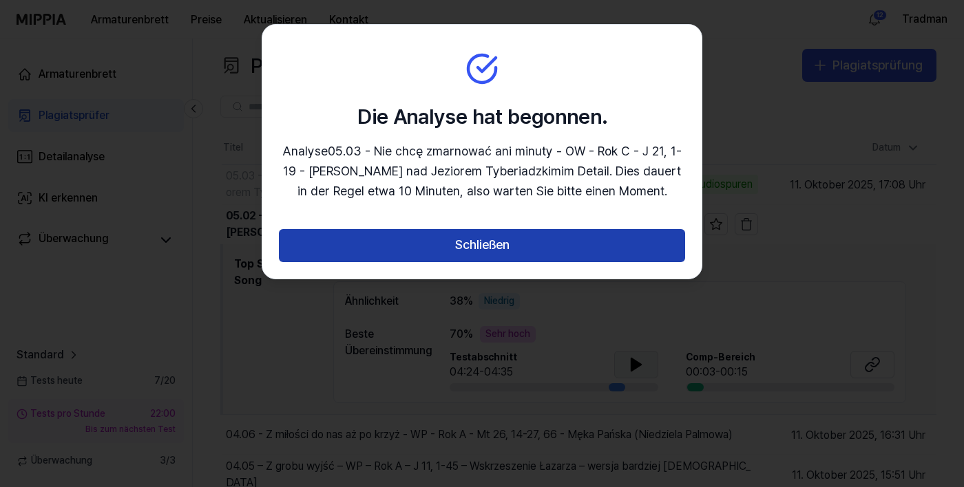
click at [461, 259] on button "Schließen" at bounding box center [482, 245] width 406 height 33
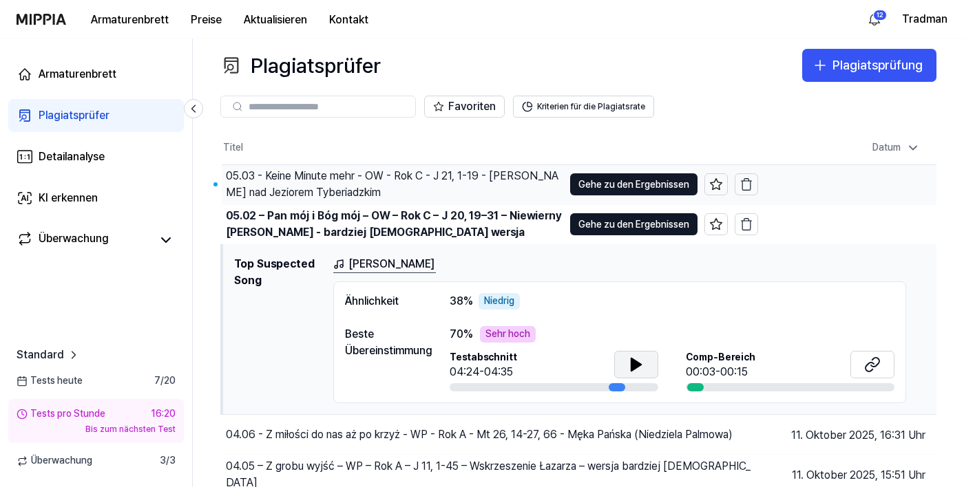
click at [410, 187] on div "05.03 - Keine Minute mehr - OW - Rok C - J 21, 1-19 - [PERSON_NAME] nad Jeziore…" at bounding box center [394, 184] width 337 height 33
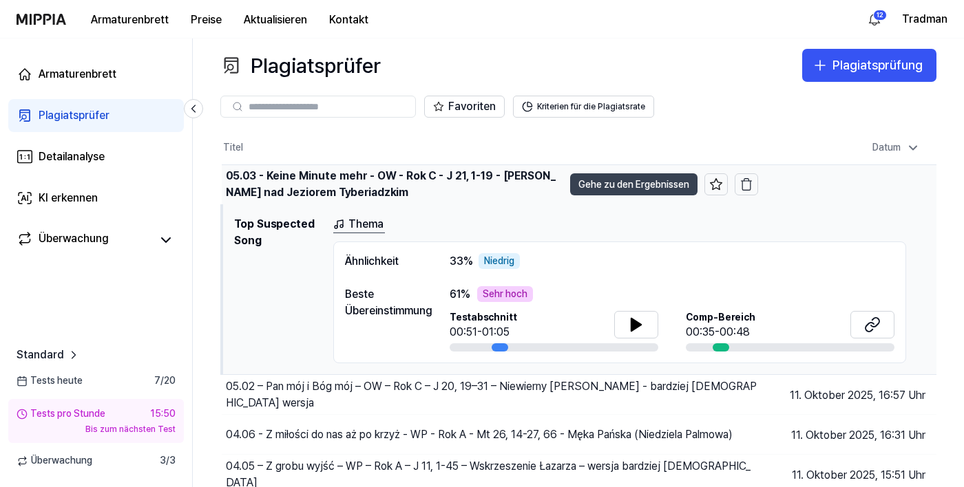
click at [629, 195] on button "Gehe zu den Ergebnissen" at bounding box center [633, 185] width 127 height 22
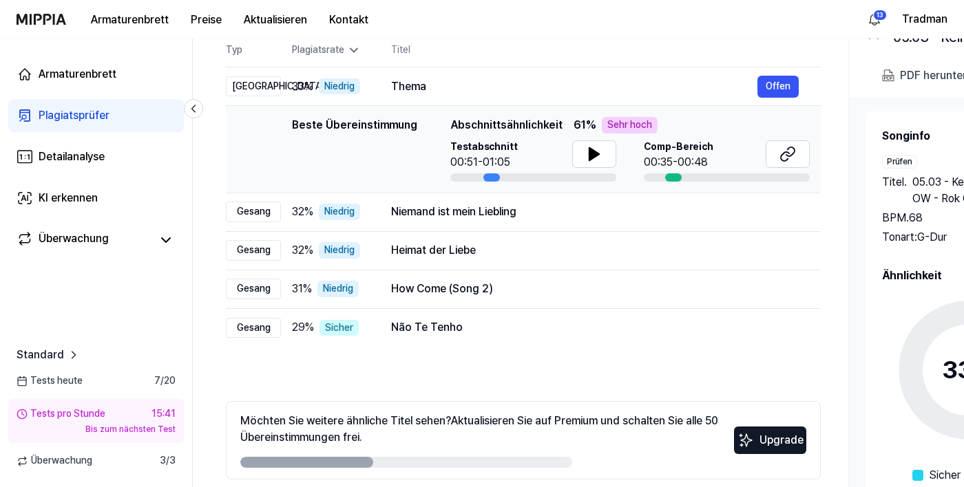
scroll to position [0, 0]
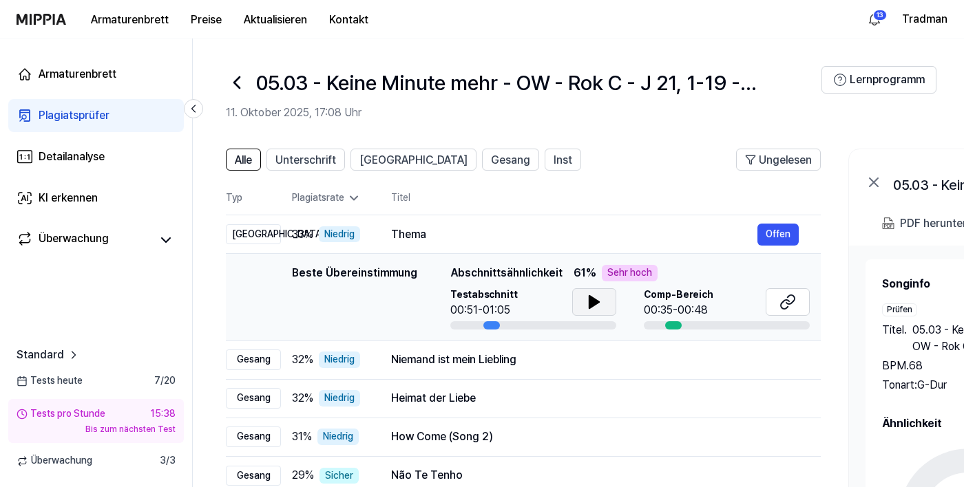
click at [604, 308] on button at bounding box center [594, 302] width 44 height 28
click at [770, 297] on button at bounding box center [788, 302] width 44 height 28
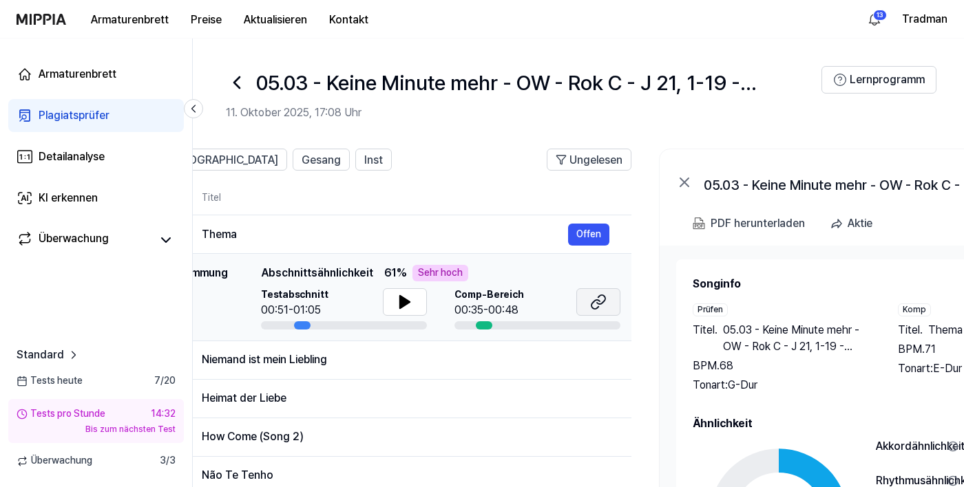
scroll to position [0, 189]
click at [762, 224] on font "PDF herunterladen" at bounding box center [758, 223] width 94 height 13
